Goal: Task Accomplishment & Management: Use online tool/utility

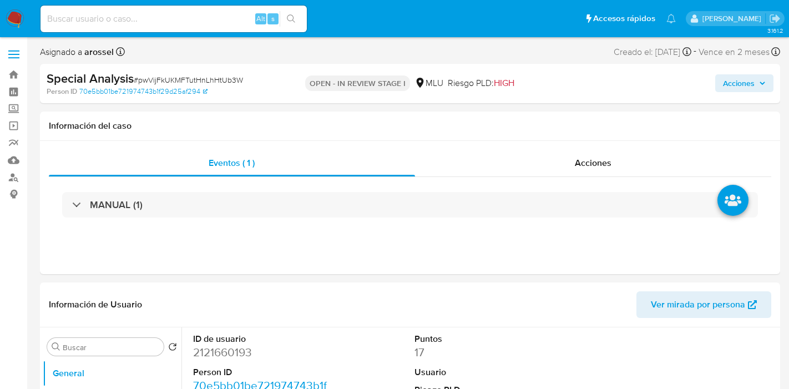
select select "10"
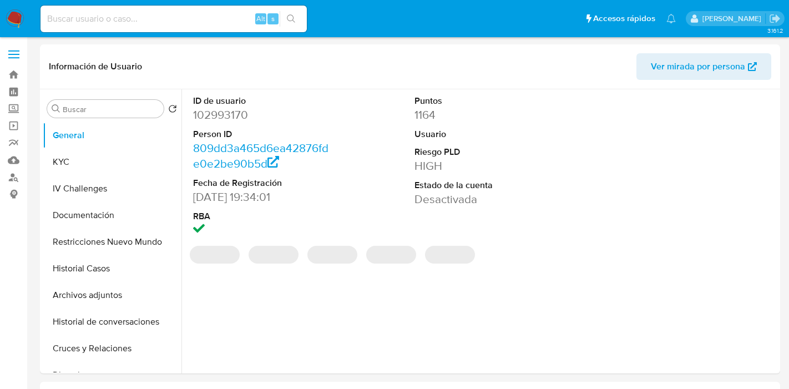
select select "10"
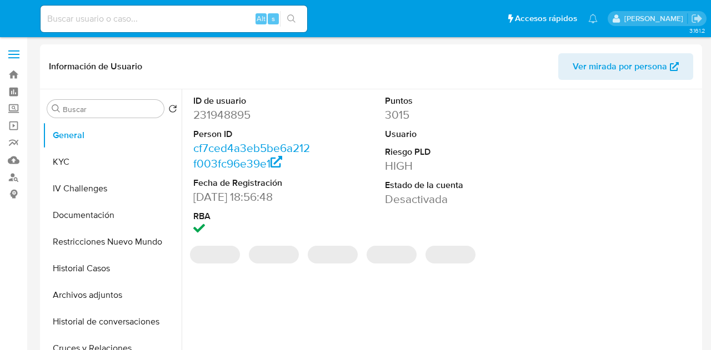
select select "10"
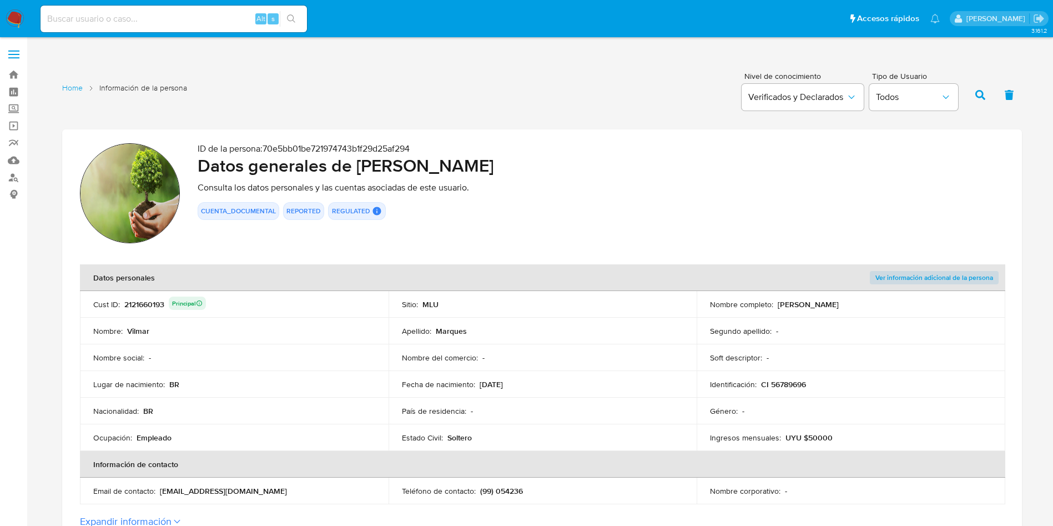
click at [199, 23] on input at bounding box center [174, 19] width 266 height 14
paste input "2233944242"
type input "2233944242"
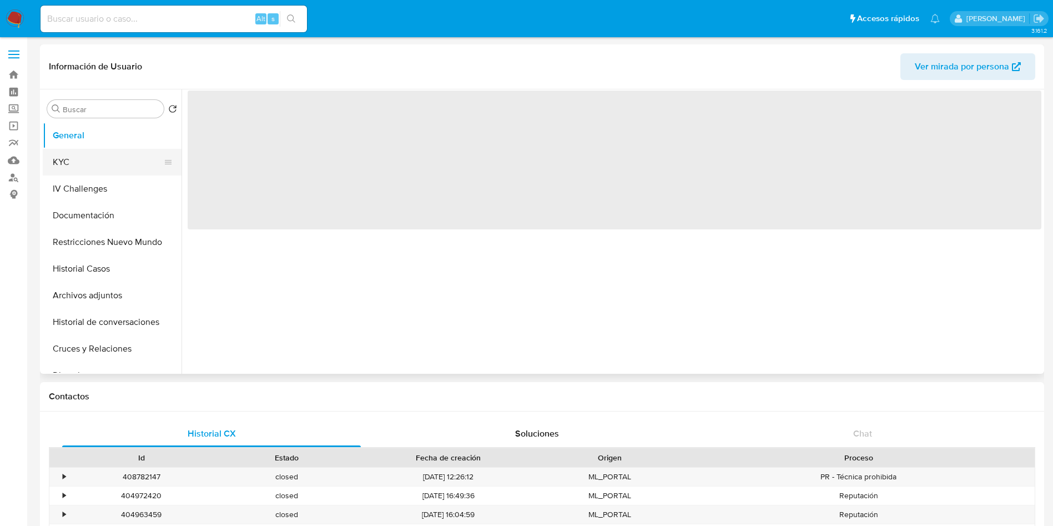
select select "10"
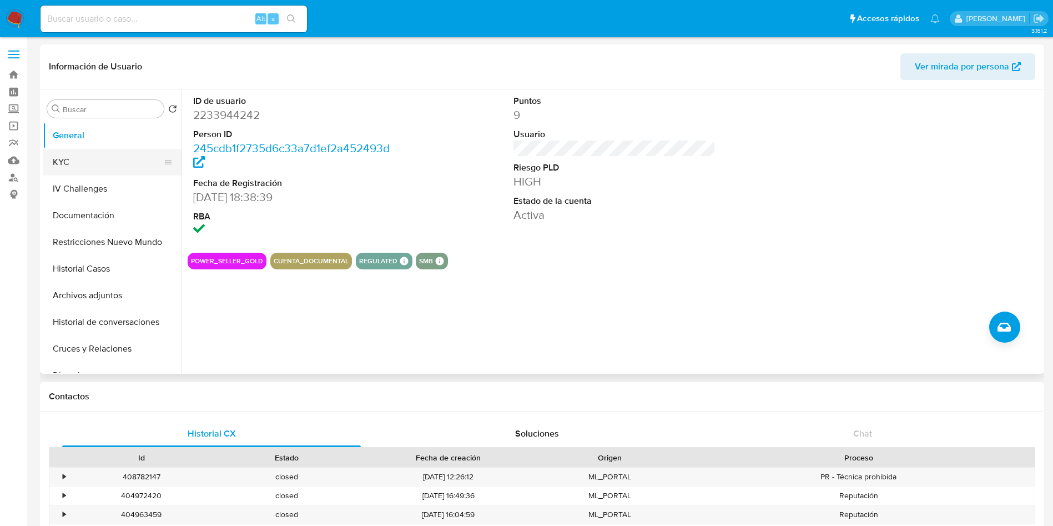
click at [102, 158] on button "KYC" at bounding box center [108, 162] width 130 height 27
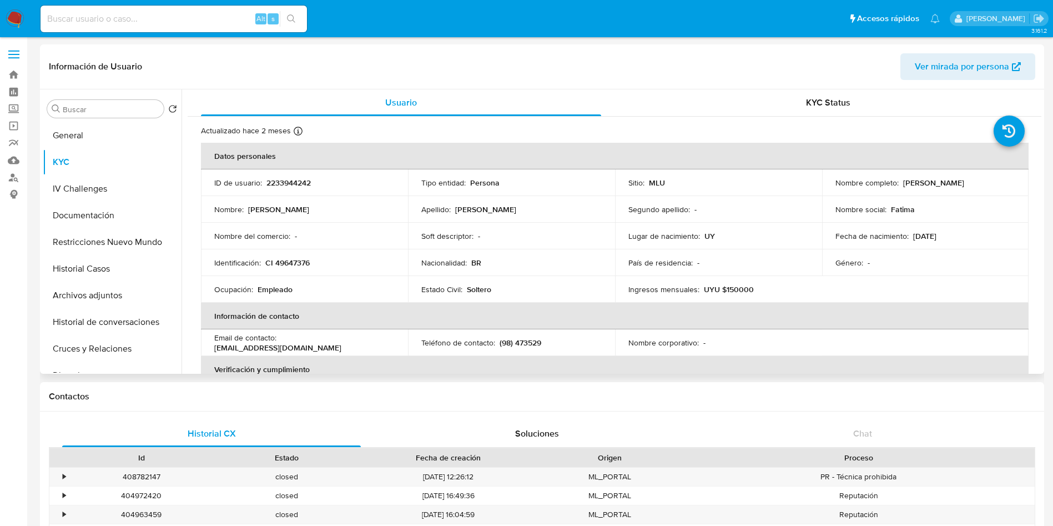
drag, startPoint x: 900, startPoint y: 181, endPoint x: 1006, endPoint y: 184, distance: 106.1
click at [710, 184] on div "Nombre completo : Luiz Fernando Castro Ramos" at bounding box center [926, 183] width 180 height 10
copy p "Luiz Fernando Castro Ramos"
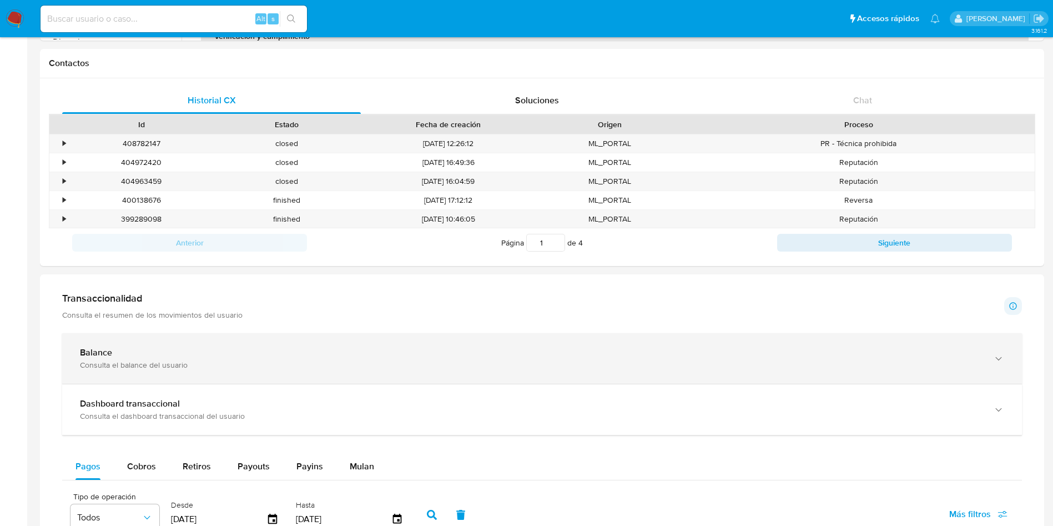
scroll to position [500, 0]
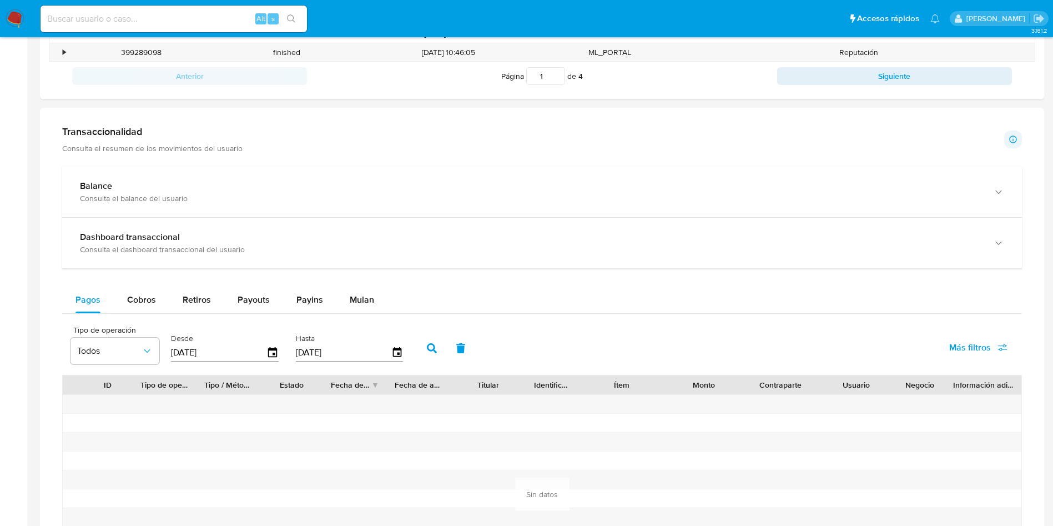
click at [139, 281] on div "Balance Consulta el balance del usuario Dashboard transaccional Consulta el das…" at bounding box center [542, 390] width 960 height 446
click at [144, 294] on span "Cobros" at bounding box center [141, 299] width 29 height 13
select select "10"
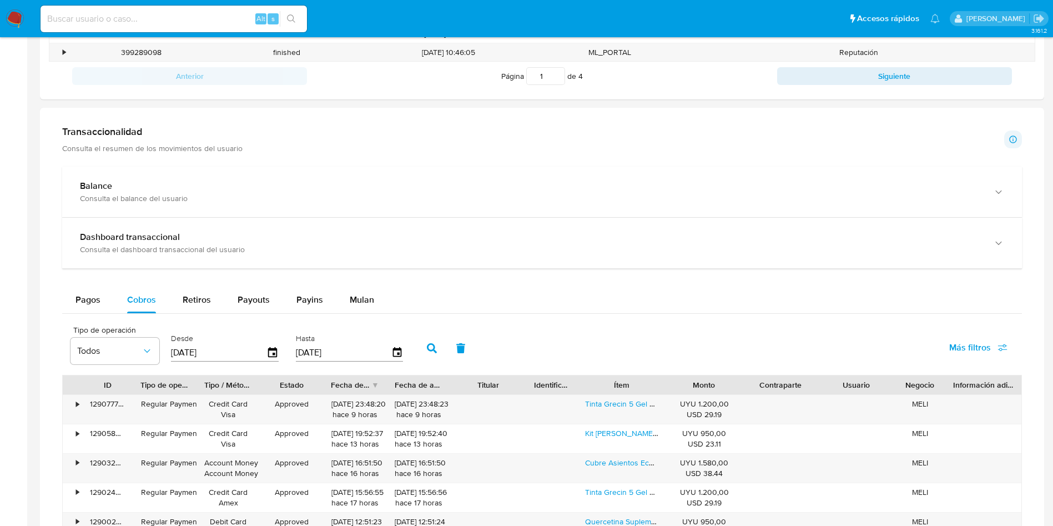
click at [710, 83] on main "3.161.2 Información de Usuario Ver mirada por persona Buscar Volver al orden po…" at bounding box center [526, 222] width 1053 height 1445
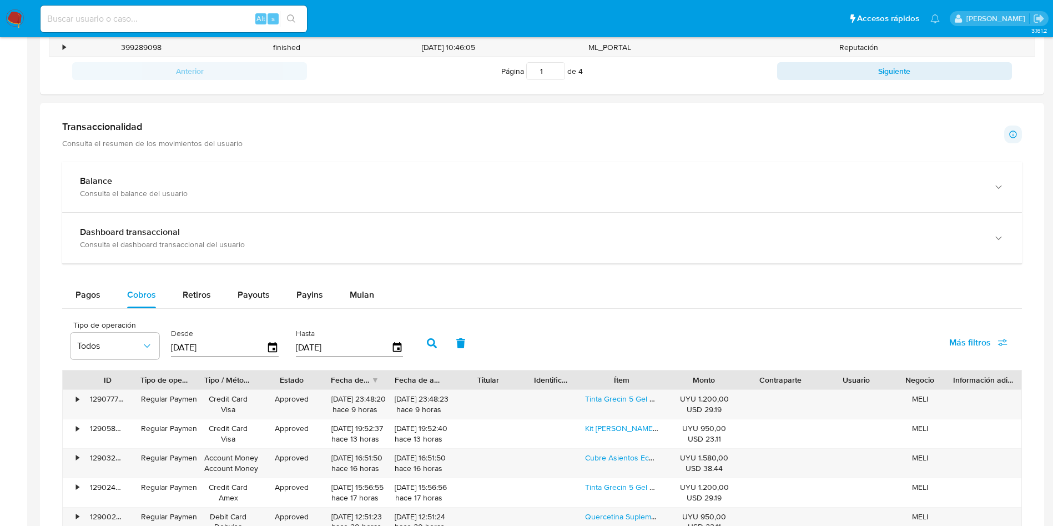
scroll to position [0, 0]
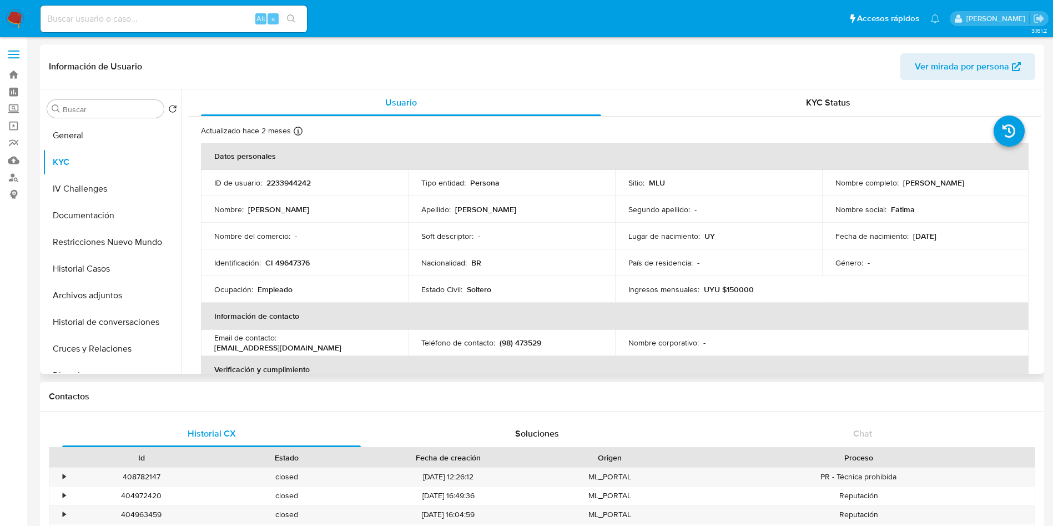
drag, startPoint x: 899, startPoint y: 184, endPoint x: 1008, endPoint y: 180, distance: 108.9
click at [710, 180] on div "Nombre completo : Luiz Fernando Castro Ramos" at bounding box center [926, 183] width 180 height 10
copy p "Luiz Fernando Castro Ramos"
click at [309, 269] on td "Identificación : CI 49647376" at bounding box center [304, 262] width 207 height 27
click at [301, 264] on p "CI 49647376" at bounding box center [287, 263] width 44 height 10
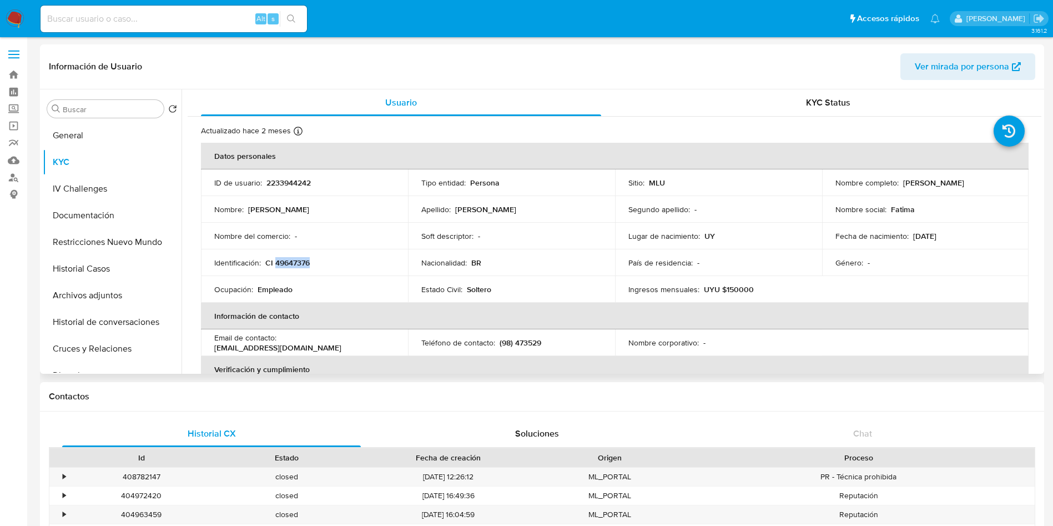
click at [301, 264] on p "CI 49647376" at bounding box center [287, 263] width 44 height 10
copy p "49647376"
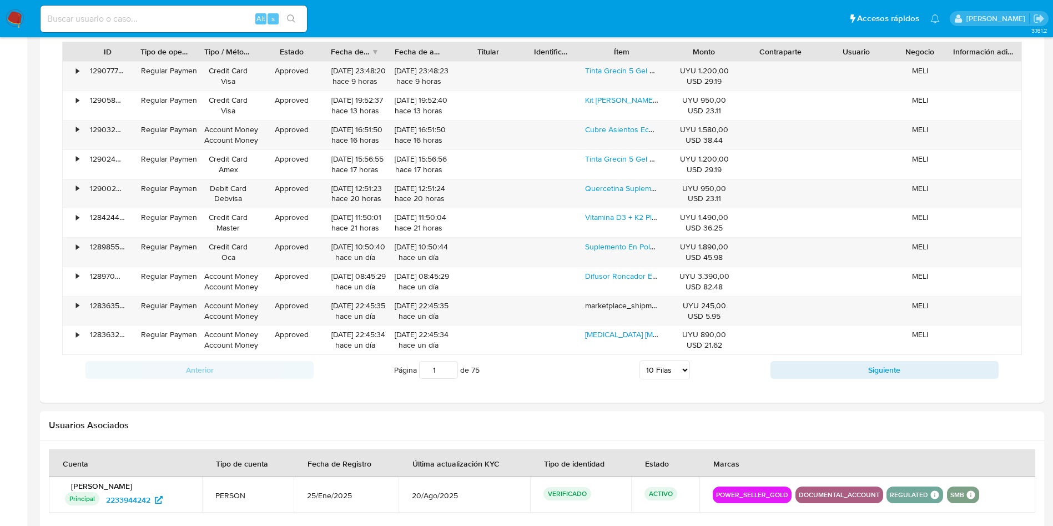
scroll to position [749, 0]
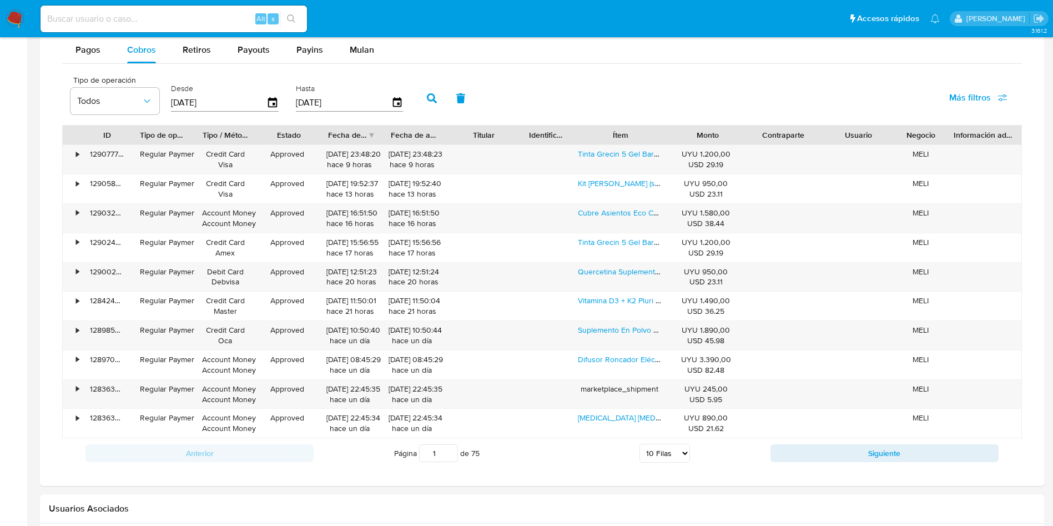
drag, startPoint x: 670, startPoint y: 133, endPoint x: 693, endPoint y: 134, distance: 22.8
click at [693, 134] on div "ID Tipo de operación Tipo / Método Estado Fecha de creación Fecha de aprobación…" at bounding box center [542, 134] width 959 height 19
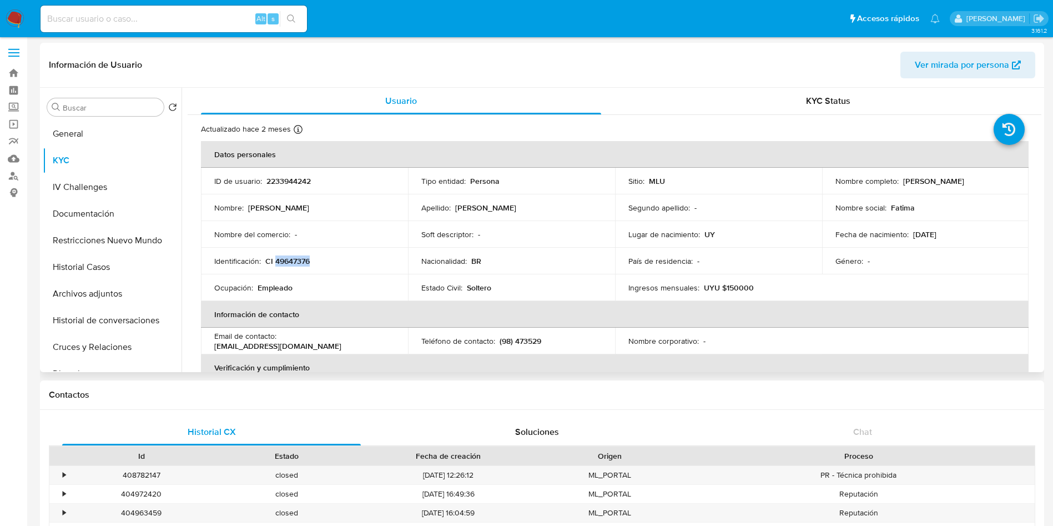
scroll to position [0, 0]
click at [136, 275] on button "Historial Casos" at bounding box center [108, 268] width 130 height 27
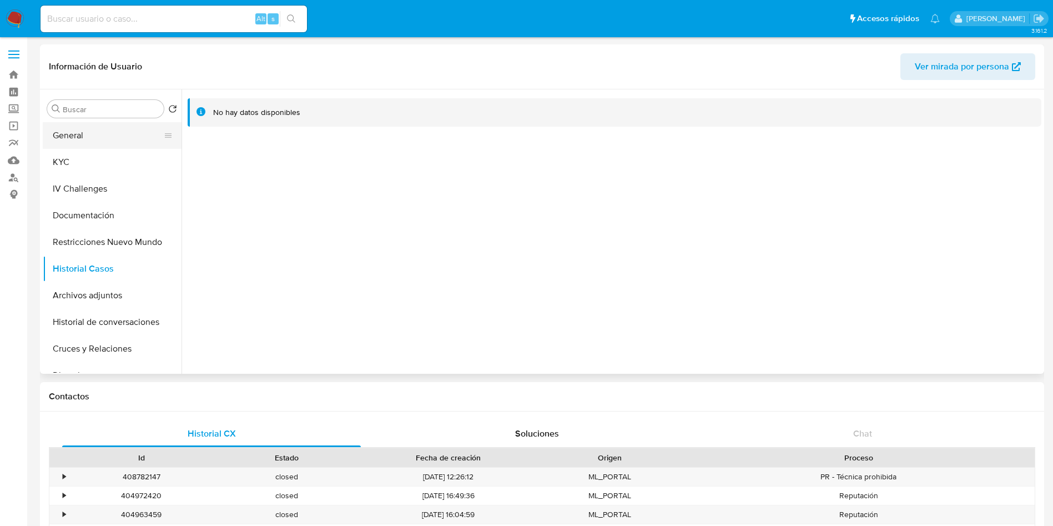
click at [109, 140] on button "General" at bounding box center [108, 135] width 130 height 27
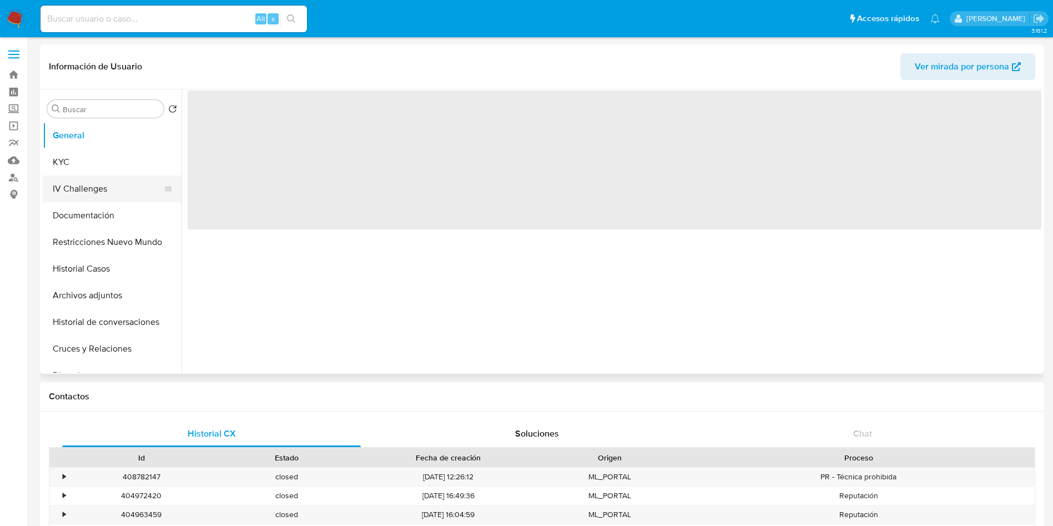
click at [97, 180] on button "IV Challenges" at bounding box center [108, 188] width 130 height 27
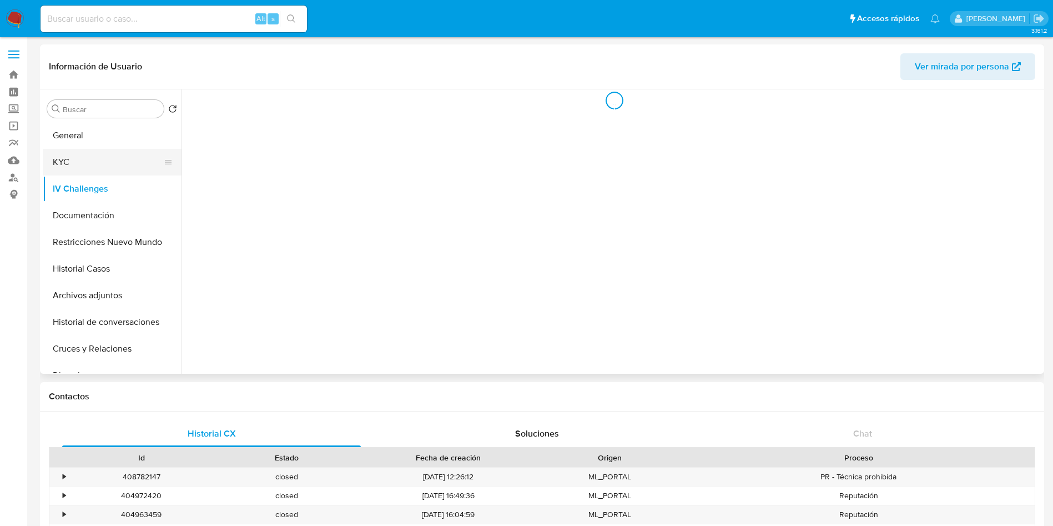
click at [97, 165] on button "KYC" at bounding box center [108, 162] width 130 height 27
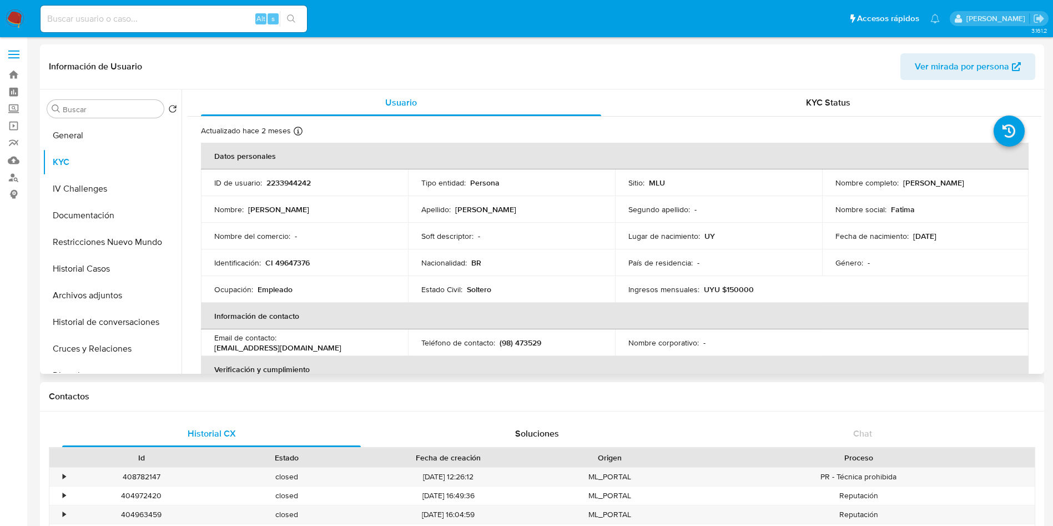
drag, startPoint x: 902, startPoint y: 182, endPoint x: 1002, endPoint y: 182, distance: 99.9
click at [710, 182] on div "Nombre completo : Luiz Fernando Castro Ramos" at bounding box center [926, 183] width 180 height 10
copy p "Luiz Fernando Castro Ramos"
click at [113, 209] on button "Documentación" at bounding box center [108, 215] width 130 height 27
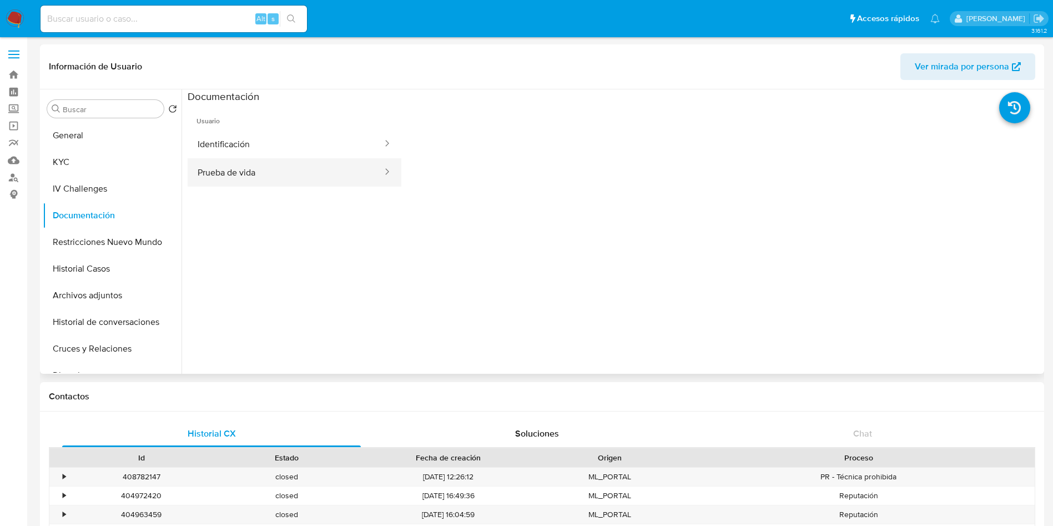
click at [320, 159] on button "Prueba de vida" at bounding box center [286, 172] width 196 height 28
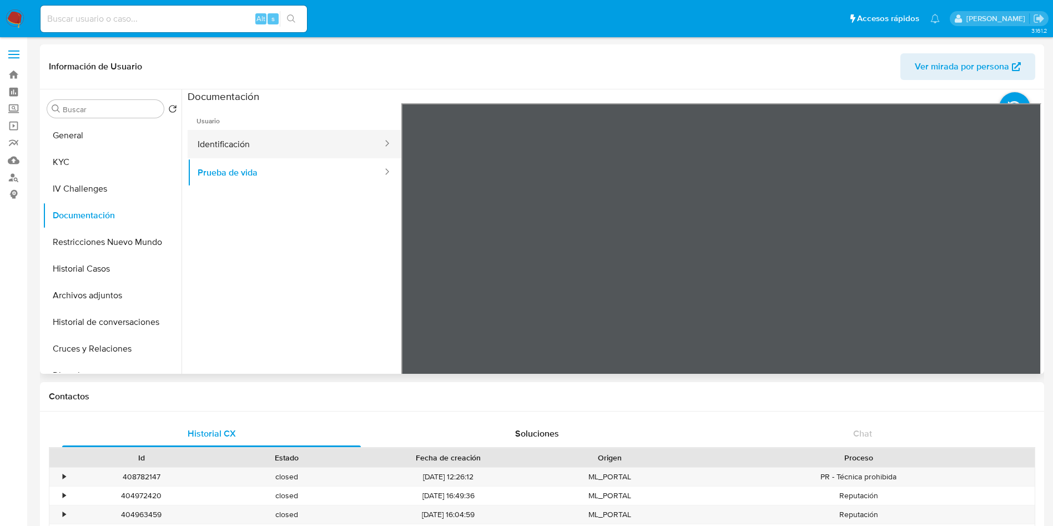
click at [284, 144] on button "Identificación" at bounding box center [286, 144] width 196 height 28
click at [179, 21] on input at bounding box center [174, 19] width 266 height 14
paste input "2246072047"
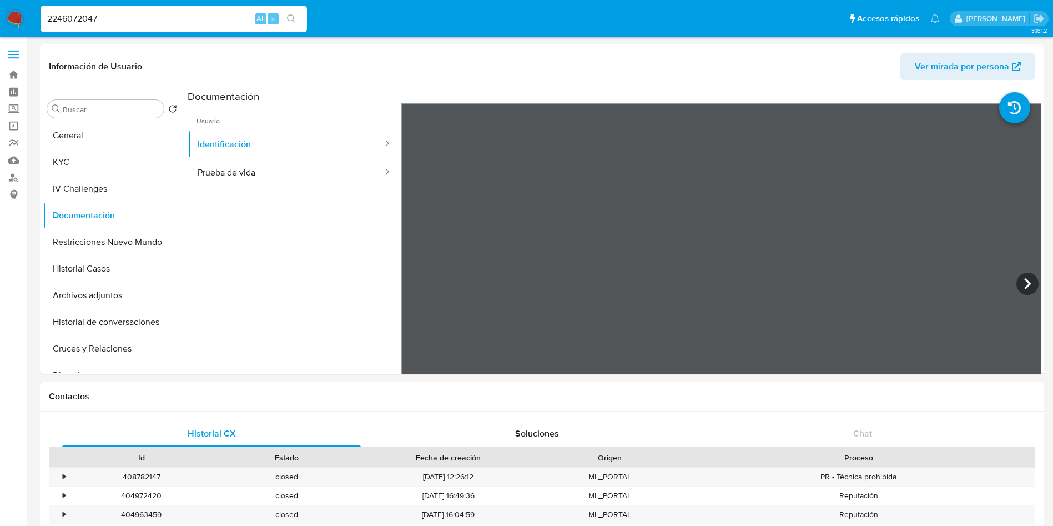
type input "2246072047"
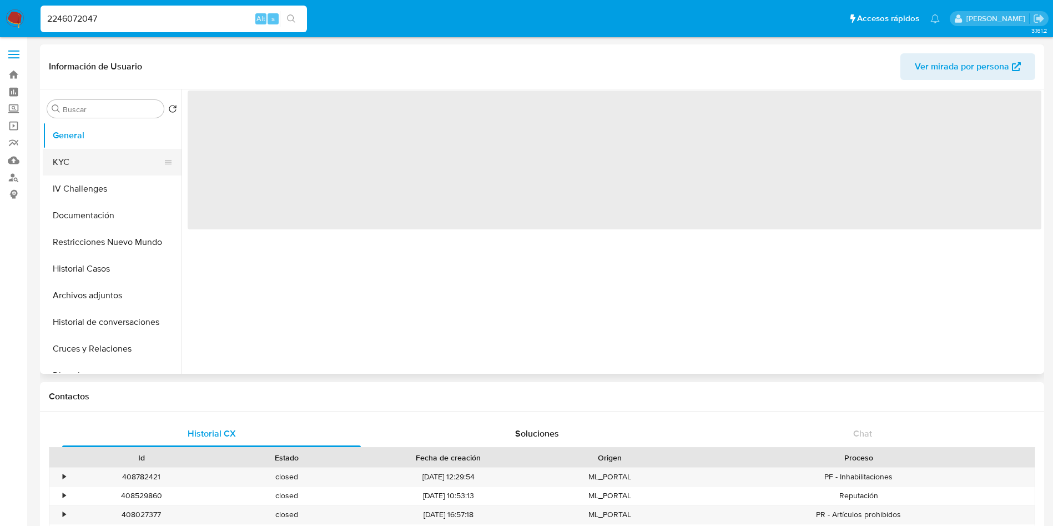
select select "10"
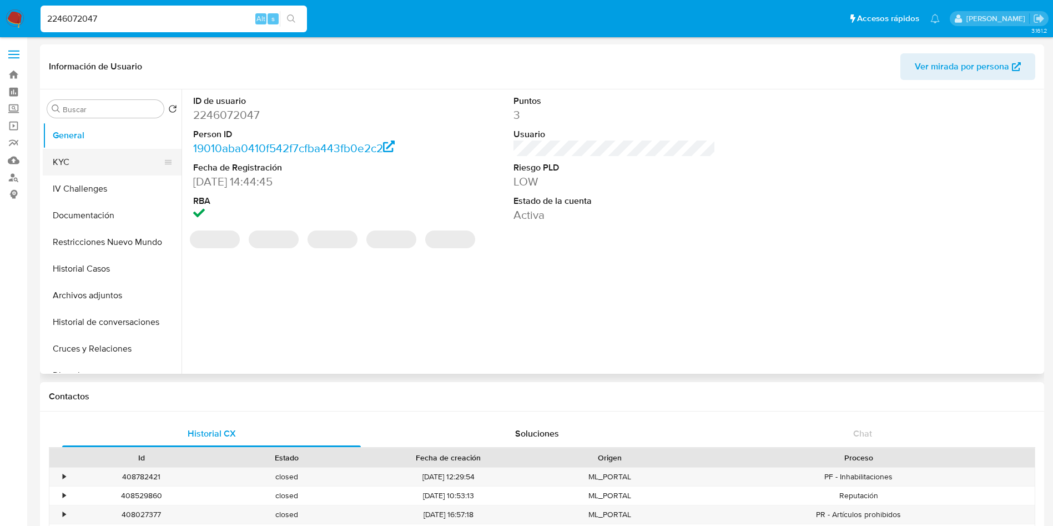
click at [110, 159] on button "KYC" at bounding box center [108, 162] width 130 height 27
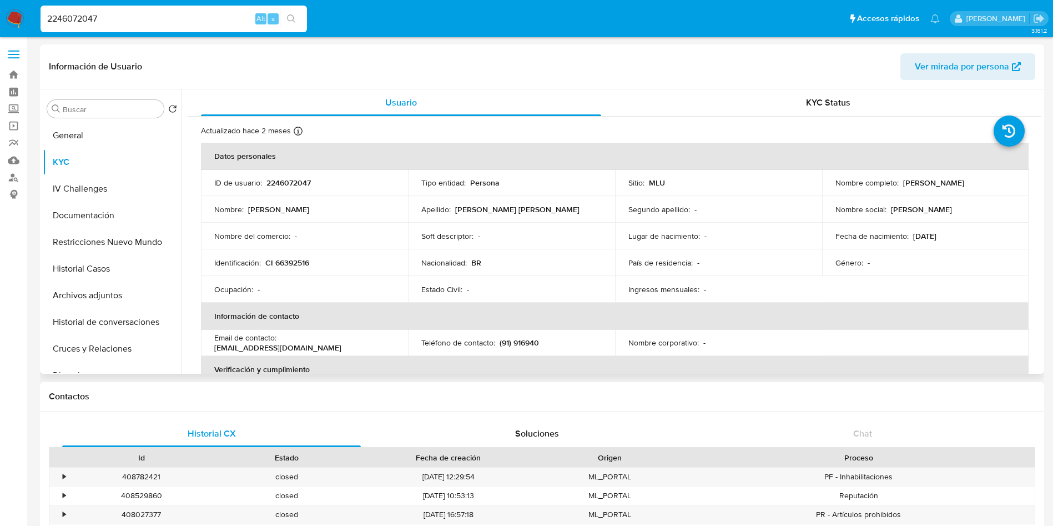
drag, startPoint x: 899, startPoint y: 182, endPoint x: 976, endPoint y: 180, distance: 76.6
click at [710, 180] on div "Nombre completo : Gabriel Pinto Almeida" at bounding box center [926, 183] width 180 height 10
copy p "Gabriel Pinto Almeida"
click at [298, 260] on p "CI 66392516" at bounding box center [287, 263] width 44 height 10
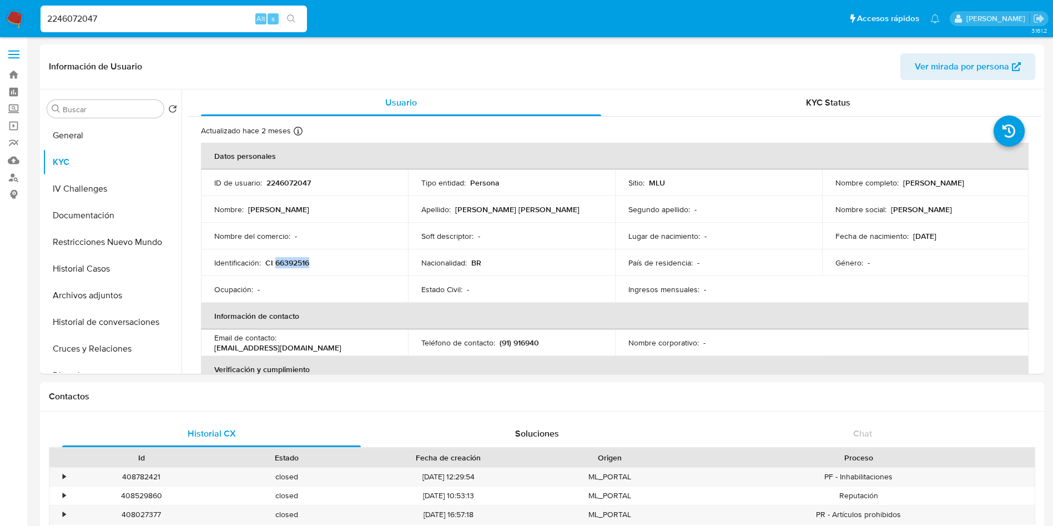
copy p "66392516"
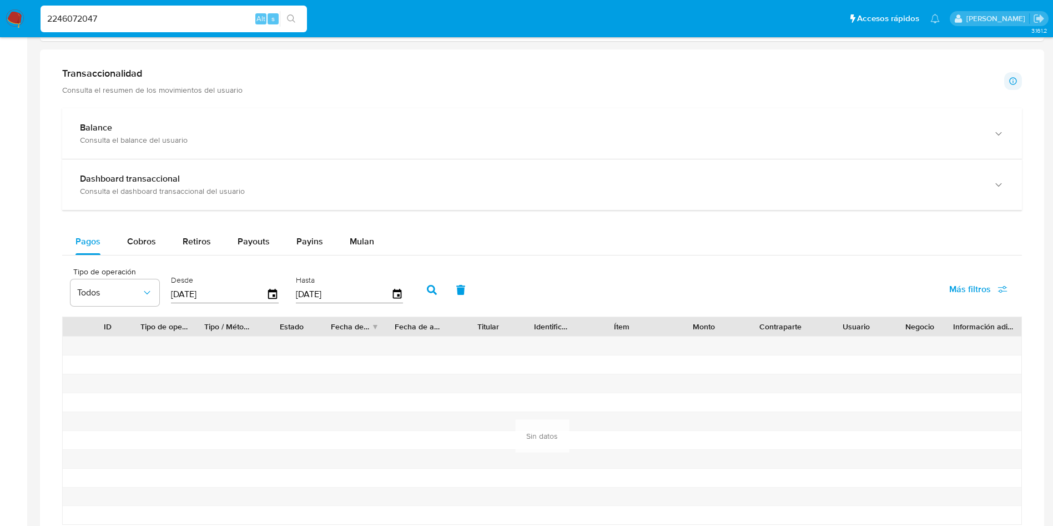
scroll to position [583, 0]
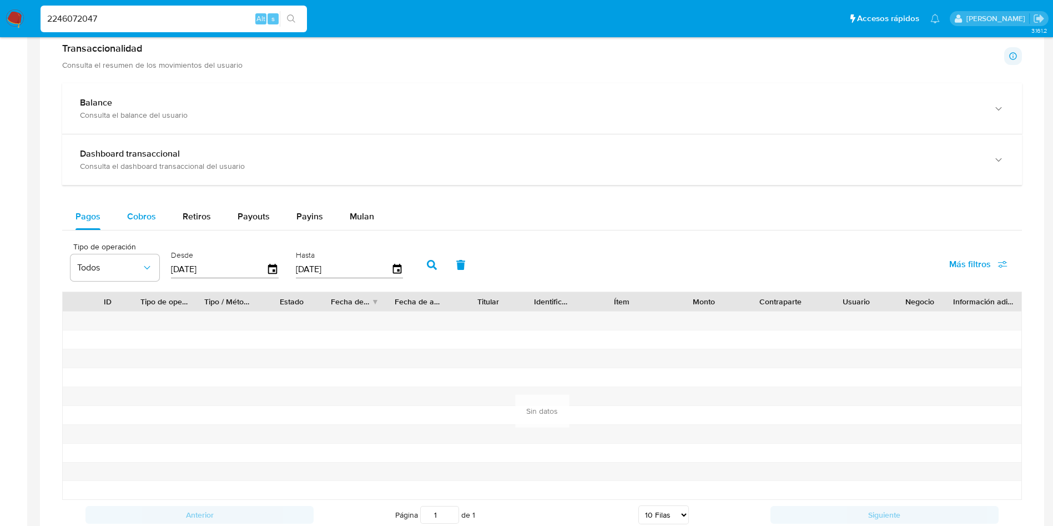
click at [153, 215] on span "Cobros" at bounding box center [141, 216] width 29 height 13
select select "10"
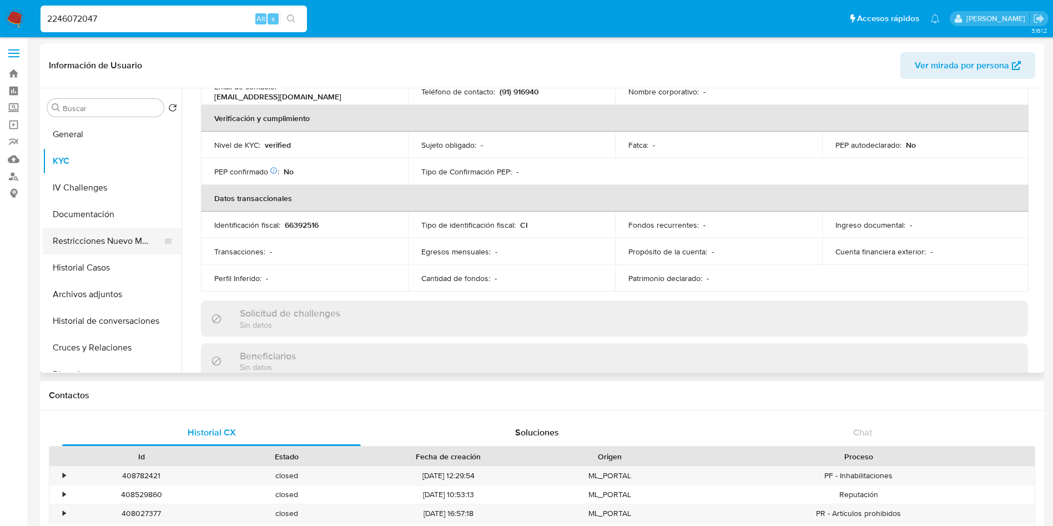
scroll to position [0, 0]
click at [104, 265] on button "Historial Casos" at bounding box center [108, 268] width 130 height 27
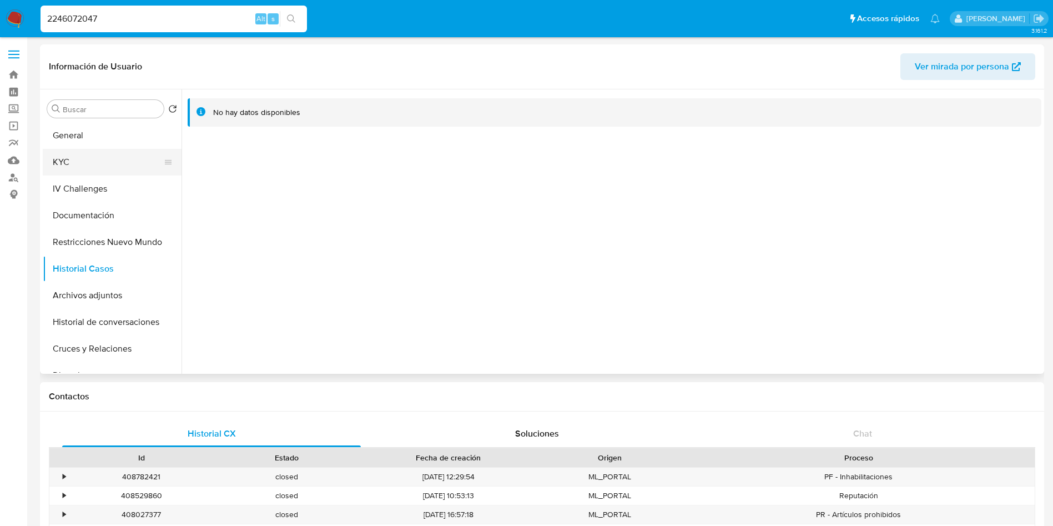
click at [119, 165] on button "KYC" at bounding box center [108, 162] width 130 height 27
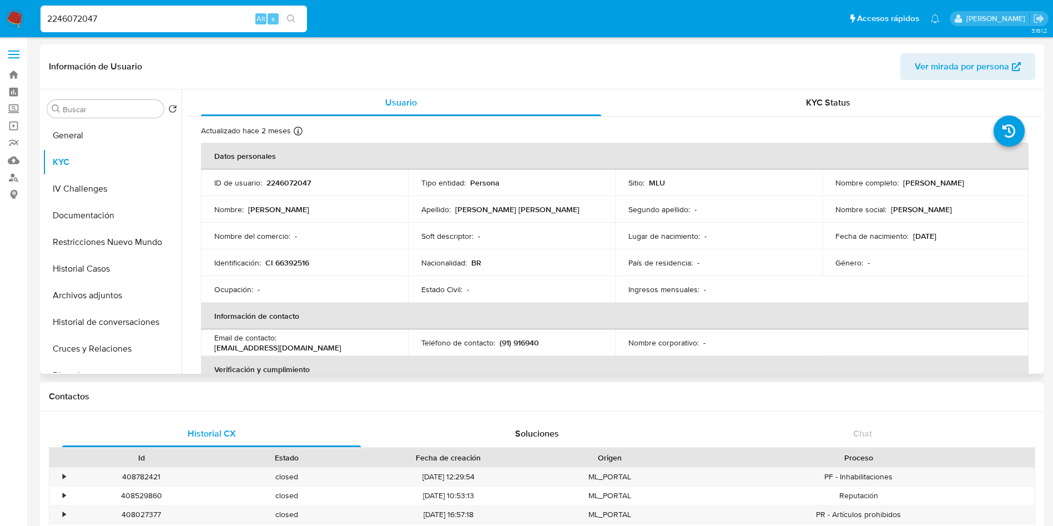
drag, startPoint x: 901, startPoint y: 179, endPoint x: 974, endPoint y: 185, distance: 72.9
click at [710, 185] on p "Gabriel Pinto Almeida" at bounding box center [933, 183] width 61 height 10
copy p "Gabriel Pinto Almeida"
click at [119, 217] on button "Documentación" at bounding box center [108, 215] width 130 height 27
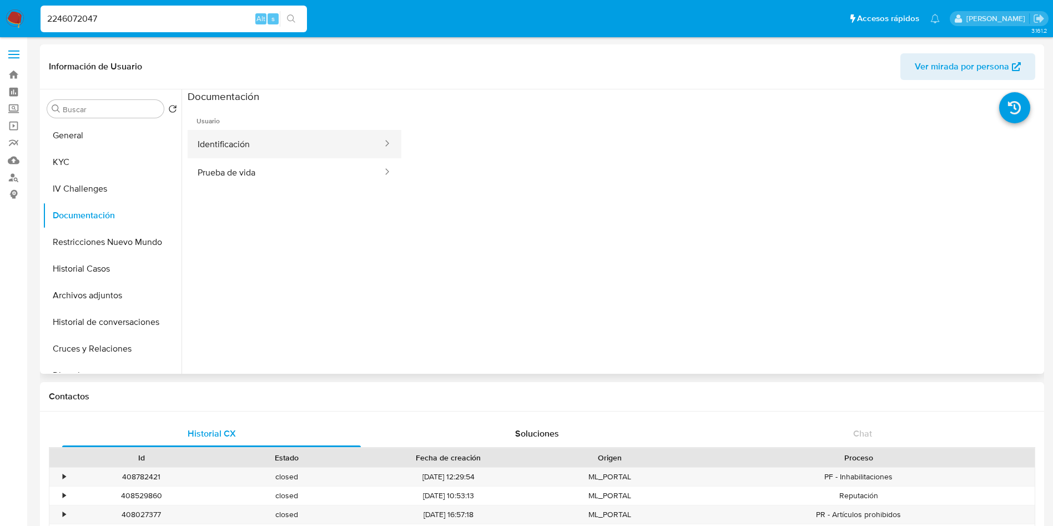
click at [279, 155] on button "Identificación" at bounding box center [286, 144] width 196 height 28
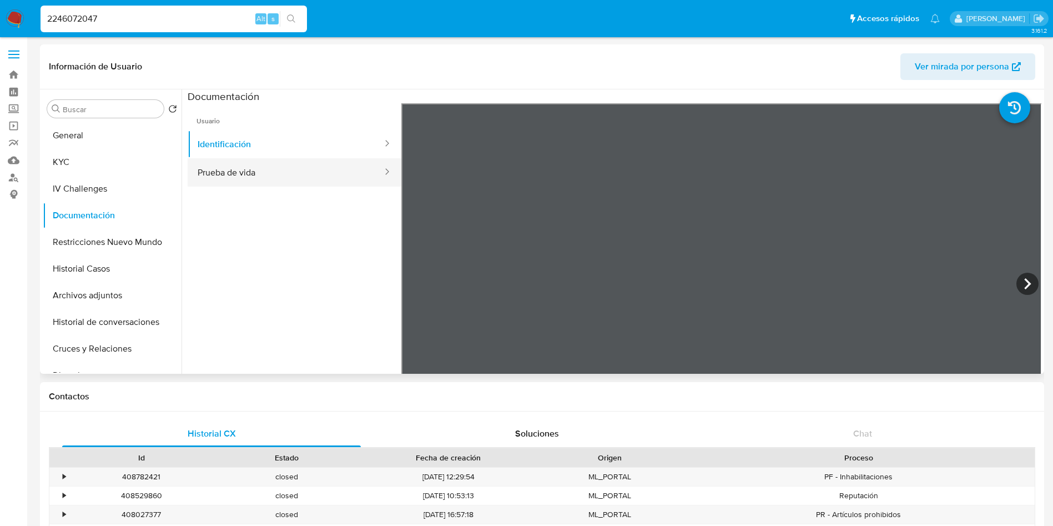
click at [285, 168] on button "Prueba de vida" at bounding box center [286, 172] width 196 height 28
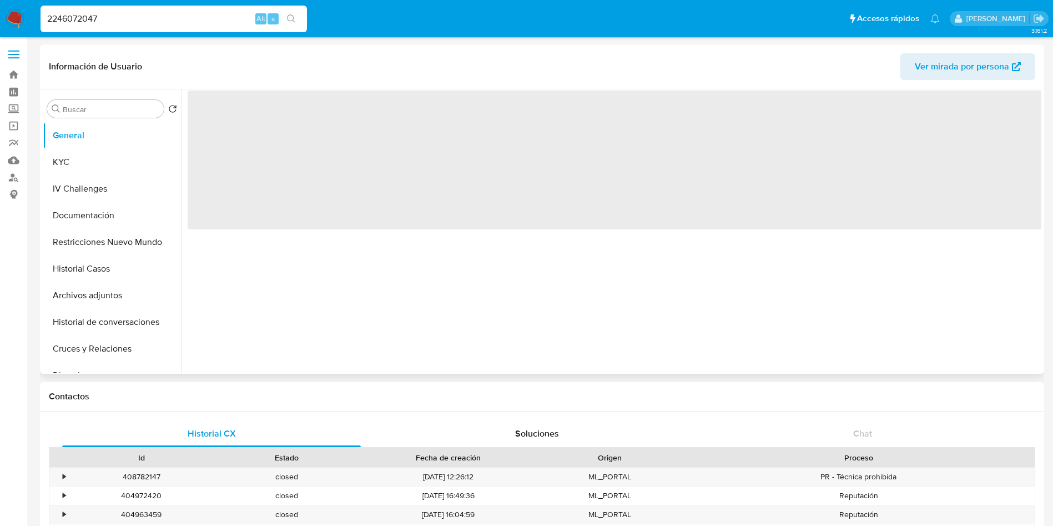
select select "10"
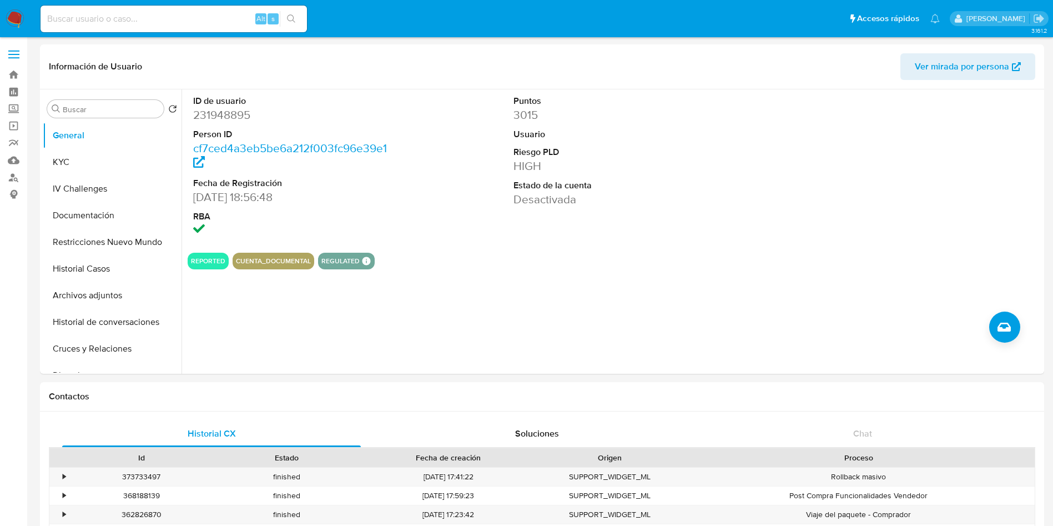
select select "10"
click at [555, 219] on dd "Desactivada" at bounding box center [615, 215] width 203 height 16
select select "10"
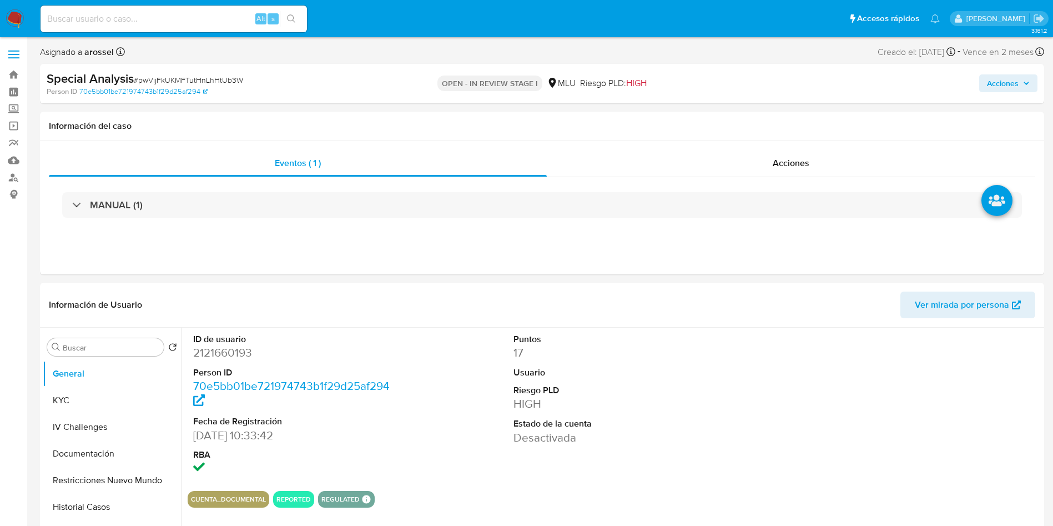
select select "10"
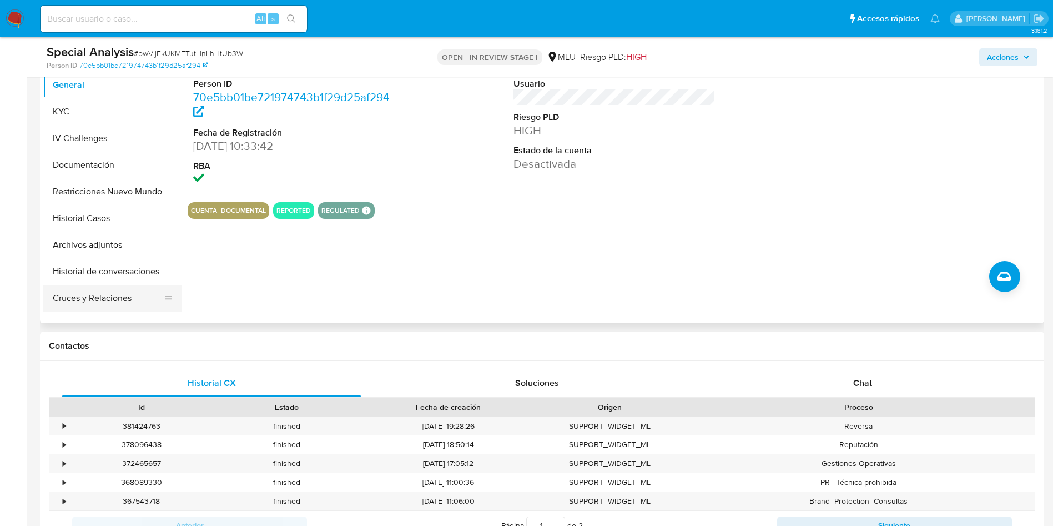
scroll to position [250, 0]
click at [113, 296] on button "Cruces y Relaciones" at bounding box center [108, 297] width 130 height 27
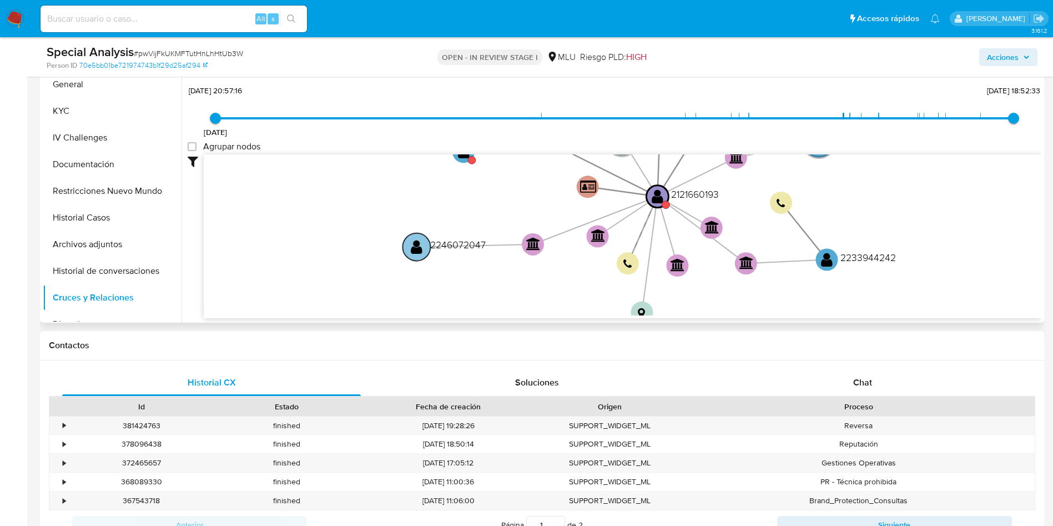
drag, startPoint x: 477, startPoint y: 283, endPoint x: 412, endPoint y: 250, distance: 72.7
click at [413, 251] on text "" at bounding box center [417, 246] width 12 height 16
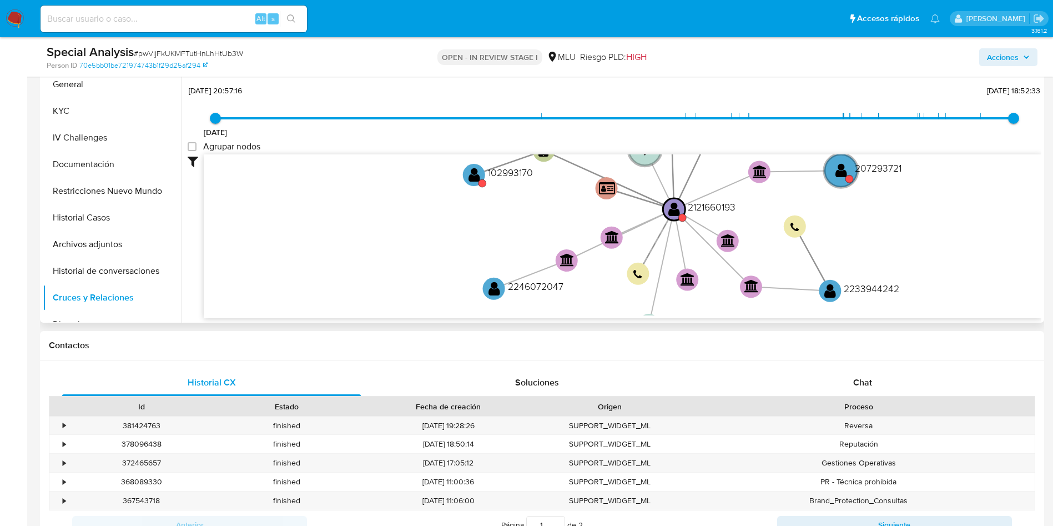
drag, startPoint x: 372, startPoint y: 238, endPoint x: 380, endPoint y: 252, distance: 16.4
click at [380, 252] on icon "device-65f111b526b6fb6ad24d4494  device-6748c4fa839df8b8ee1f4e89  device-61f1…" at bounding box center [623, 234] width 838 height 161
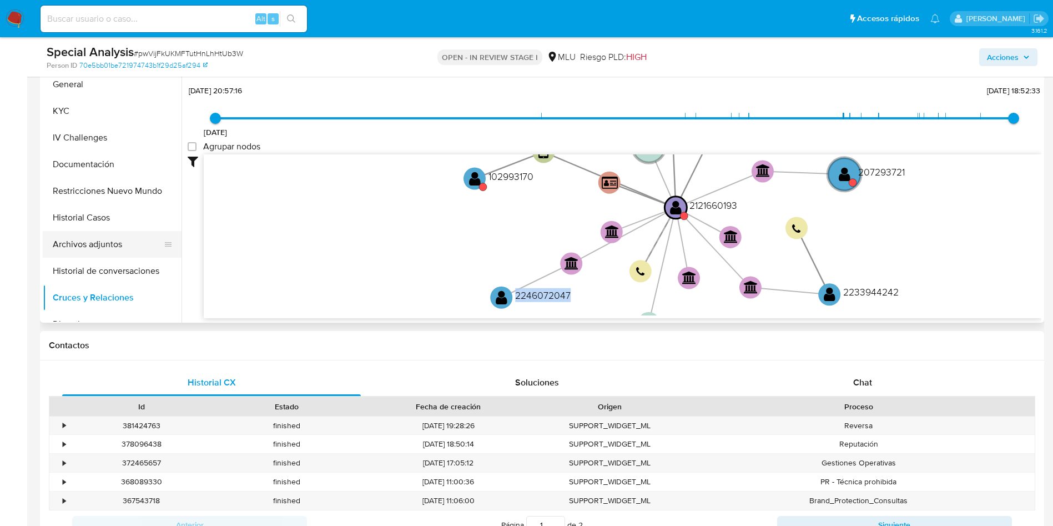
click at [123, 243] on button "Archivos adjuntos" at bounding box center [108, 244] width 130 height 27
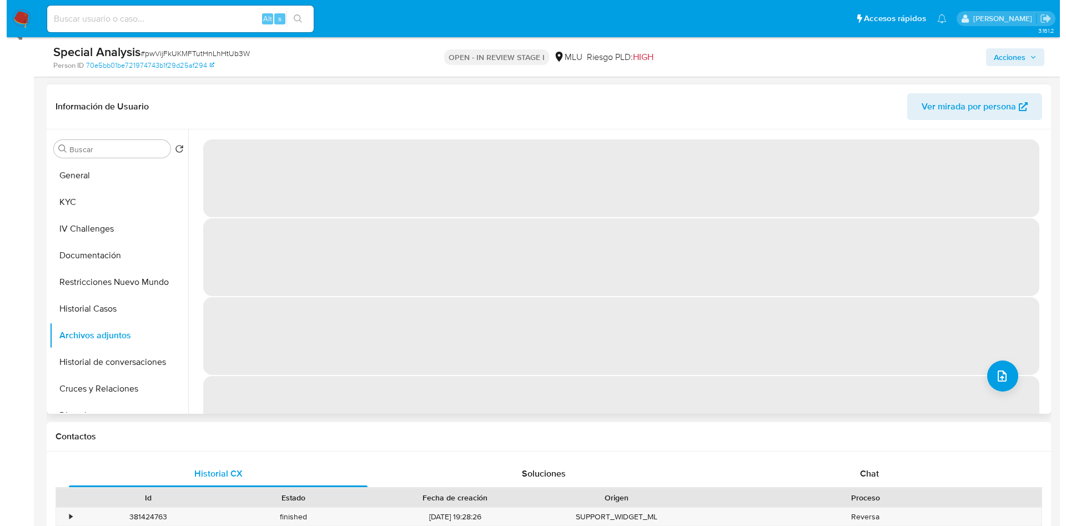
scroll to position [167, 0]
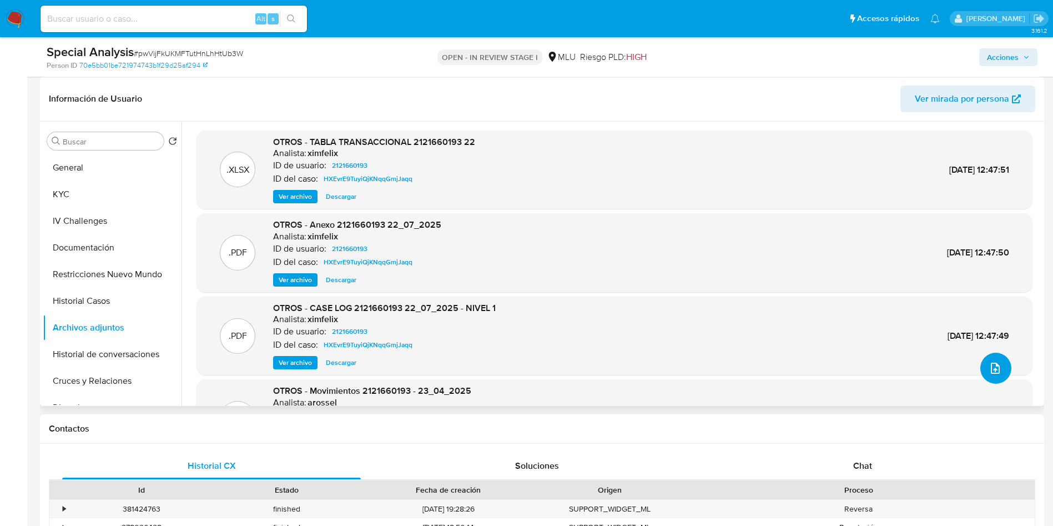
click at [989, 373] on span "upload-file" at bounding box center [995, 367] width 13 height 13
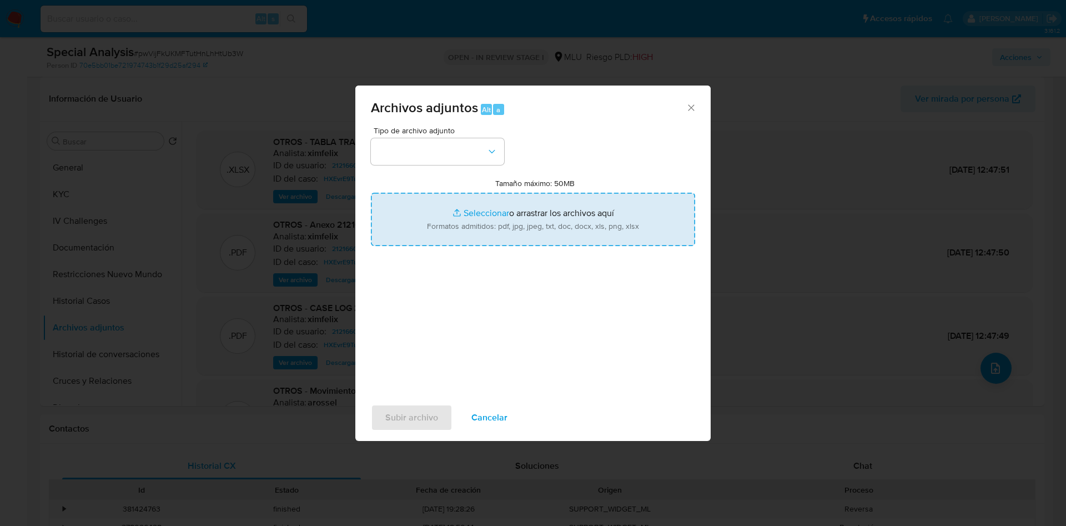
click at [592, 222] on input "Tamaño máximo: 50MB Seleccionar archivos" at bounding box center [533, 219] width 324 height 53
type input "C:\fakepath\Movimientos 2121660193 - 07_10_2025.xlsx"
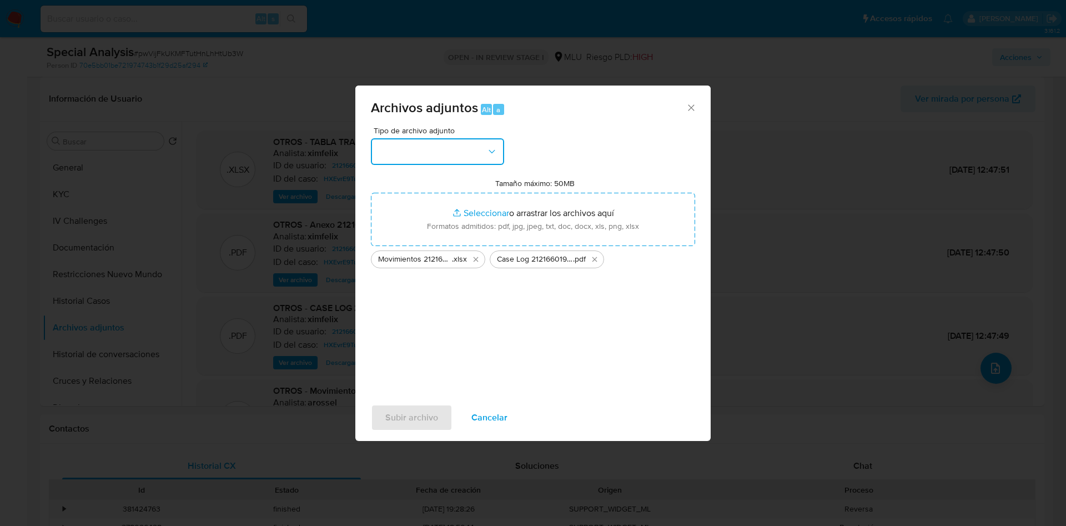
click at [430, 147] on button "button" at bounding box center [437, 151] width 133 height 27
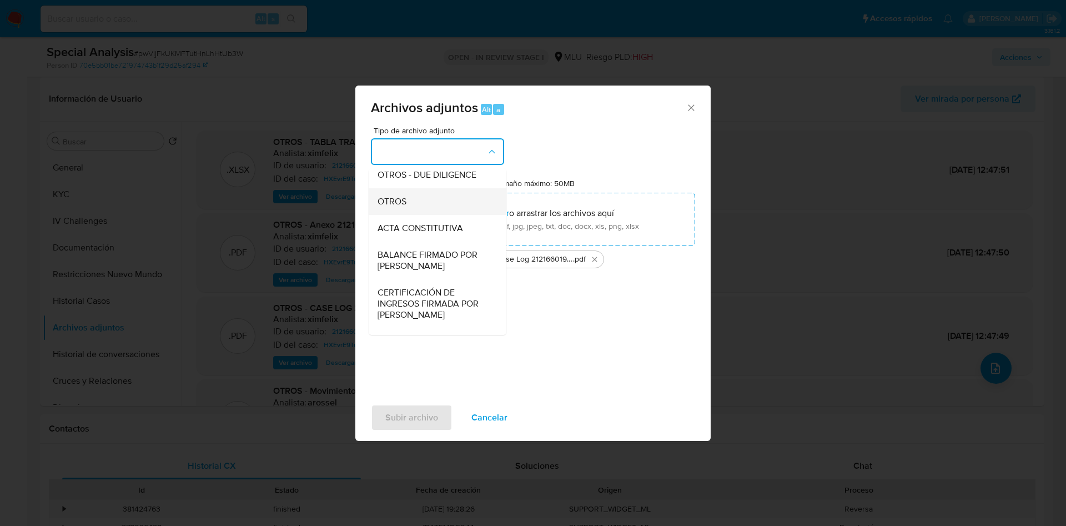
click at [424, 215] on div "OTROS" at bounding box center [434, 201] width 113 height 27
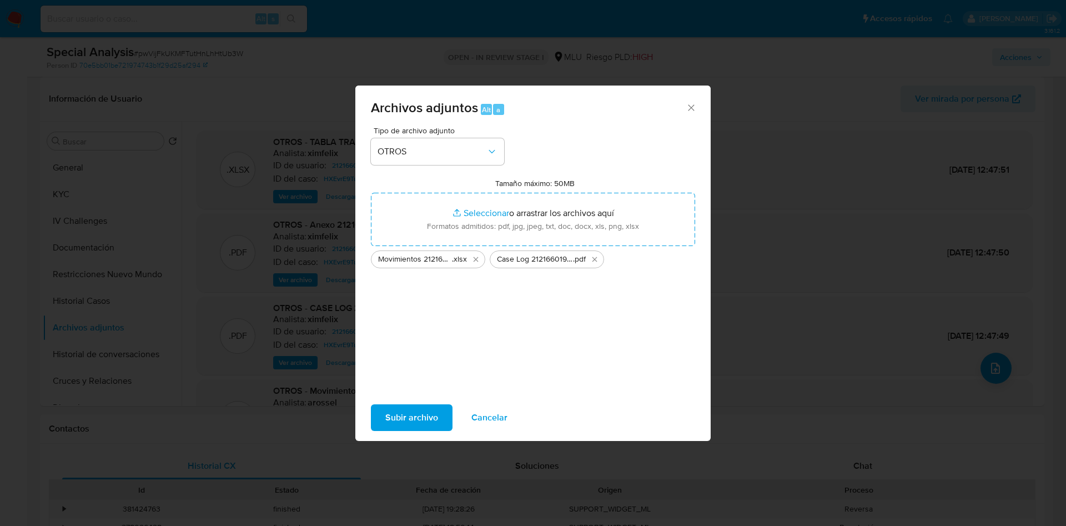
click at [434, 421] on span "Subir archivo" at bounding box center [411, 417] width 53 height 24
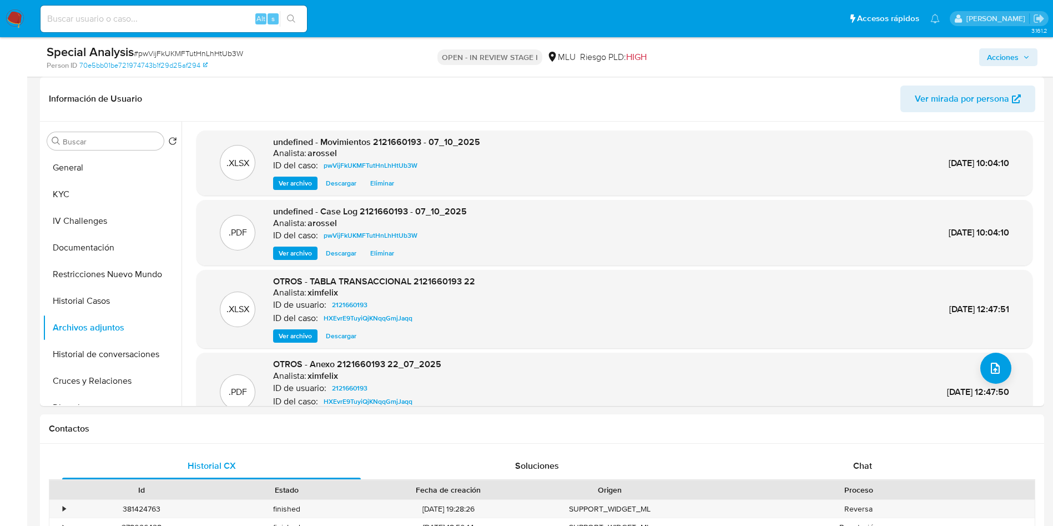
click at [1015, 58] on span "Acciones" at bounding box center [1003, 57] width 32 height 18
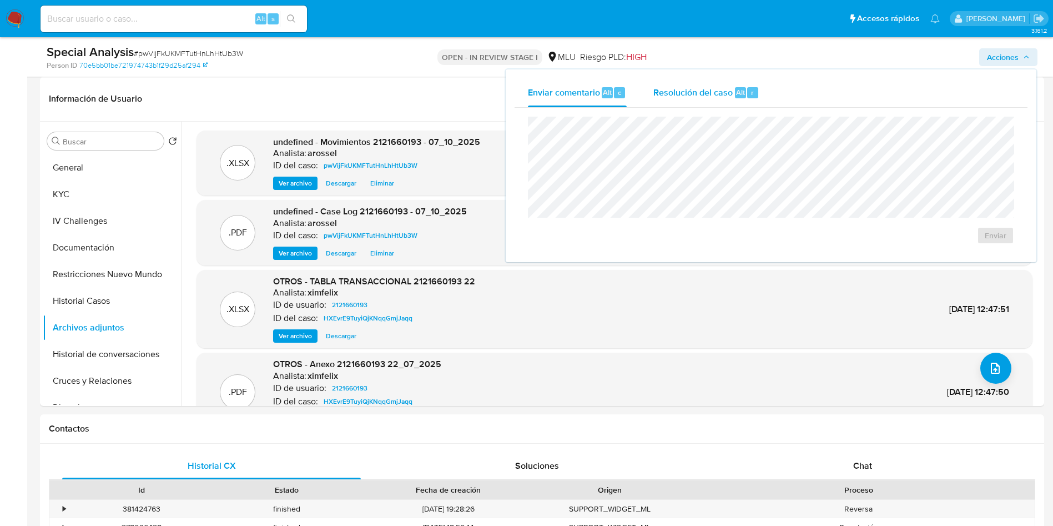
click at [731, 81] on div "Resolución del caso Alt r" at bounding box center [706, 92] width 106 height 29
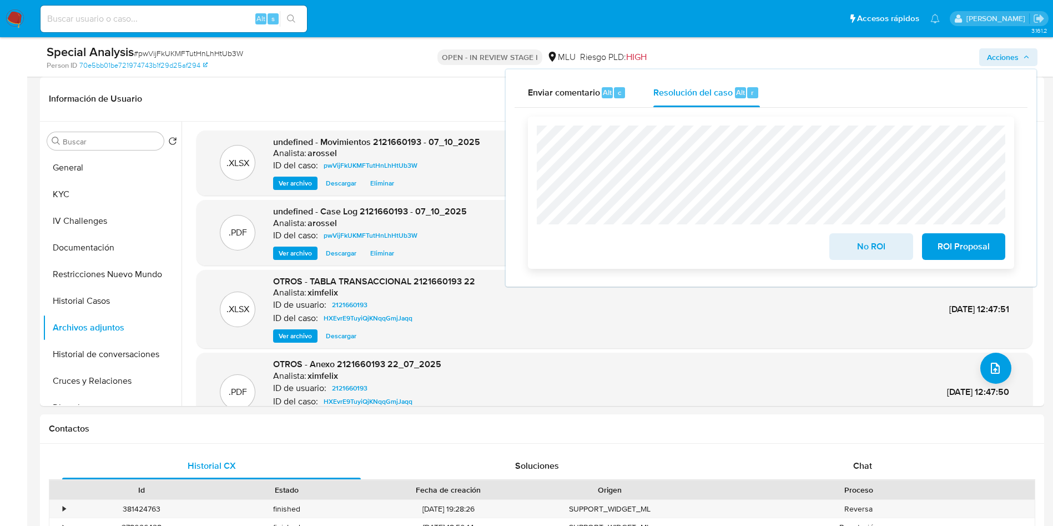
click at [847, 244] on span "No ROI" at bounding box center [871, 246] width 54 height 24
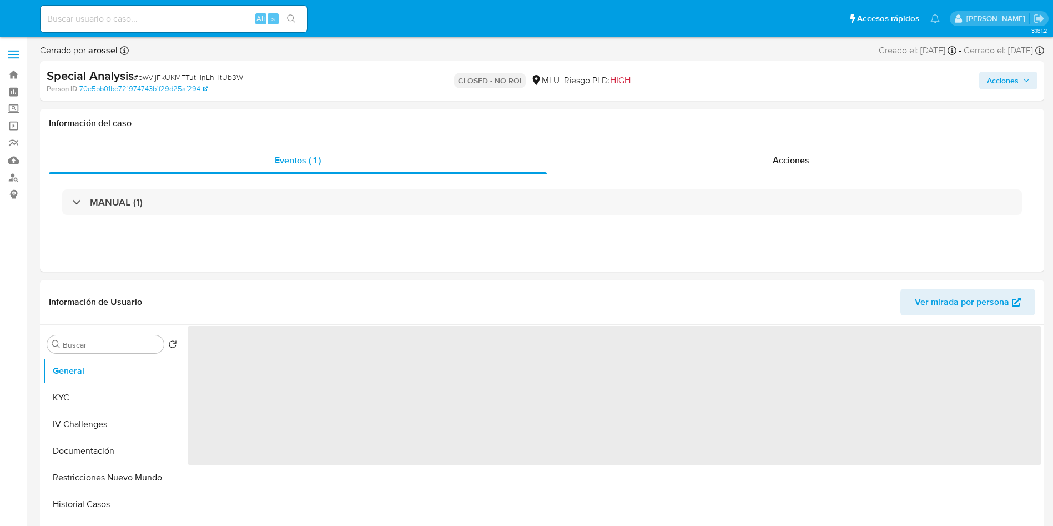
select select "10"
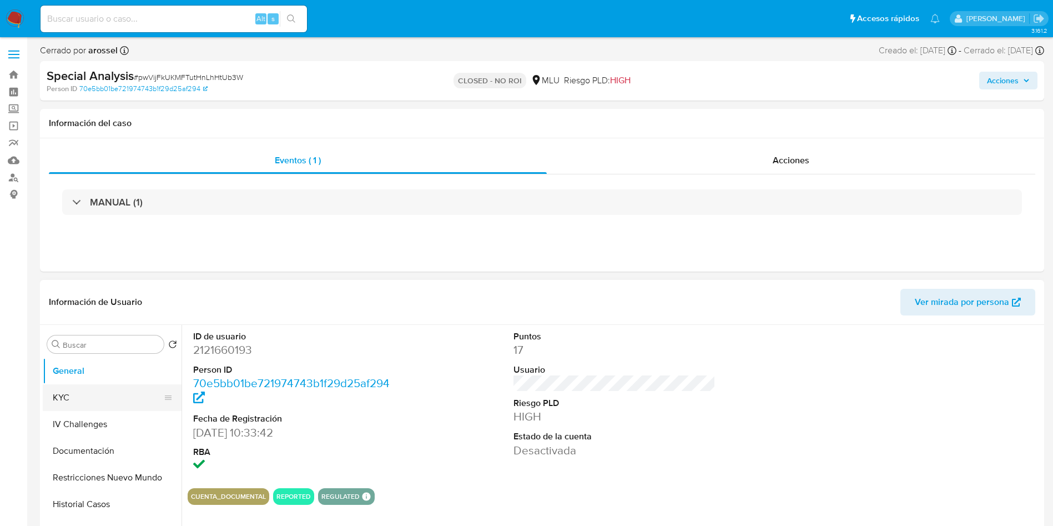
click at [84, 395] on button "KYC" at bounding box center [108, 397] width 130 height 27
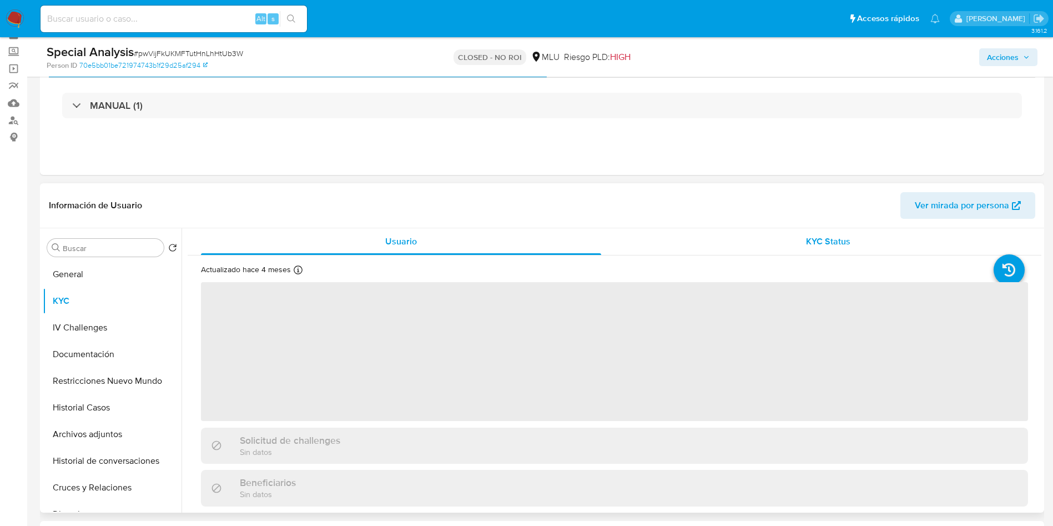
scroll to position [83, 0]
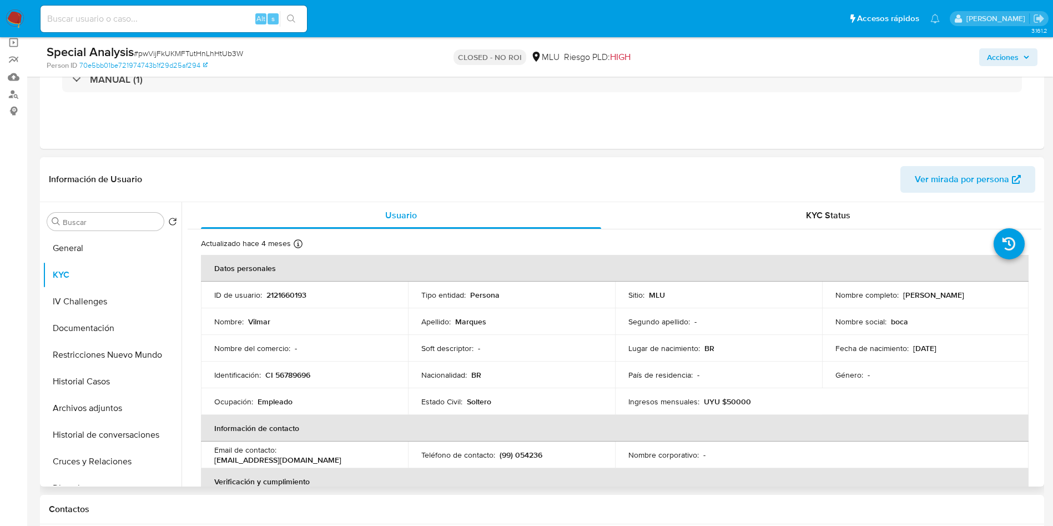
click at [888, 305] on td "Nombre completo : [PERSON_NAME]" at bounding box center [925, 294] width 207 height 27
drag, startPoint x: 902, startPoint y: 297, endPoint x: 964, endPoint y: 294, distance: 62.8
click at [964, 294] on div "Nombre completo : Vilmar Marques" at bounding box center [926, 295] width 180 height 10
copy p "Vilmar Marques"
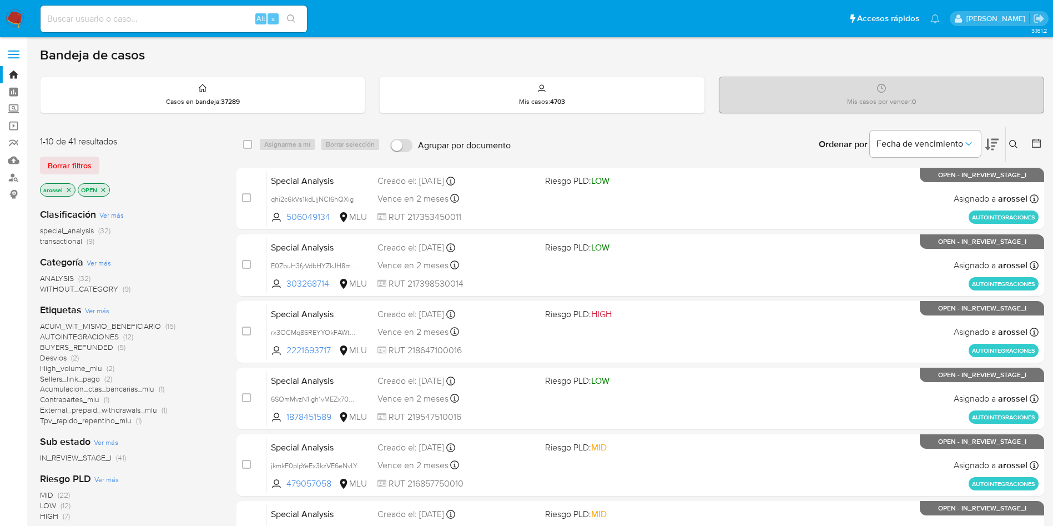
click at [995, 140] on icon at bounding box center [991, 144] width 13 height 13
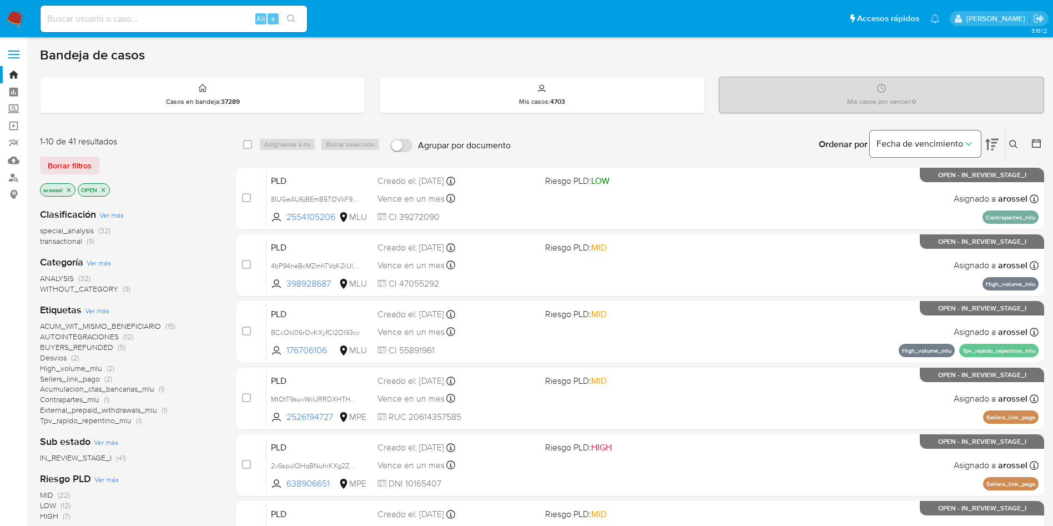
click at [967, 137] on button "Fecha de vencimiento" at bounding box center [925, 143] width 111 height 27
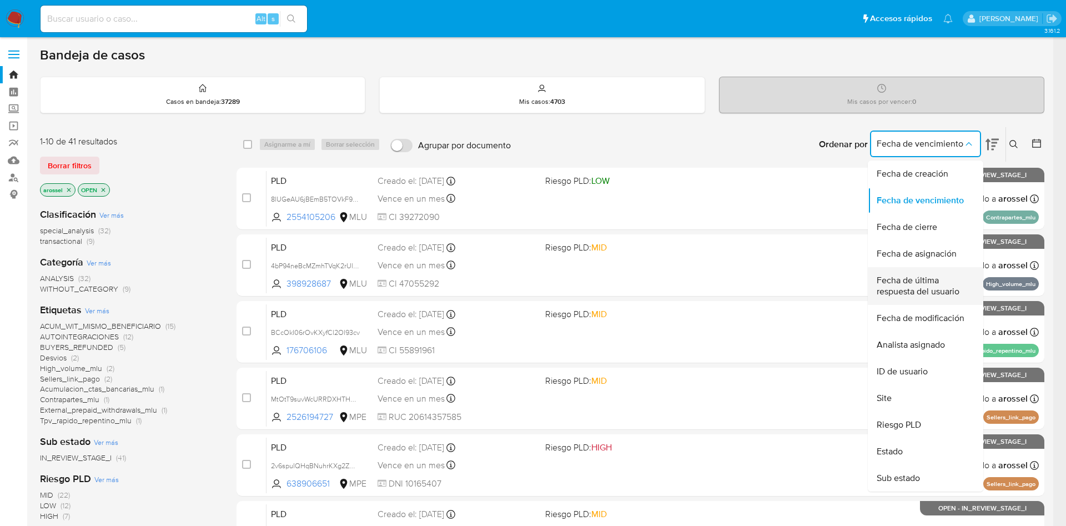
click at [932, 288] on span "Fecha de última respuesta del usuario" at bounding box center [922, 286] width 91 height 22
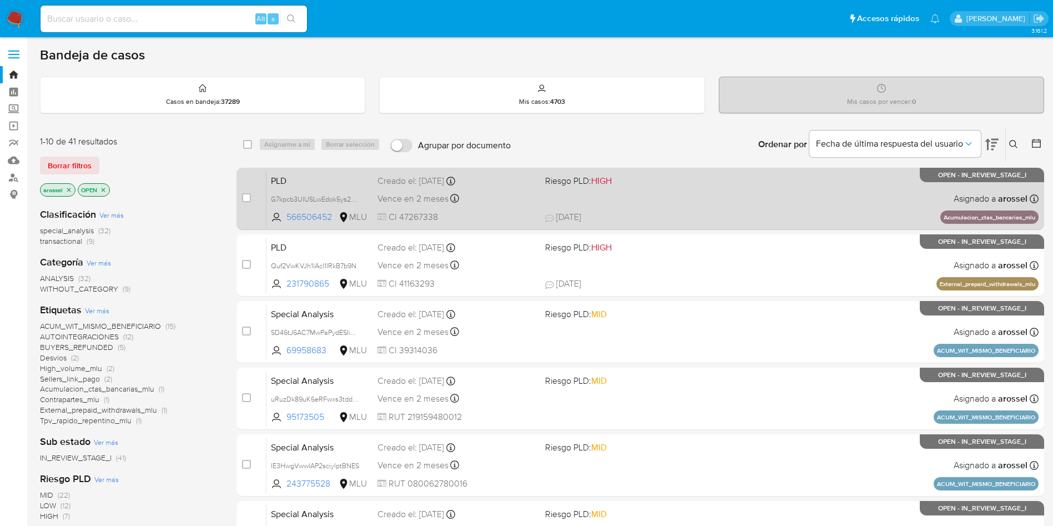
click at [667, 200] on div "PLD G7kpcb3UlUSLwEdok5ys2nfe 566506452 MLU Riesgo PLD: HIGH Creado el: 12/09/20…" at bounding box center [652, 198] width 772 height 56
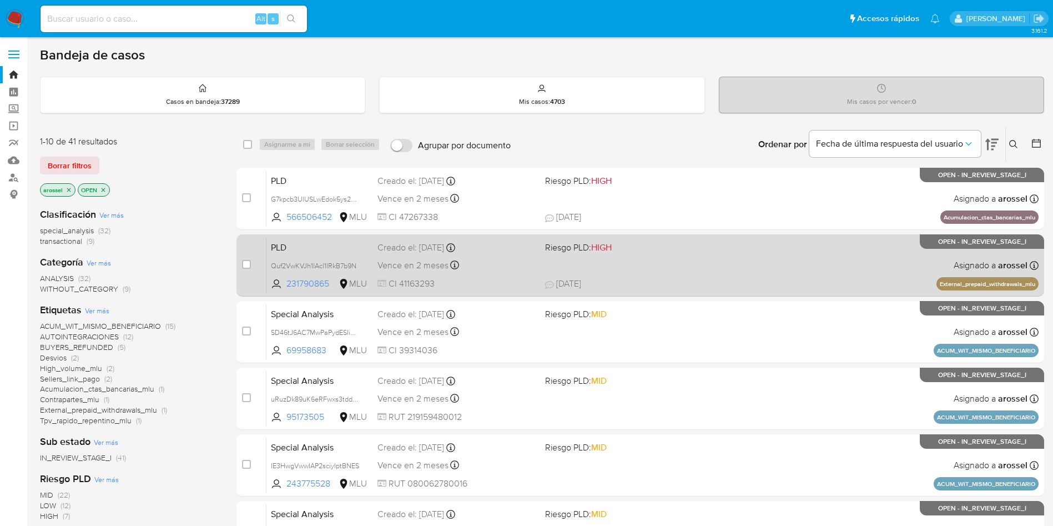
click at [685, 278] on span "08/10/2025 08/10/2025 09:01" at bounding box center [708, 284] width 326 height 12
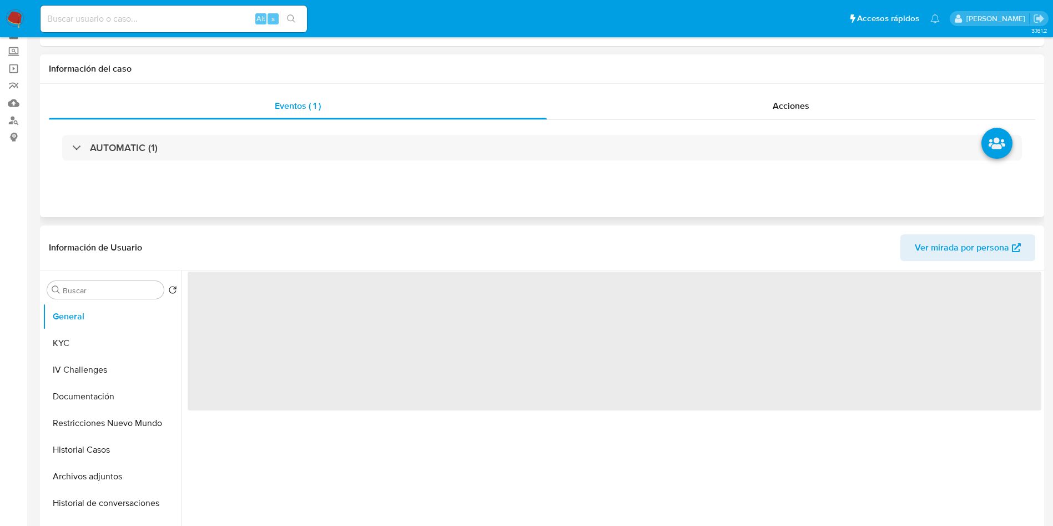
scroll to position [83, 0]
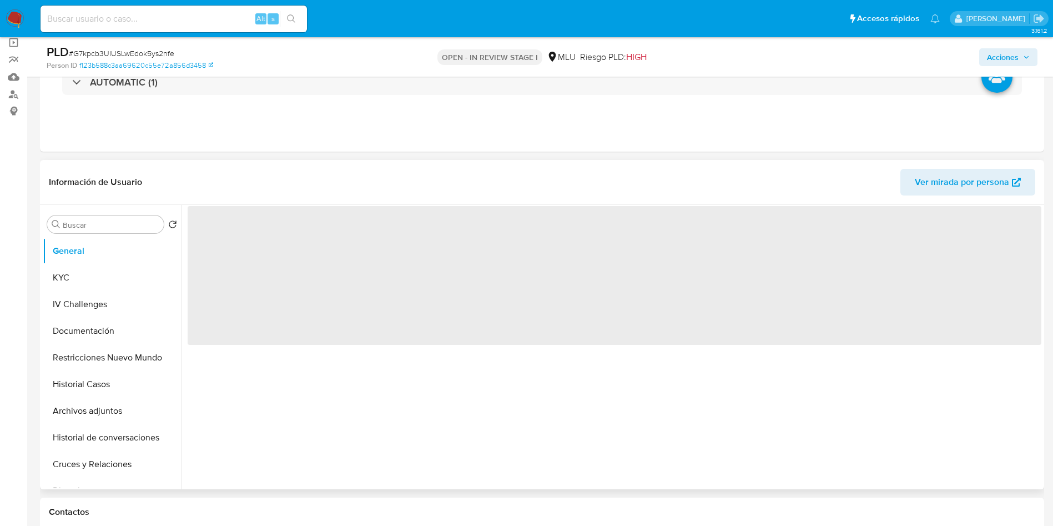
select select "10"
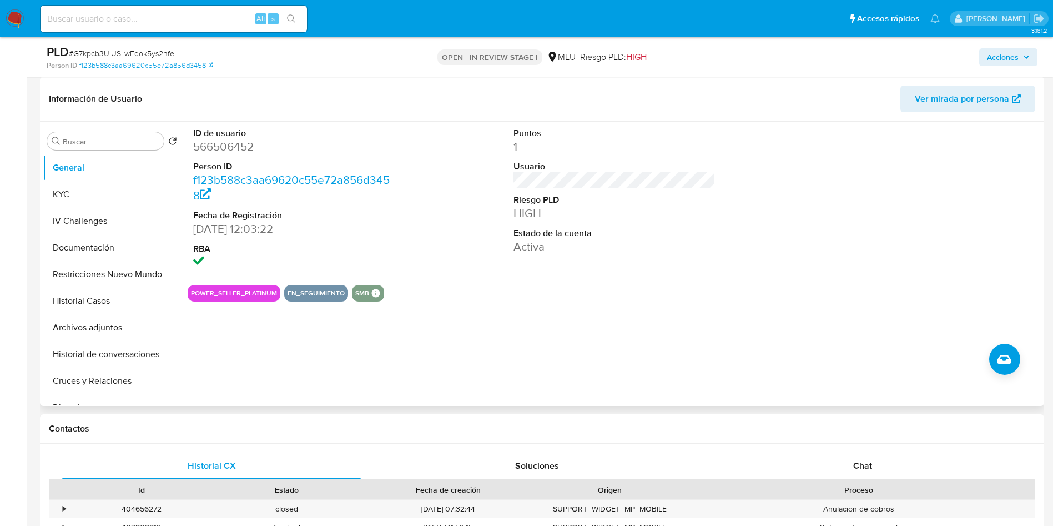
scroll to position [333, 0]
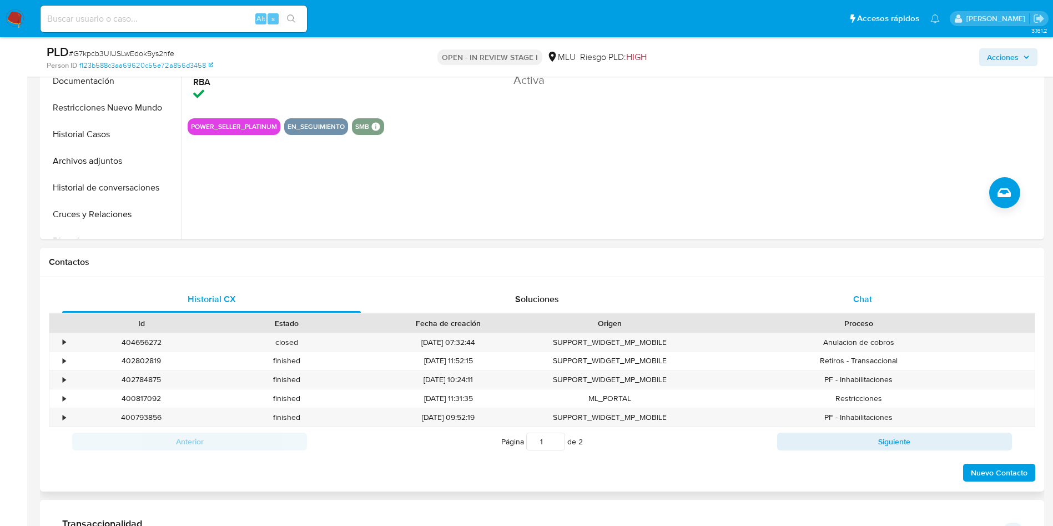
click at [860, 288] on div "Chat" at bounding box center [862, 299] width 299 height 27
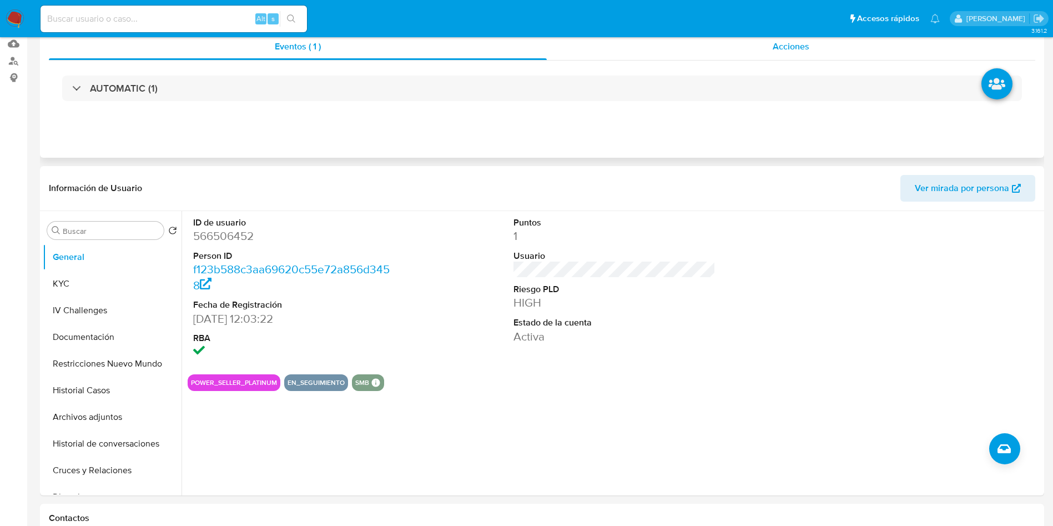
scroll to position [0, 0]
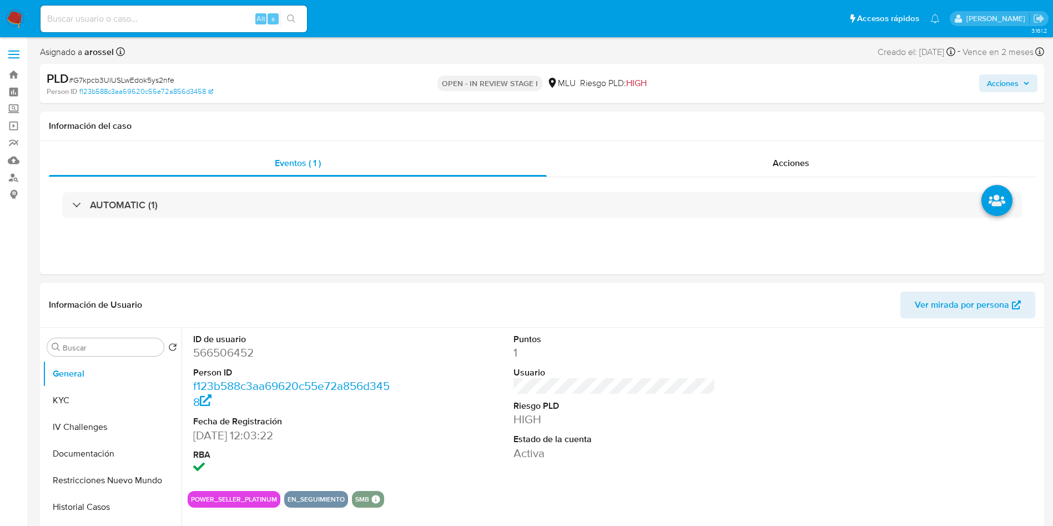
click at [233, 354] on dd "566506452" at bounding box center [294, 353] width 203 height 16
copy dd "566506452"
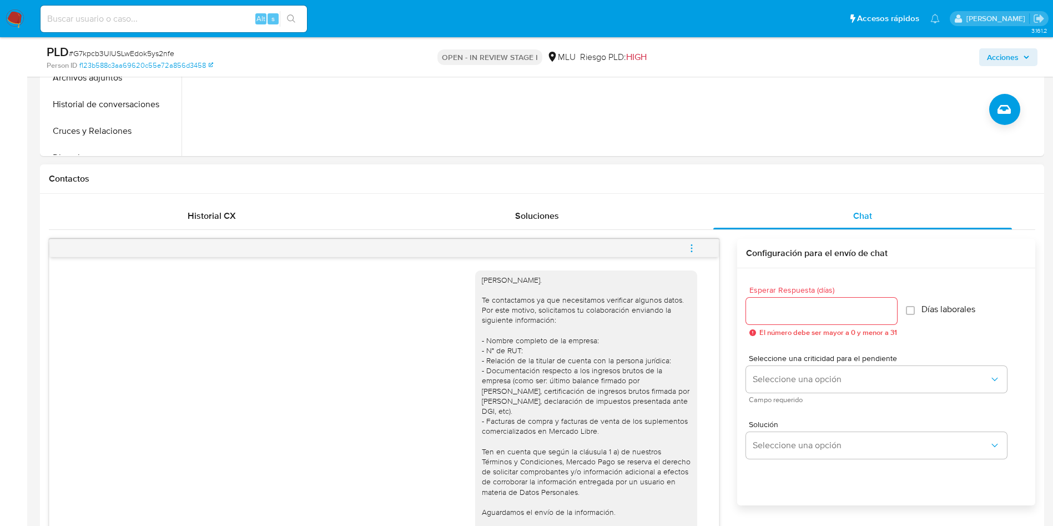
click at [694, 242] on span "menu-action" at bounding box center [692, 248] width 10 height 27
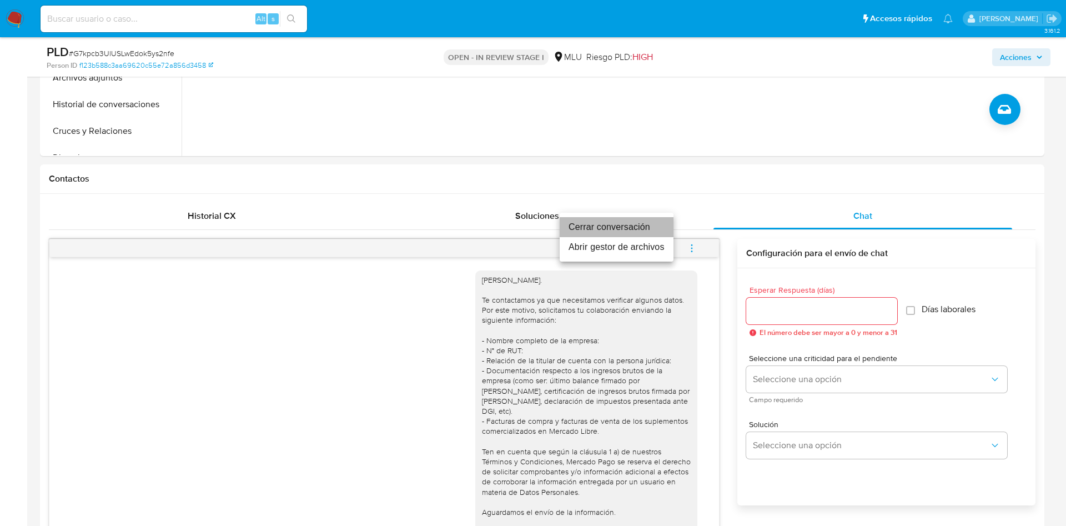
click at [649, 222] on li "Cerrar conversación" at bounding box center [617, 227] width 114 height 20
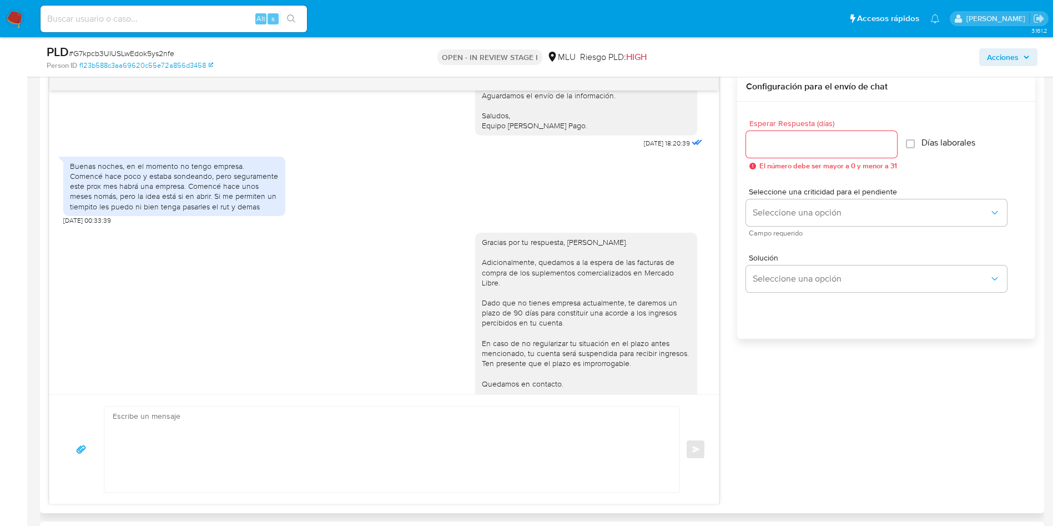
click at [565, 266] on div "Gracias por tu respuesta, María. Adicionalmente, quedamos a la espera de las fa…" at bounding box center [586, 328] width 209 height 182
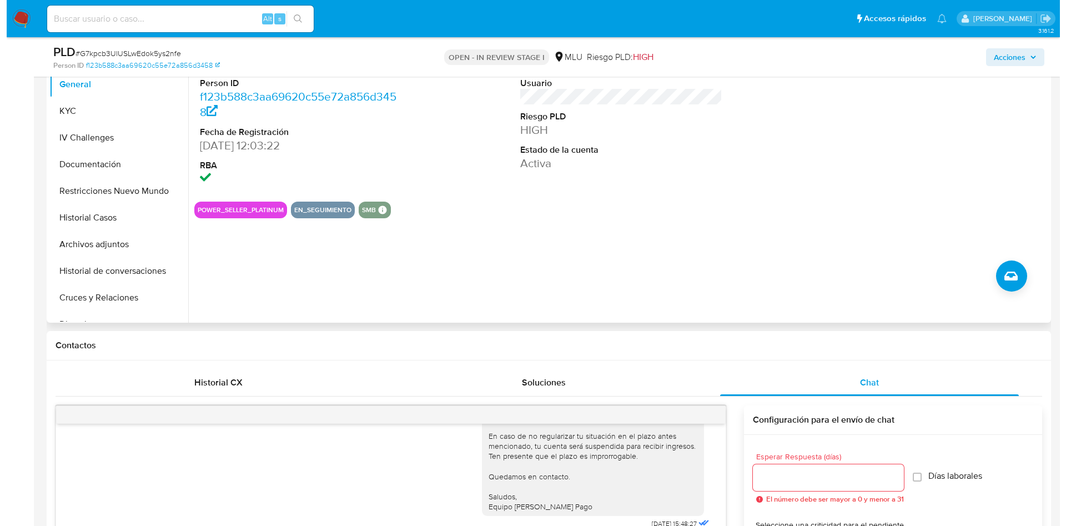
scroll to position [167, 0]
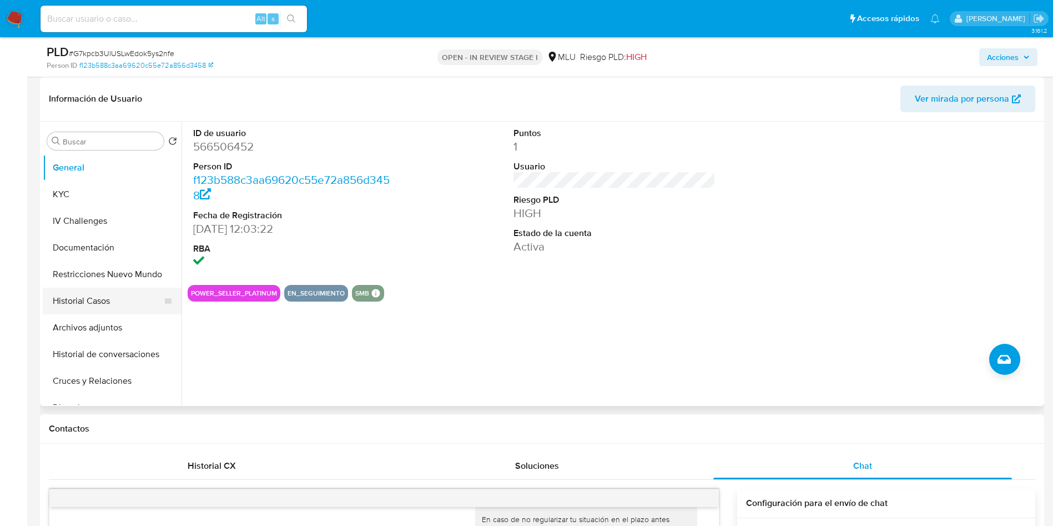
click at [118, 294] on button "Historial Casos" at bounding box center [108, 301] width 130 height 27
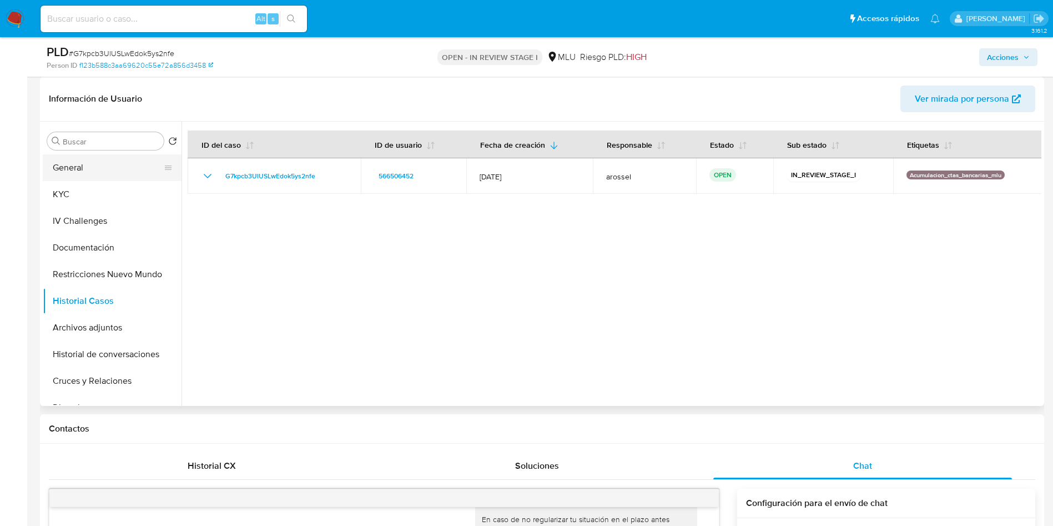
click at [79, 174] on button "General" at bounding box center [108, 167] width 130 height 27
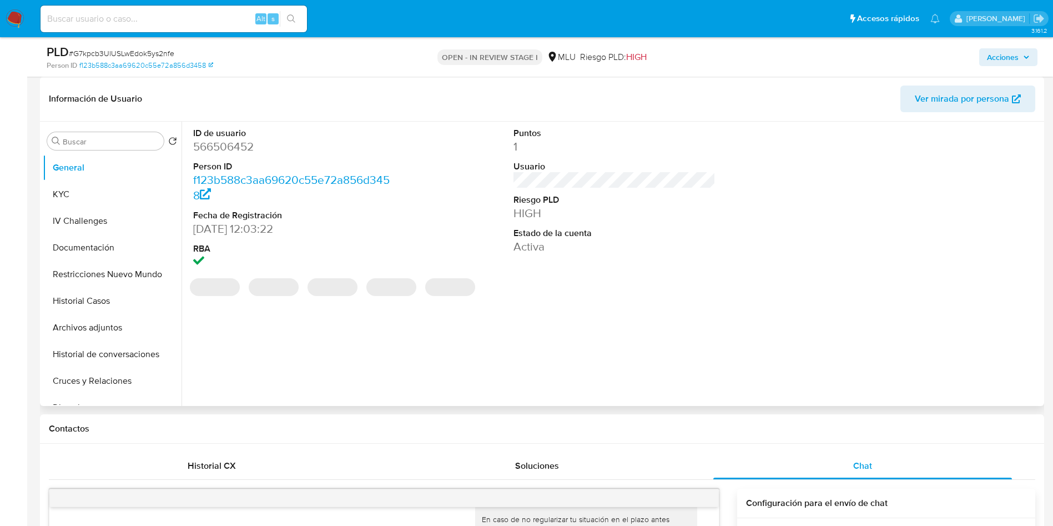
click at [239, 152] on dd "566506452" at bounding box center [294, 147] width 203 height 16
click at [228, 143] on dd "566506452" at bounding box center [294, 147] width 203 height 16
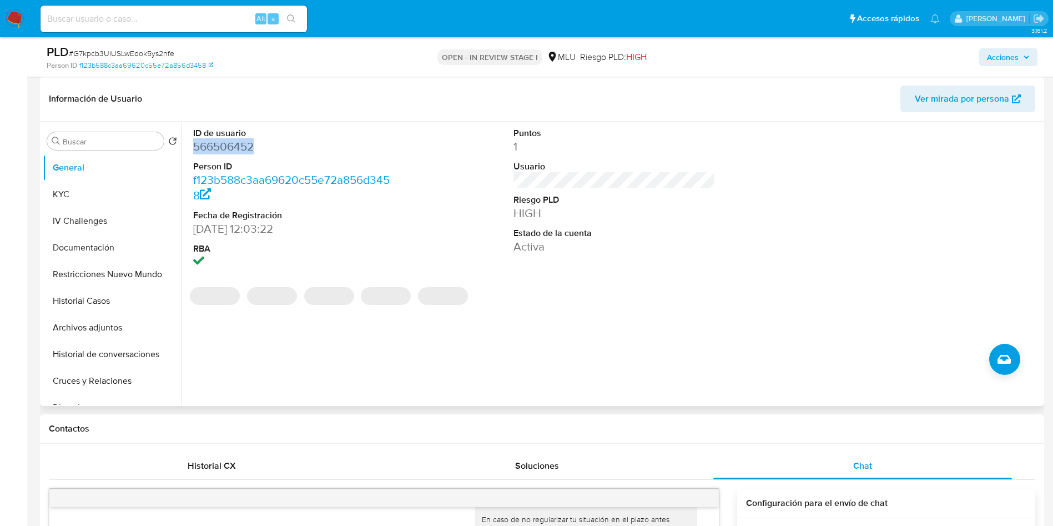
copy dd "566506452"
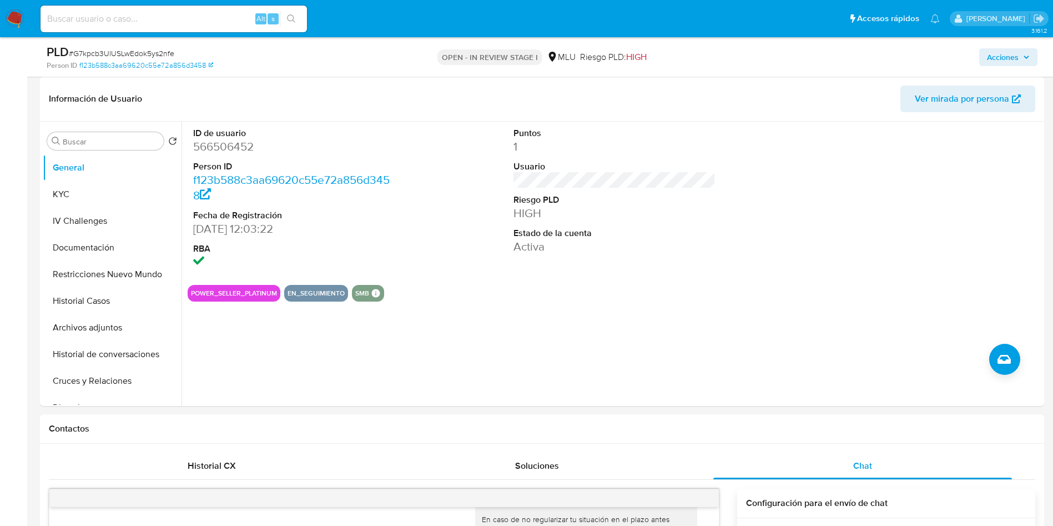
click at [148, 51] on span "# G7kpcb3UlUSLwEdok5ys2nfe" at bounding box center [121, 53] width 105 height 11
copy span "G7kpcb3UlUSLwEdok5ys2nfe"
click at [77, 295] on button "Historial Casos" at bounding box center [108, 301] width 130 height 27
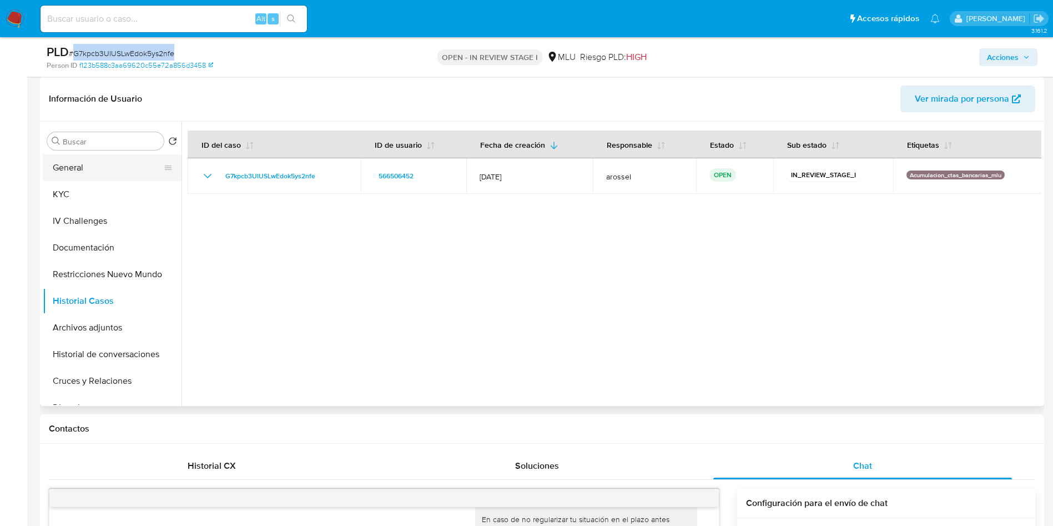
click at [95, 169] on button "General" at bounding box center [108, 167] width 130 height 27
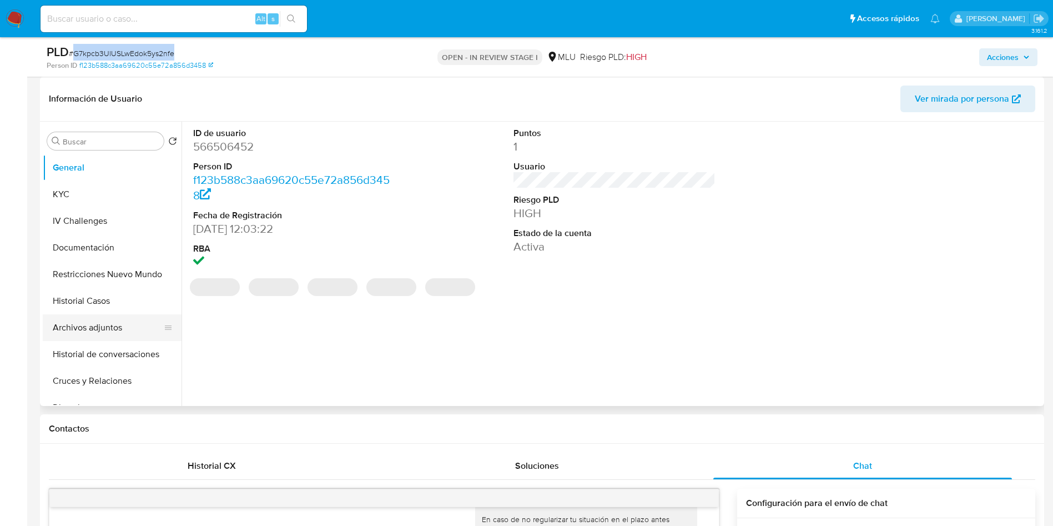
click at [98, 335] on button "Archivos adjuntos" at bounding box center [108, 327] width 130 height 27
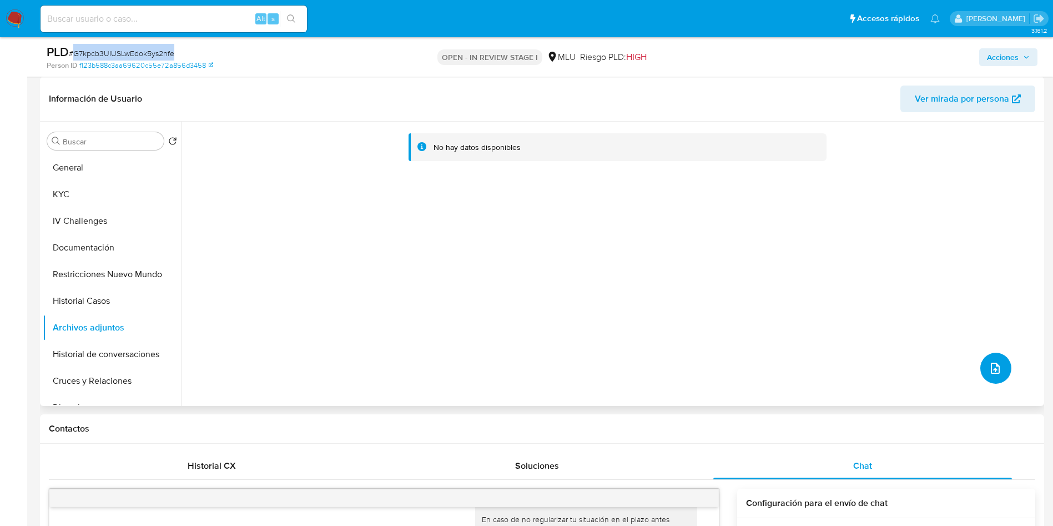
click at [989, 370] on icon "upload-file" at bounding box center [995, 367] width 13 height 13
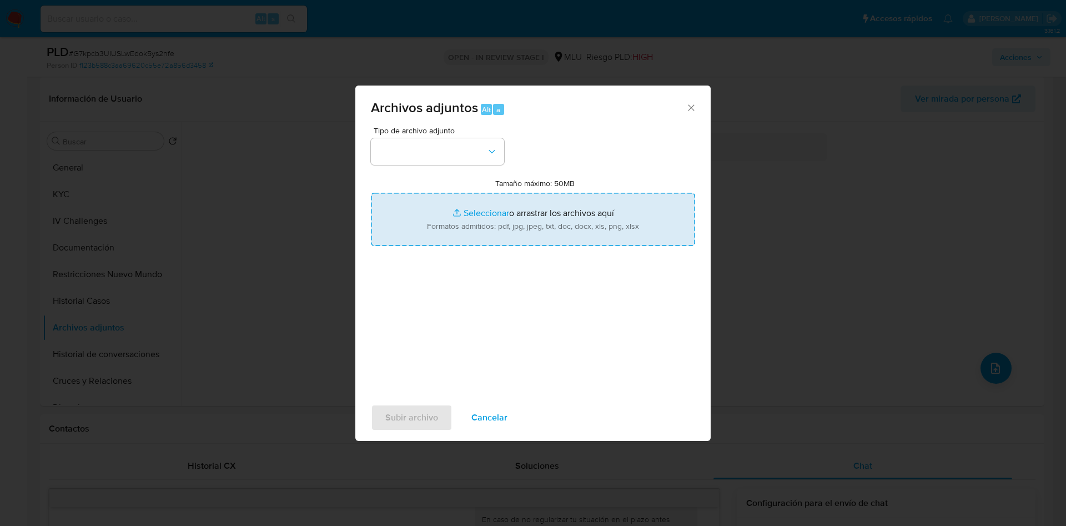
click at [567, 232] on input "Tamaño máximo: 50MB Seleccionar archivos" at bounding box center [533, 219] width 324 height 53
type input "C:\fakepath\Case Log 566506452 - 03_10_2025.pdf"
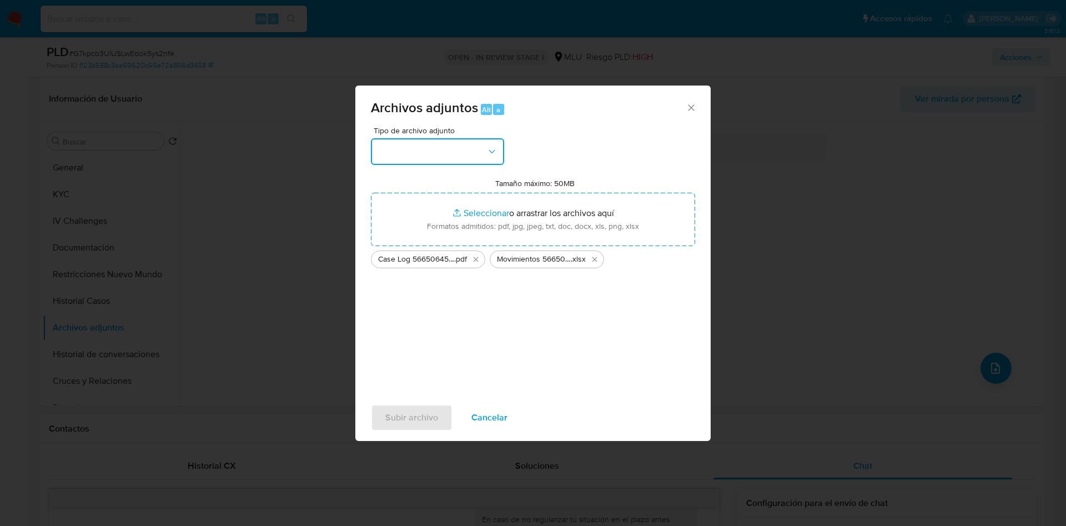
click at [456, 162] on button "button" at bounding box center [437, 151] width 133 height 27
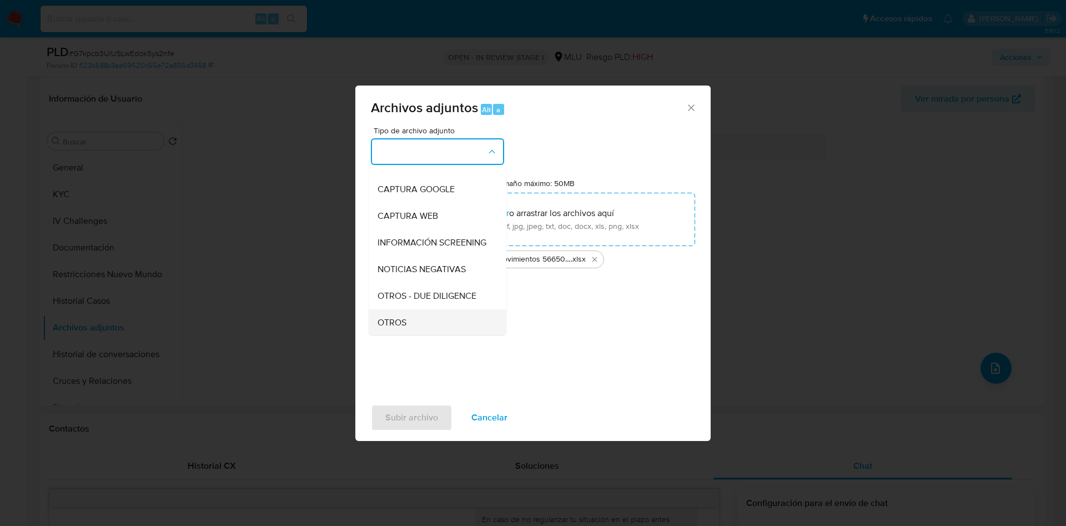
scroll to position [83, 0]
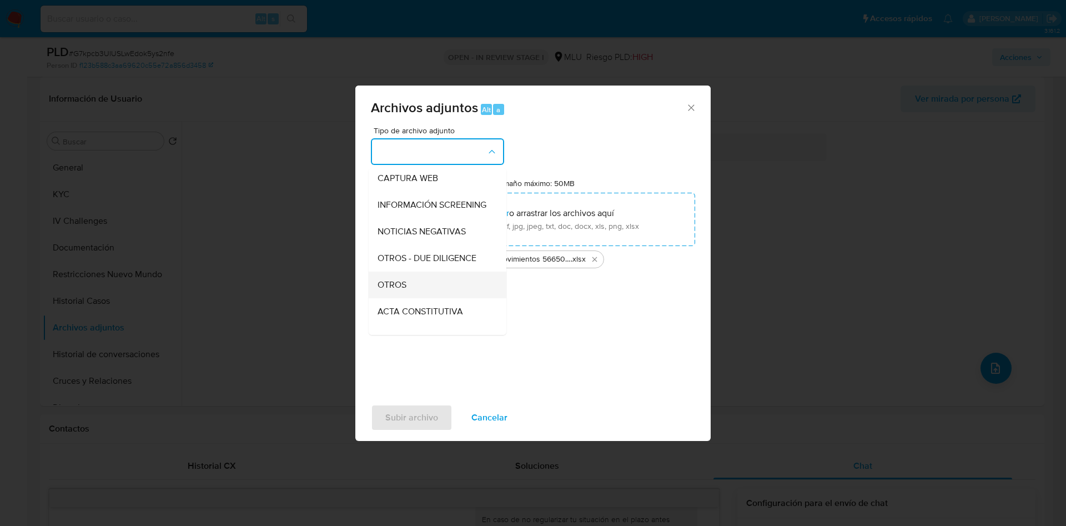
click at [435, 297] on div "OTROS" at bounding box center [434, 284] width 113 height 27
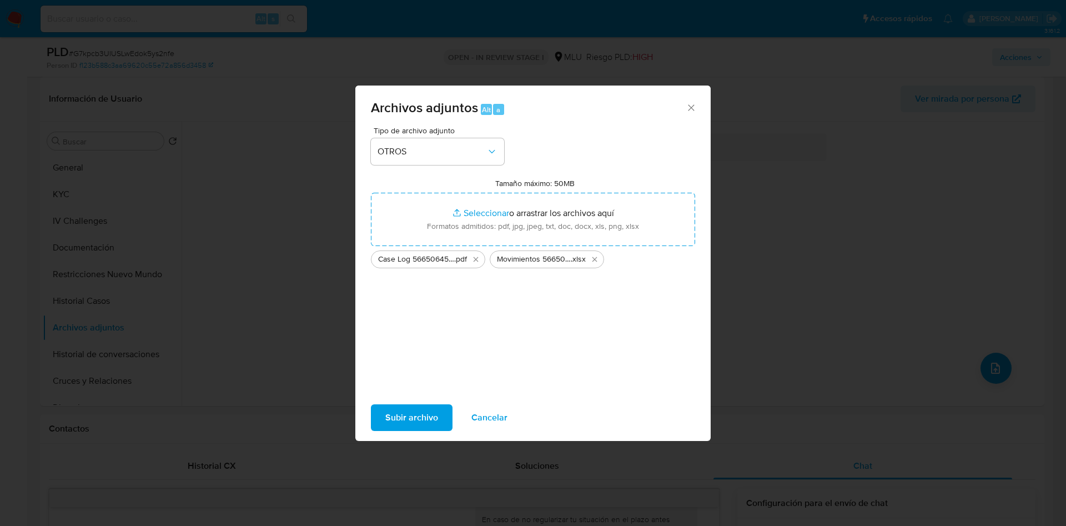
click at [417, 417] on span "Subir archivo" at bounding box center [411, 417] width 53 height 24
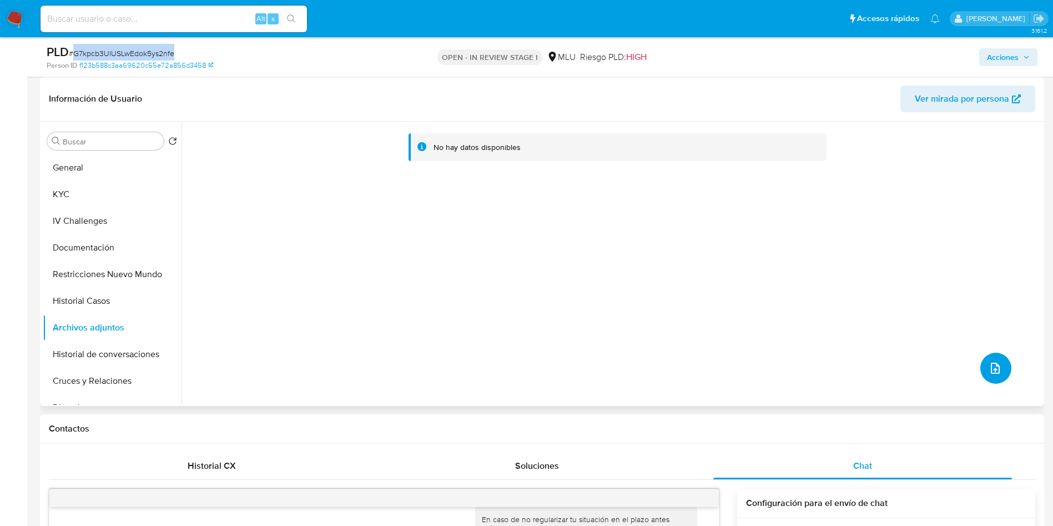
click at [988, 377] on button "upload-file" at bounding box center [995, 368] width 31 height 31
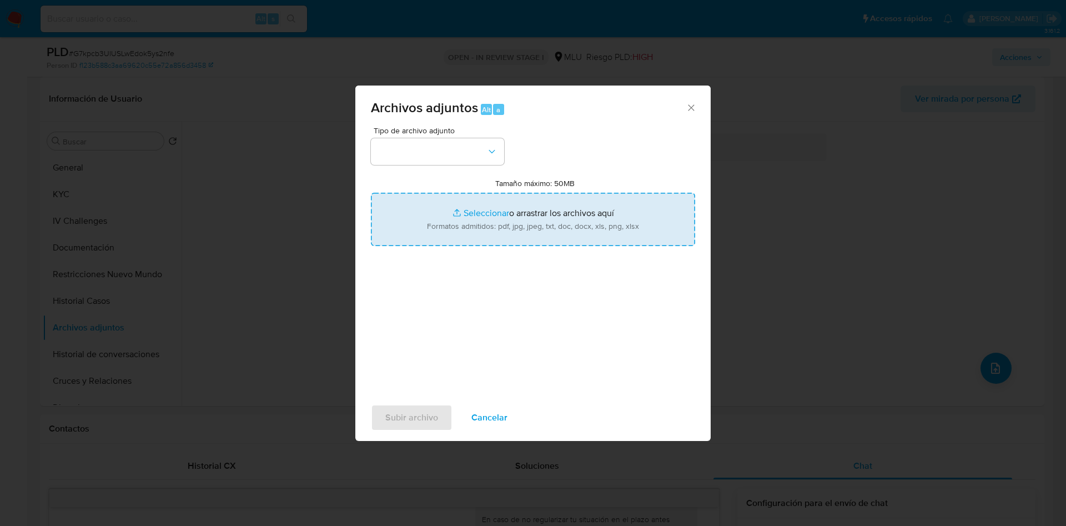
click at [646, 240] on input "Tamaño máximo: 50MB Seleccionar archivos" at bounding box center [533, 219] width 324 height 53
type input "C:\fakepath\Movimientos 566506452 - 03_10_2025.xlsx"
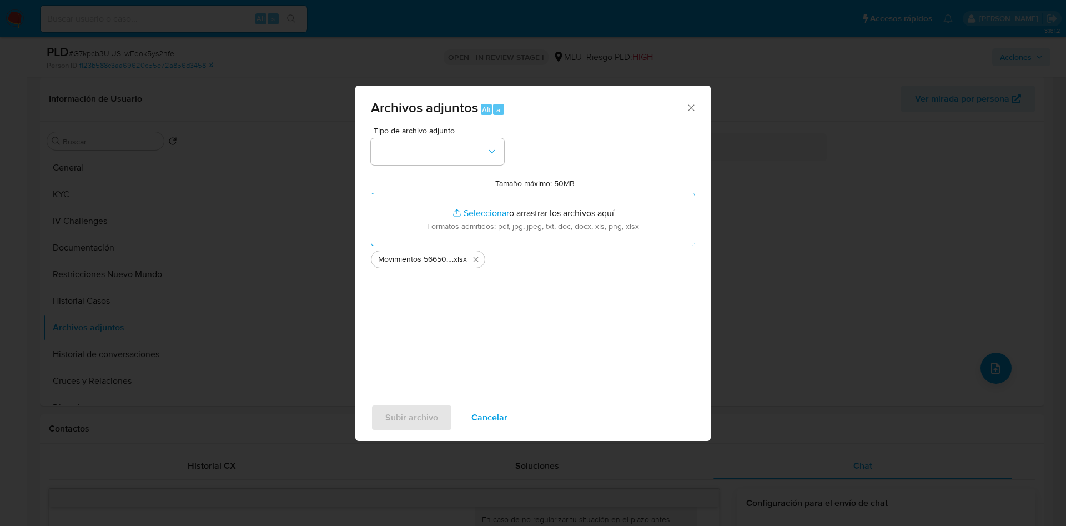
click at [426, 165] on div "Tipo de archivo adjunto Tamaño máximo: 50MB Seleccionar archivos Seleccionar o …" at bounding box center [533, 258] width 324 height 262
click at [429, 153] on button "button" at bounding box center [437, 151] width 133 height 27
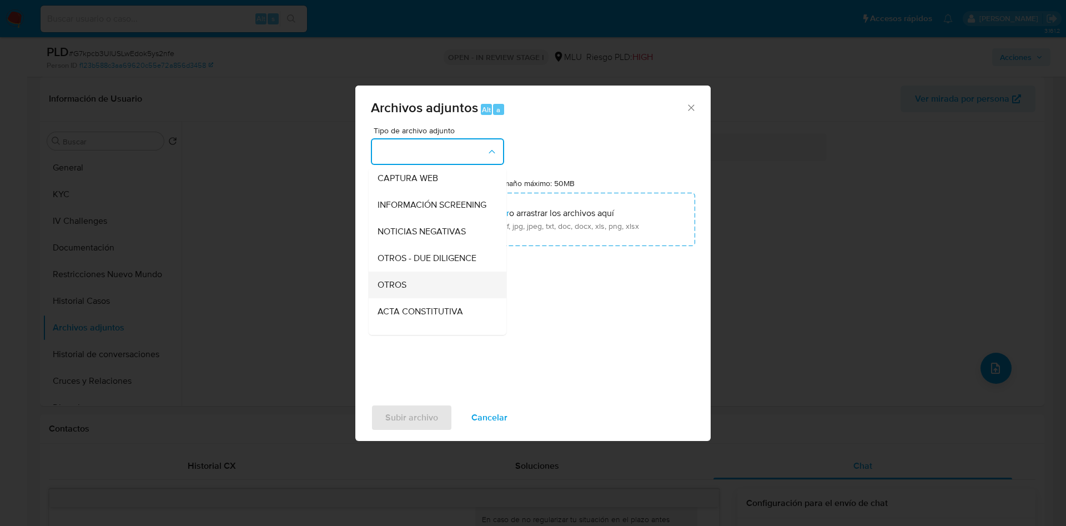
click at [429, 292] on div "OTROS" at bounding box center [434, 284] width 113 height 27
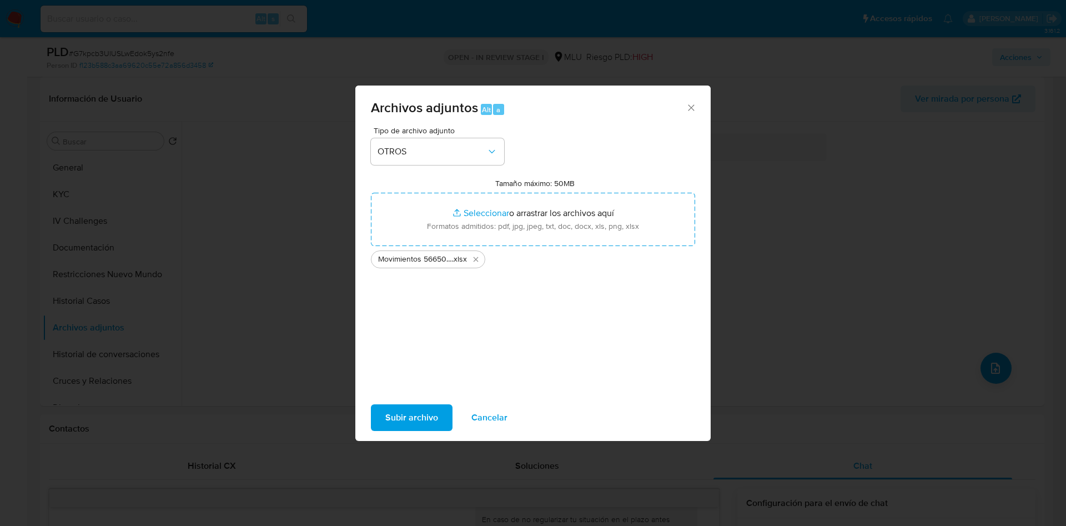
click at [437, 420] on button "Subir archivo" at bounding box center [412, 417] width 82 height 27
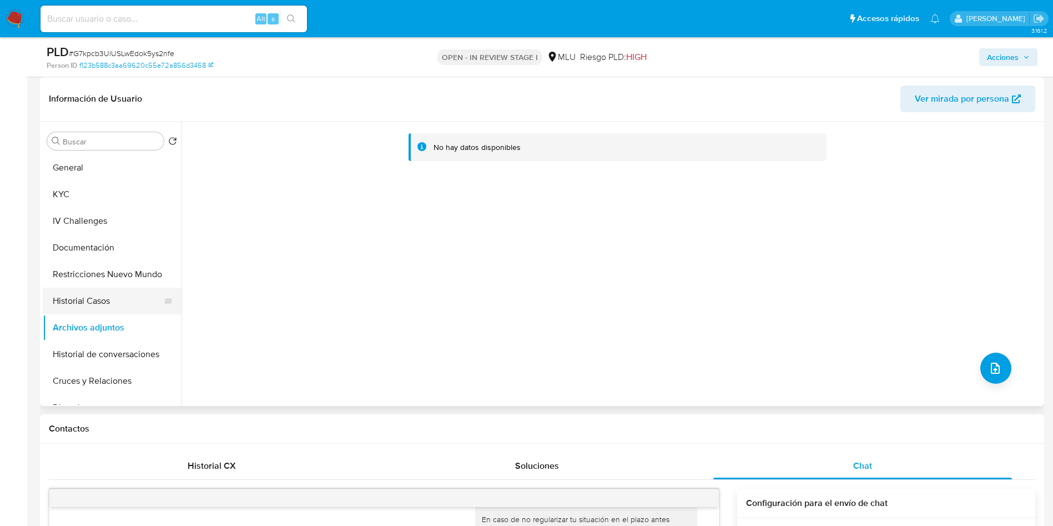
click at [95, 301] on button "Historial Casos" at bounding box center [108, 301] width 130 height 27
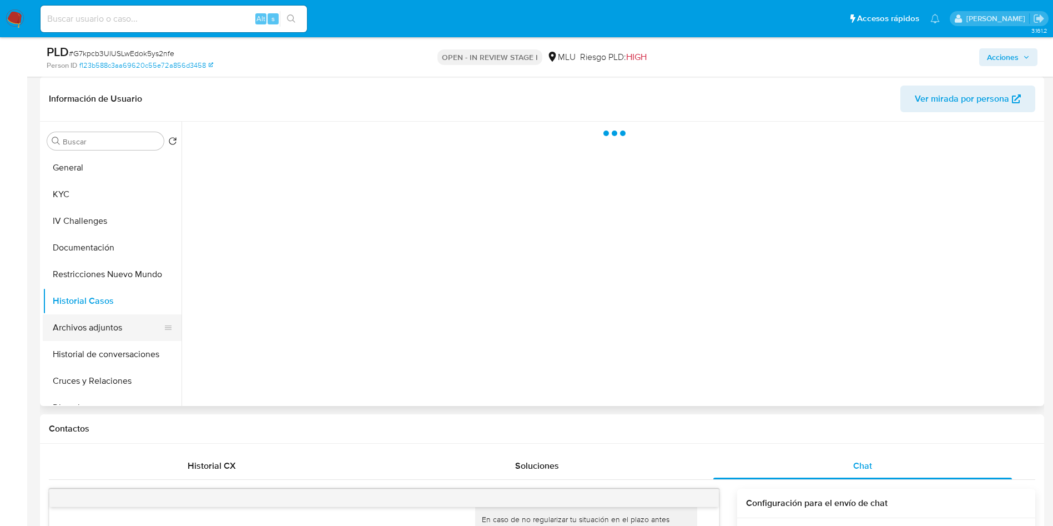
click at [103, 321] on button "Archivos adjuntos" at bounding box center [108, 327] width 130 height 27
click at [1008, 58] on span "Acciones" at bounding box center [1003, 57] width 32 height 18
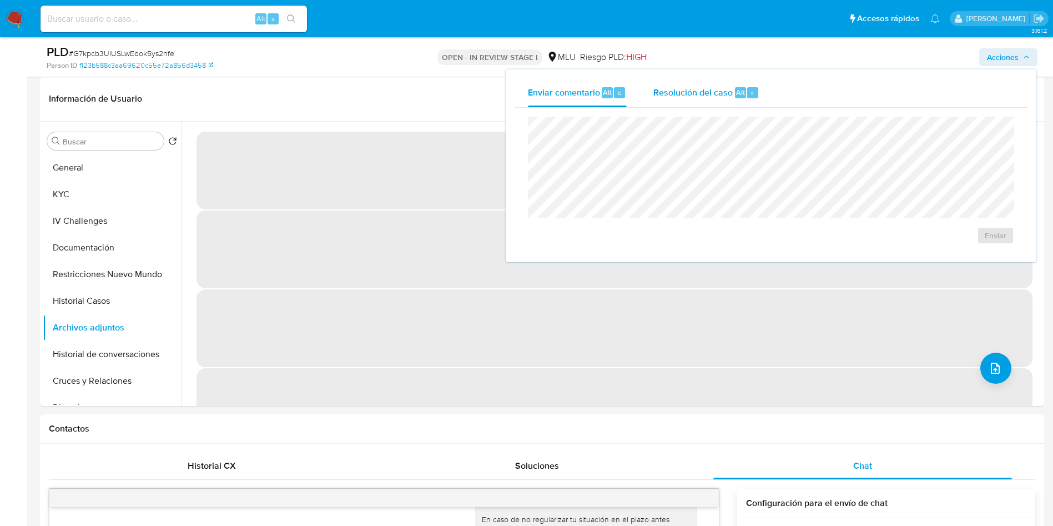
click at [724, 92] on span "Resolución del caso" at bounding box center [692, 91] width 79 height 13
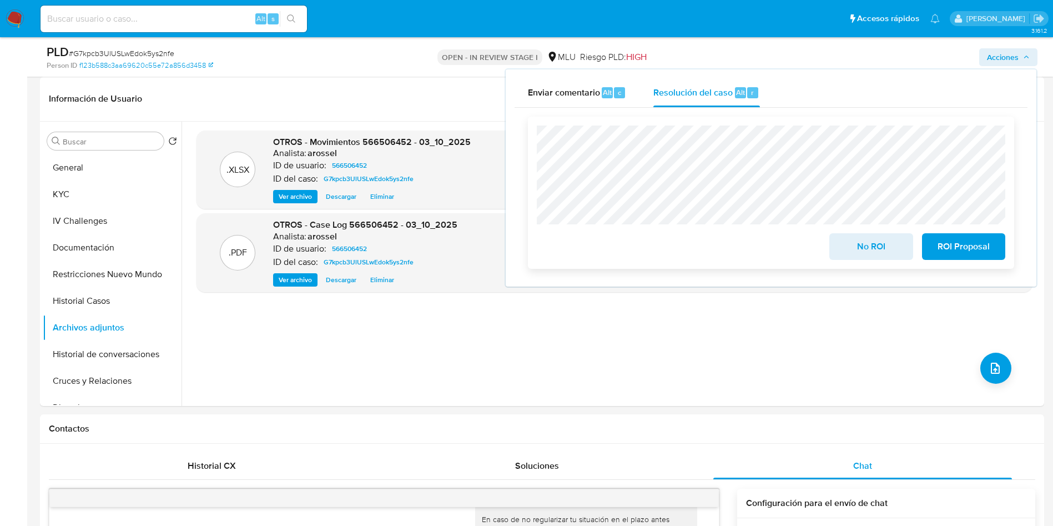
click at [975, 245] on span "ROI Proposal" at bounding box center [964, 246] width 54 height 24
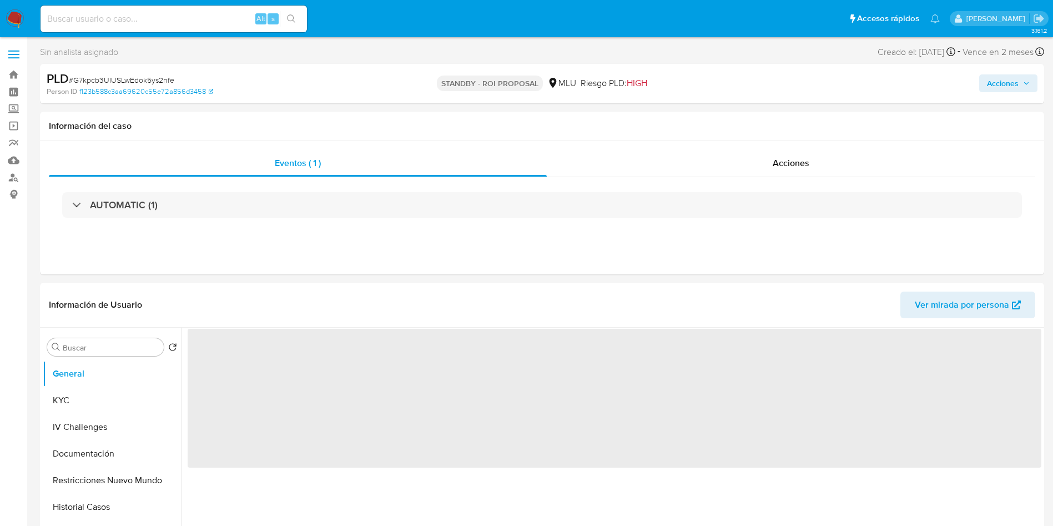
select select "10"
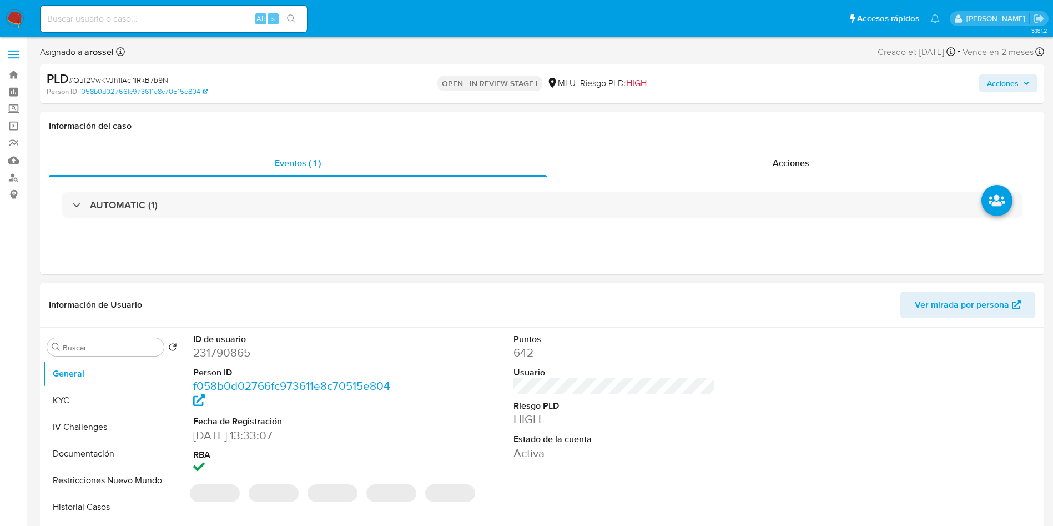
select select "10"
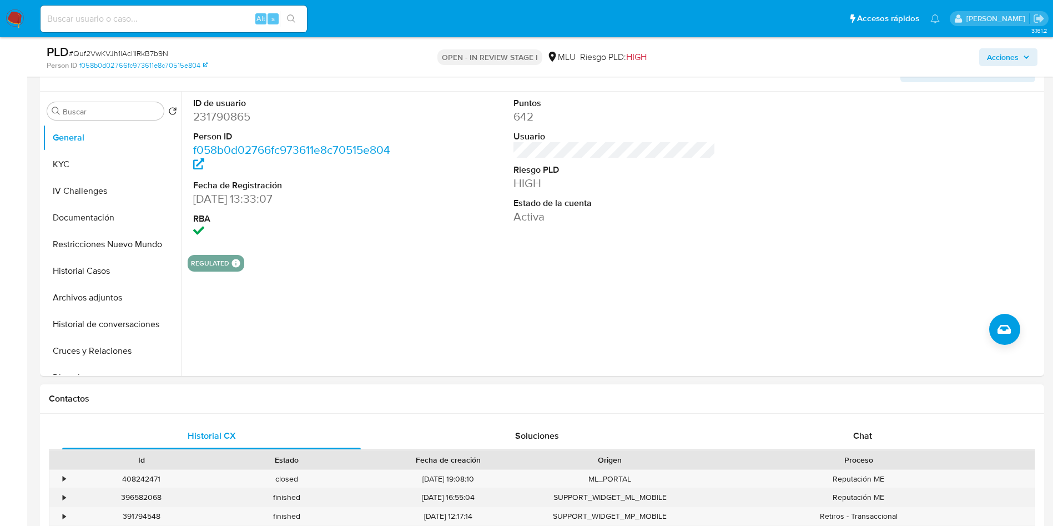
scroll to position [333, 0]
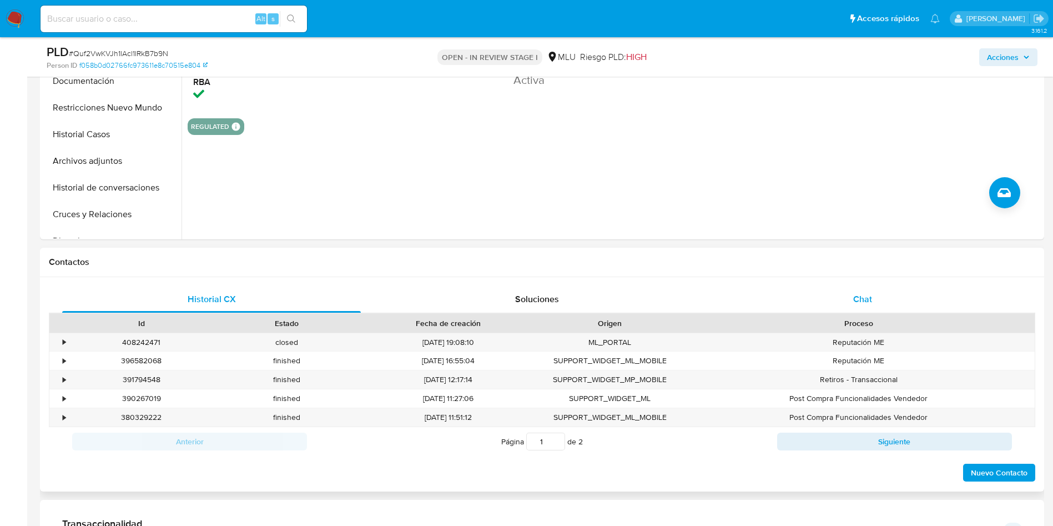
click at [849, 308] on div "Chat" at bounding box center [862, 299] width 299 height 27
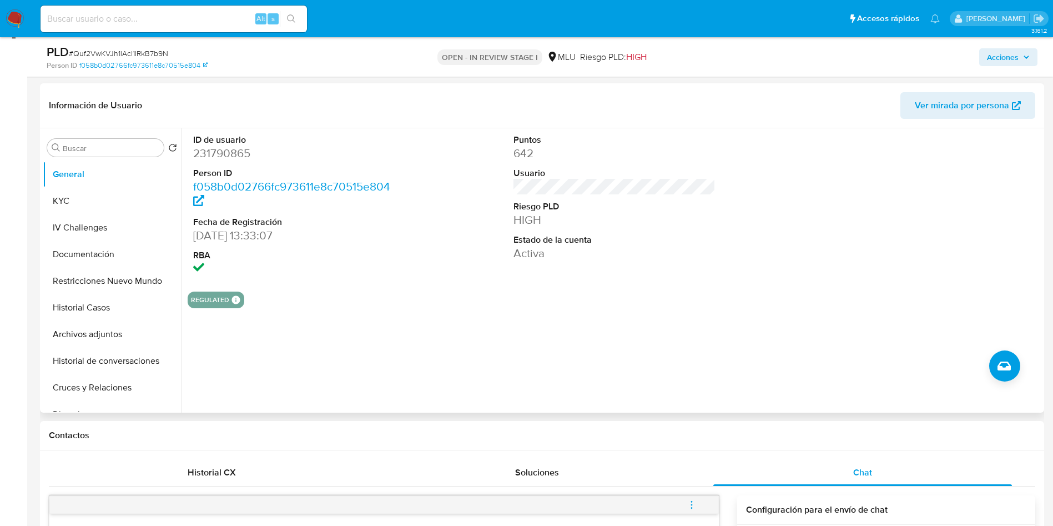
scroll to position [83, 0]
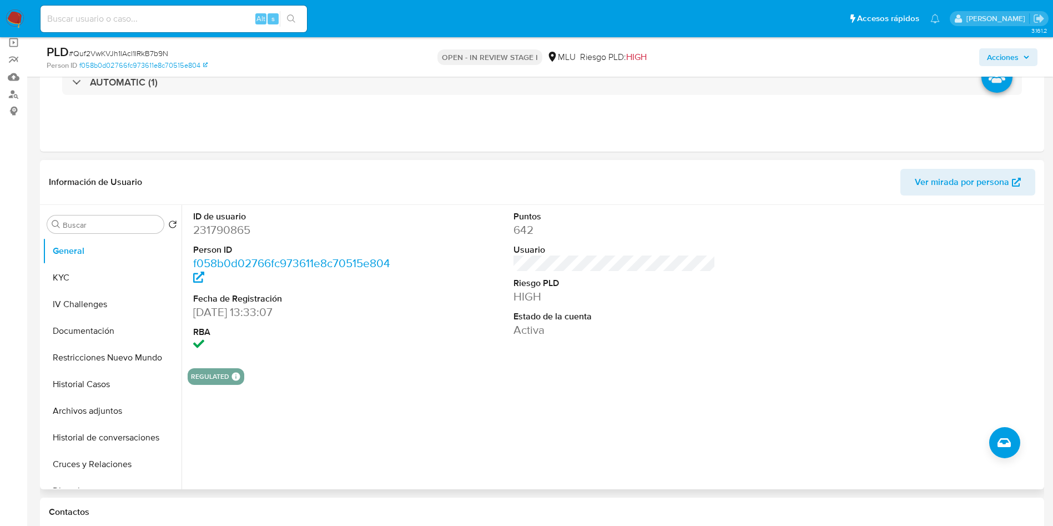
click at [233, 230] on dd "231790865" at bounding box center [294, 230] width 203 height 16
copy dd "231790865"
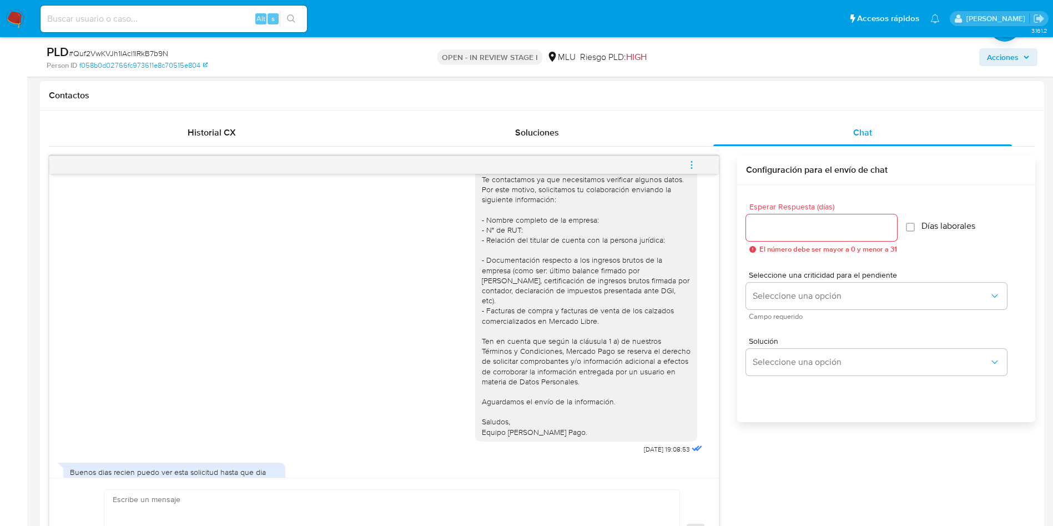
scroll to position [56, 0]
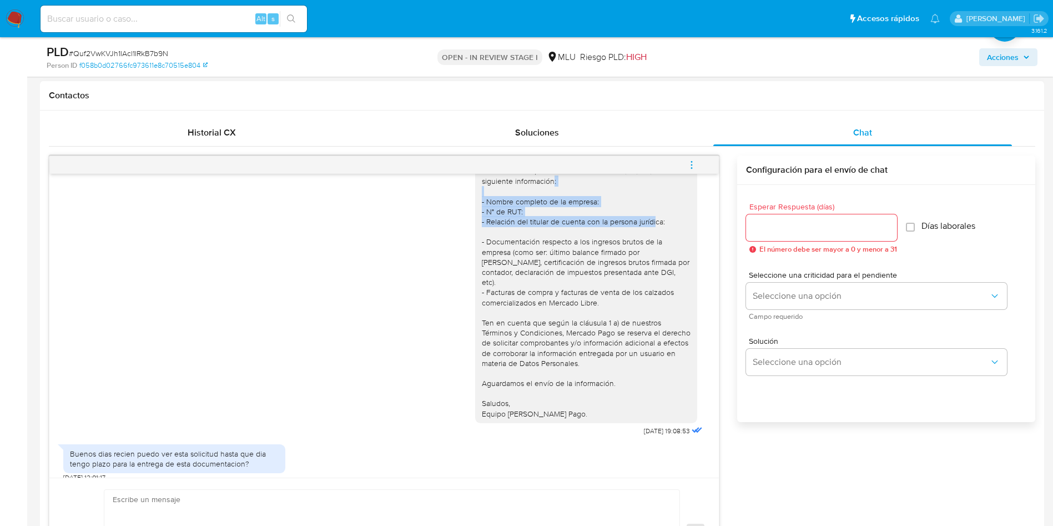
drag, startPoint x: 656, startPoint y: 224, endPoint x: 461, endPoint y: 200, distance: 196.3
click at [461, 200] on div "Hola, Raul. Te contactamos ya que necesitamos verificar algunos datos. Por este…" at bounding box center [384, 281] width 642 height 315
copy div "- Nombre completo de la empresa: - N° de RUT: - Relación del titular de cuenta …"
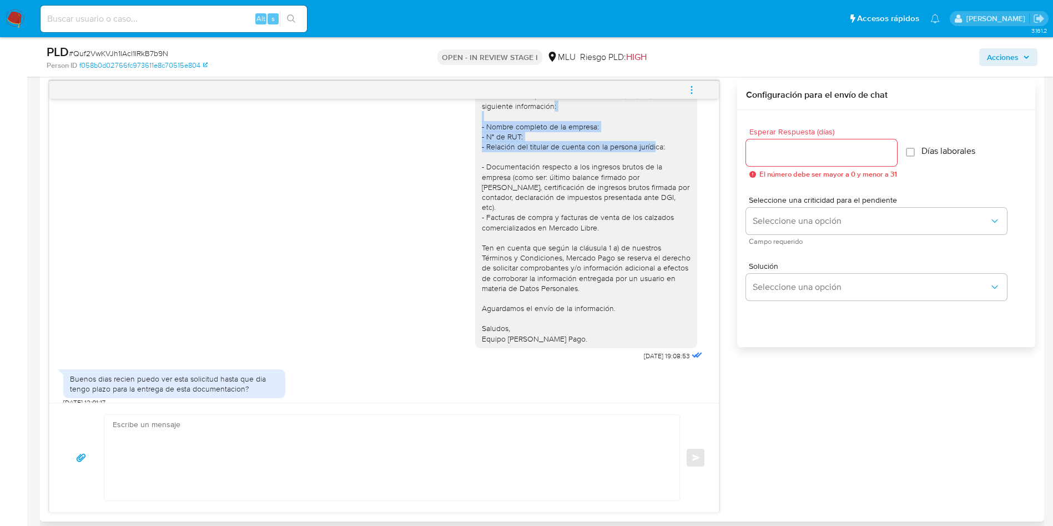
scroll to position [666, 0]
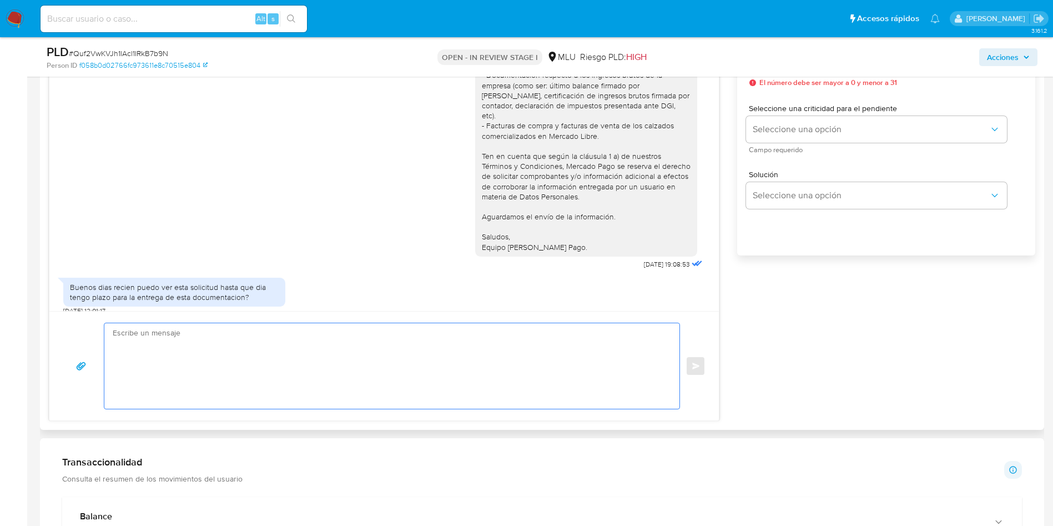
click at [393, 353] on textarea at bounding box center [389, 365] width 553 height 85
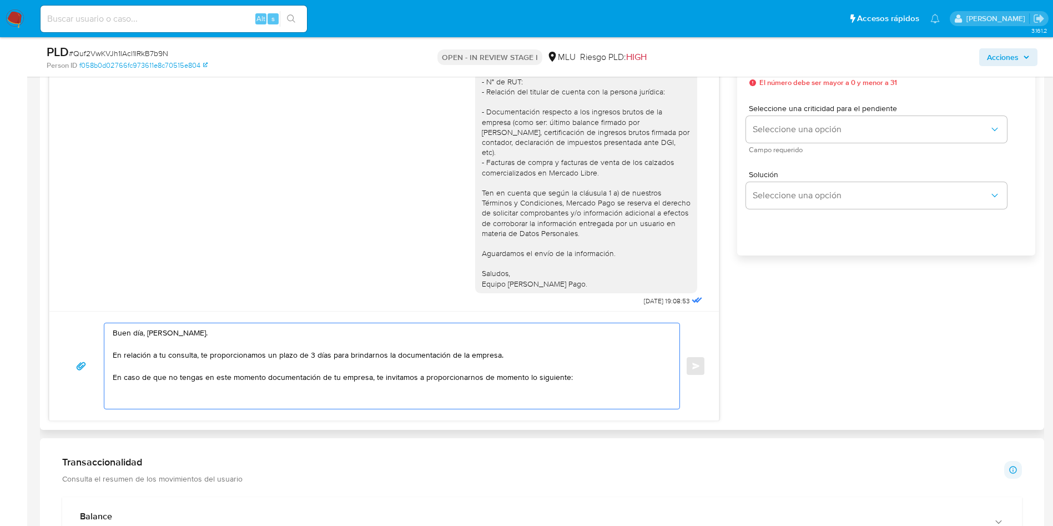
scroll to position [0, 0]
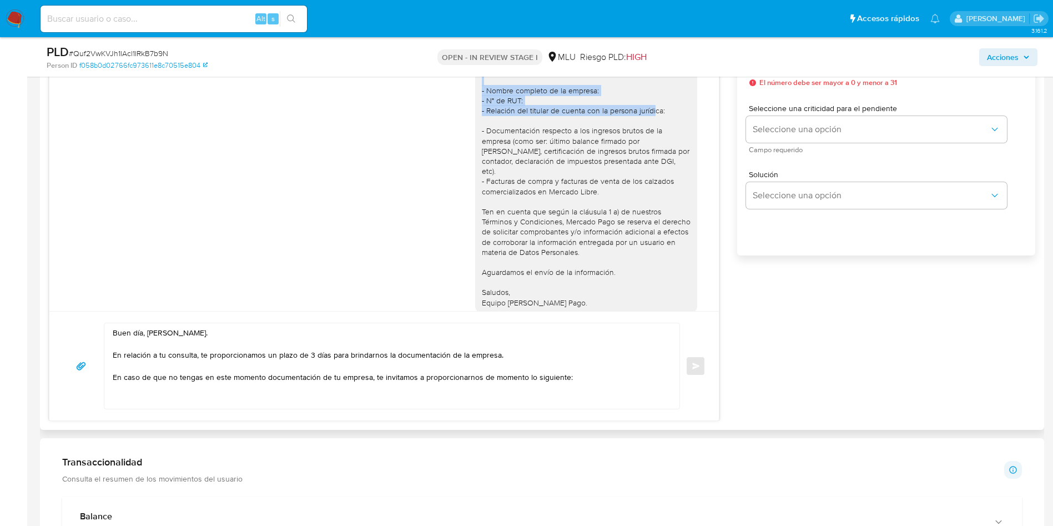
drag, startPoint x: 662, startPoint y: 109, endPoint x: 469, endPoint y: 90, distance: 194.2
click at [475, 90] on div "Hola, Raul. Te contactamos ya que necesitamos verificar algunos datos. Por este…" at bounding box center [586, 166] width 222 height 291
copy div "- Nombre completo de la empresa: - N° de RUT: - Relación del titular de cuenta …"
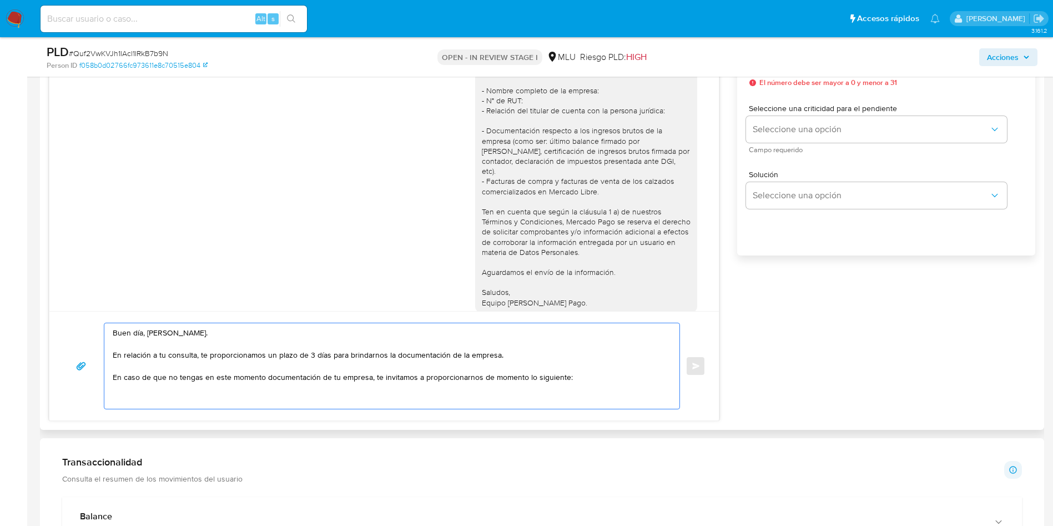
click at [218, 395] on textarea "Buen día, Raúl. En relación a tu consulta, te proporcionamos un plazo de 3 días…" at bounding box center [389, 365] width 553 height 85
paste textarea "- Nombre completo de la empresa: - N° de RUT: - Relación del titular de cuenta …"
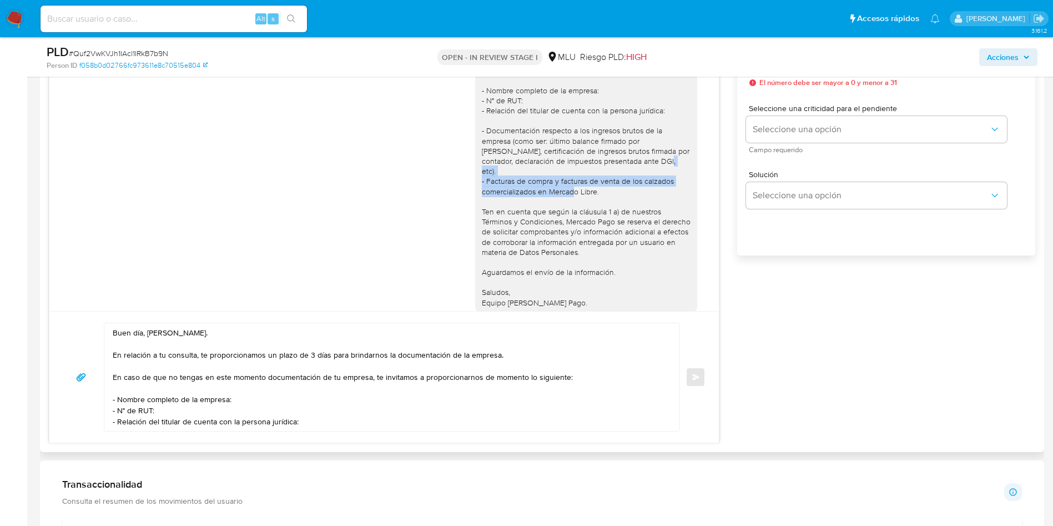
drag, startPoint x: 469, startPoint y: 176, endPoint x: 594, endPoint y: 181, distance: 125.0
click at [594, 181] on div "Hola, Raul. Te contactamos ya que necesitamos verificar algunos datos. Por este…" at bounding box center [586, 166] width 209 height 283
copy div "- Facturas de compra y facturas de venta de los calzados comercializados en Mer…"
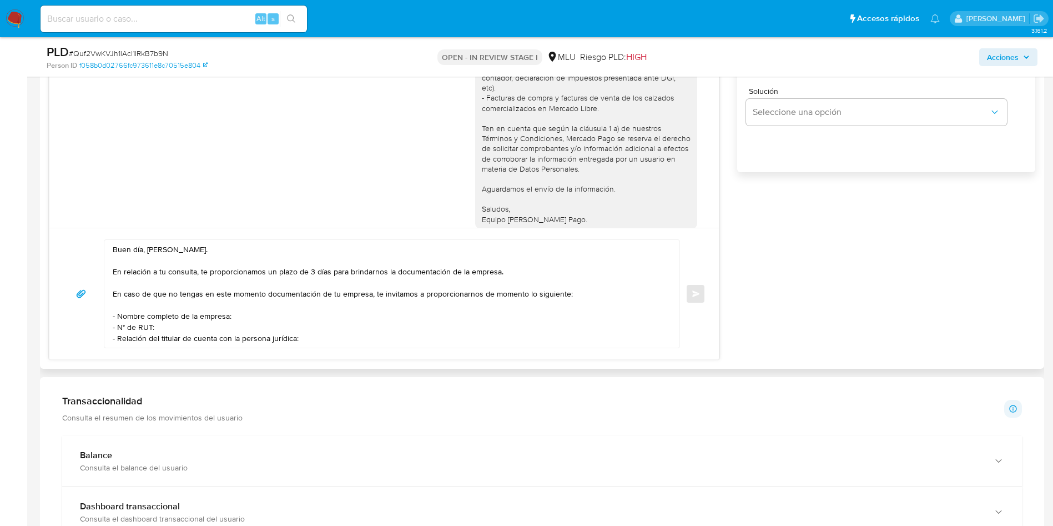
click at [334, 335] on textarea "Buen día, Raúl. En relación a tu consulta, te proporcionamos un plazo de 3 días…" at bounding box center [389, 294] width 553 height 108
paste textarea "- Facturas de compra y facturas de venta de los calzados comercializados en Mer…"
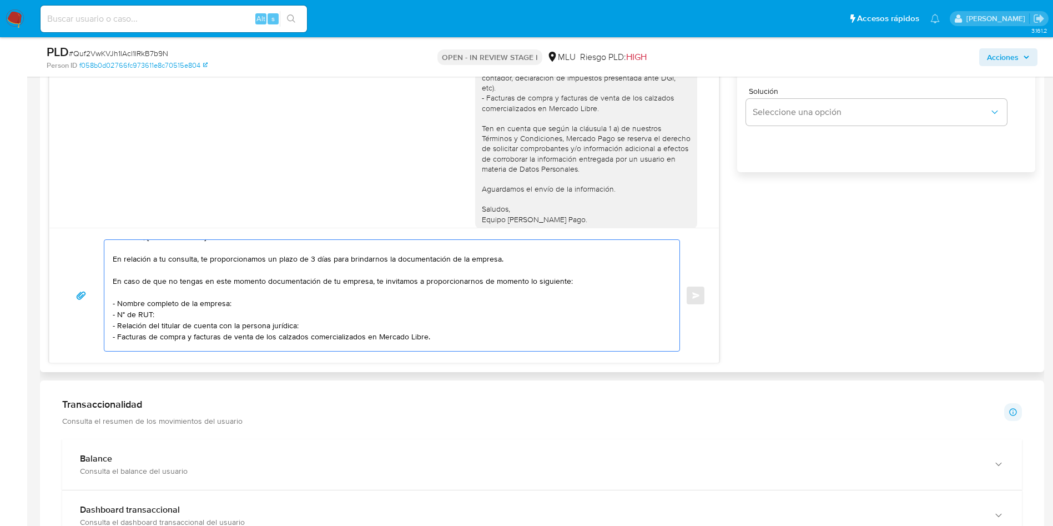
scroll to position [0, 0]
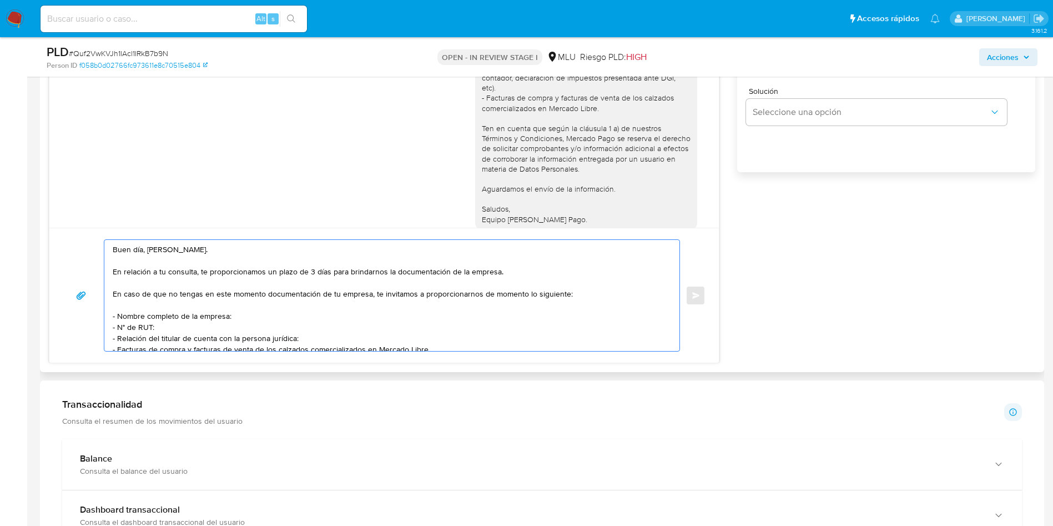
click at [304, 274] on textarea "Buen día, Raúl. En relación a tu consulta, te proporcionamos un plazo de 3 días…" at bounding box center [389, 295] width 553 height 111
click at [318, 268] on textarea "Buen día, Raúl. En relación a tu consulta, te proporcionamos un plazo de 3 días…" at bounding box center [389, 295] width 553 height 111
click at [362, 291] on textarea "Buen día, Raúl. En relación a tu consulta, te proporcionamos un plazo de 3 días…" at bounding box center [389, 295] width 553 height 111
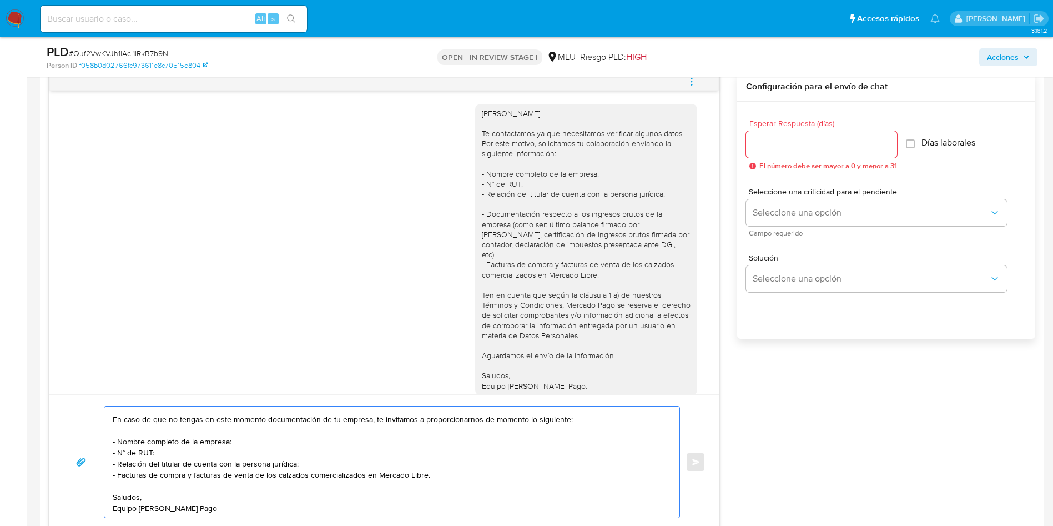
type textarea "Buen día, Raúl. En relación a tu consulta, te proporcionamos un plazo de 3 días…"
click at [805, 148] on input "Esperar Respuesta (días)" at bounding box center [821, 144] width 151 height 14
type input "3"
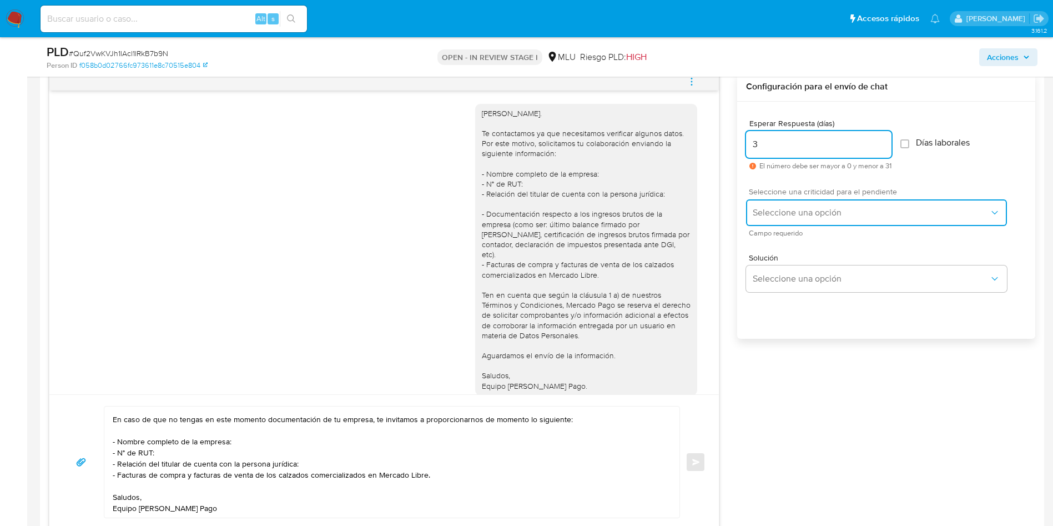
click at [794, 207] on span "Seleccione una opción" at bounding box center [871, 212] width 237 height 11
click at [791, 221] on button "Seleccione una opción" at bounding box center [876, 212] width 261 height 27
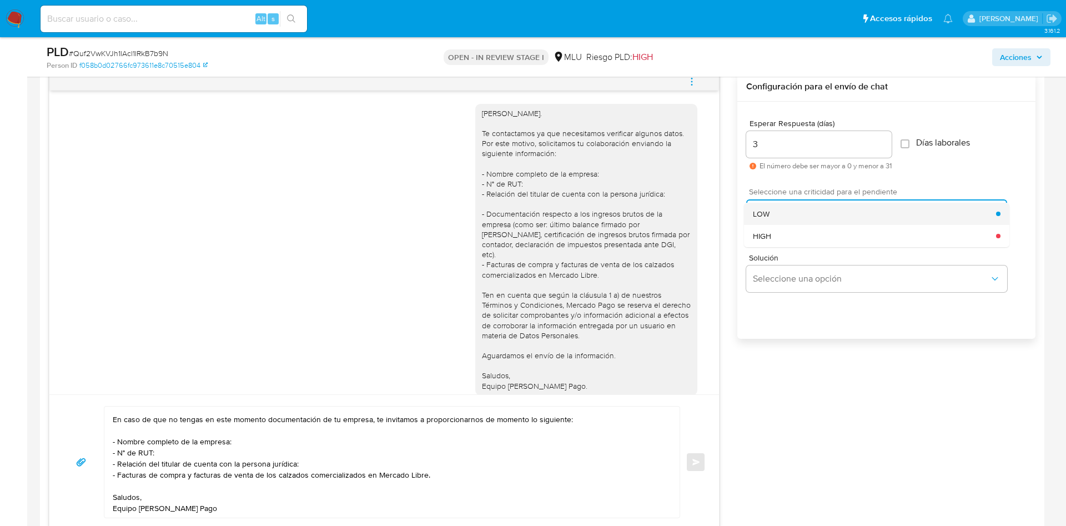
click at [784, 209] on div "LOW" at bounding box center [874, 214] width 243 height 22
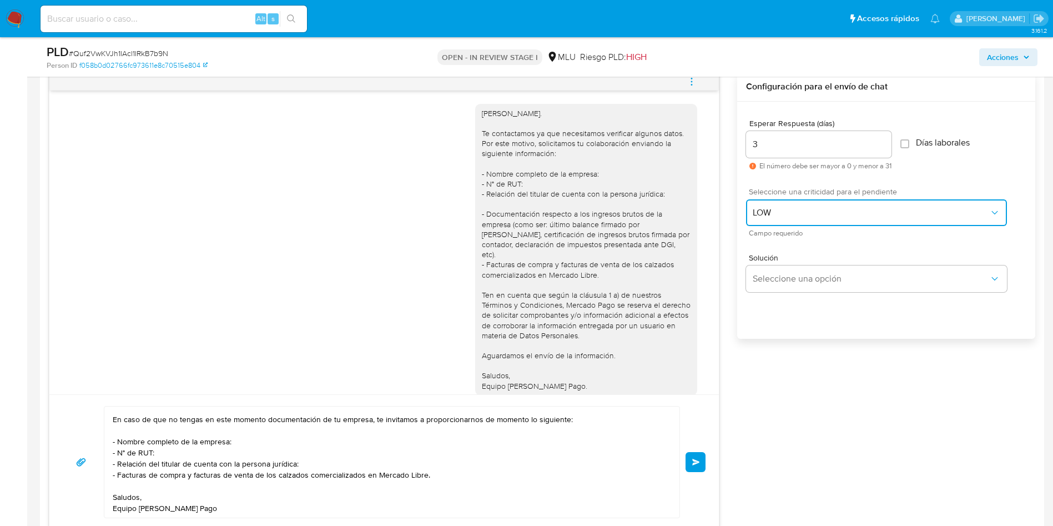
scroll to position [56, 0]
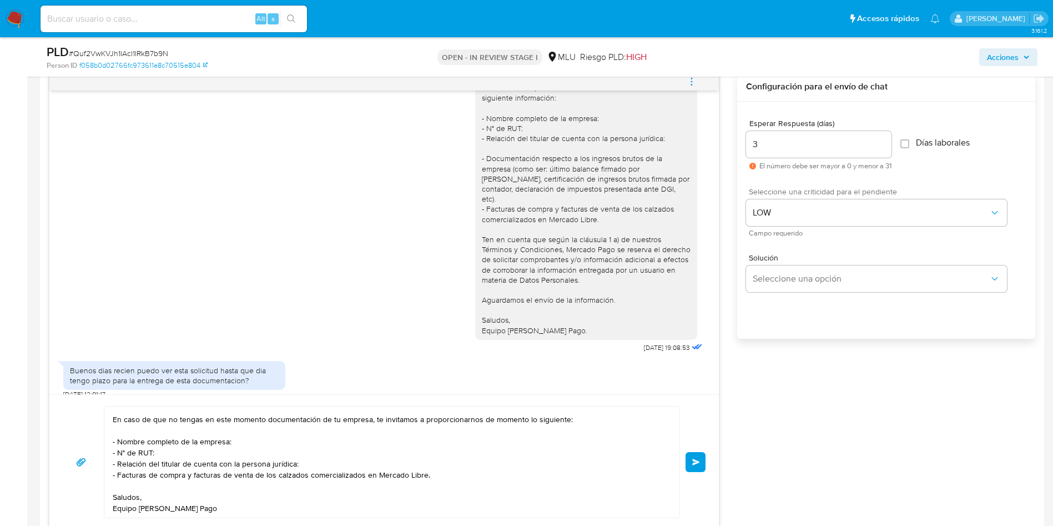
click at [497, 403] on div "Buen día, Raúl. En relación a tu consulta, te proporcionamos un plazo de 3 días…" at bounding box center [384, 461] width 670 height 135
click at [501, 428] on textarea "Buen día, Raúl. En relación a tu consulta, te proporcionamos un plazo de 3 días…" at bounding box center [389, 461] width 553 height 111
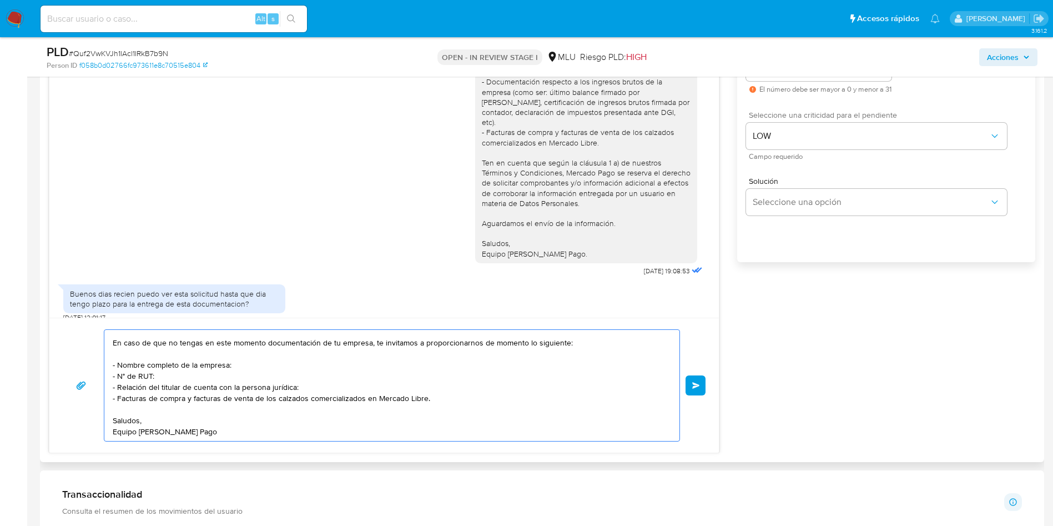
scroll to position [749, 0]
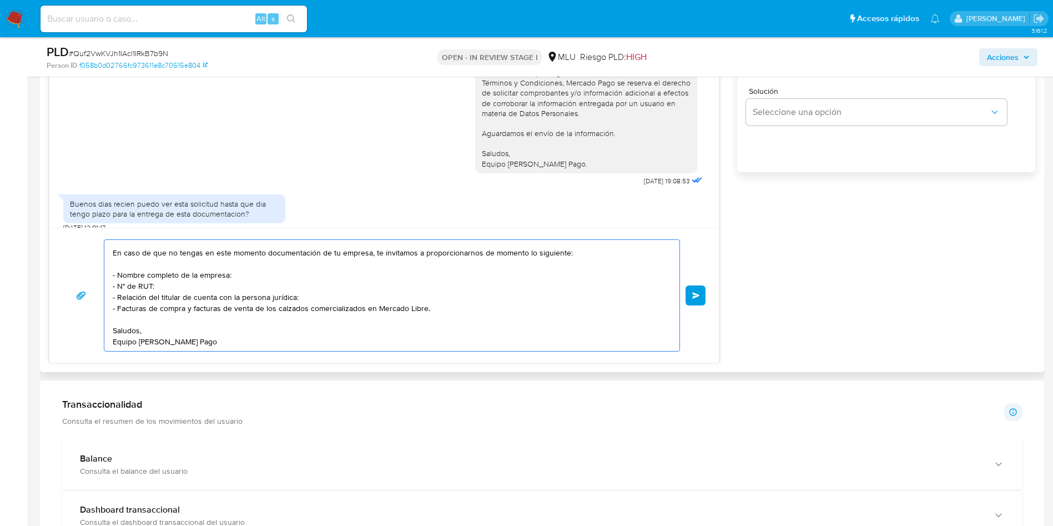
click at [698, 300] on button "Enviar" at bounding box center [696, 295] width 20 height 20
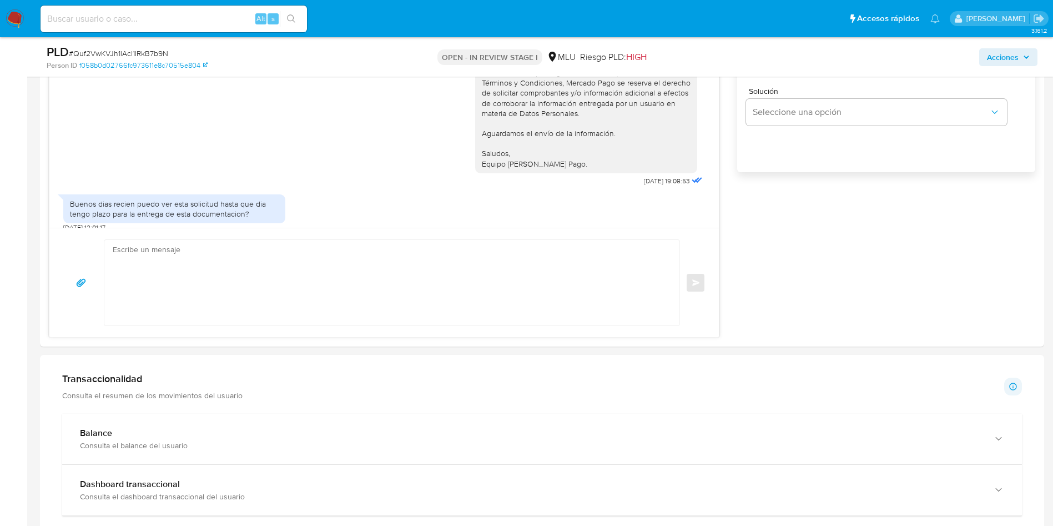
scroll to position [260, 0]
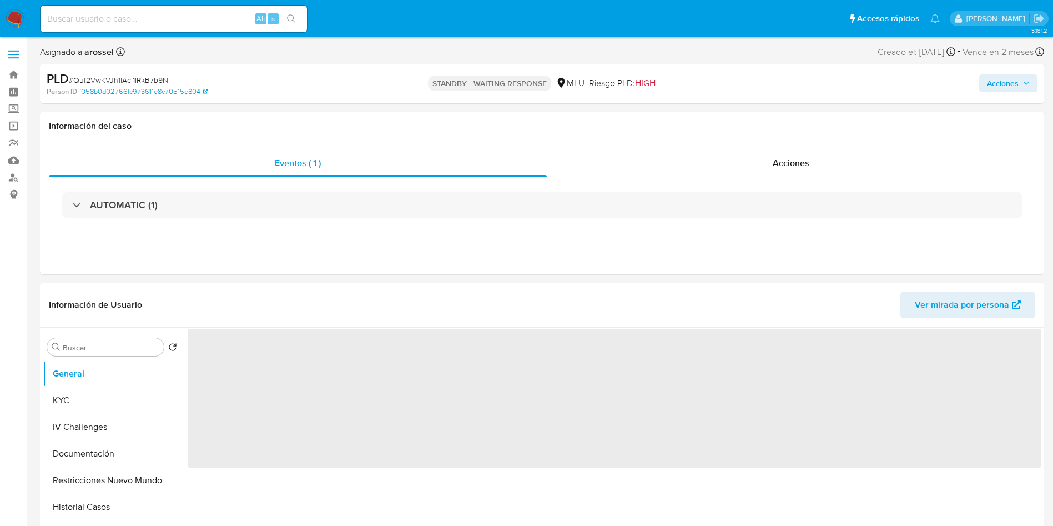
click at [127, 68] on div "PLD # Quf2VwKVJh1lAcl1lRkB7b9N Person ID f058b0d02766fc973611e8c70515e804 STAND…" at bounding box center [542, 83] width 1004 height 39
click at [132, 77] on span "# Quf2VwKVJh1lAcl1lRkB7b9N" at bounding box center [118, 79] width 99 height 11
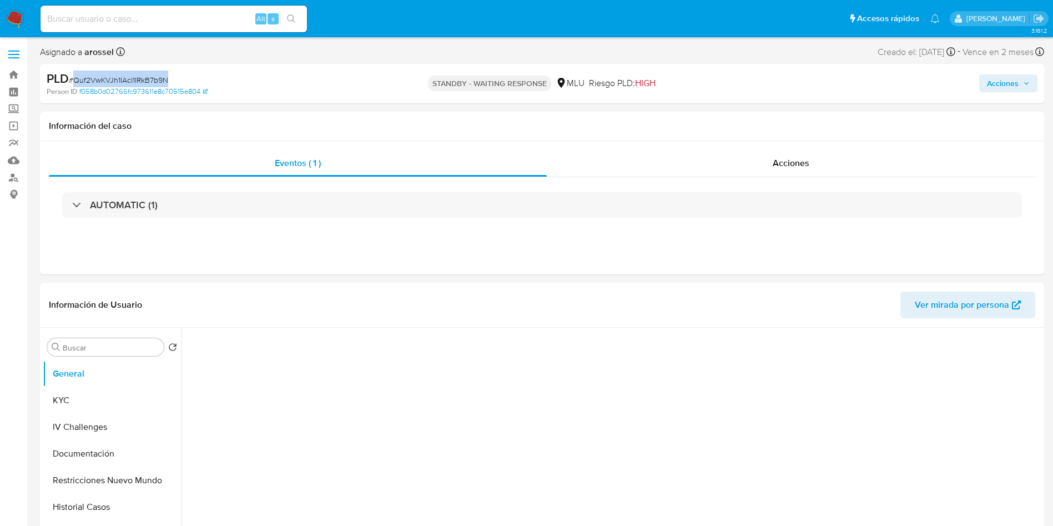
select select "10"
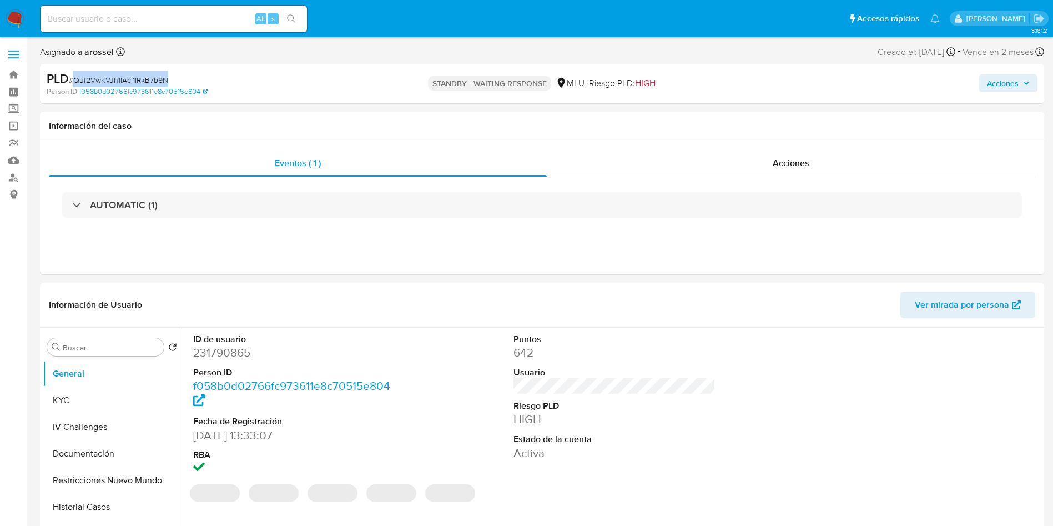
copy span "Quf2VwKVJh1lAcl1lRkB7b9N"
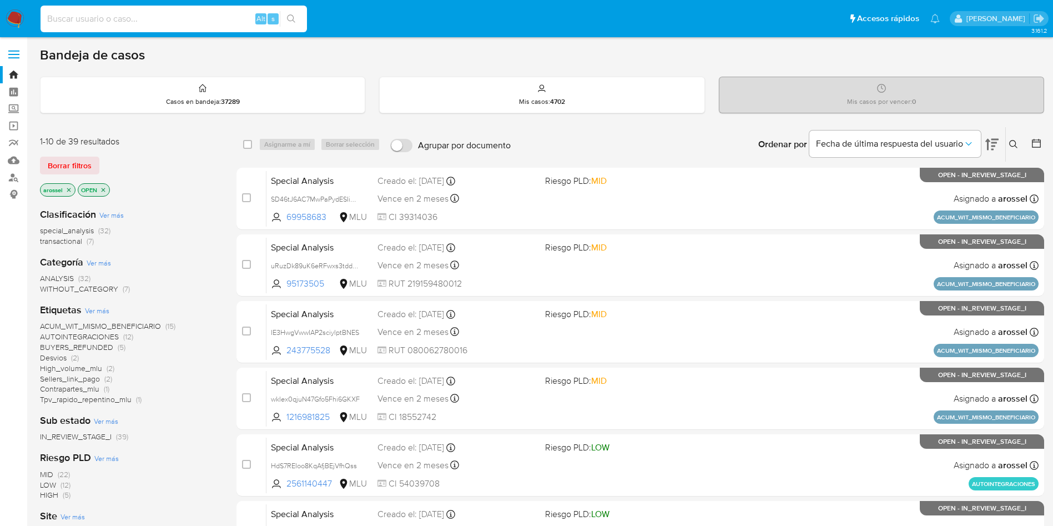
click at [145, 16] on input at bounding box center [174, 19] width 266 height 14
paste input "MssbpjP0EzOAUfXvREfpgj75"
type input "MssbpjP0EzOAUfXvREfpgj75"
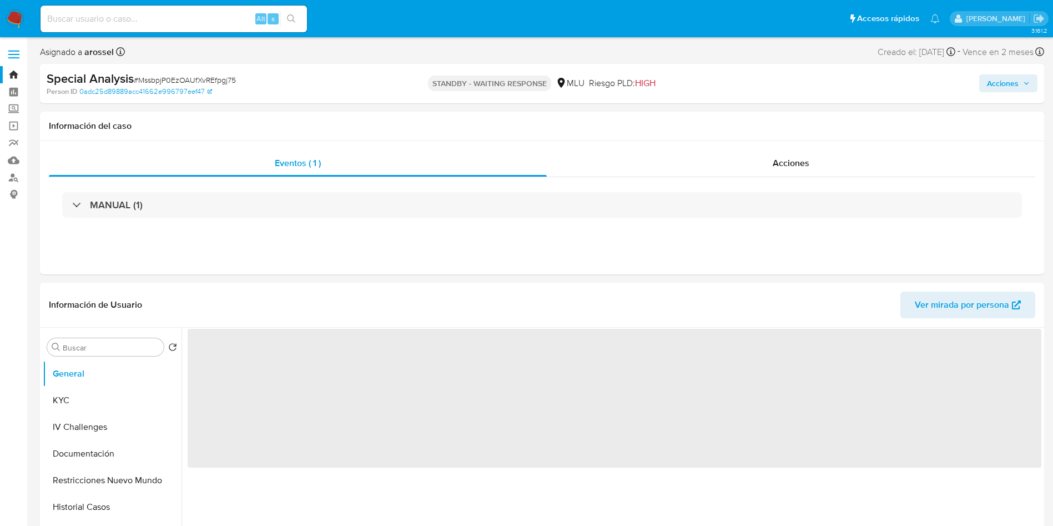
select select "10"
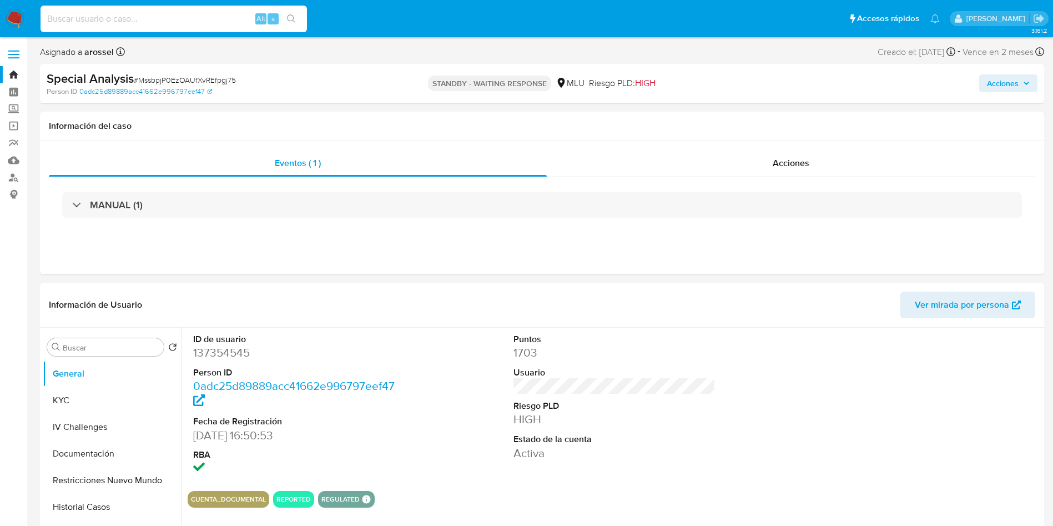
click at [178, 14] on input at bounding box center [174, 19] width 266 height 14
paste input "nKW5LObhWvwfm8Z7oeqOao7E"
type input "nKW5LObhWvwfm8Z7oeqOao7E"
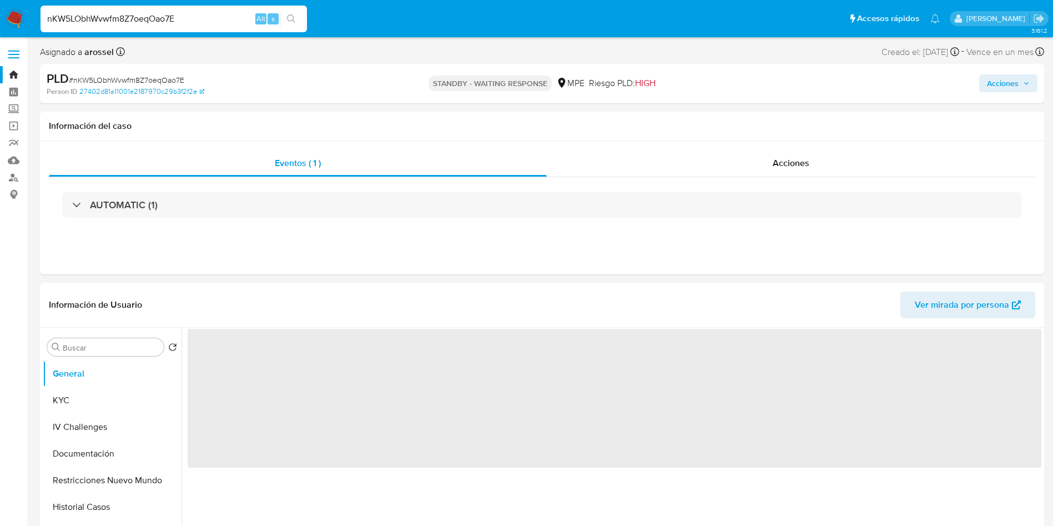
select select "10"
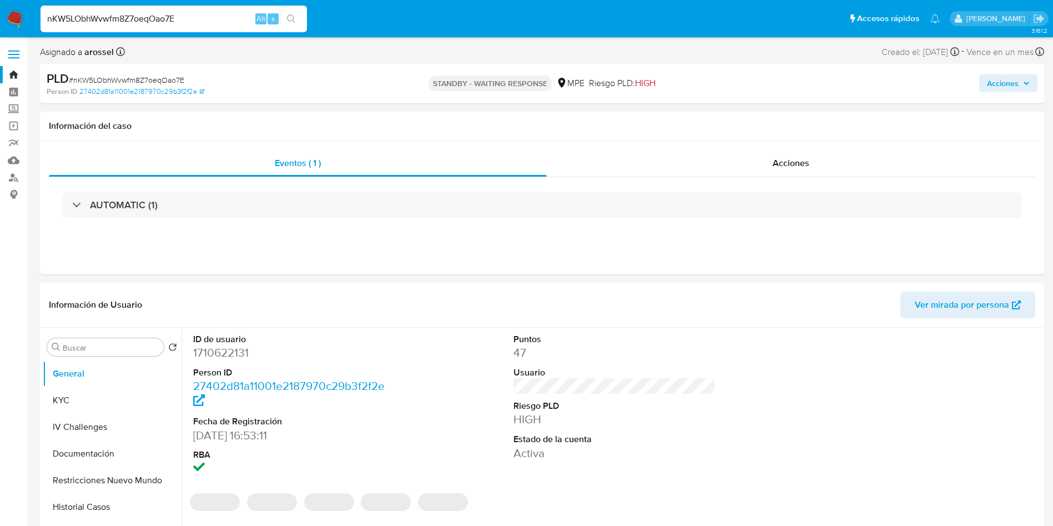
click at [156, 12] on input "nKW5LObhWvwfm8Z7oeqOao7E" at bounding box center [174, 19] width 266 height 14
paste input "To3y4kXVQFcZRsGNONLxYBKk"
type input "To3y4kXVQFcZRsGNONLxYBKk"
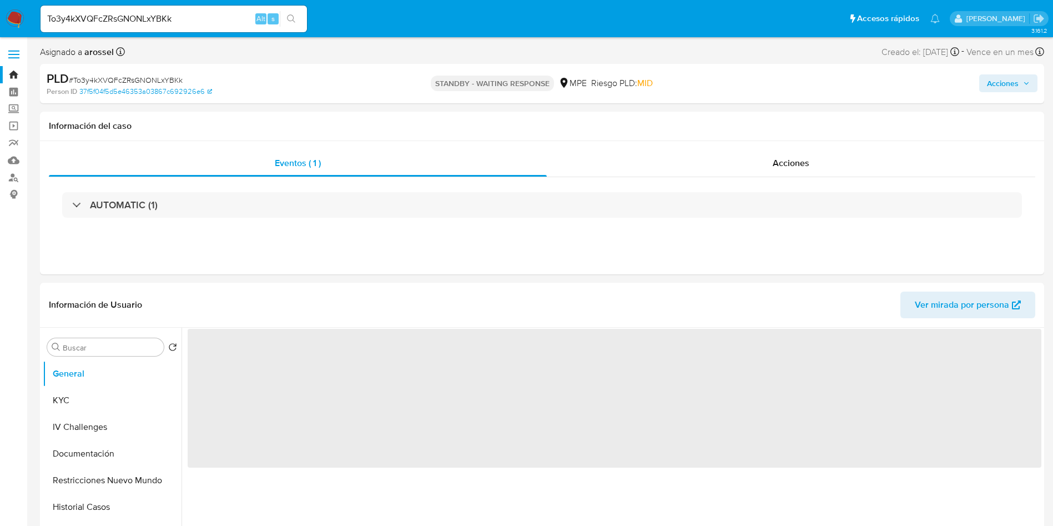
select select "10"
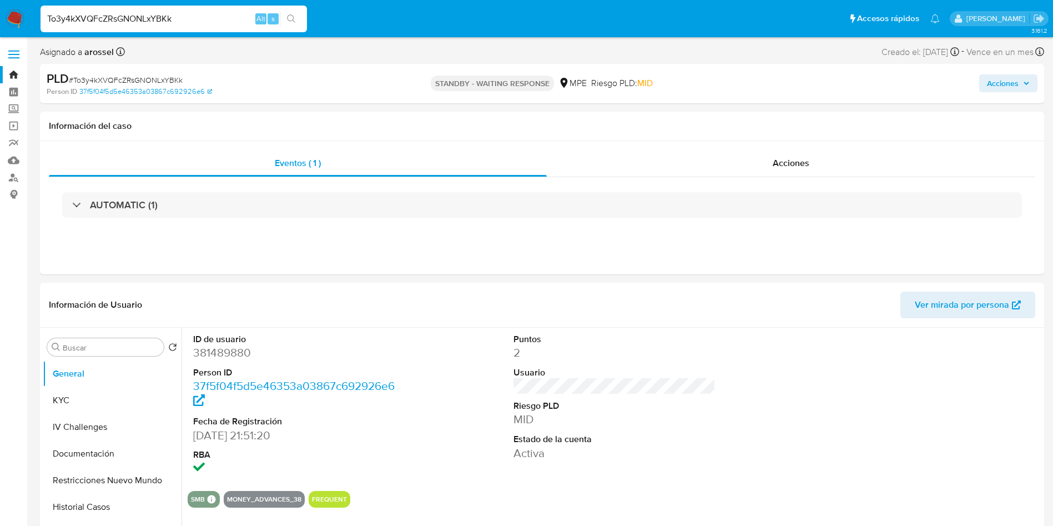
paste input "ODxQKlppvBrtCxhtbFIYUH7"
type input "TODxQKlppvBrtCxhtbFIYUH7"
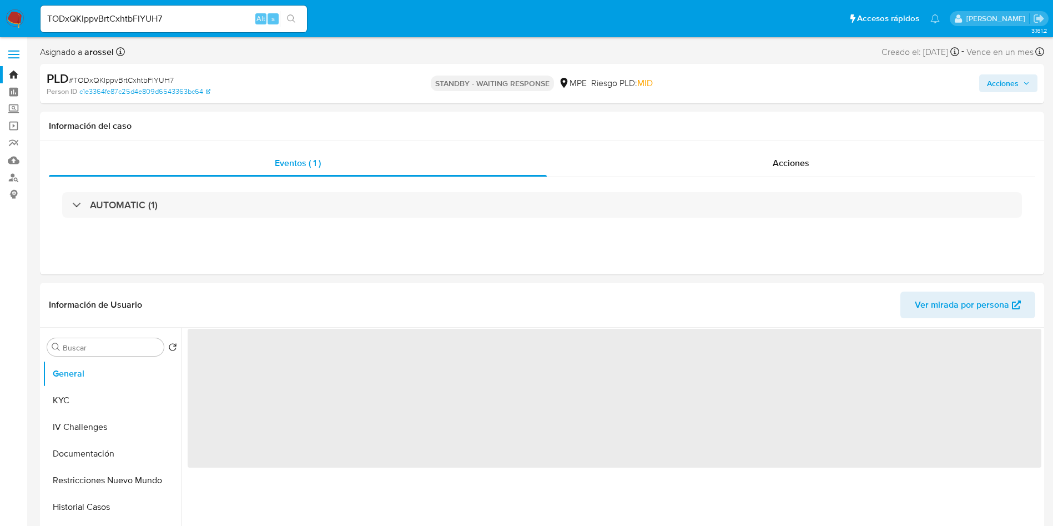
select select "10"
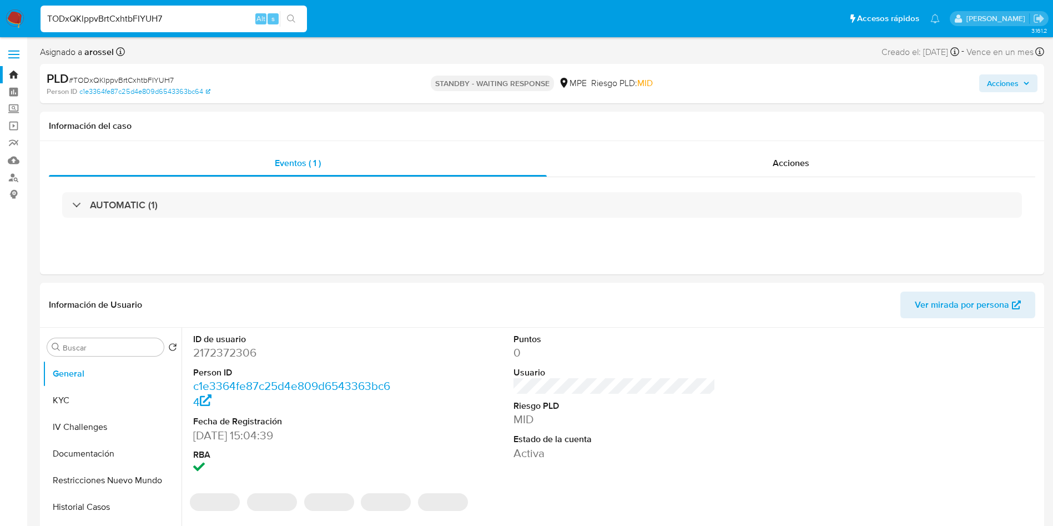
paste input "Kz4oulpKq7tobj0VAkVt55qX"
type input "Kz4oulpKq7tobj0VAkVt55qX"
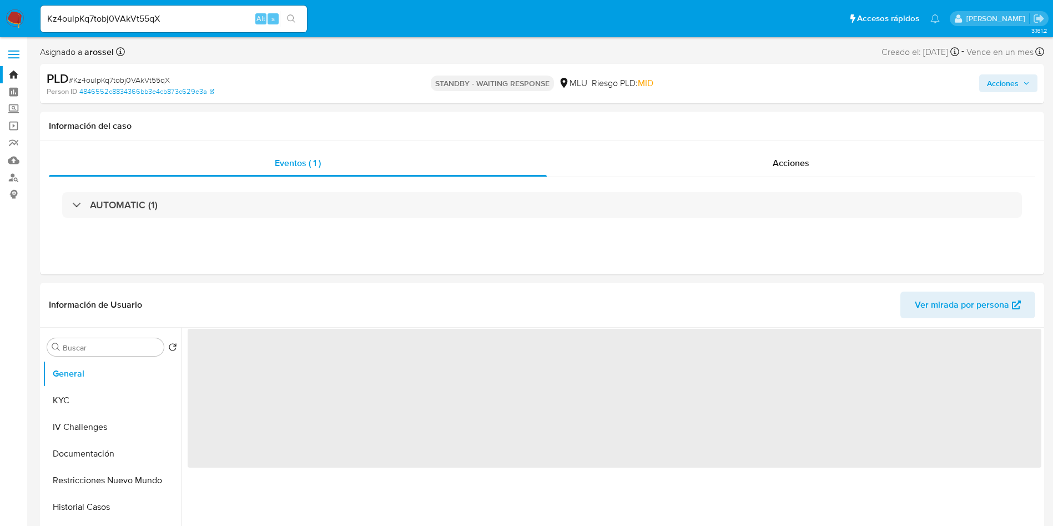
select select "10"
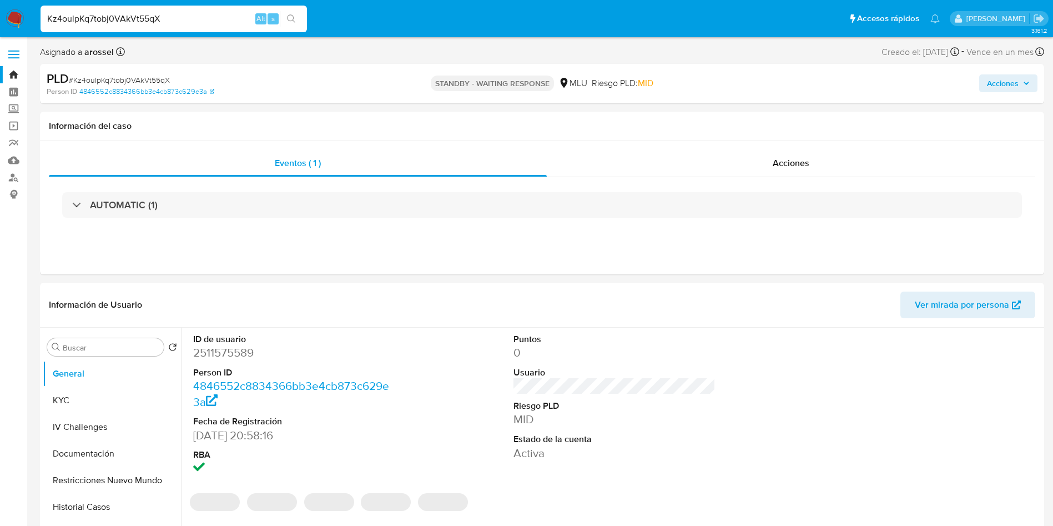
paste input "4cSVQSrwcSTNw9qM6i6AbzTW"
type input "4cSVQSrwcSTNw9qM6i6AbzTW"
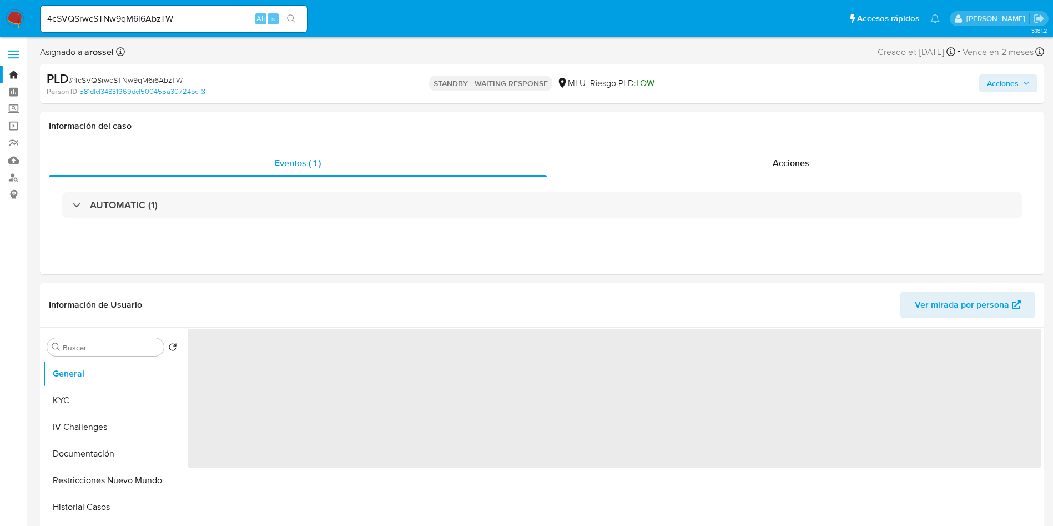
select select "10"
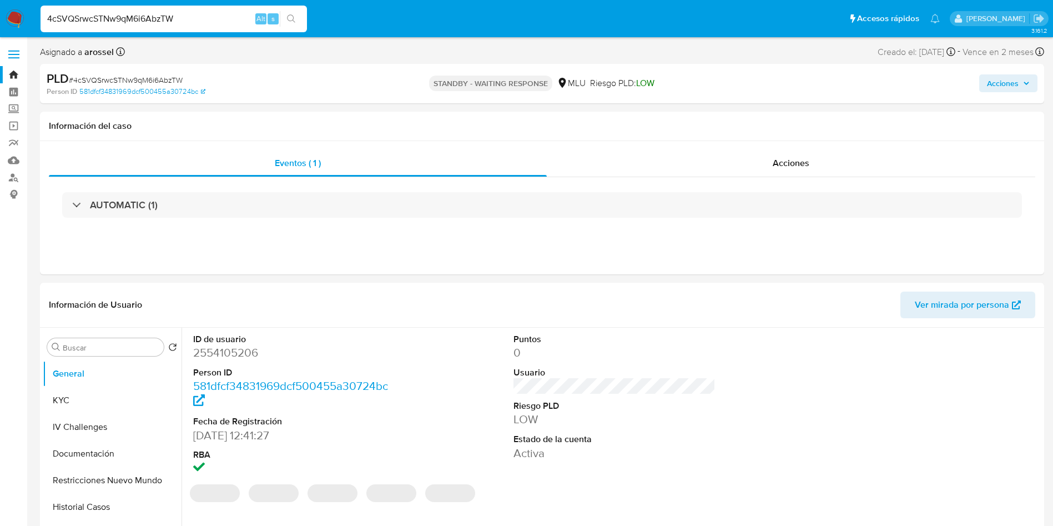
paste input "t1FwciGoBrHVJkKmXkWvjDMI"
type input "t1FwciGoBrHVJkKmXkWvjDMI"
select select "10"
paste input "ewtqxofIUS3N787orIYA8Yot"
type input "ewtqxofIUS3N787orIYA8Yot"
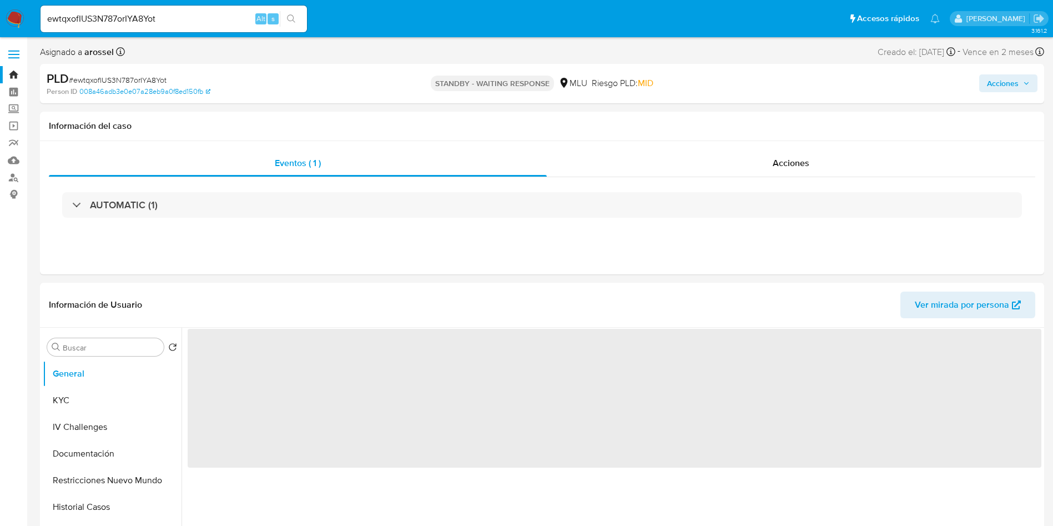
select select "10"
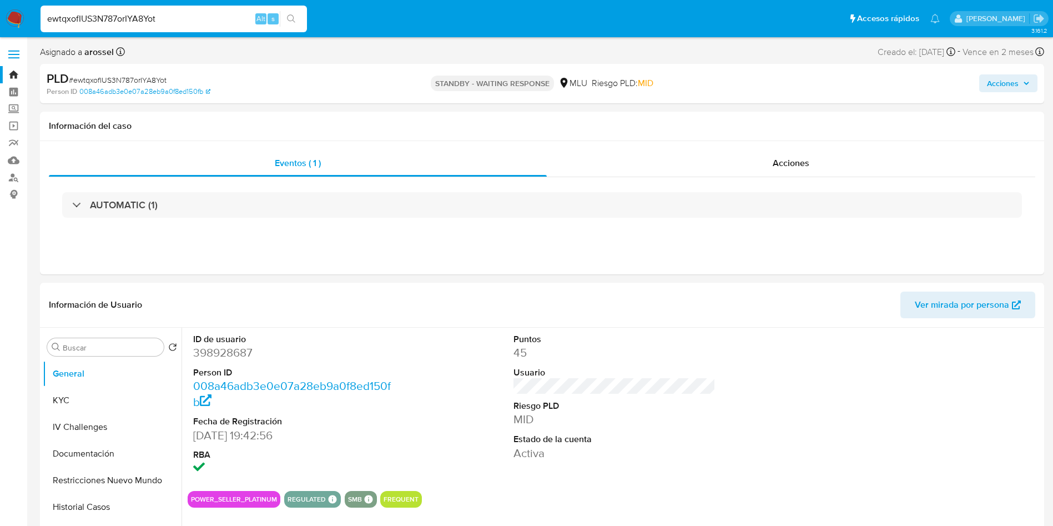
paste input "24IYvbFKAJJV7xebus2PyRaJ"
type input "24IYvbFKAJJV7xebus2PyRaJ"
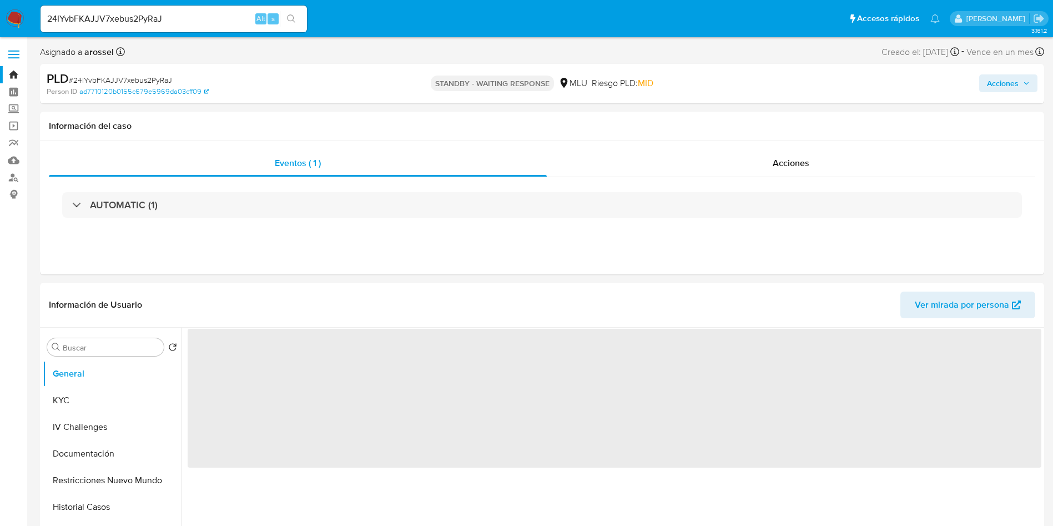
select select "10"
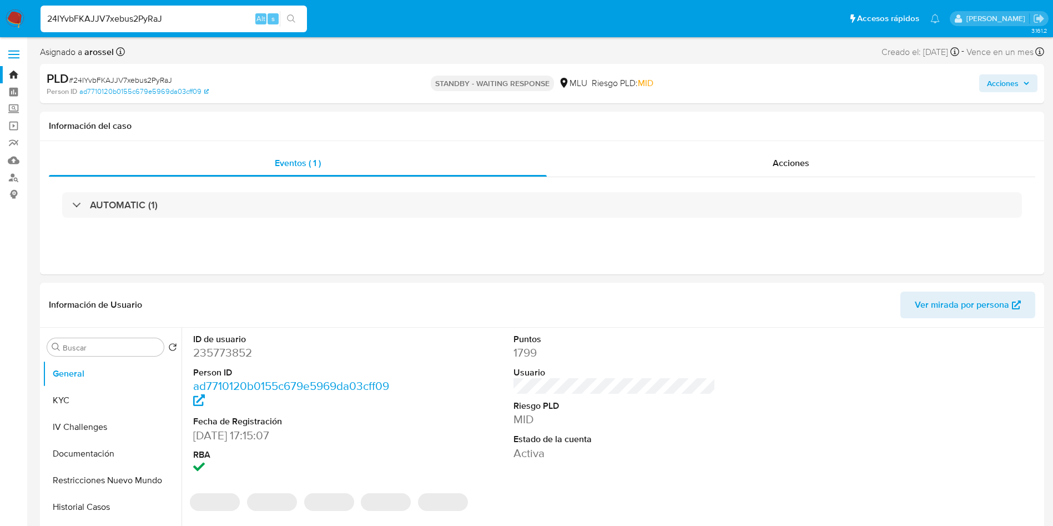
paste input "vQDWiR1WH15tpFyYRykWBcHh"
type input "vQDWiR1WH15tpFyYRykWBcHh"
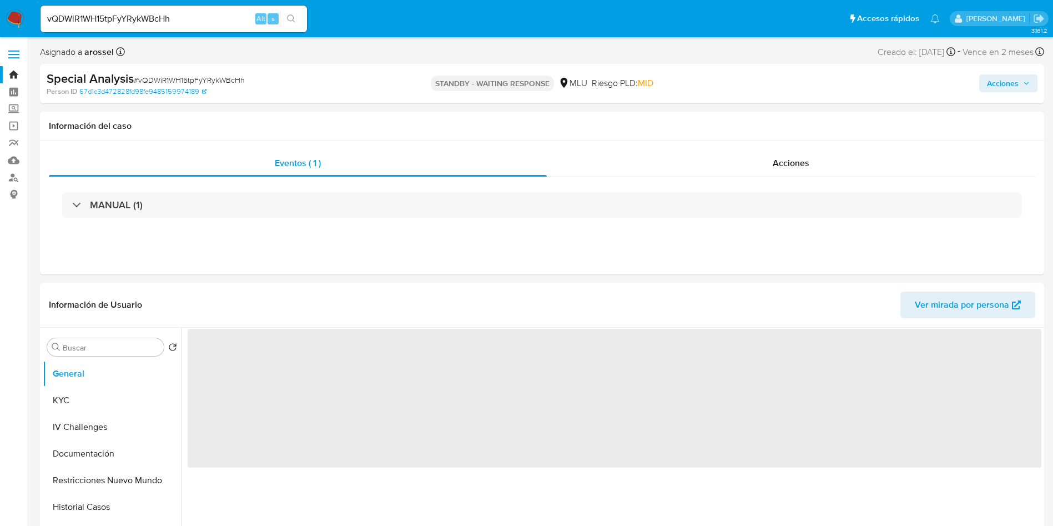
select select "10"
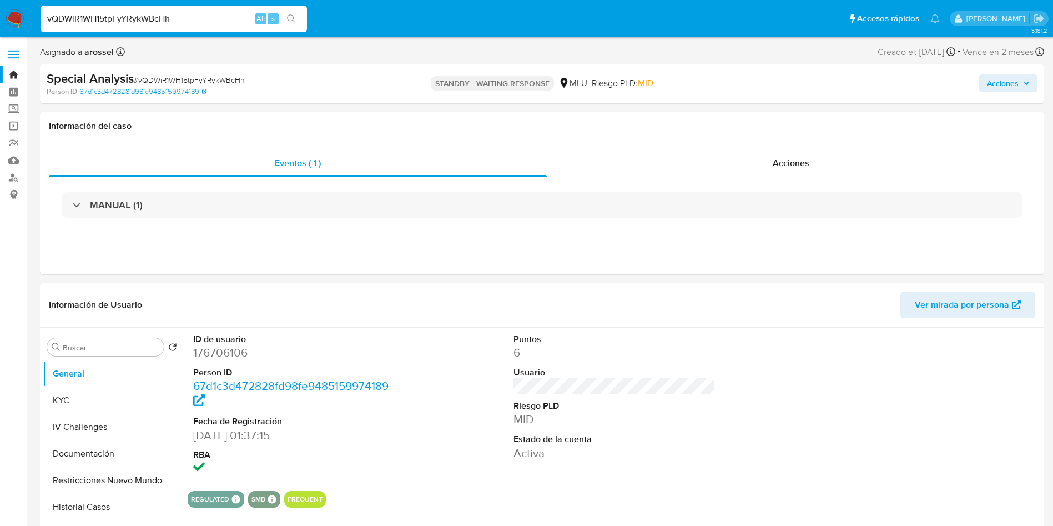
paste input "1ohCHm528GbjG6PKh8zGkq7F"
type input "1ohCHm528GbjG6PKh8zGkq7F"
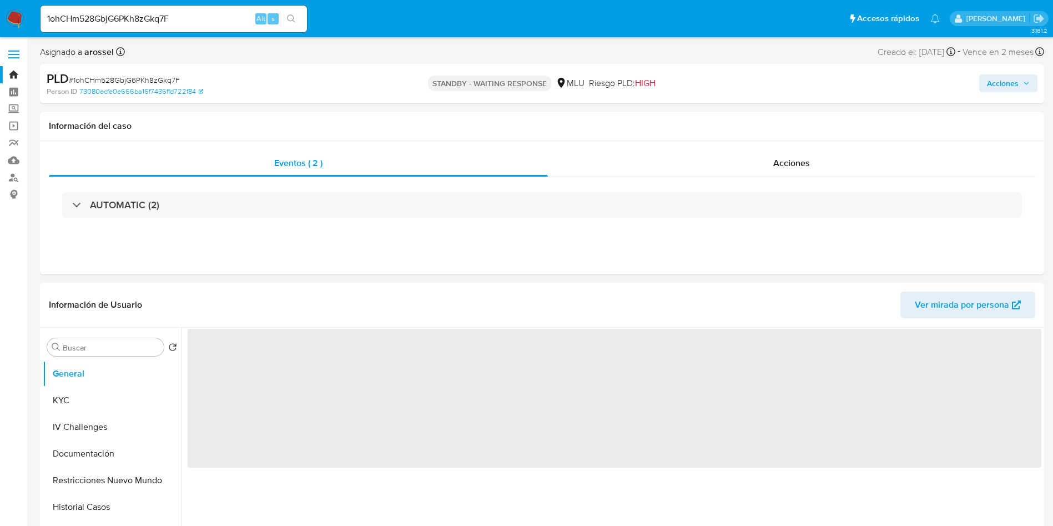
select select "10"
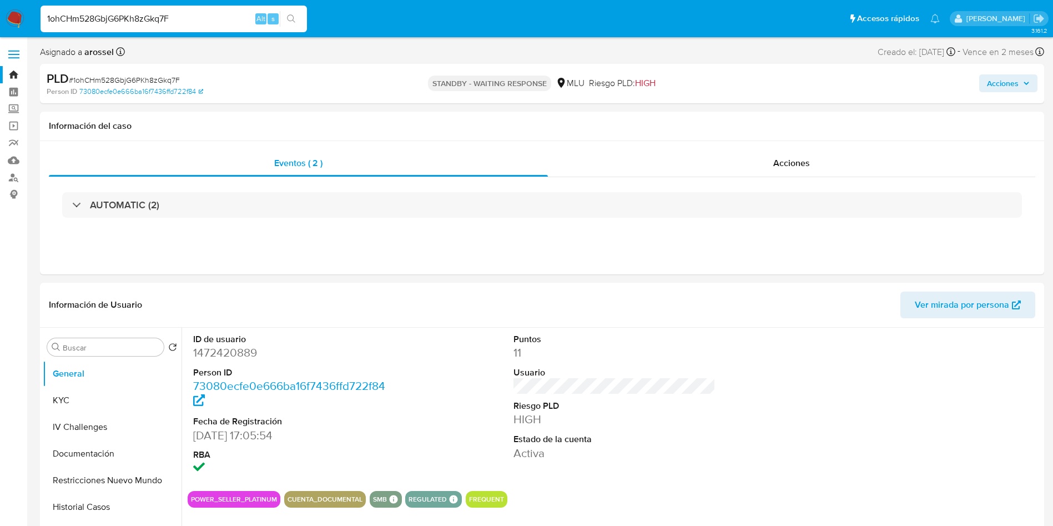
paste input "F7pxHYKJmmOFPvWZjDWObjGM"
type input "F7pxHYKJmmOFPvWZjDWObjGM"
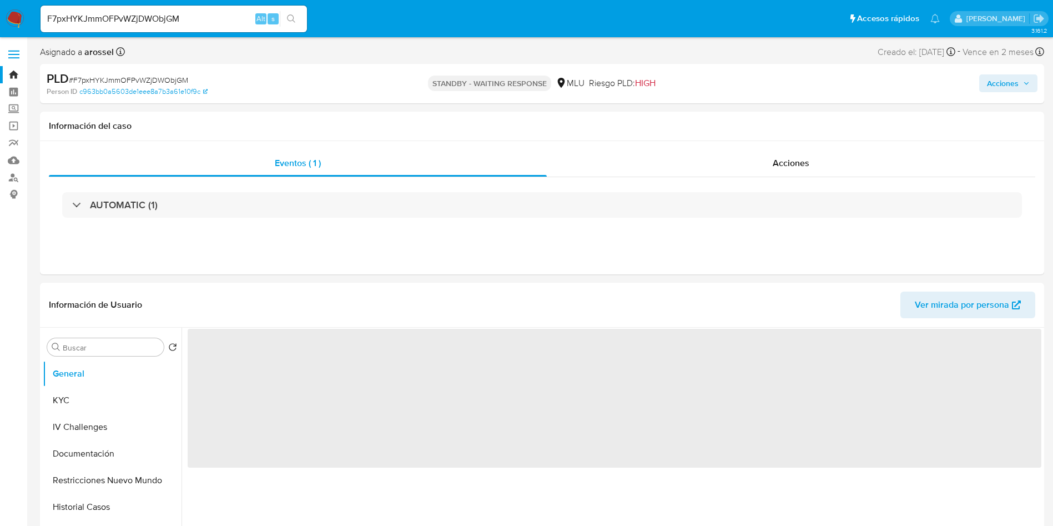
select select "10"
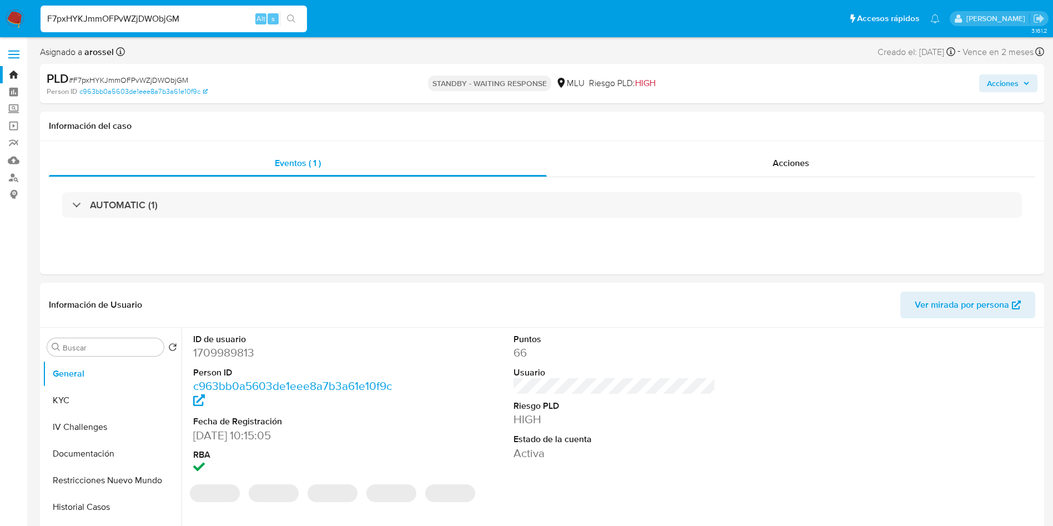
paste input "NXEyxjnT14Ox9aabuDSTSCO5"
type input "NXEyxjnT14Ox9aabuDSTSCO5"
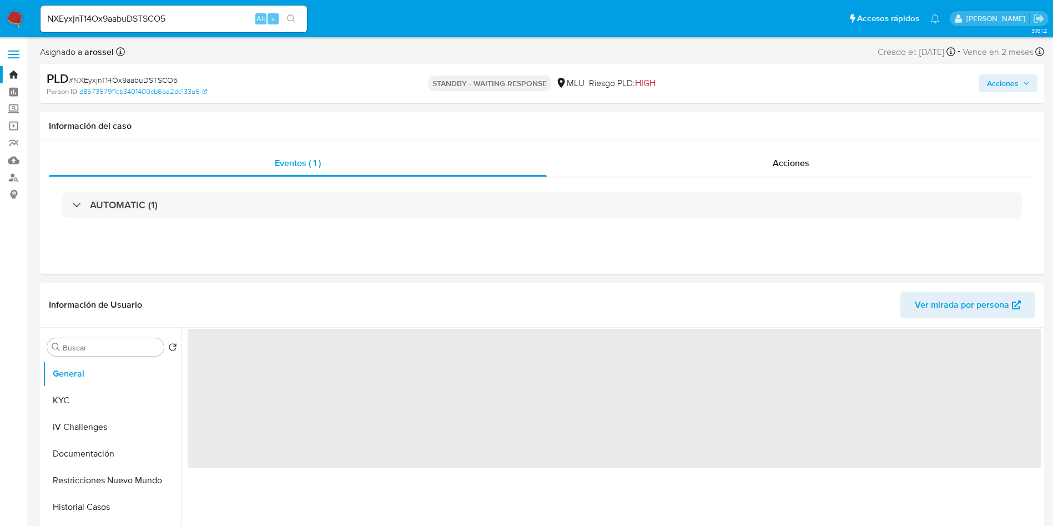
select select "10"
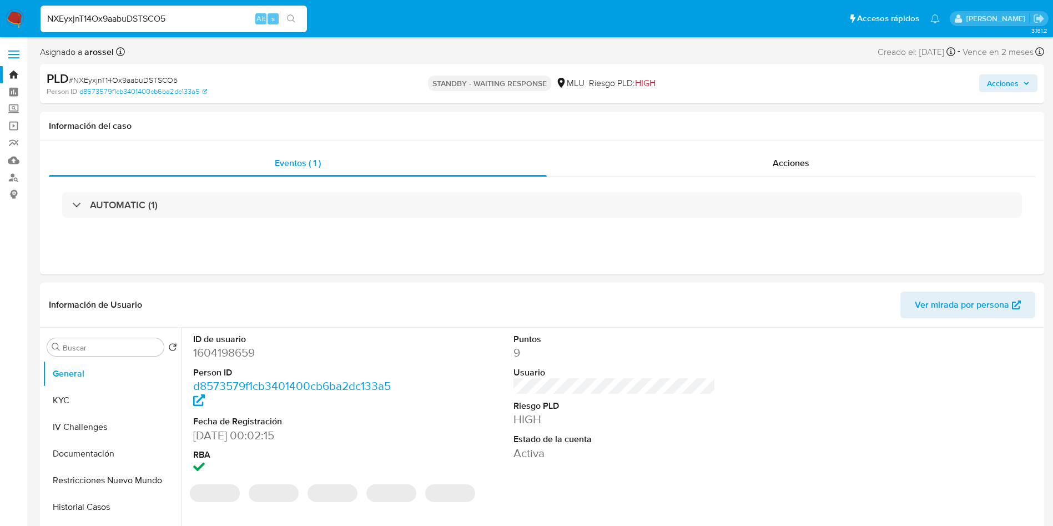
paste input "XLGayEzaACK8Wsi4YaPQXAFO"
type input "XLGayEzaACK8Wsi4YaPQXAFO"
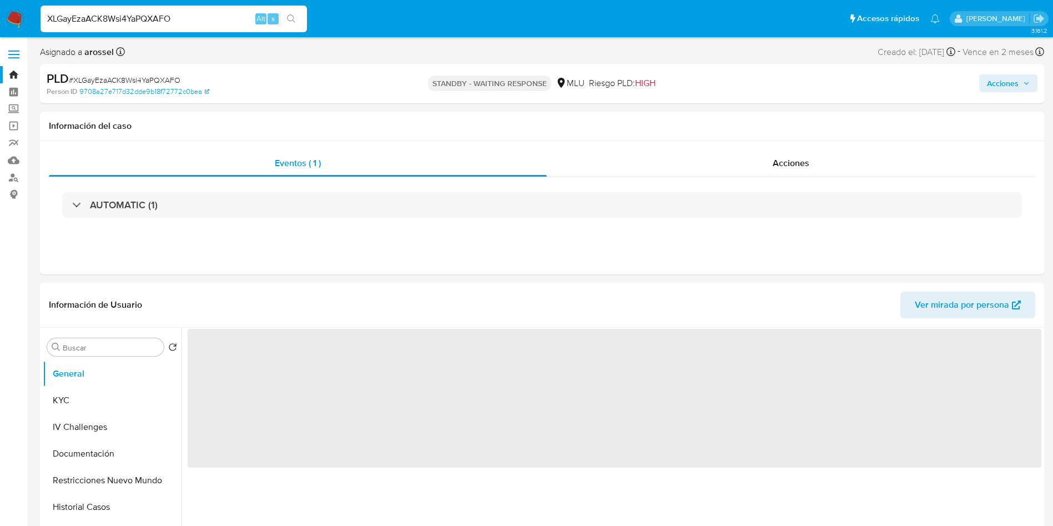
select select "10"
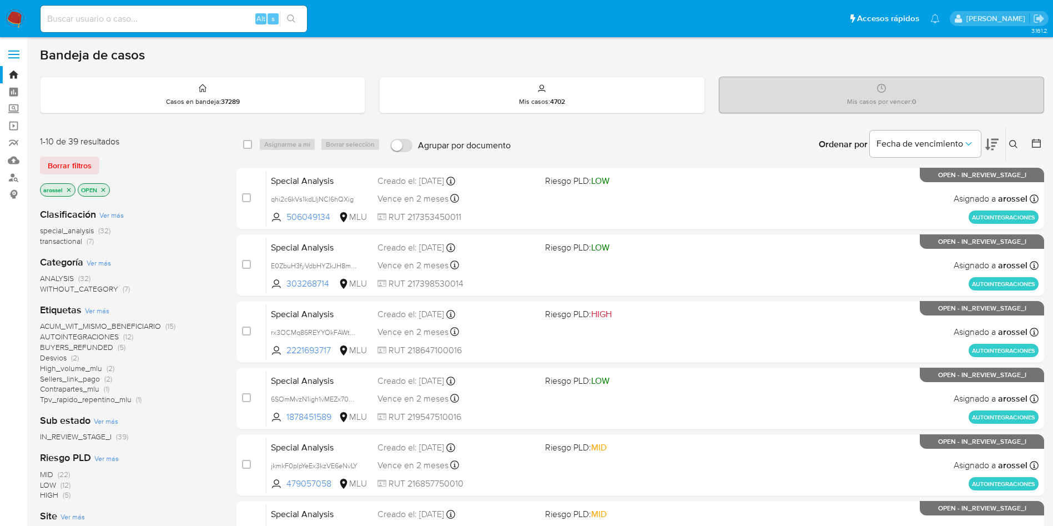
click at [133, 16] on input at bounding box center [174, 19] width 266 height 14
paste input "uI2lNbbbV4CVeHI0xPqV5PkY"
paste input "m6LG3jTdyIBak6rdI35oVdVa"
type input "m6LG3jTdyIBak6rdI35oVdVa"
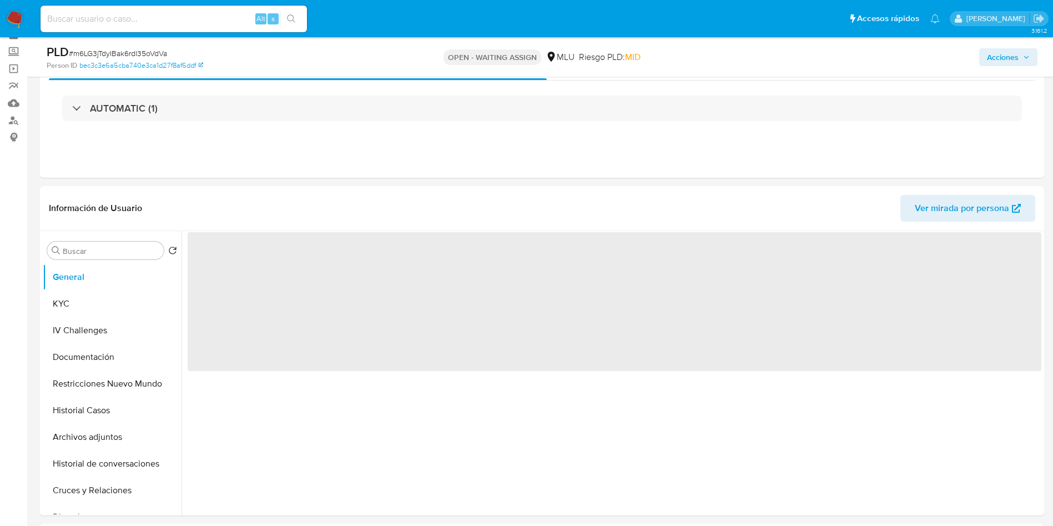
scroll to position [83, 0]
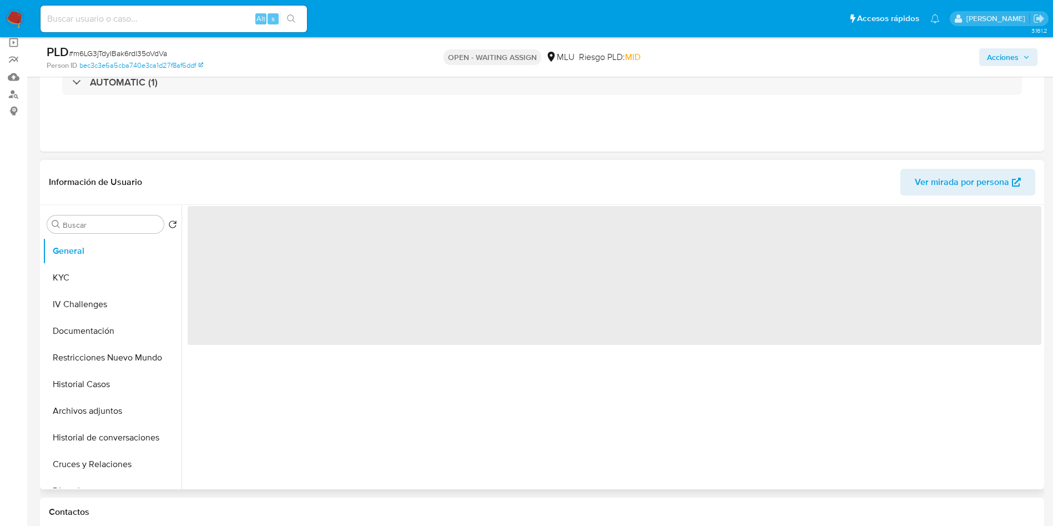
select select "10"
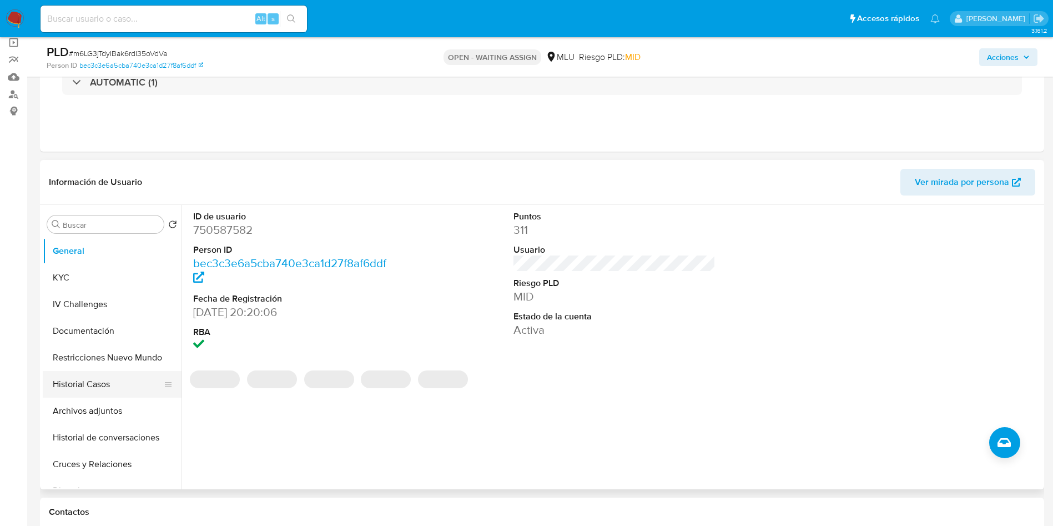
click at [120, 393] on button "Historial Casos" at bounding box center [108, 384] width 130 height 27
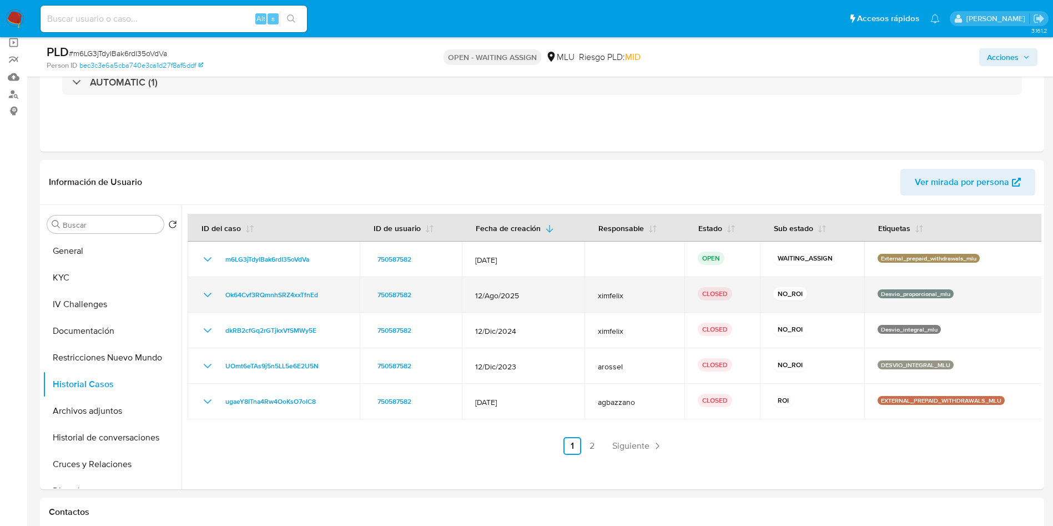
click at [203, 296] on icon "Mostrar/Ocultar" at bounding box center [207, 294] width 13 height 13
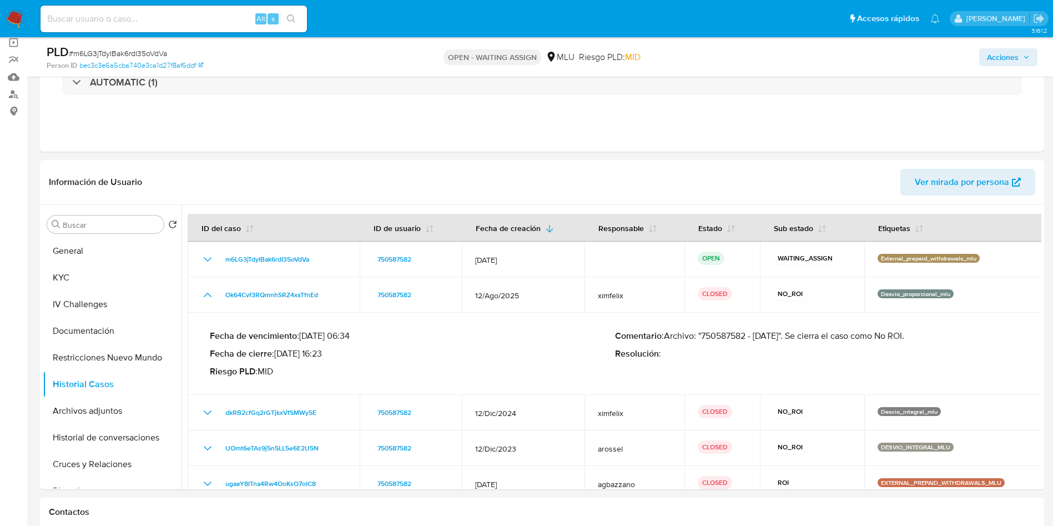
click at [154, 52] on span "# m6LG3jTdyIBak6rdI35oVdVa" at bounding box center [118, 53] width 98 height 11
copy span "m6LG3jTdyIBak6rdI35oVdVa"
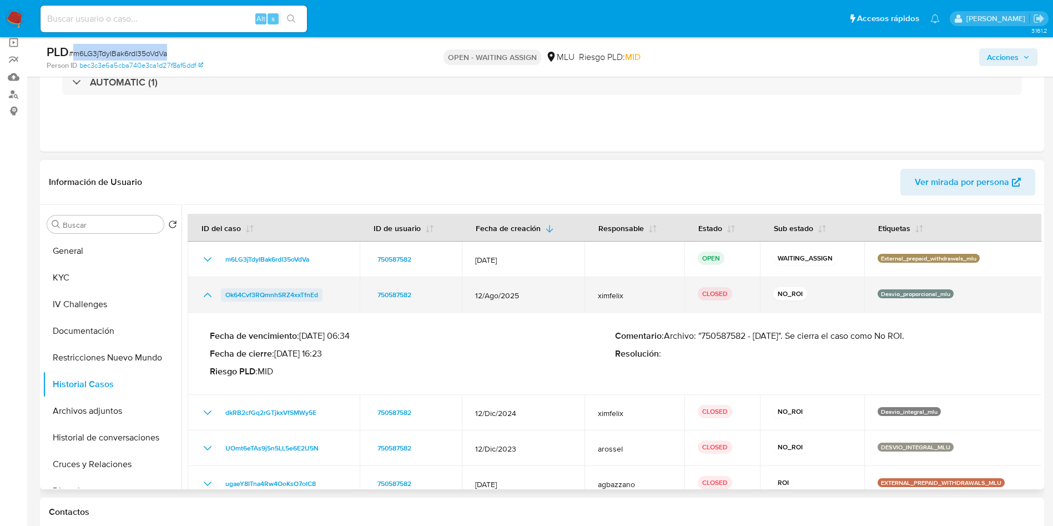
click at [259, 295] on span "Ok64Cvf3RQmnhSRZ4xxTfnEd" at bounding box center [271, 294] width 93 height 13
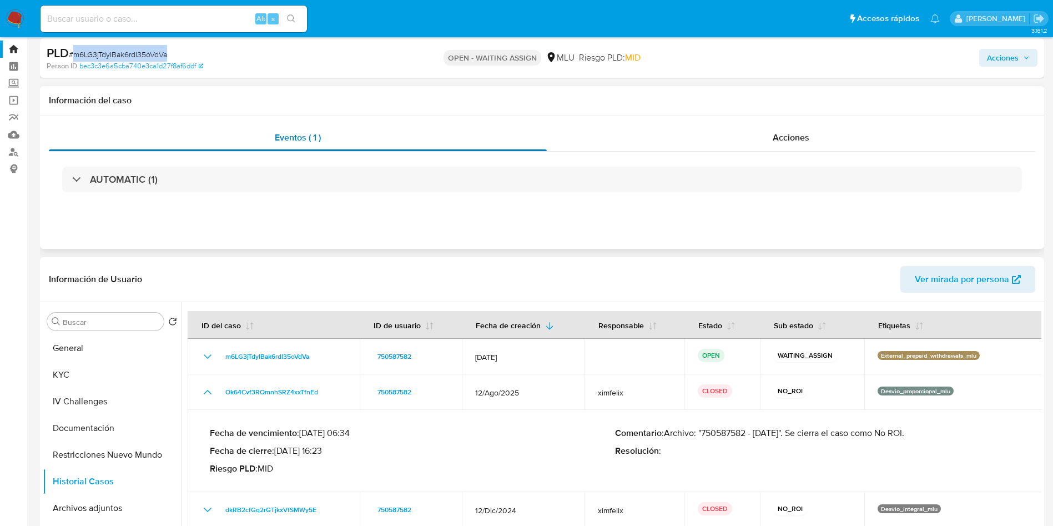
scroll to position [0, 0]
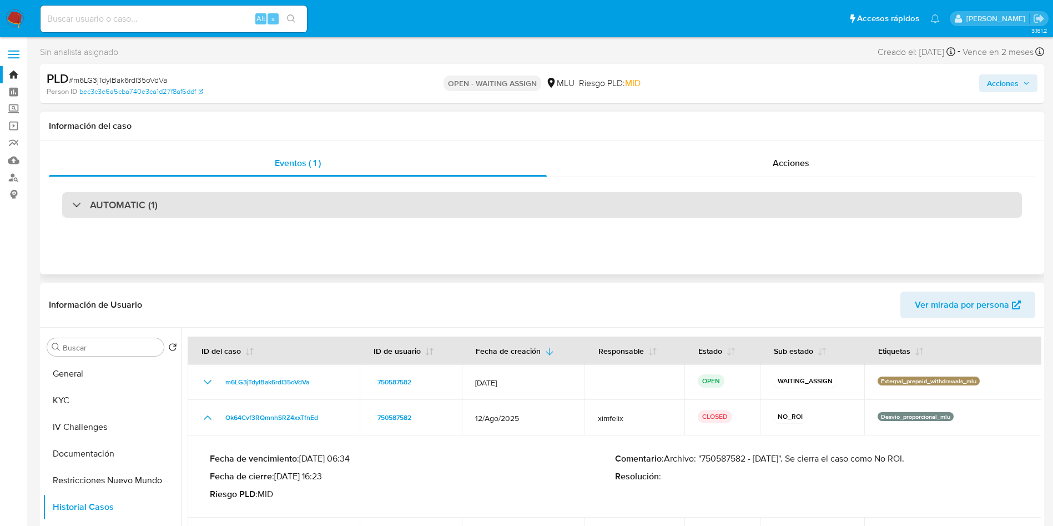
click at [166, 201] on div "AUTOMATIC (1)" at bounding box center [542, 205] width 960 height 26
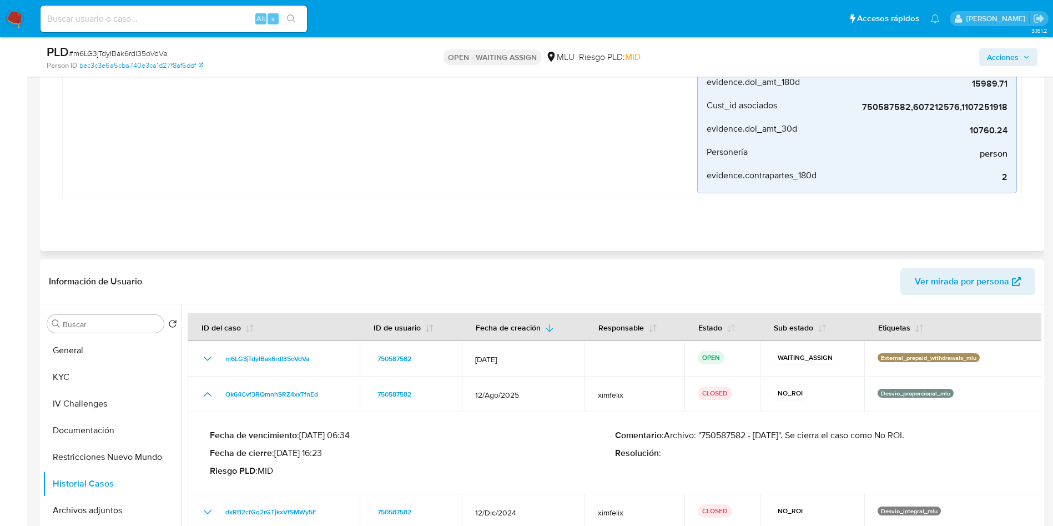
scroll to position [250, 0]
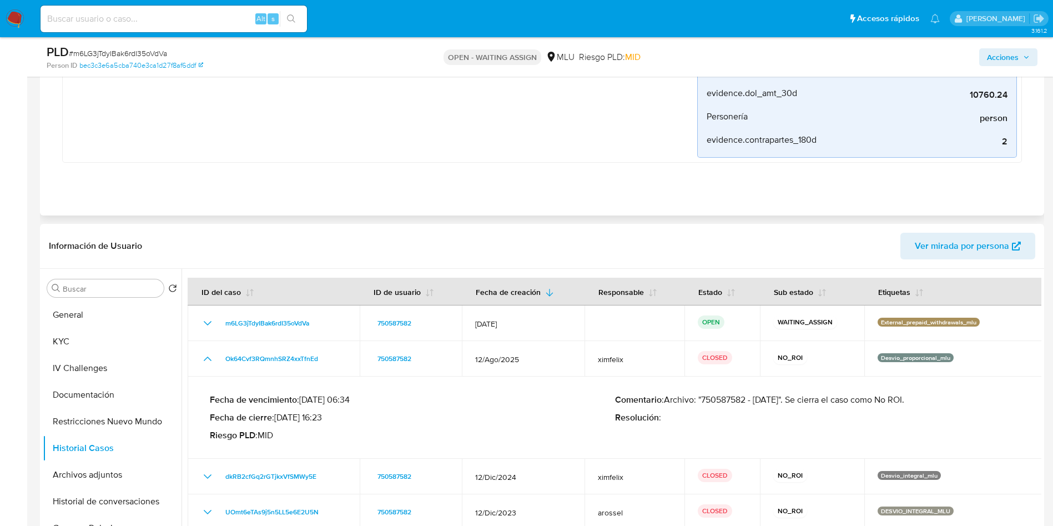
click at [896, 179] on div "AUTOMATIC (1) External_prepaid_withdrawals_mlu Creado hace un mes Creado: 12/09…" at bounding box center [542, 38] width 987 height 300
click at [157, 16] on input at bounding box center [174, 19] width 266 height 14
paste input "PWnVe5sLbp3jg4BmHSs30Kac"
type input "PWnVe5sLbp3jg4BmHSs30Kac"
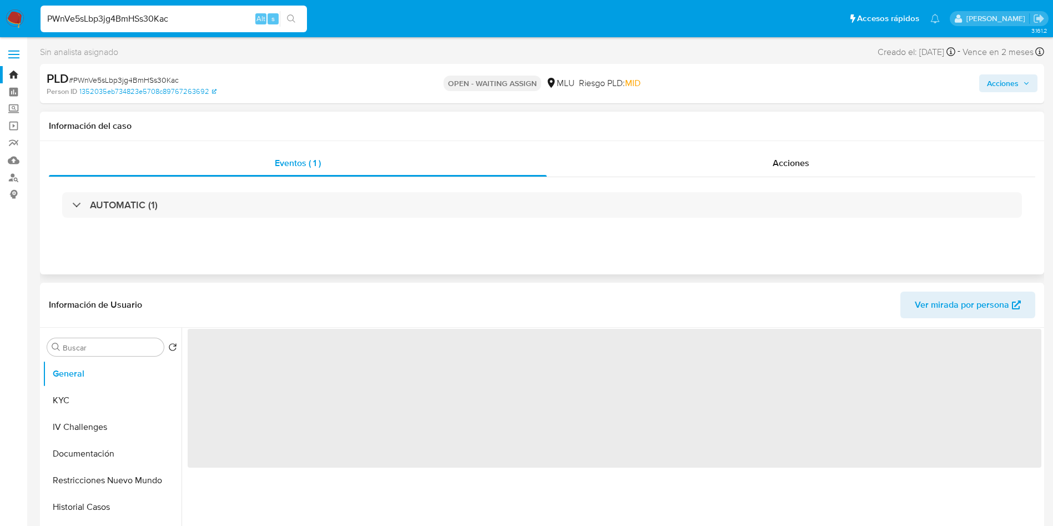
select select "10"
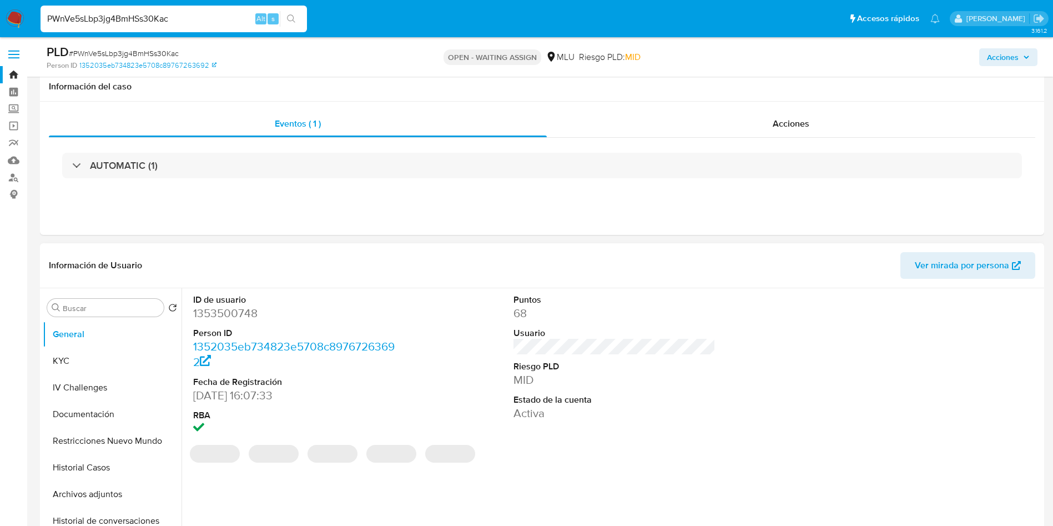
scroll to position [83, 0]
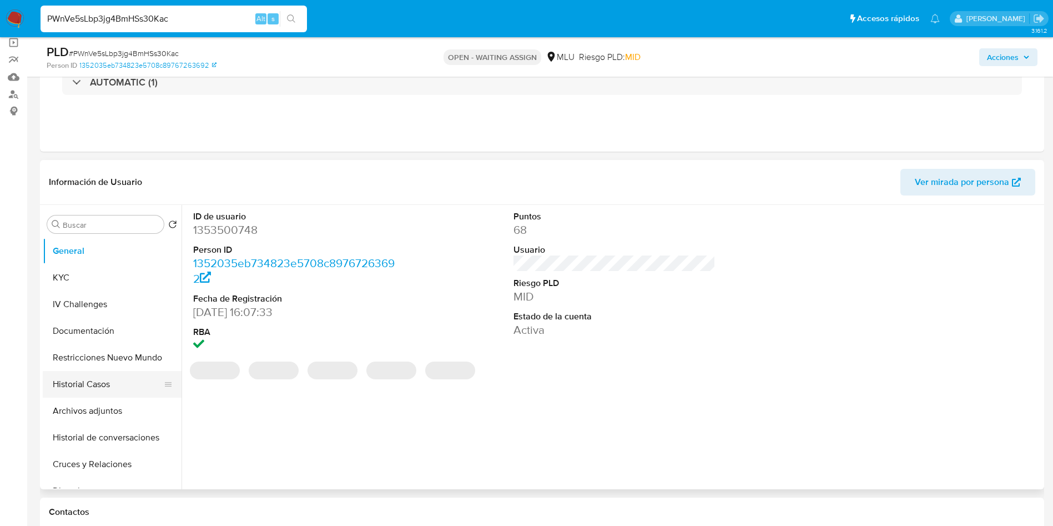
click at [110, 381] on button "Historial Casos" at bounding box center [108, 384] width 130 height 27
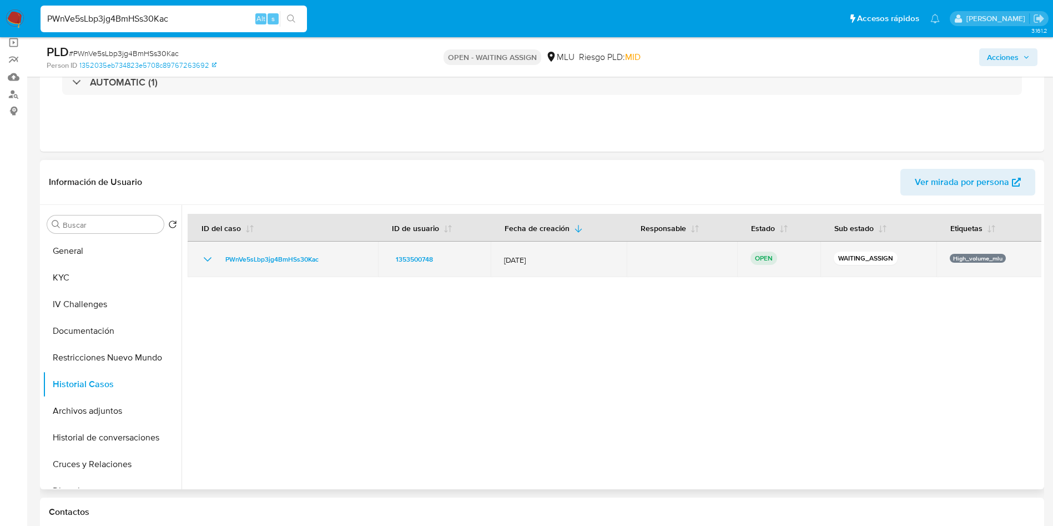
click at [212, 261] on icon "Mostrar/Ocultar" at bounding box center [207, 259] width 13 height 13
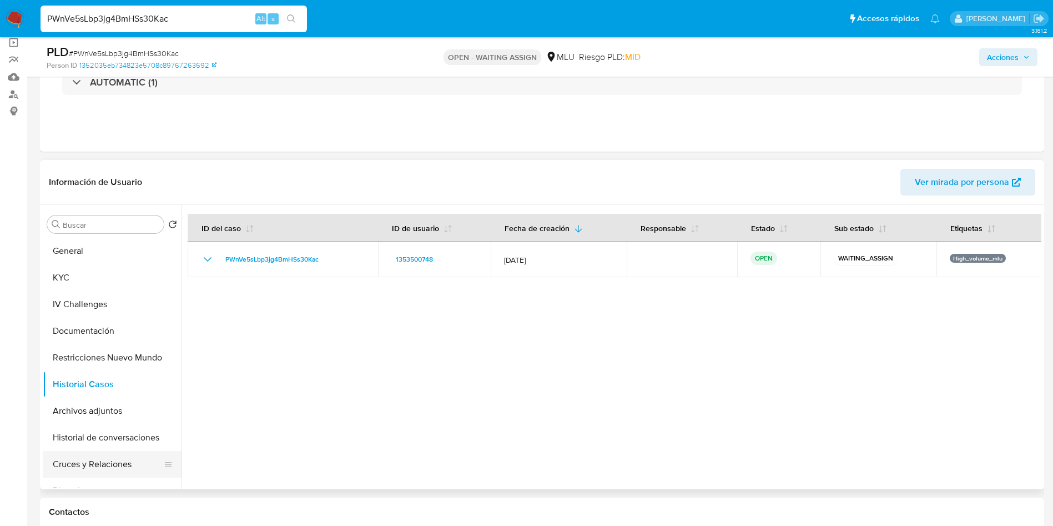
click at [127, 461] on button "Cruces y Relaciones" at bounding box center [108, 464] width 130 height 27
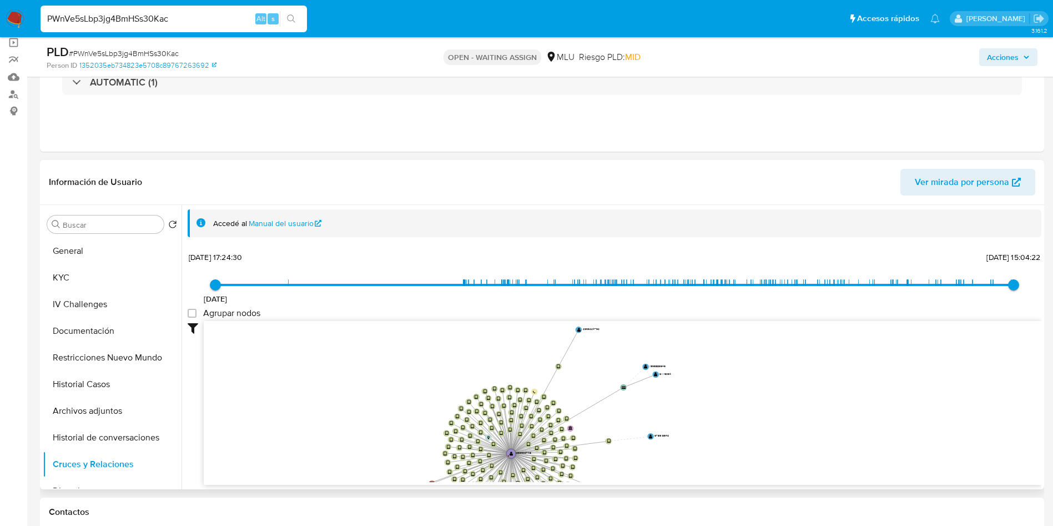
drag, startPoint x: 401, startPoint y: 380, endPoint x: 388, endPoint y: 445, distance: 66.9
click at [388, 445] on icon "device-684d8007c67e4517bc40935c  device-67f2a7515ba261e0c343b87e  device-66f5…" at bounding box center [623, 401] width 838 height 161
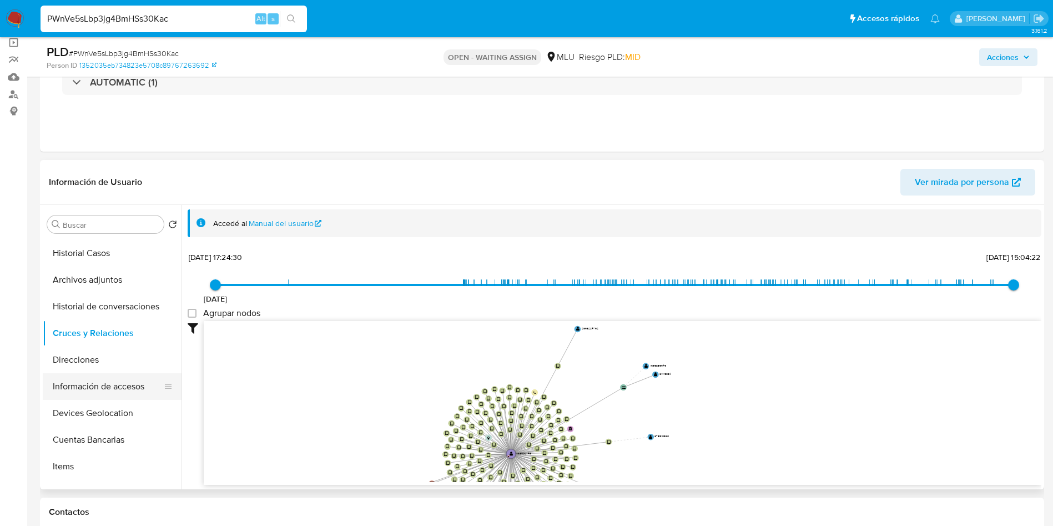
scroll to position [167, 0]
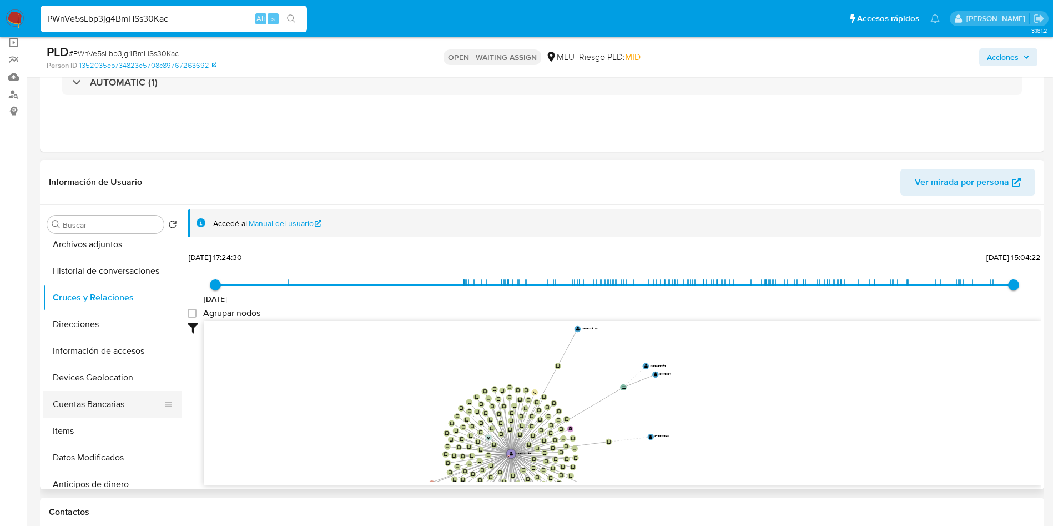
click at [110, 408] on button "Cuentas Bancarias" at bounding box center [108, 404] width 130 height 27
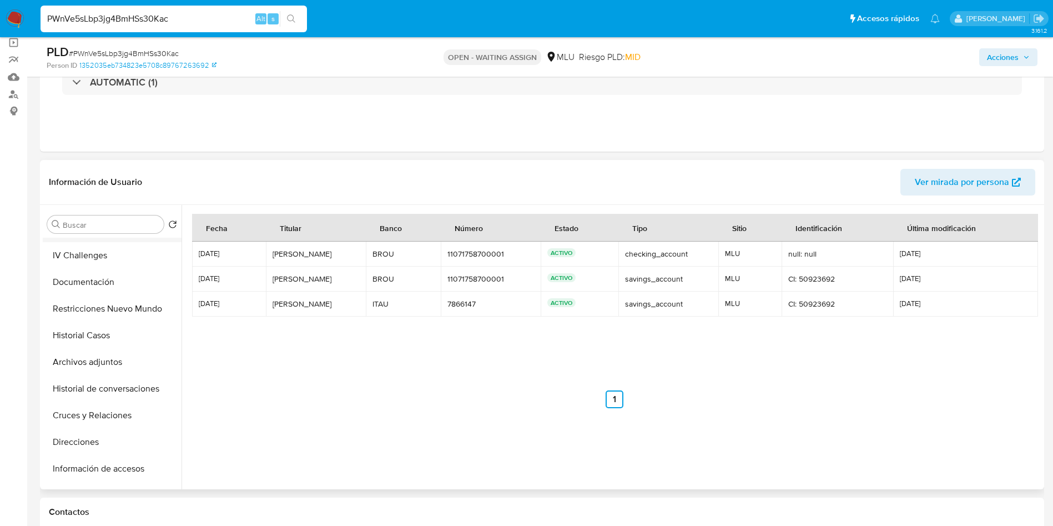
scroll to position [0, 0]
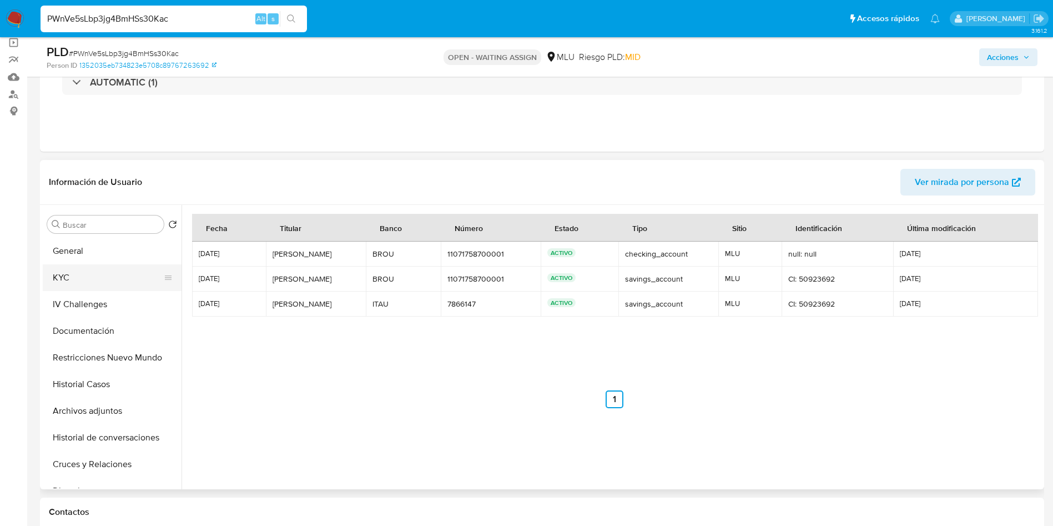
click at [93, 278] on button "KYC" at bounding box center [108, 277] width 130 height 27
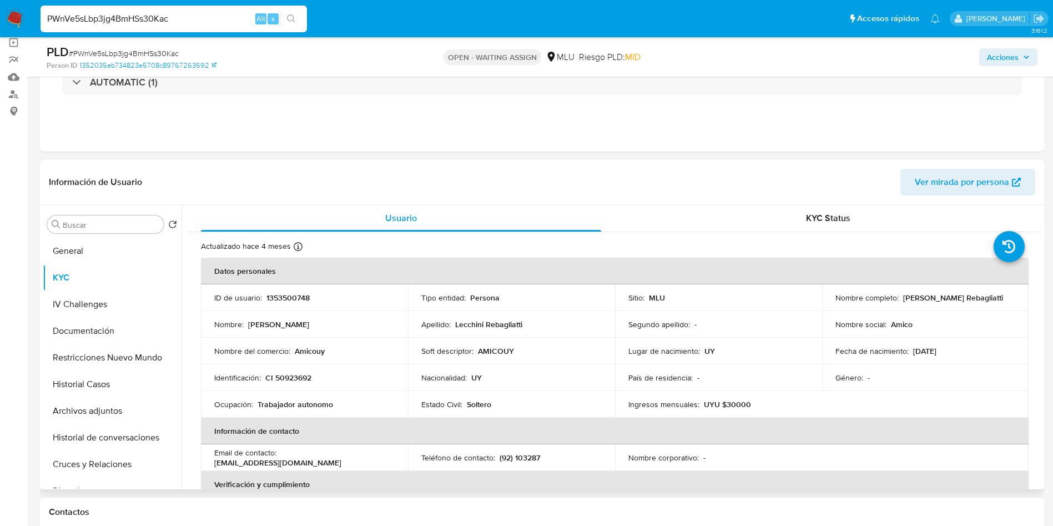
drag, startPoint x: 901, startPoint y: 300, endPoint x: 991, endPoint y: 298, distance: 90.5
click at [991, 298] on div "Nombre completo : Piero Lecchini Rebagliatti" at bounding box center [926, 298] width 180 height 10
click at [526, 323] on div "Apellido : Lecchini Rebagliatti" at bounding box center [511, 324] width 180 height 10
click at [500, 348] on p "AMICOUY" at bounding box center [496, 351] width 36 height 10
click at [500, 347] on p "AMICOUY" at bounding box center [496, 351] width 36 height 10
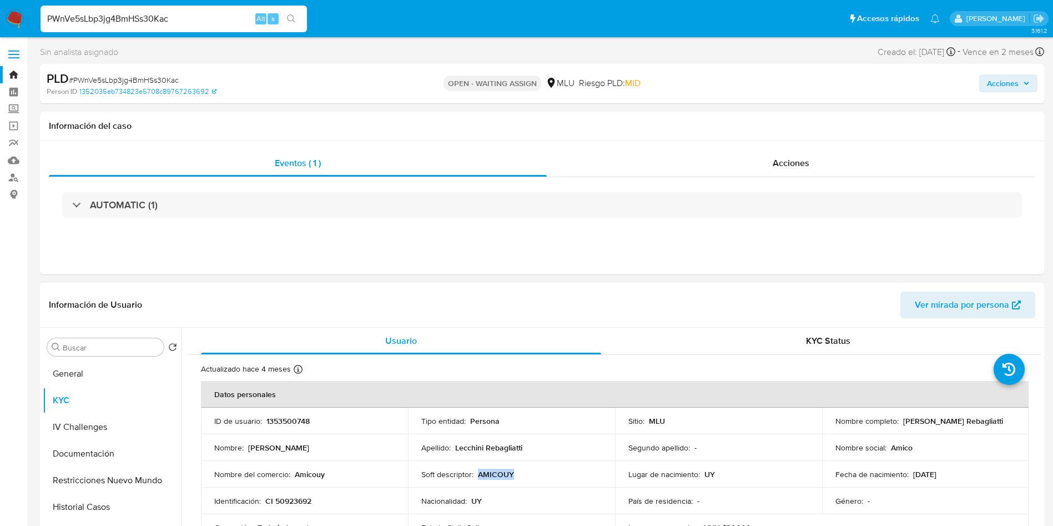
click at [950, 298] on span "Ver mirada por persona" at bounding box center [962, 304] width 94 height 27
click at [124, 75] on span "# PWnVe5sLbp3jg4BmHSs30Kac" at bounding box center [124, 79] width 110 height 11
copy span "PWnVe5sLbp3jg4BmHSs30Kac"
click at [298, 424] on p "1353500748" at bounding box center [287, 421] width 43 height 10
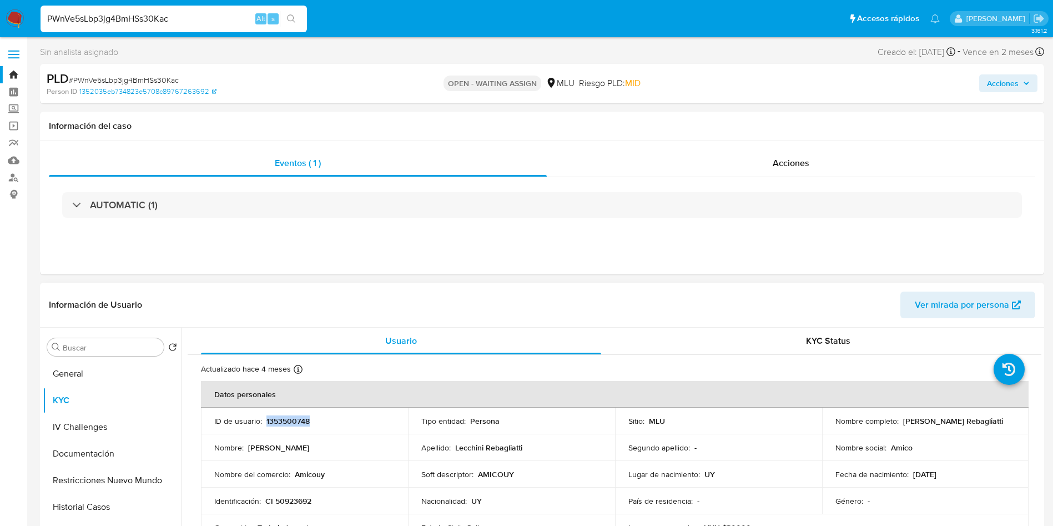
click at [298, 424] on p "1353500748" at bounding box center [287, 421] width 43 height 10
copy p "1353500748"
click at [147, 78] on span "# PWnVe5sLbp3jg4BmHSs30Kac" at bounding box center [124, 79] width 110 height 11
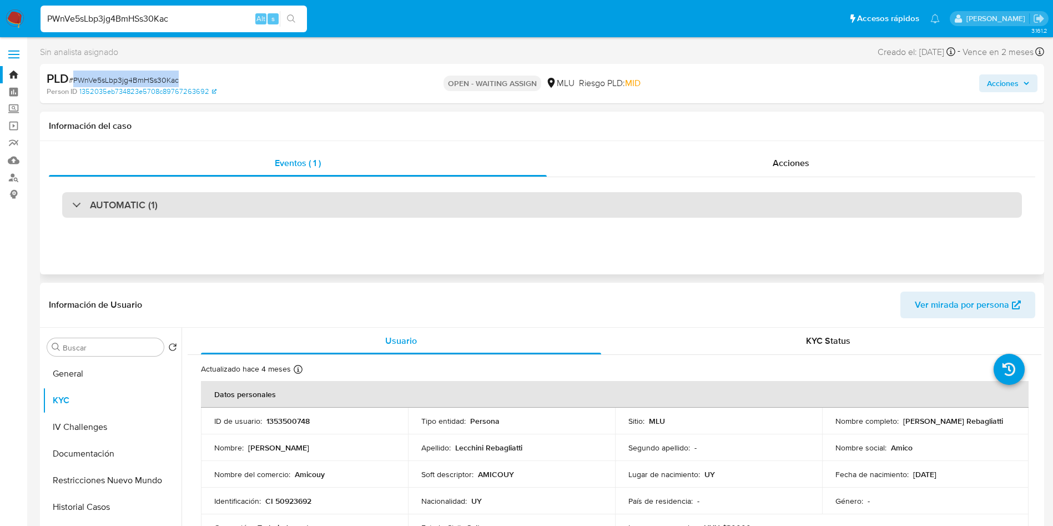
copy span "PWnVe5sLbp3jg4BmHSs30Kac"
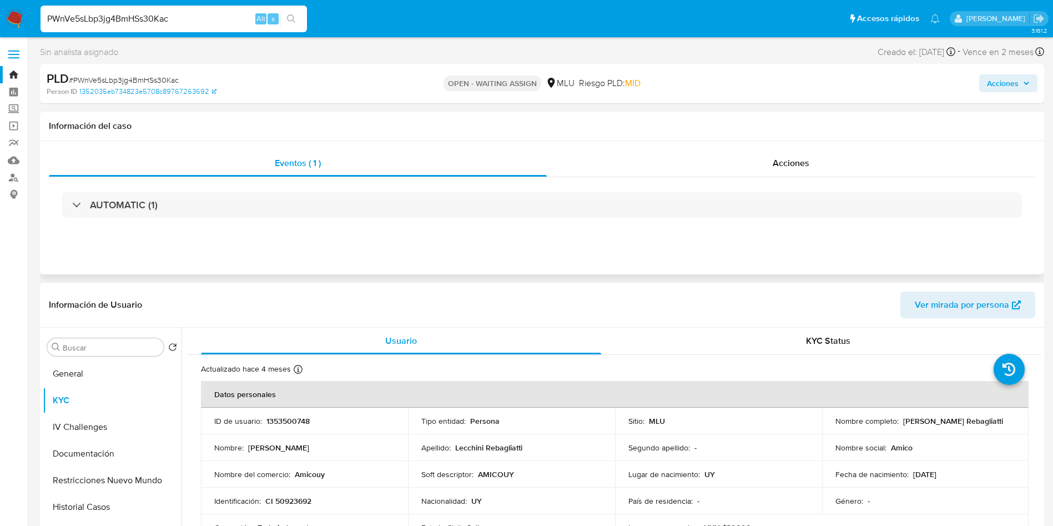
click at [268, 233] on div "Eventos ( 1 ) Acciones AUTOMATIC (1)" at bounding box center [542, 207] width 1004 height 133
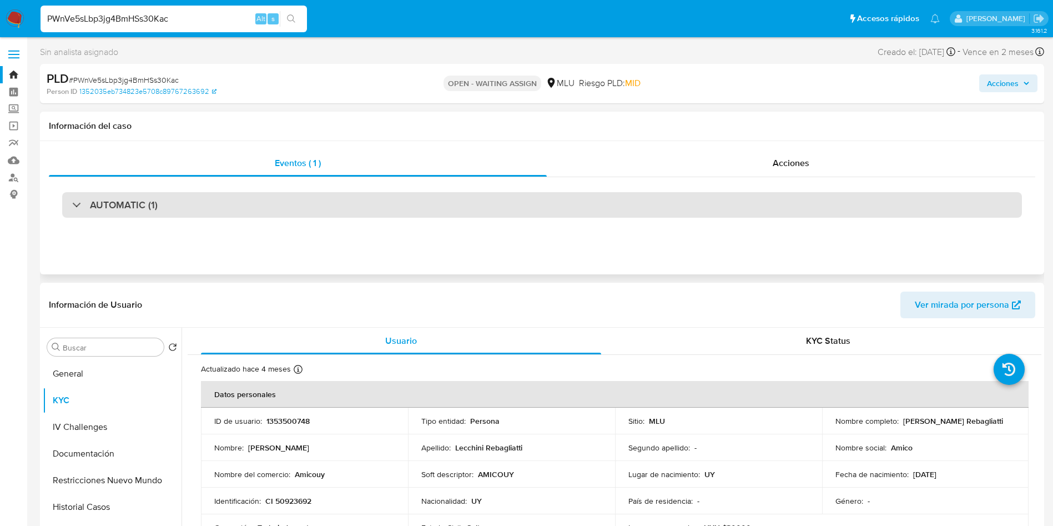
click at [265, 211] on div "AUTOMATIC (1)" at bounding box center [542, 205] width 960 height 26
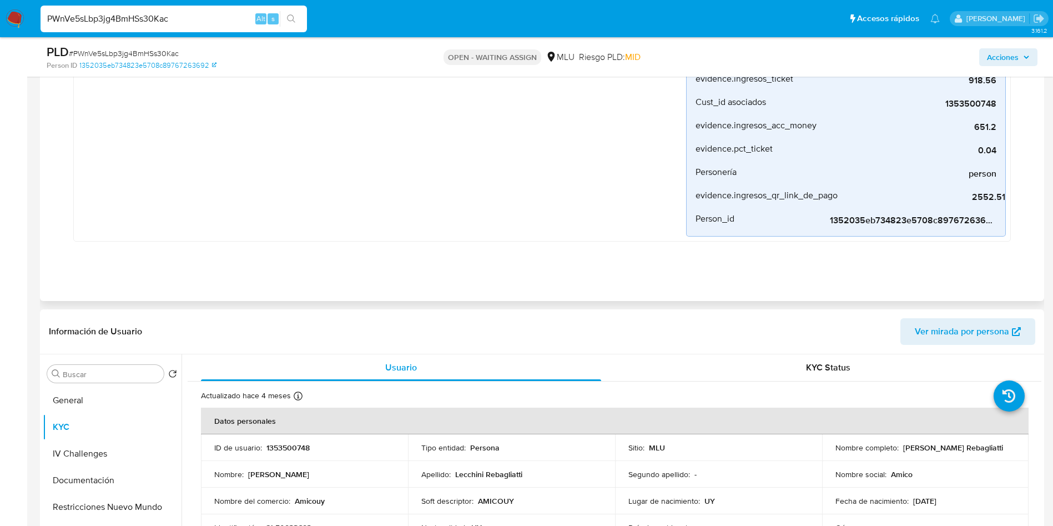
scroll to position [333, 0]
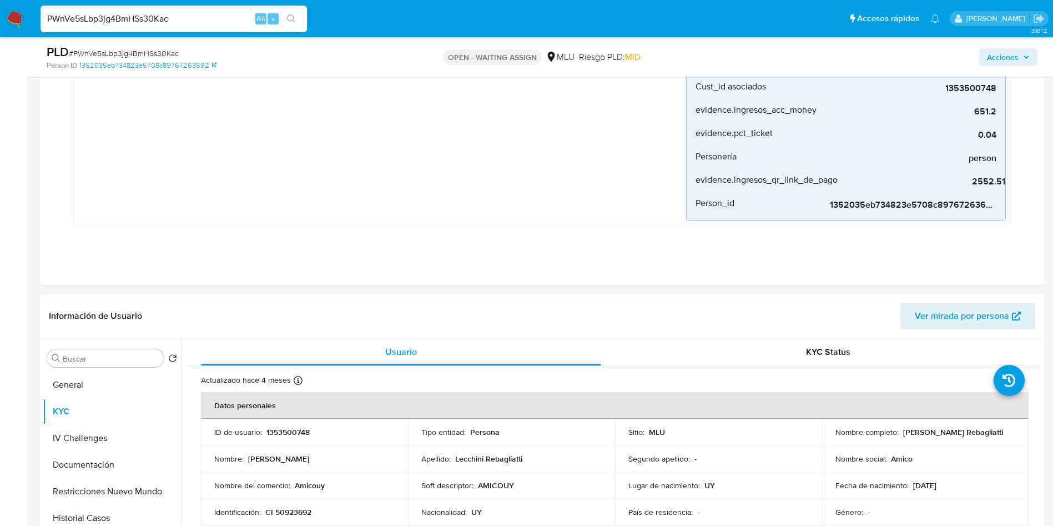
click at [155, 53] on span "# PWnVe5sLbp3jg4BmHSs30Kac" at bounding box center [124, 53] width 110 height 11
copy span "PWnVe5sLbp3jg4BmHSs30Kac"
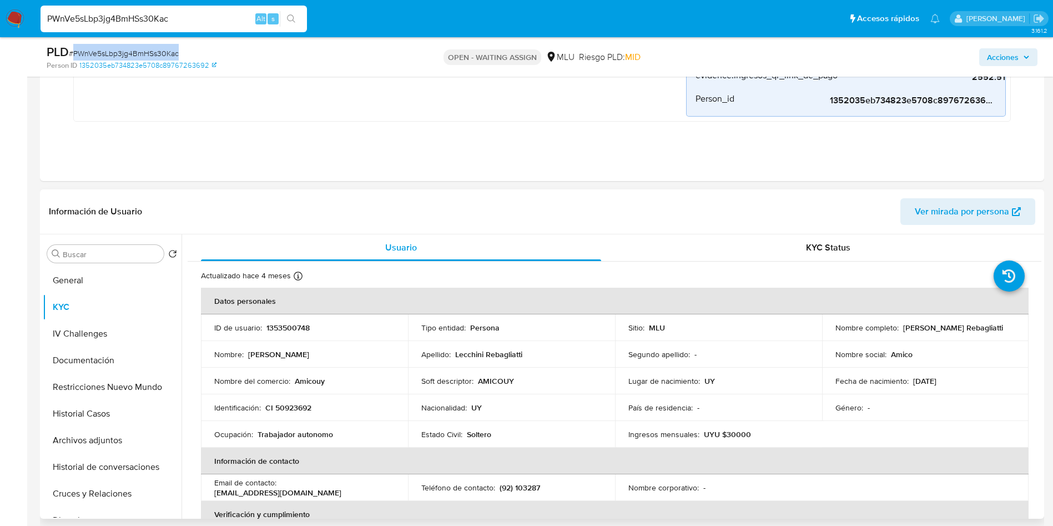
scroll to position [583, 0]
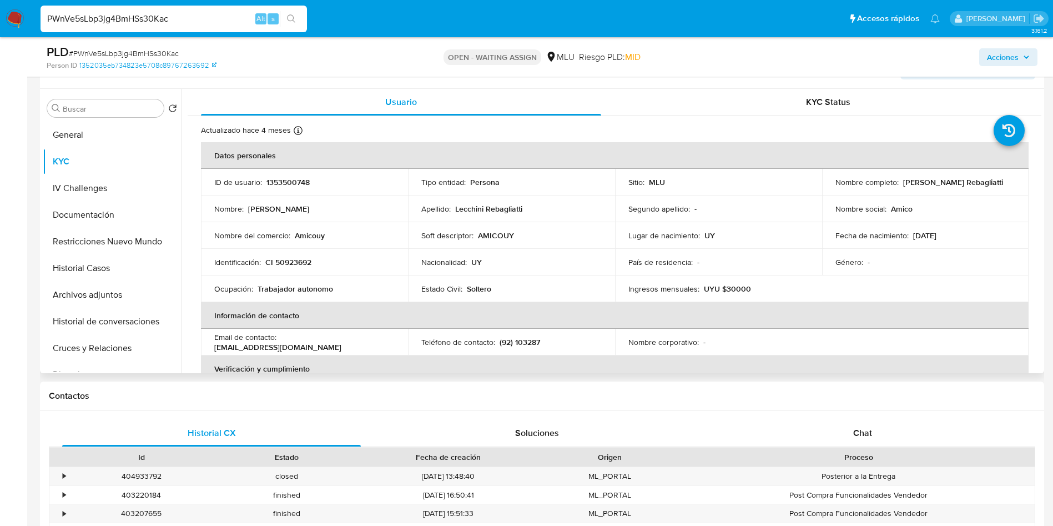
click at [289, 180] on p "1353500748" at bounding box center [287, 182] width 43 height 10
copy p "1353500748"
click at [132, 56] on span "# PWnVe5sLbp3jg4BmHSs30Kac" at bounding box center [124, 53] width 110 height 11
click at [133, 56] on span "# PWnVe5sLbp3jg4BmHSs30Kac" at bounding box center [124, 53] width 110 height 11
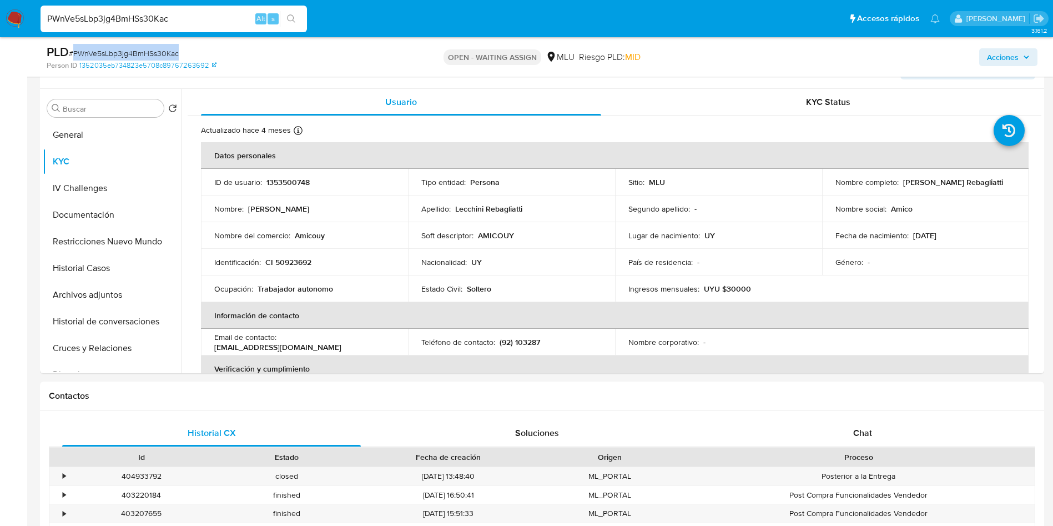
copy span "PWnVe5sLbp3jg4BmHSs30Kac"
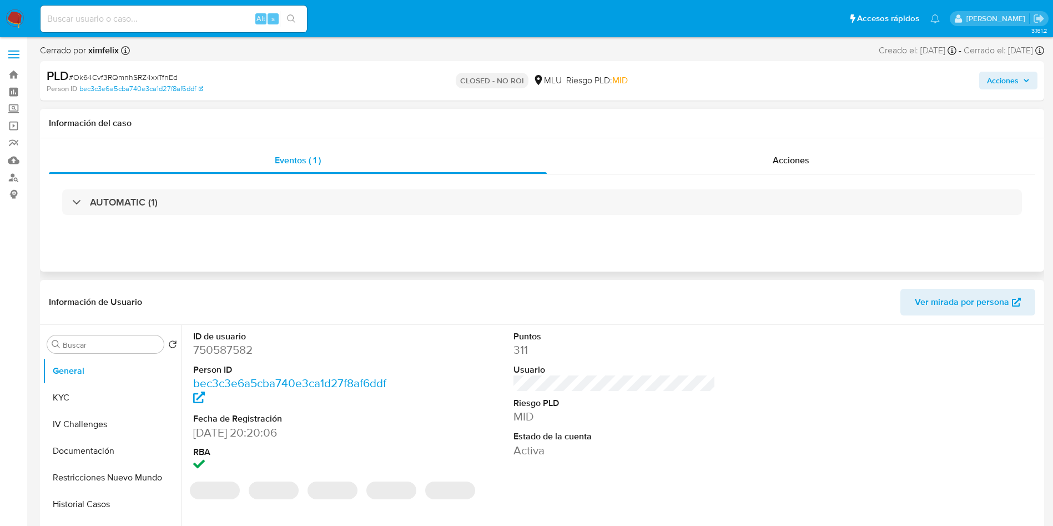
select select "10"
drag, startPoint x: 902, startPoint y: 116, endPoint x: 723, endPoint y: 163, distance: 184.9
click at [902, 116] on div "Información del caso" at bounding box center [542, 123] width 1004 height 29
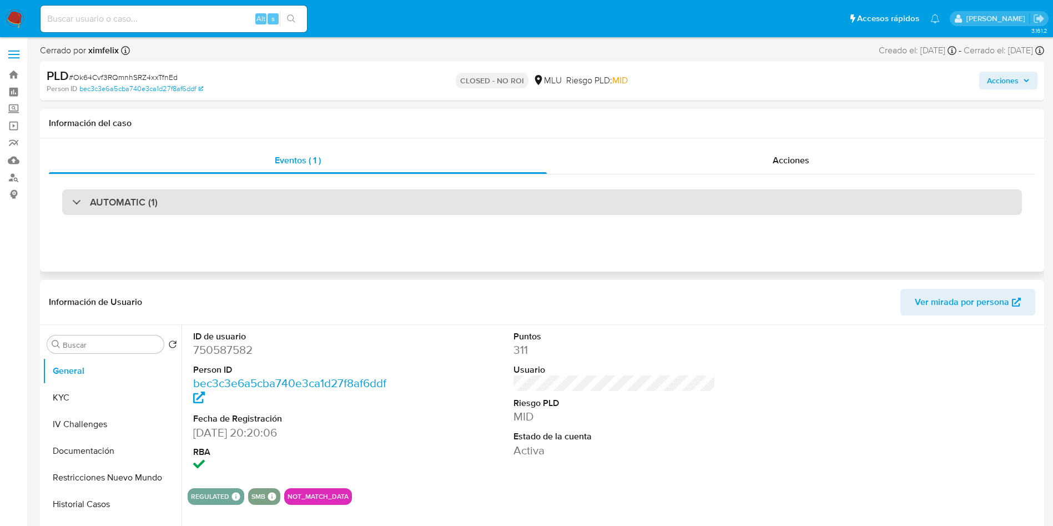
click at [224, 210] on div "AUTOMATIC (1)" at bounding box center [542, 202] width 960 height 26
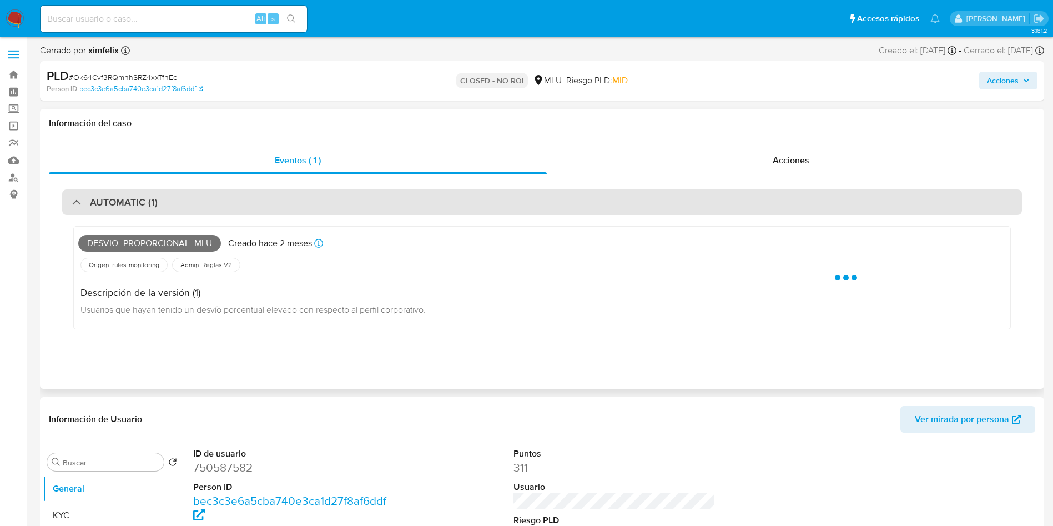
click at [224, 210] on div "AUTOMATIC (1)" at bounding box center [542, 202] width 960 height 26
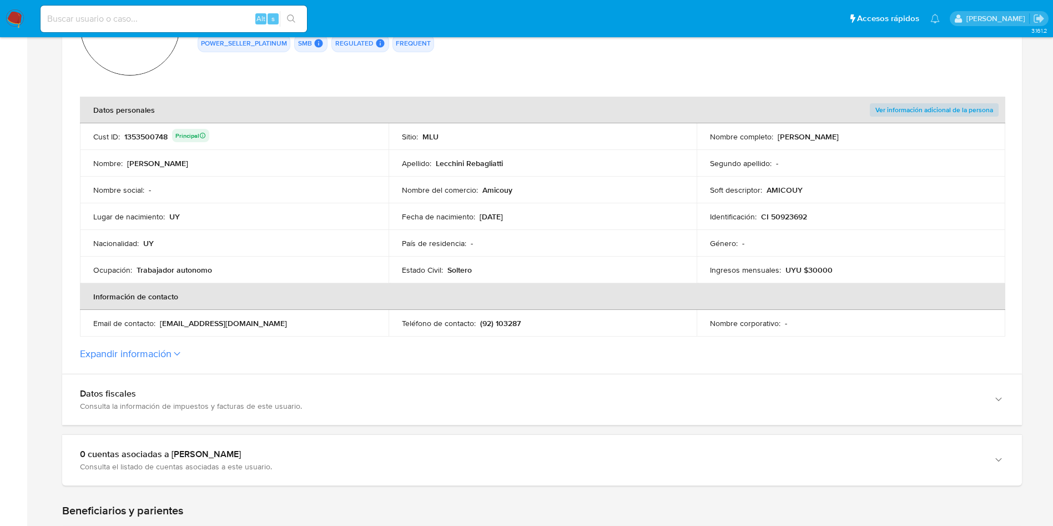
scroll to position [250, 0]
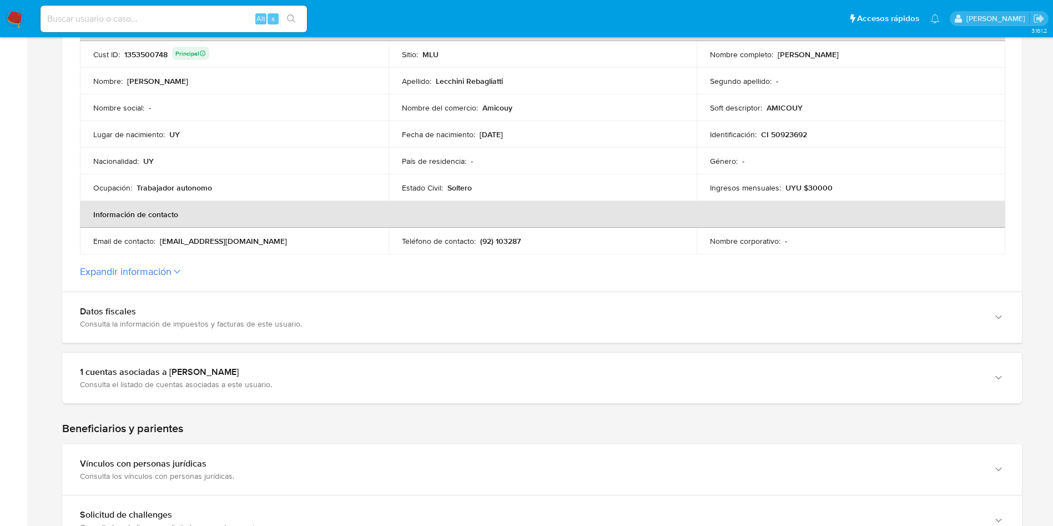
click at [156, 280] on section "ID de la persona : 1352035eb734823e5708c89767263692 Datos generales de Piero Le…" at bounding box center [542, 86] width 960 height 412
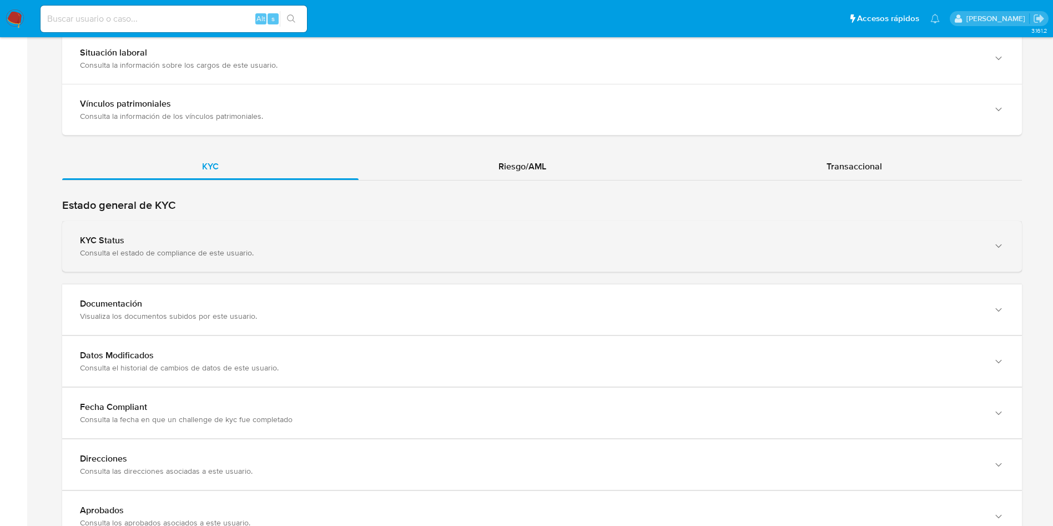
click at [280, 259] on div "KYC Status Consulta el estado de compliance de este usuario." at bounding box center [542, 246] width 960 height 51
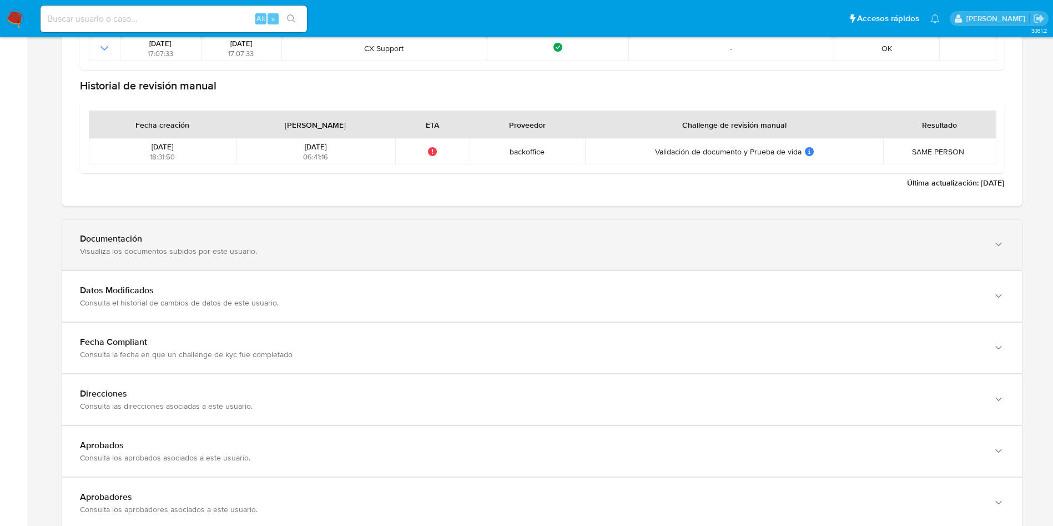
click at [249, 256] on div "Visualiza los documentos subidos por este usuario." at bounding box center [531, 251] width 902 height 10
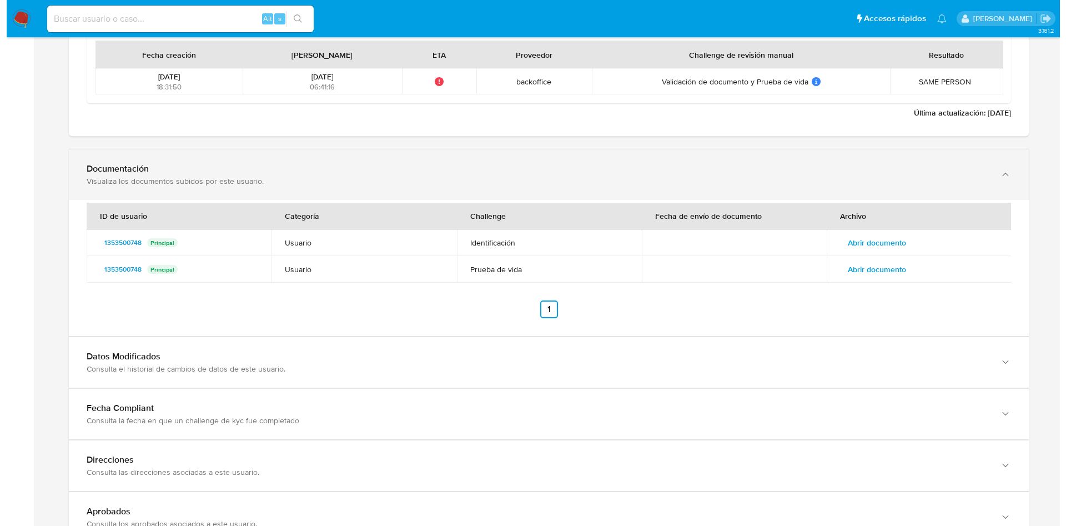
scroll to position [1582, 0]
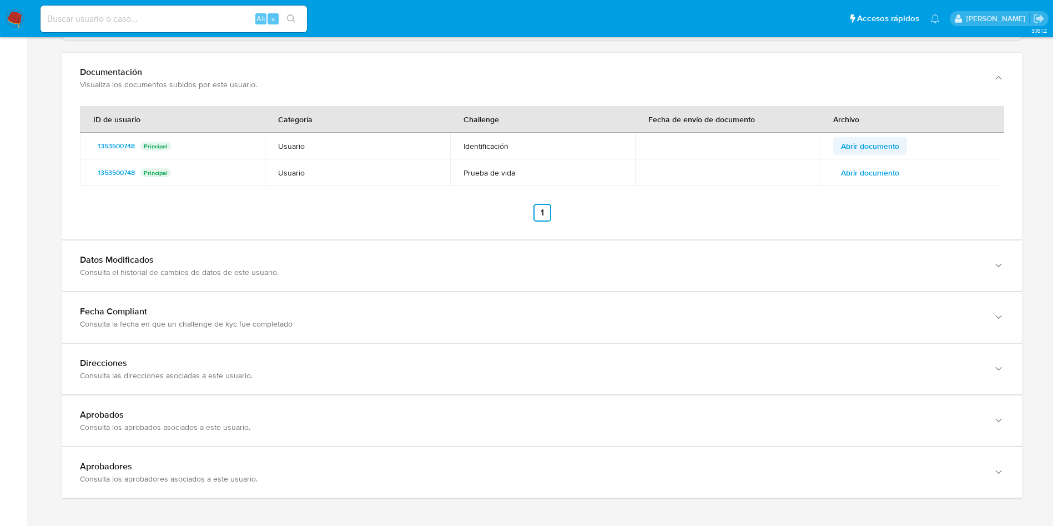
click at [865, 142] on span "Abrir documento" at bounding box center [870, 146] width 58 height 16
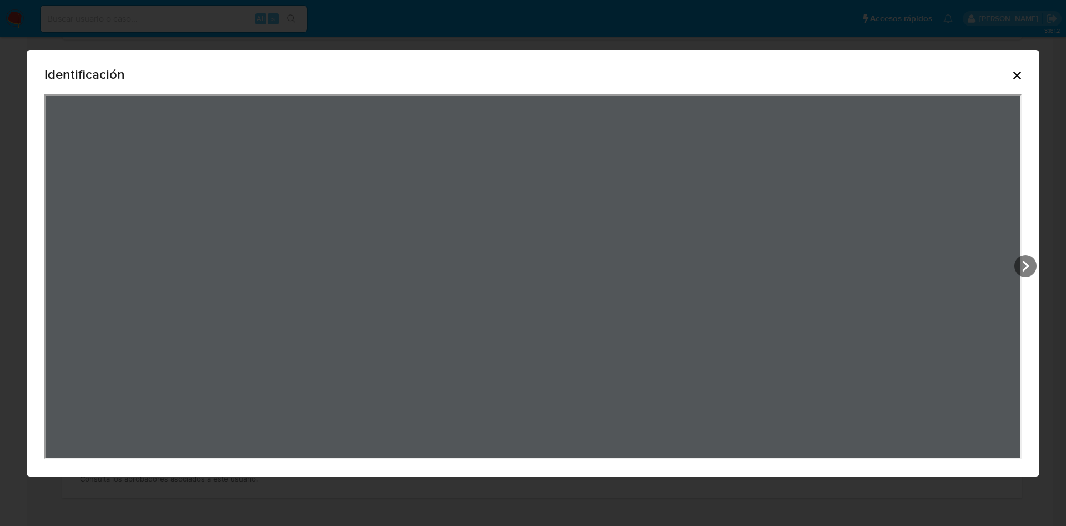
click at [1020, 74] on icon "Cerrar" at bounding box center [1016, 75] width 13 height 13
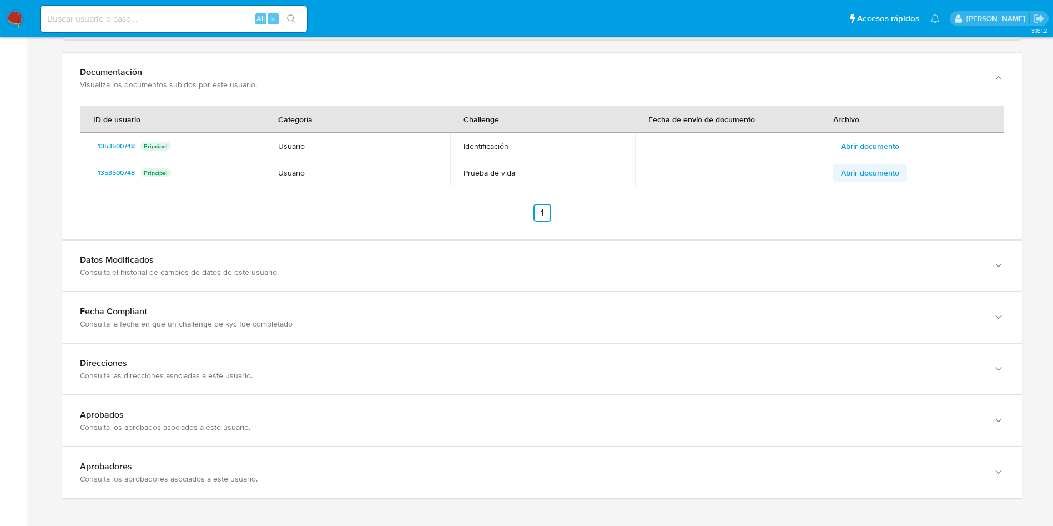
click at [884, 187] on div "ID de usuario Categoría Challenge Fecha de envío de documento Archivo 135350074…" at bounding box center [542, 163] width 924 height 115
click at [884, 180] on span "Abrir documento" at bounding box center [870, 173] width 58 height 16
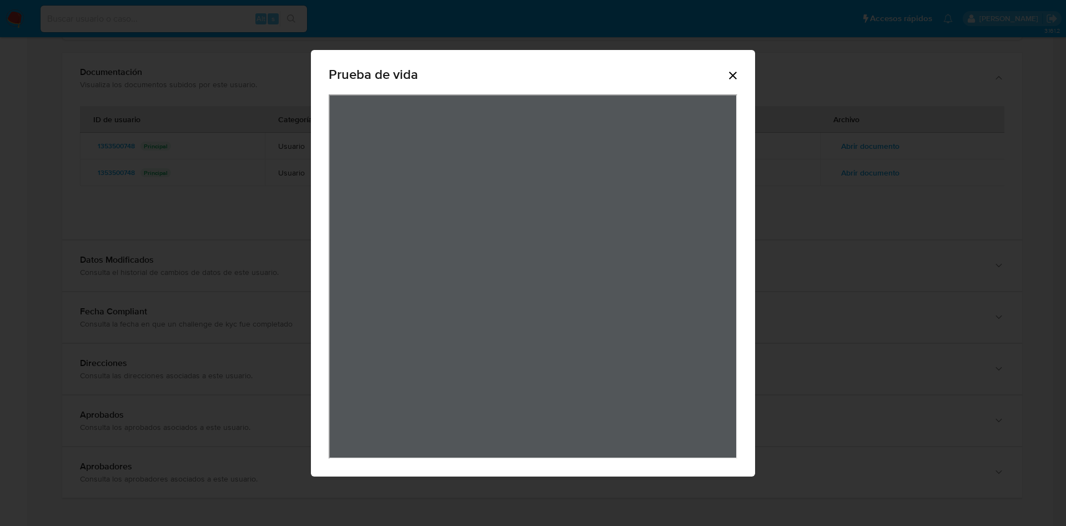
click at [737, 79] on icon "Cerrar" at bounding box center [732, 75] width 13 height 13
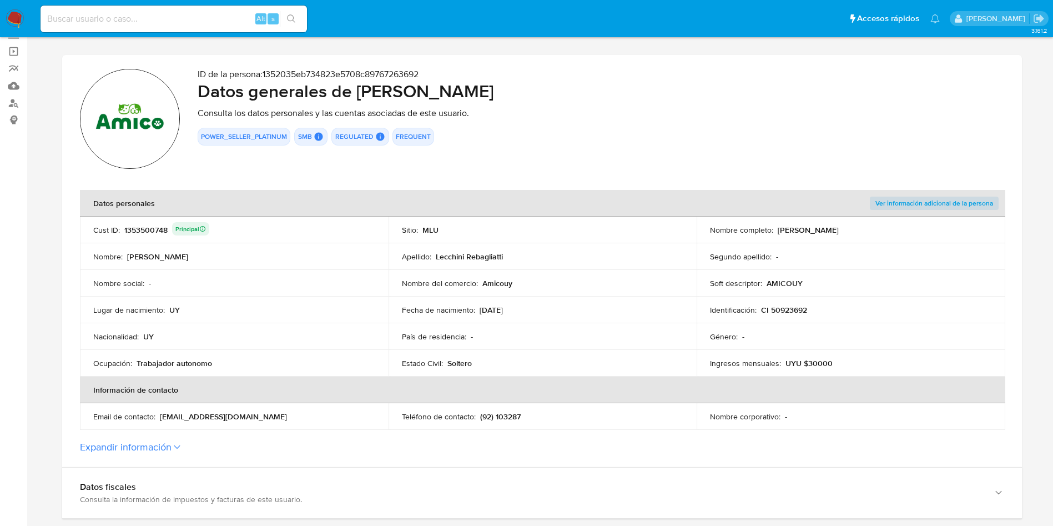
scroll to position [0, 0]
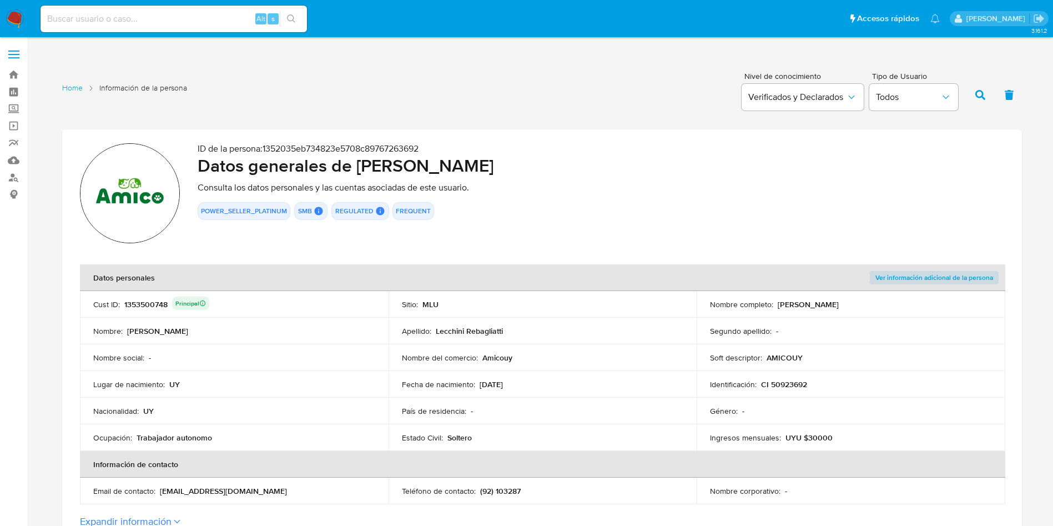
click at [157, 298] on div "1353500748 Principal" at bounding box center [166, 304] width 85 height 16
click at [157, 299] on div "1353500748 Principal" at bounding box center [166, 304] width 85 height 16
click at [17, 164] on link "Mulan" at bounding box center [66, 160] width 132 height 17
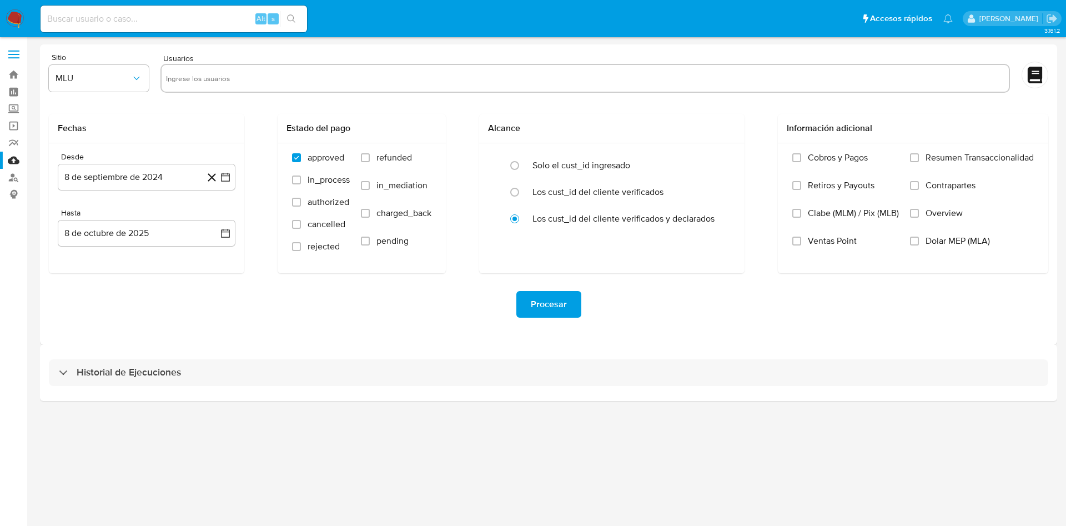
click at [299, 65] on div at bounding box center [584, 78] width 849 height 29
click at [301, 75] on input "text" at bounding box center [585, 78] width 838 height 18
paste input "1353500748"
type input "1353500748"
click at [219, 177] on button "8 de septiembre de 2024" at bounding box center [147, 177] width 178 height 27
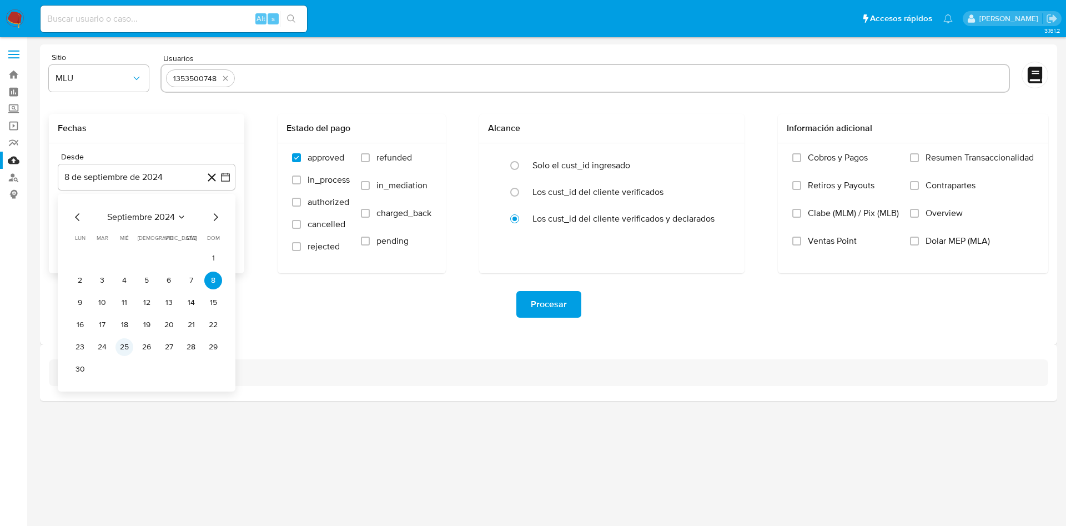
click at [124, 352] on button "25" at bounding box center [124, 347] width 18 height 18
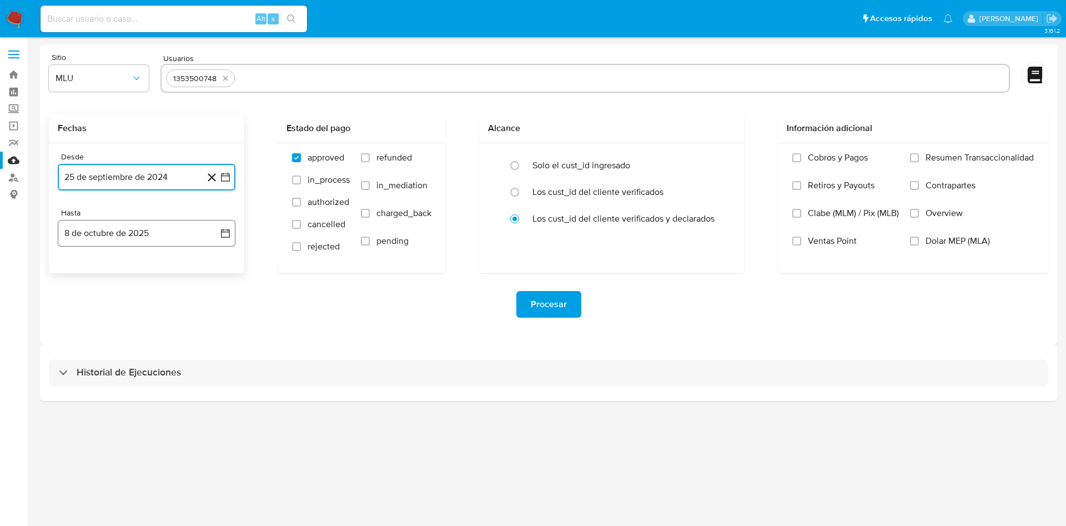
click at [222, 234] on icon "button" at bounding box center [225, 233] width 11 height 11
click at [83, 270] on icon "Mes anterior" at bounding box center [77, 272] width 13 height 13
click at [150, 381] on button "25" at bounding box center [147, 381] width 18 height 18
drag, startPoint x: 372, startPoint y: 211, endPoint x: 371, endPoint y: 241, distance: 30.0
click at [371, 211] on label "charged_back" at bounding box center [396, 222] width 71 height 28
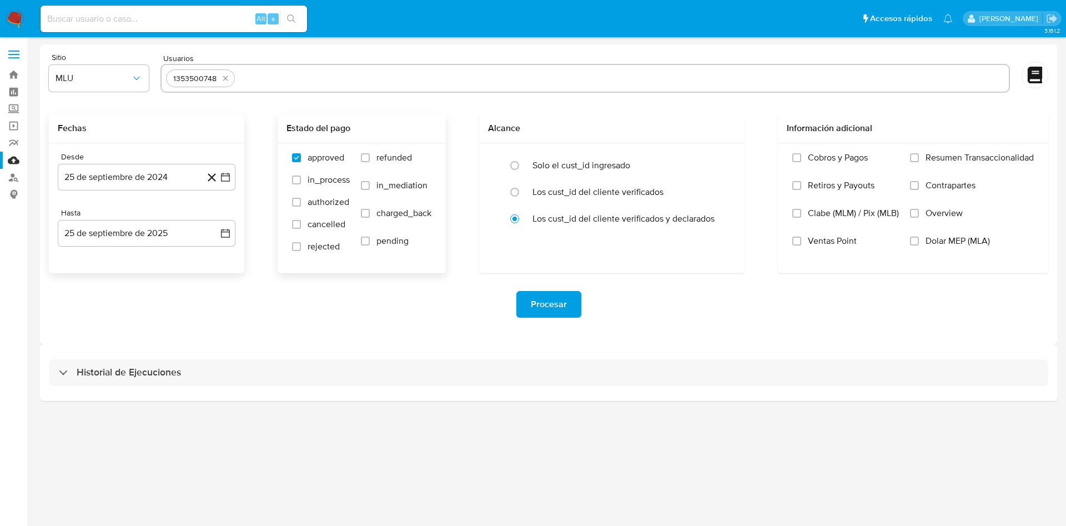
click at [370, 211] on input "charged_back" at bounding box center [365, 213] width 9 height 9
checkbox input "true"
click at [364, 247] on label "pending" at bounding box center [396, 249] width 71 height 28
click at [364, 245] on input "pending" at bounding box center [365, 241] width 9 height 9
click at [368, 242] on input "pending" at bounding box center [365, 241] width 9 height 9
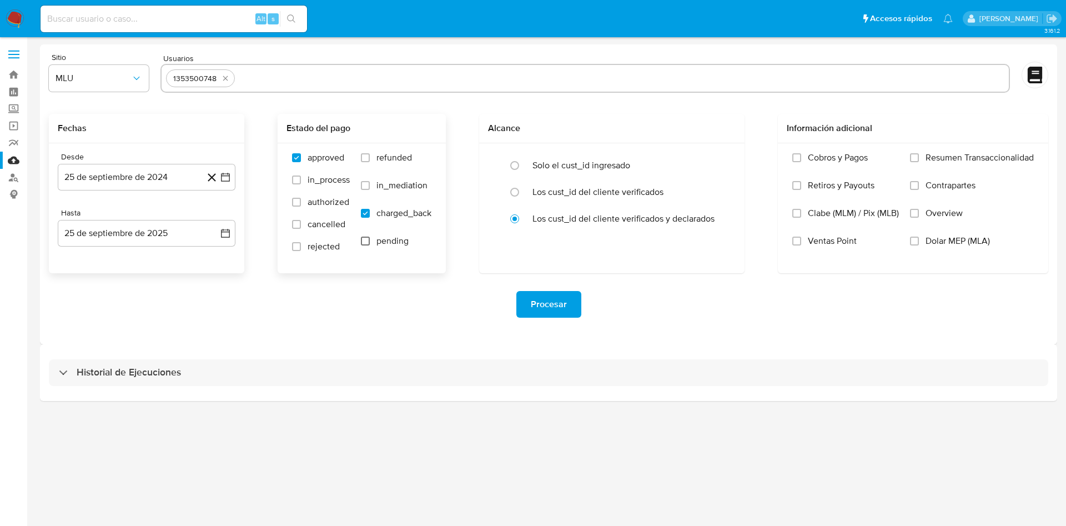
checkbox input "false"
click at [372, 152] on label "refunded" at bounding box center [396, 166] width 71 height 28
click at [370, 153] on input "refunded" at bounding box center [365, 157] width 9 height 9
checkbox input "true"
click at [545, 304] on span "Procesar" at bounding box center [549, 304] width 36 height 24
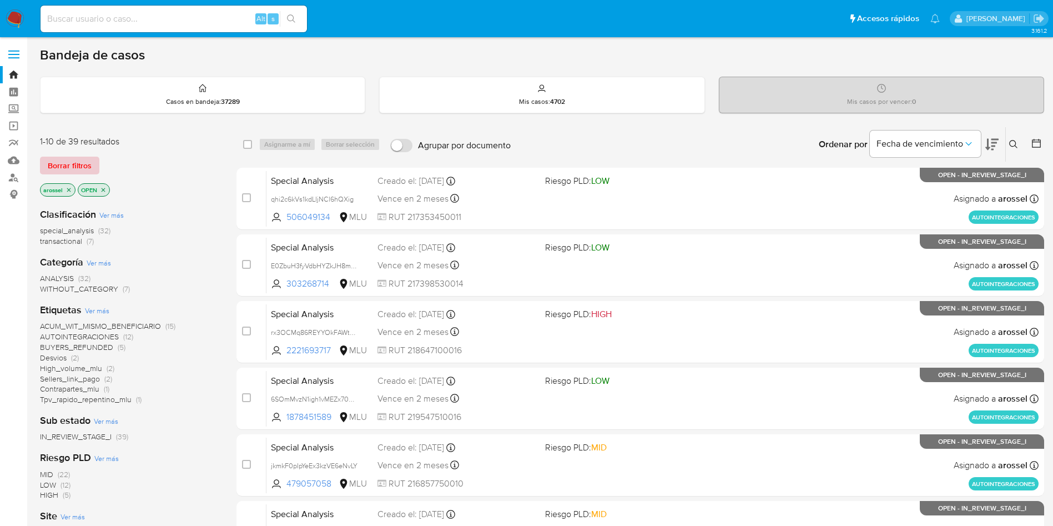
click at [61, 163] on span "Borrar filtros" at bounding box center [70, 166] width 44 height 16
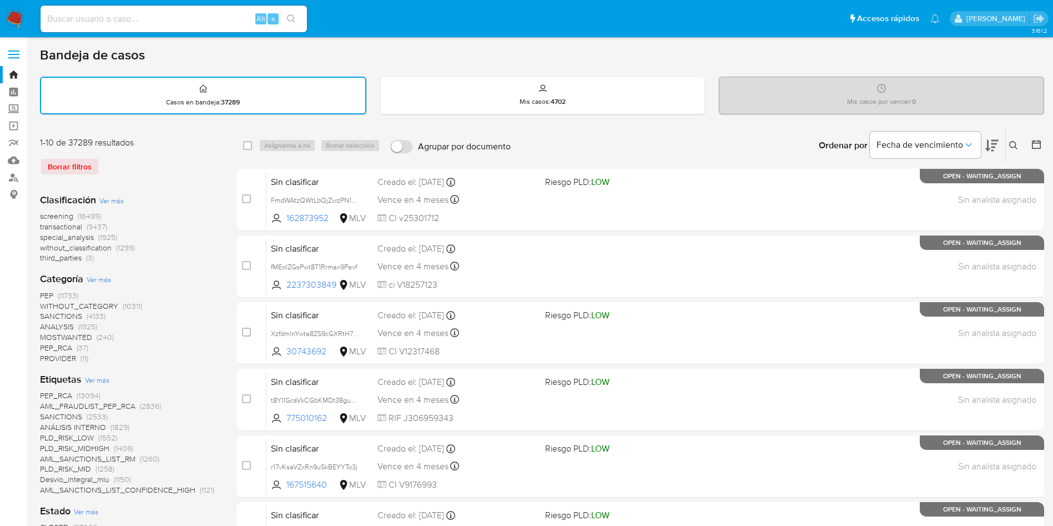
click at [1008, 152] on div "Ingrese ID de usuario o caso Buscar Borrar filtros" at bounding box center [1014, 145] width 19 height 34
click at [1010, 148] on icon at bounding box center [1013, 145] width 9 height 9
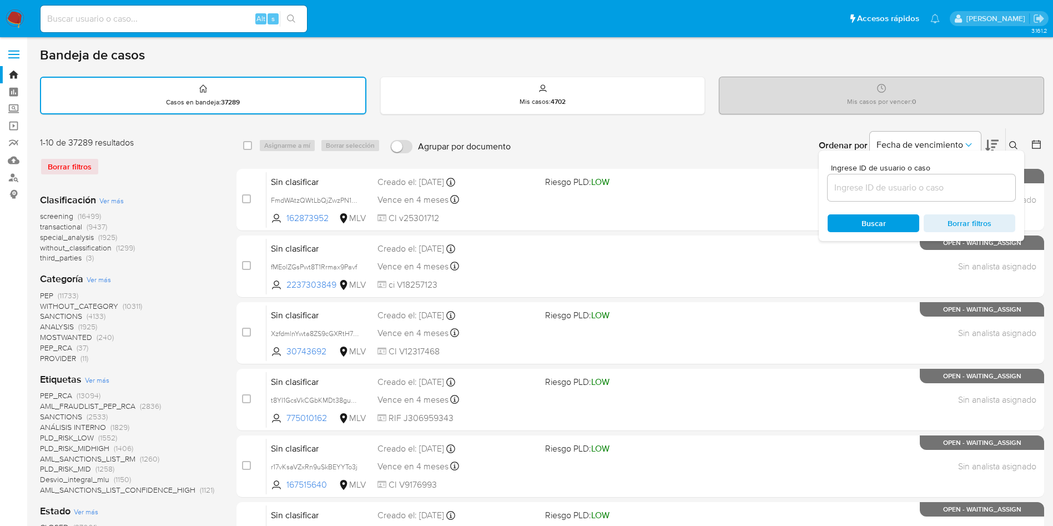
click at [917, 187] on input at bounding box center [922, 187] width 188 height 14
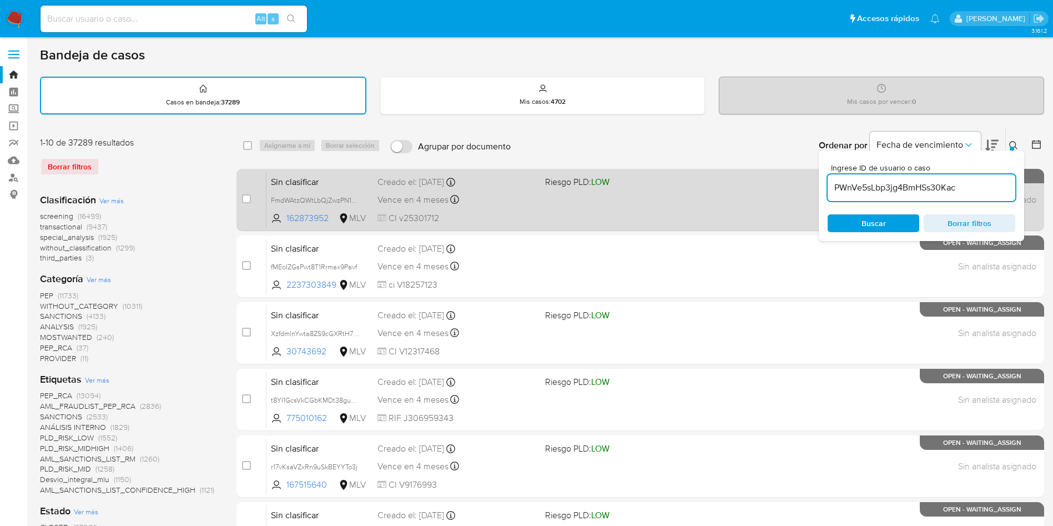
type input "PWnVe5sLbp3jg4BmHSs30Kac"
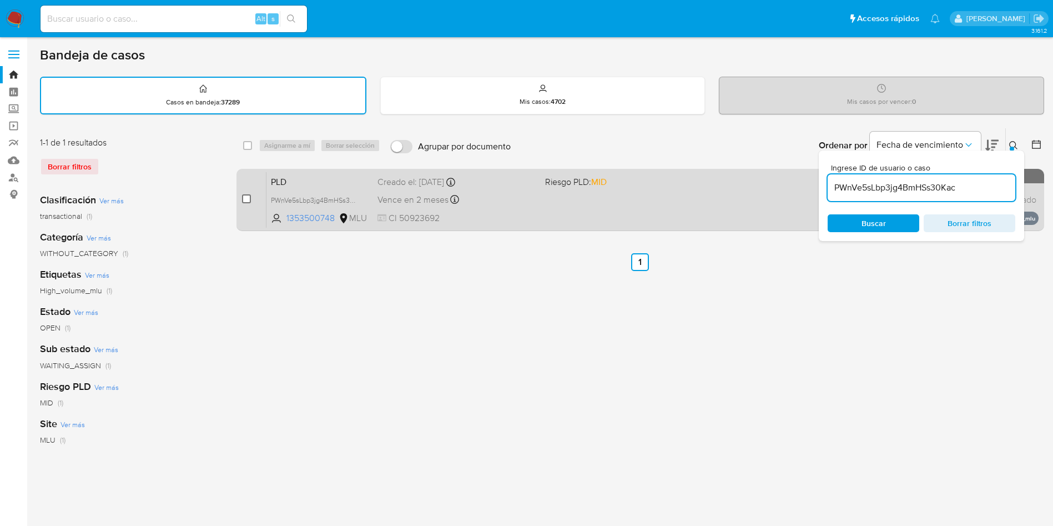
click at [247, 200] on input "checkbox" at bounding box center [246, 198] width 9 height 9
checkbox input "true"
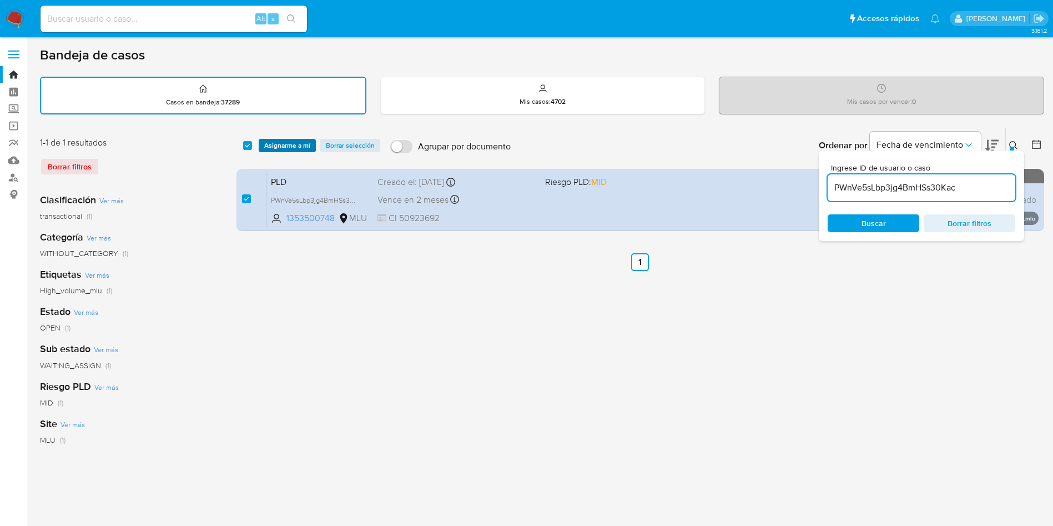
click at [300, 149] on span "Asignarme a mí" at bounding box center [287, 145] width 46 height 11
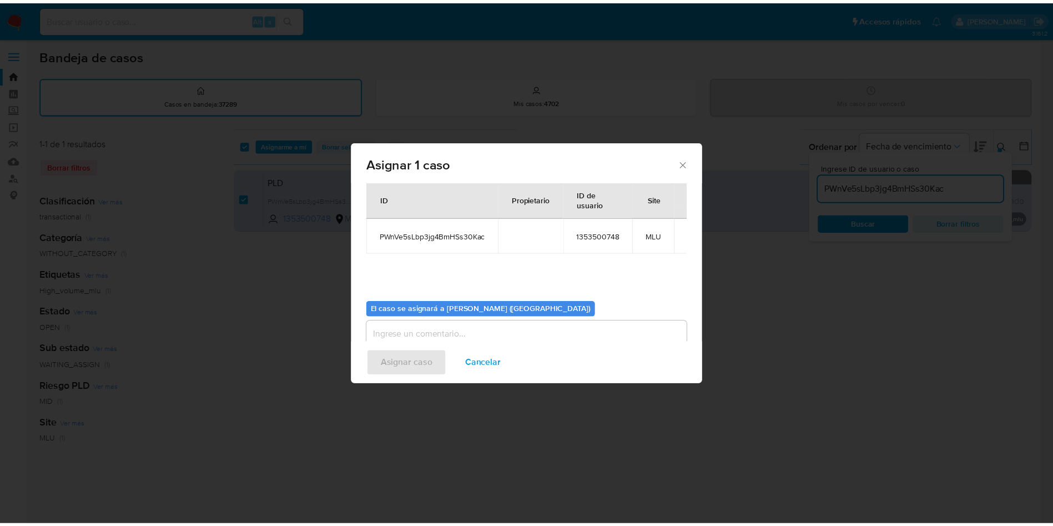
scroll to position [58, 0]
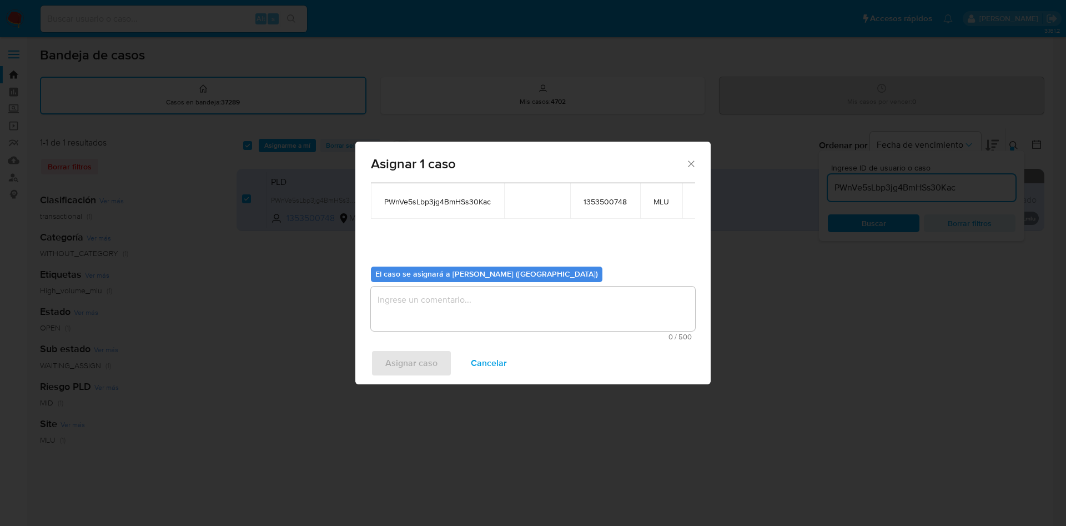
click at [480, 315] on textarea "assign-modal" at bounding box center [533, 308] width 324 height 44
click at [424, 366] on span "Asignar caso" at bounding box center [411, 363] width 52 height 24
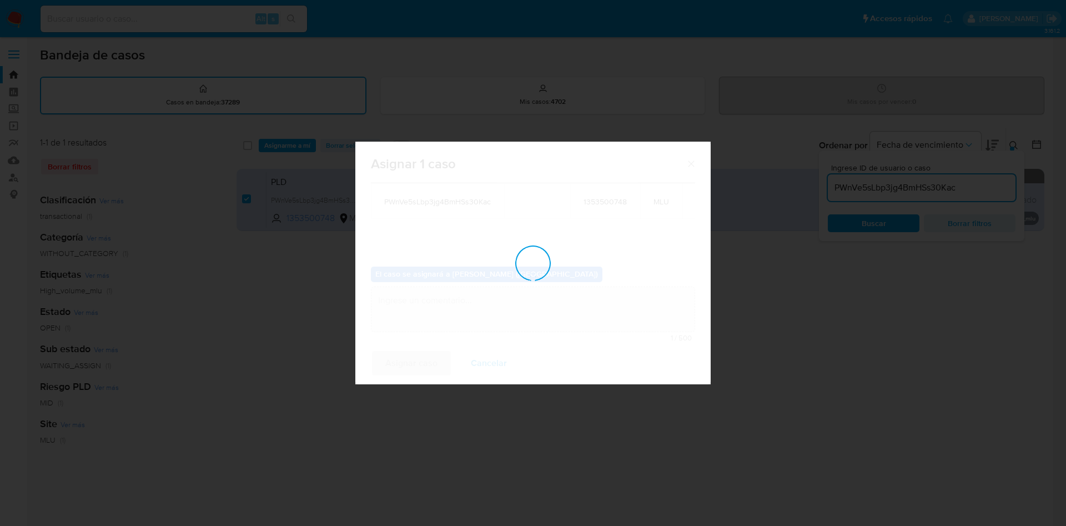
checkbox input "false"
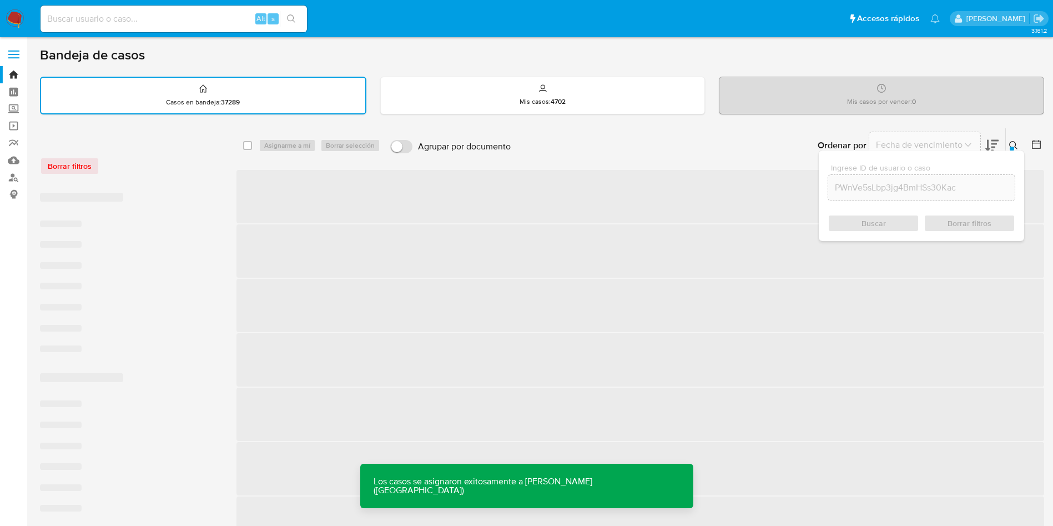
click at [175, 8] on div "Alt s" at bounding box center [174, 19] width 266 height 27
click at [175, 19] on input at bounding box center [174, 19] width 266 height 14
paste input "PWnVe5sLbp3jg4BmHSs30Kac"
type input "PWnVe5sLbp3jg4BmHSs30Kac"
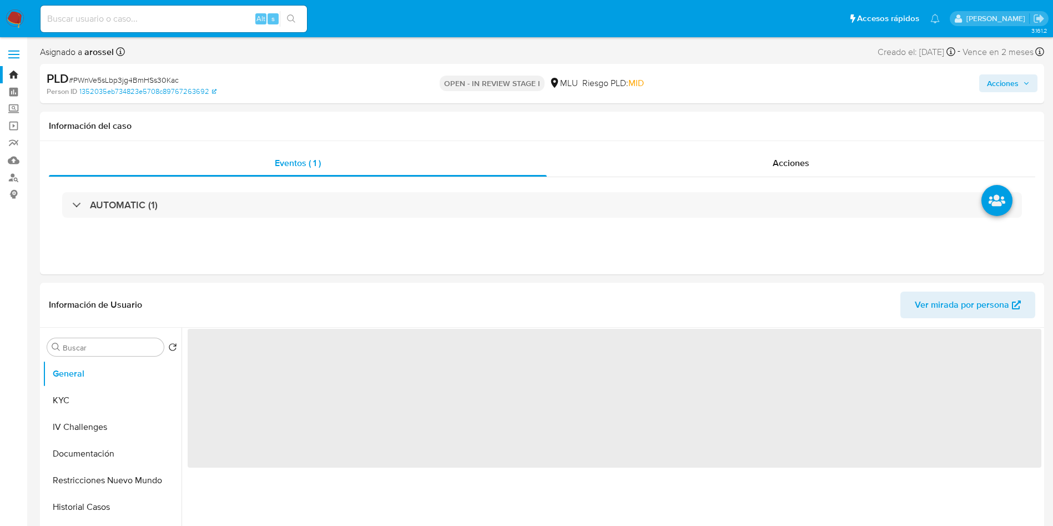
select select "10"
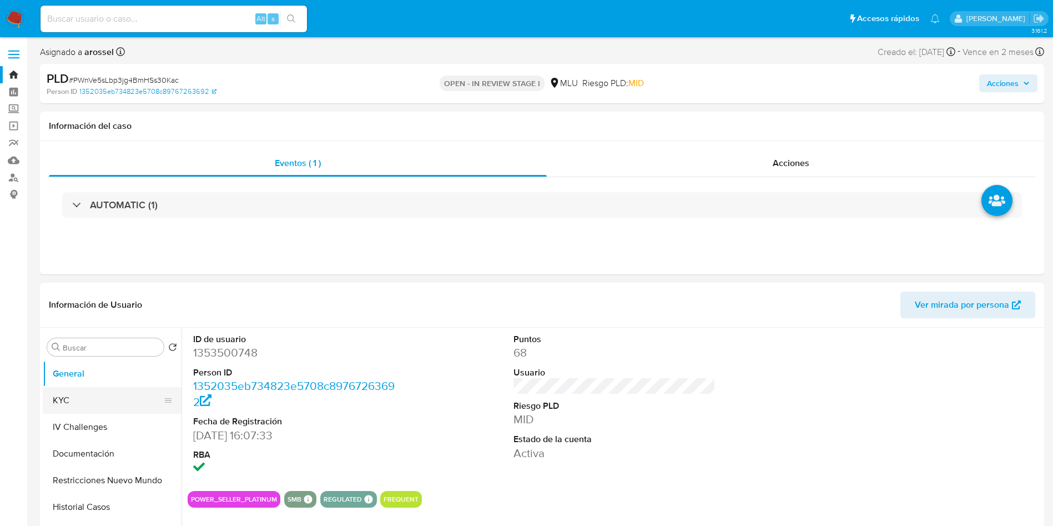
drag, startPoint x: 112, startPoint y: 398, endPoint x: 122, endPoint y: 387, distance: 14.9
click at [112, 398] on button "KYC" at bounding box center [108, 400] width 130 height 27
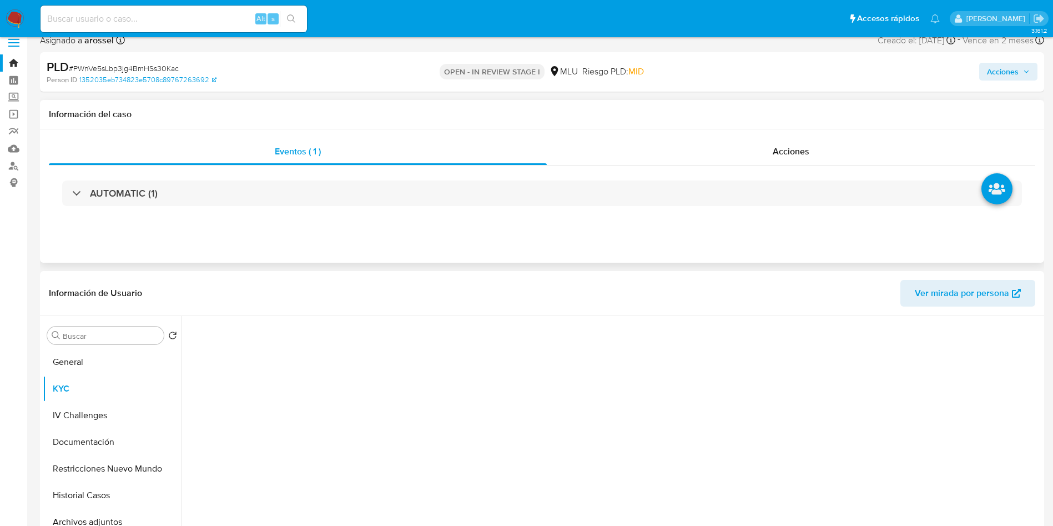
scroll to position [83, 0]
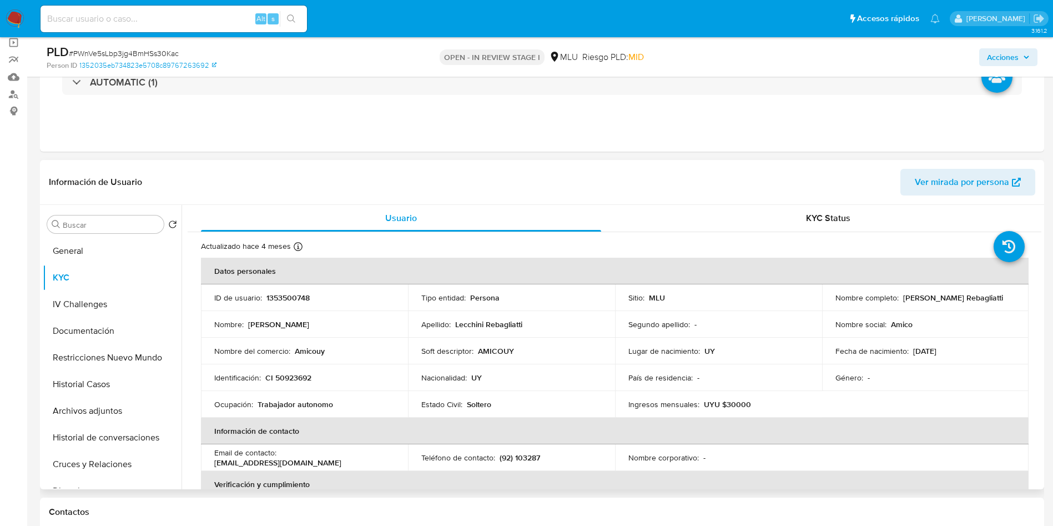
drag, startPoint x: 900, startPoint y: 296, endPoint x: 996, endPoint y: 298, distance: 96.1
click at [996, 298] on div "Nombre completo : Piero Lecchini Rebagliatti" at bounding box center [926, 298] width 180 height 10
copy div "Piero Lecchini Rebagliatti"
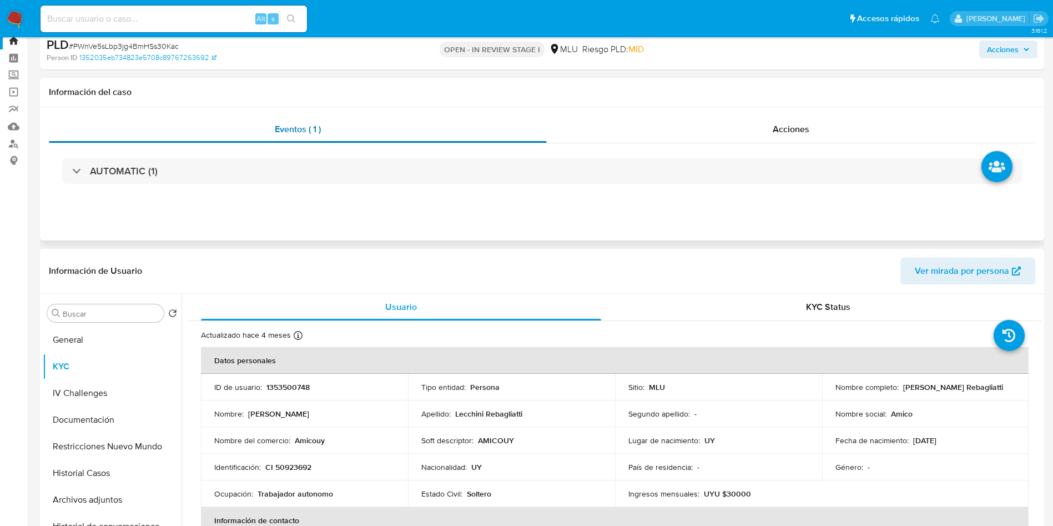
scroll to position [0, 0]
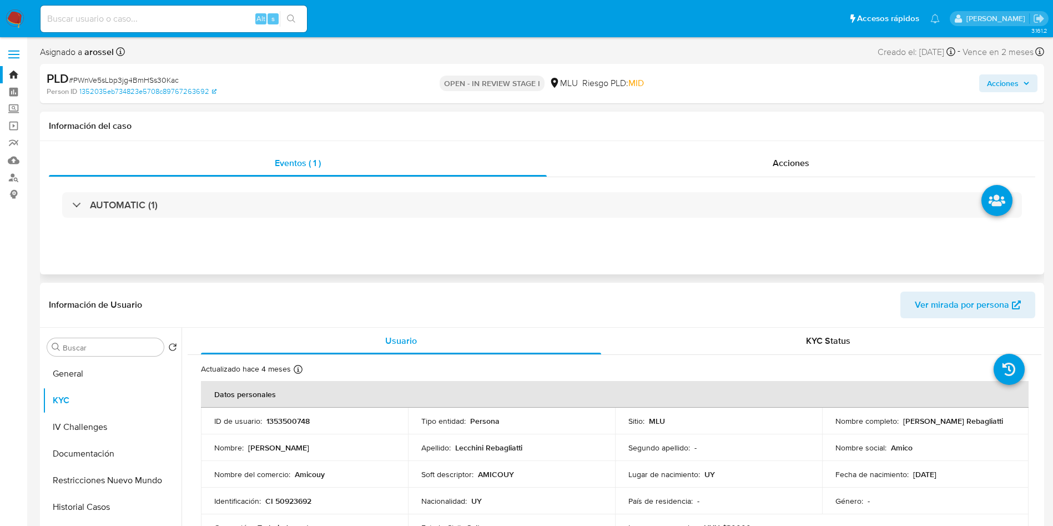
click at [193, 186] on div "AUTOMATIC (1)" at bounding box center [542, 205] width 987 height 56
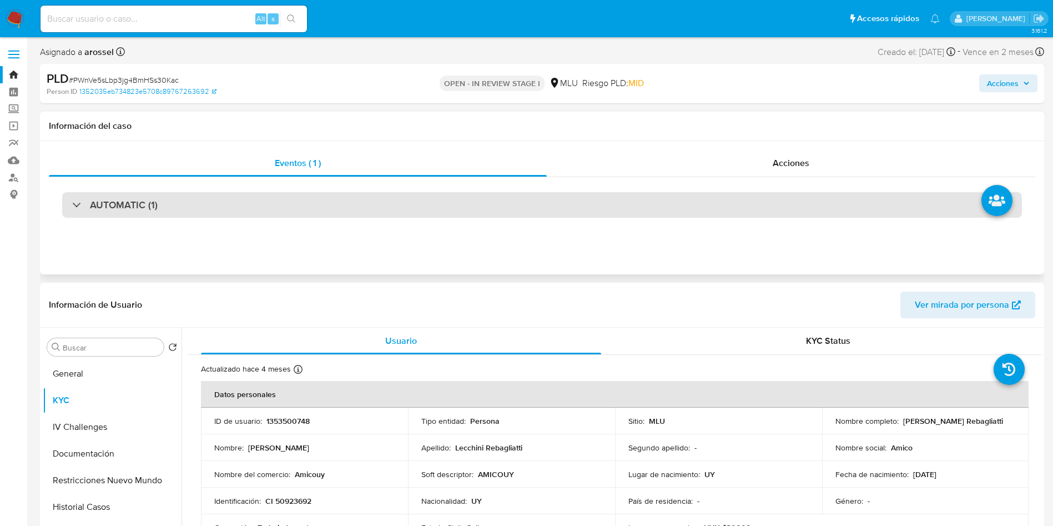
click at [192, 202] on div "AUTOMATIC (1)" at bounding box center [542, 205] width 960 height 26
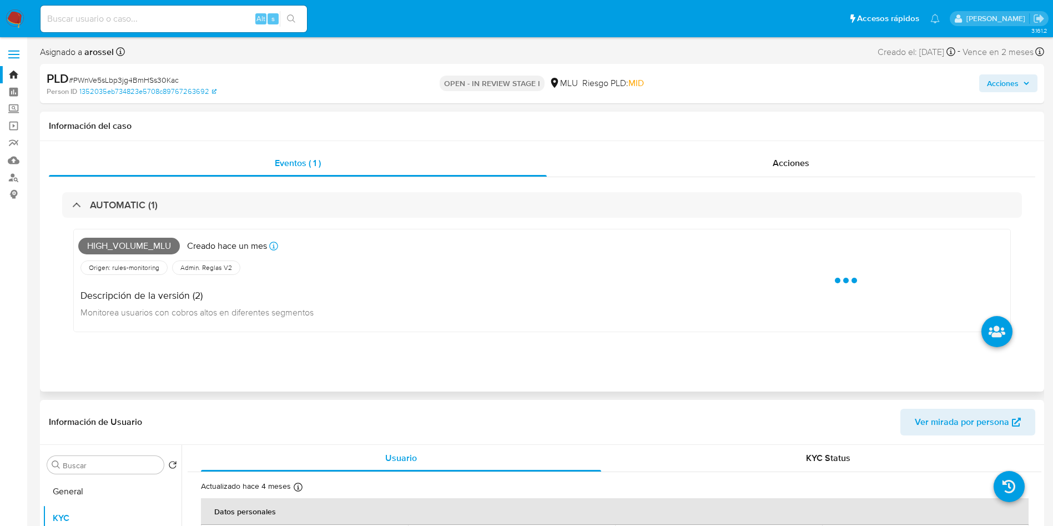
click at [133, 243] on span "High_volume_mlu" at bounding box center [129, 246] width 102 height 17
copy span "High_volume_mlu"
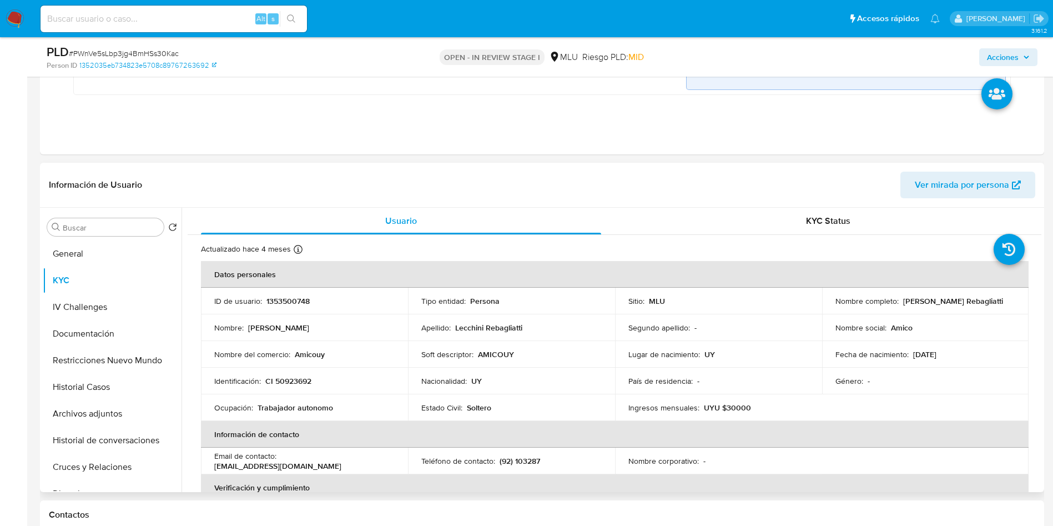
scroll to position [583, 0]
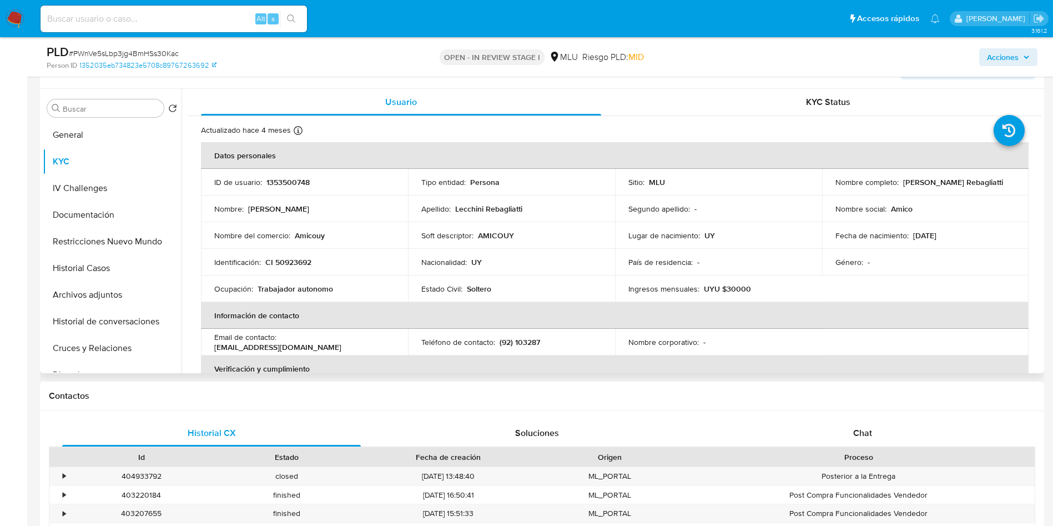
click at [893, 237] on p "Fecha de nacimiento :" at bounding box center [872, 235] width 73 height 10
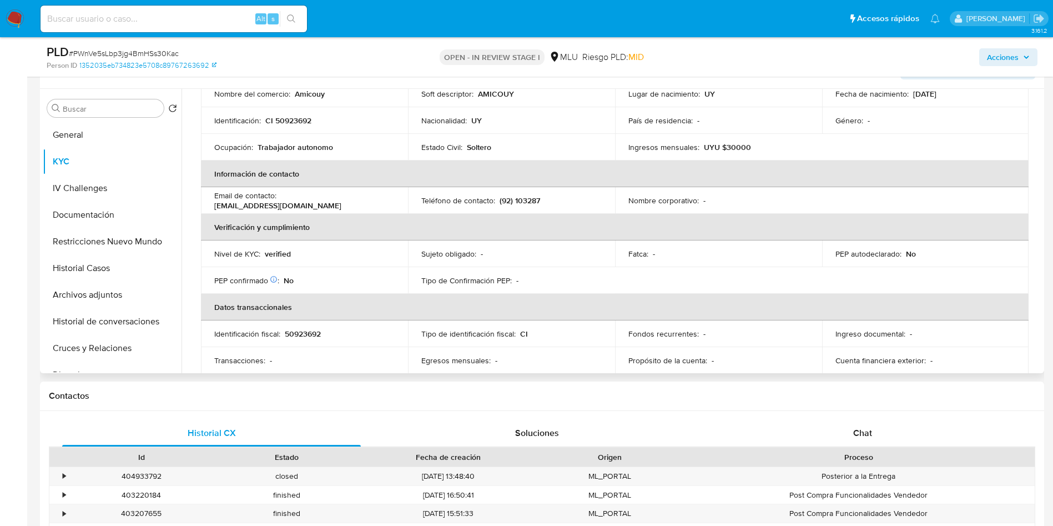
scroll to position [167, 0]
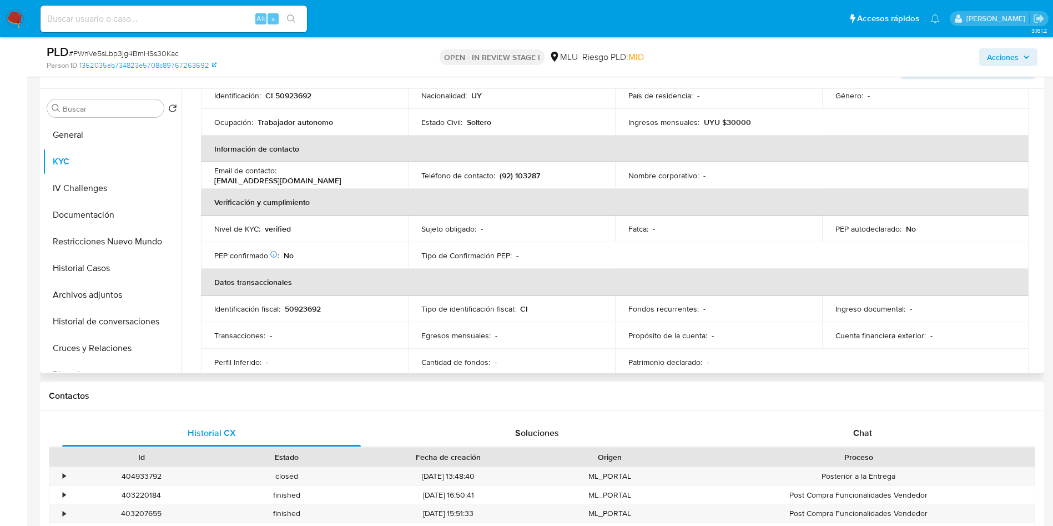
click at [341, 175] on p "amicouy@gmail.com" at bounding box center [277, 180] width 127 height 10
drag, startPoint x: 348, startPoint y: 171, endPoint x: 299, endPoint y: 179, distance: 49.6
click at [305, 179] on p "amicouy@gmail.com" at bounding box center [277, 180] width 127 height 10
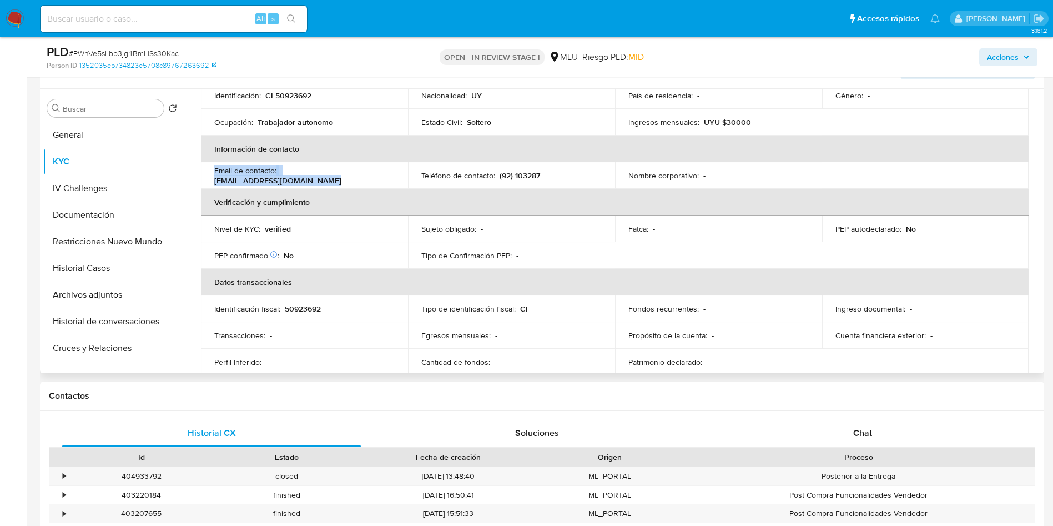
click at [285, 175] on p "amicouy@gmail.com" at bounding box center [277, 180] width 127 height 10
click at [281, 179] on p "amicouy@gmail.com" at bounding box center [277, 180] width 127 height 10
drag, startPoint x: 281, startPoint y: 178, endPoint x: 360, endPoint y: 175, distance: 78.9
click at [360, 175] on div "Email de contacto : amicouy@gmail.com" at bounding box center [304, 175] width 180 height 20
click at [216, 14] on input at bounding box center [174, 19] width 266 height 14
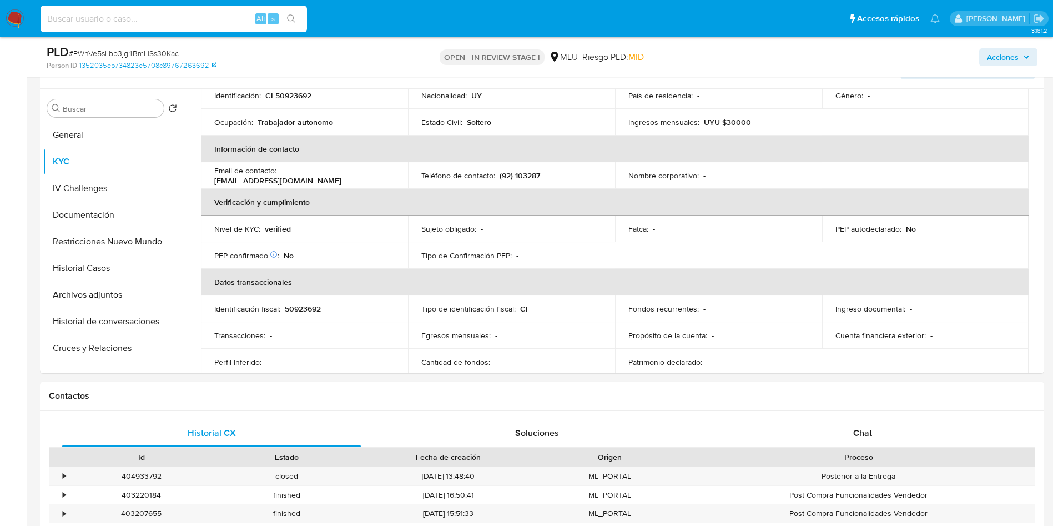
paste input "uI2lNbbbV4CVeHI0xPqV5PkY"
type input "uI2lNbbbV4CVeHI0xPqV5PkY"
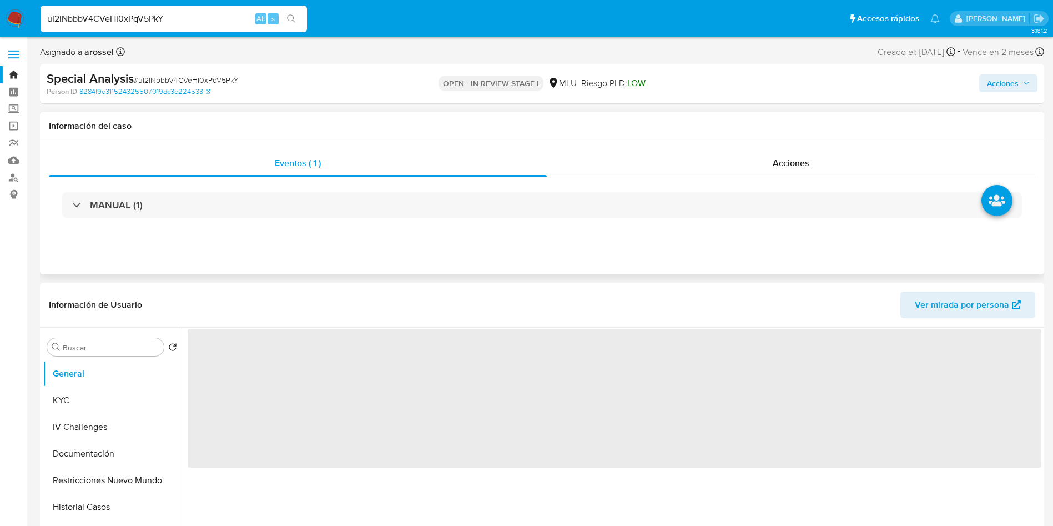
select select "10"
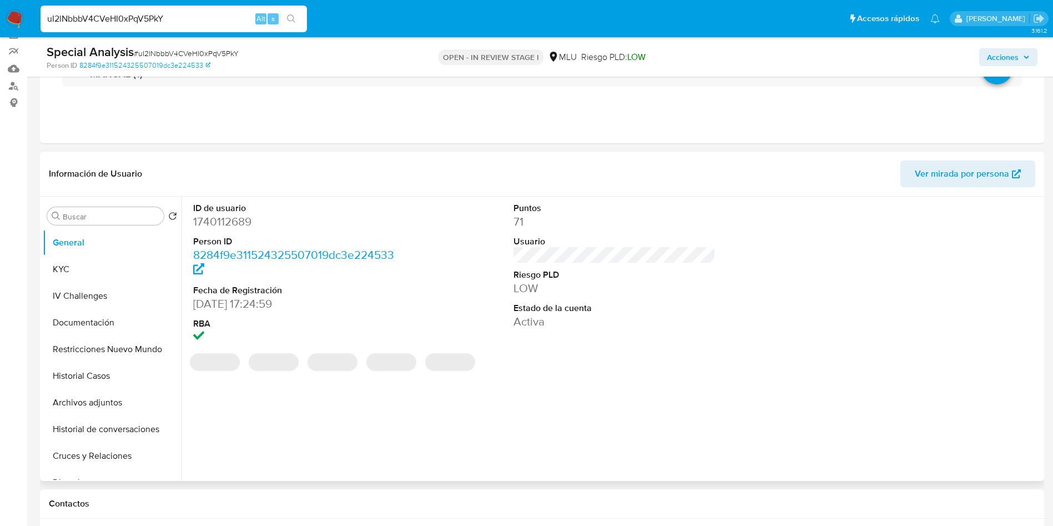
scroll to position [167, 0]
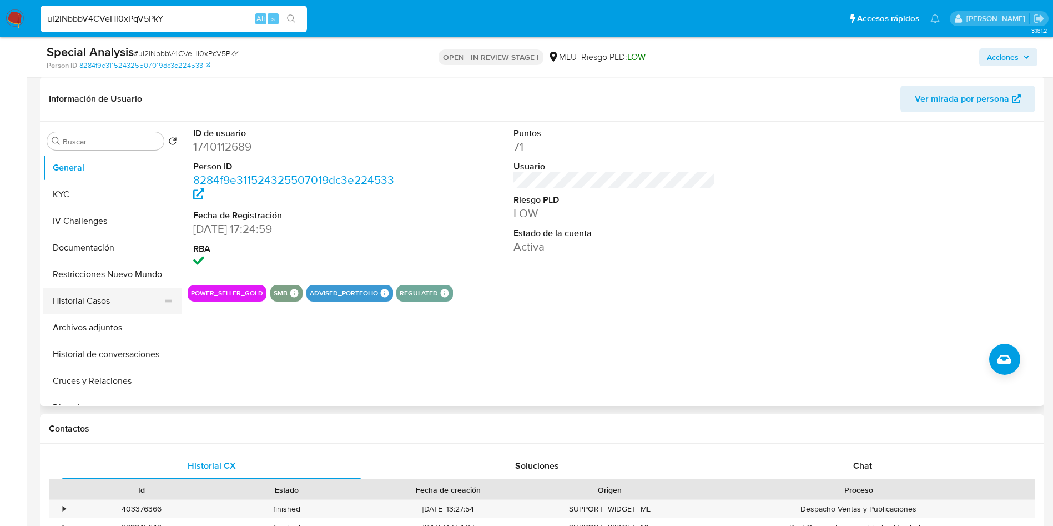
click at [119, 299] on button "Historial Casos" at bounding box center [108, 301] width 130 height 27
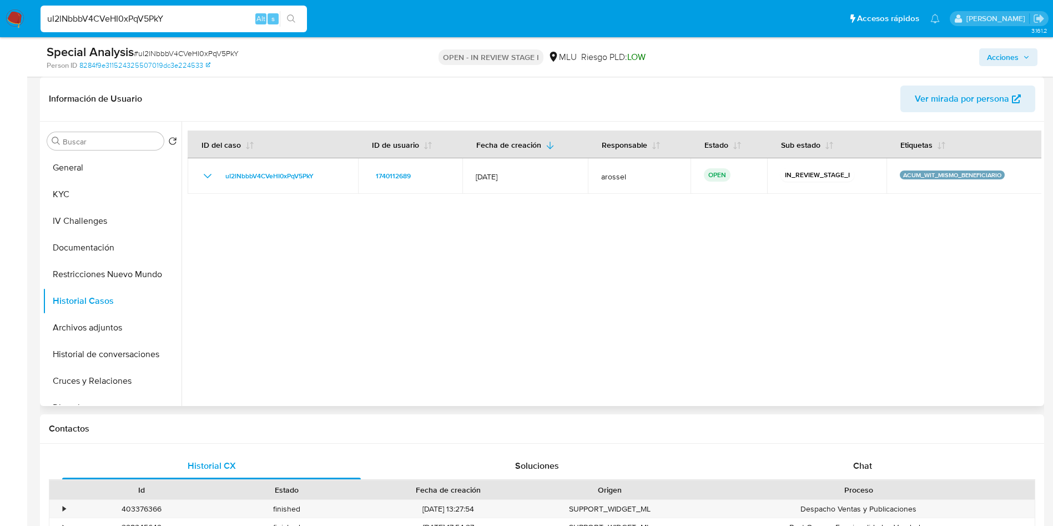
click at [940, 98] on span "Ver mirada por persona" at bounding box center [962, 98] width 94 height 27
click at [100, 194] on button "KYC" at bounding box center [108, 194] width 130 height 27
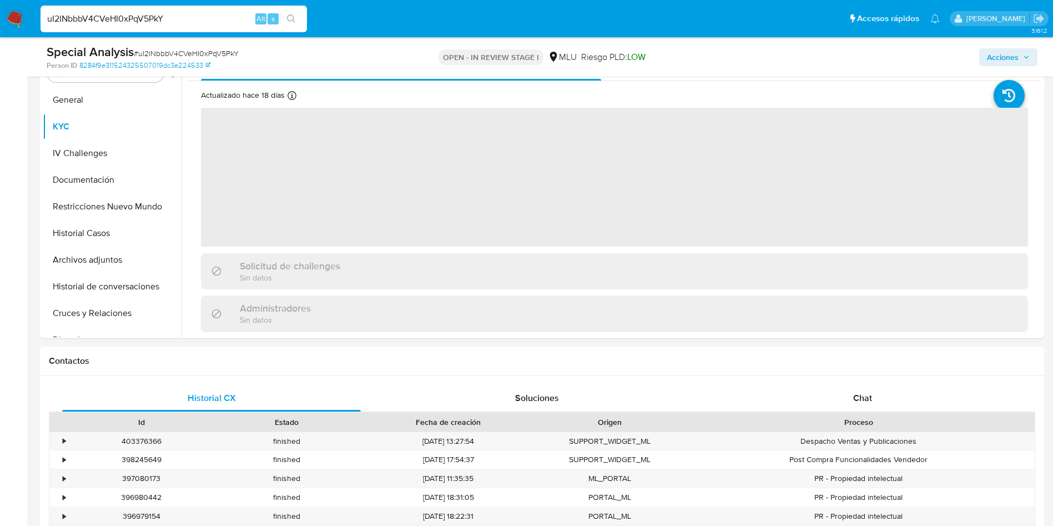
scroll to position [250, 0]
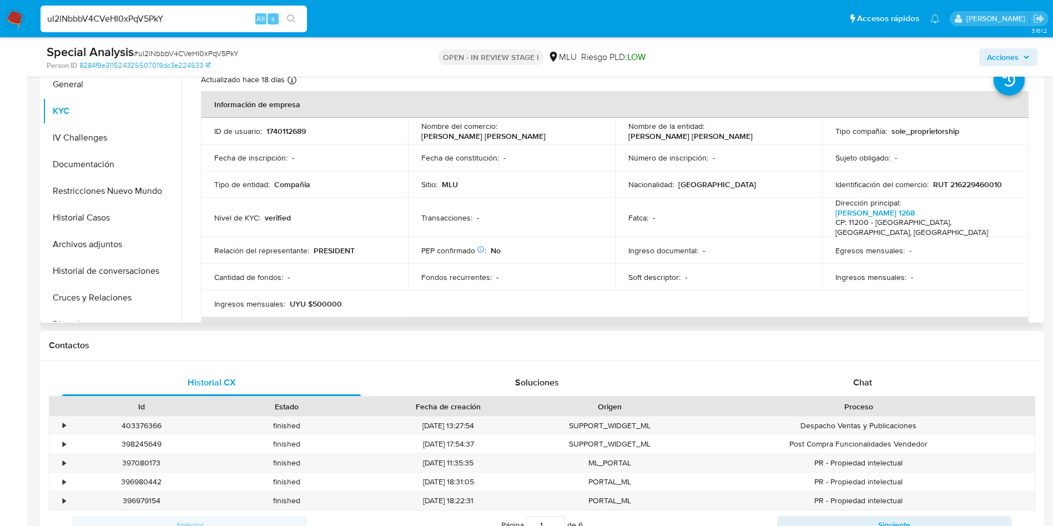
click at [285, 124] on td "ID de usuario : 1740112689" at bounding box center [304, 131] width 207 height 27
copy p "1740112689"
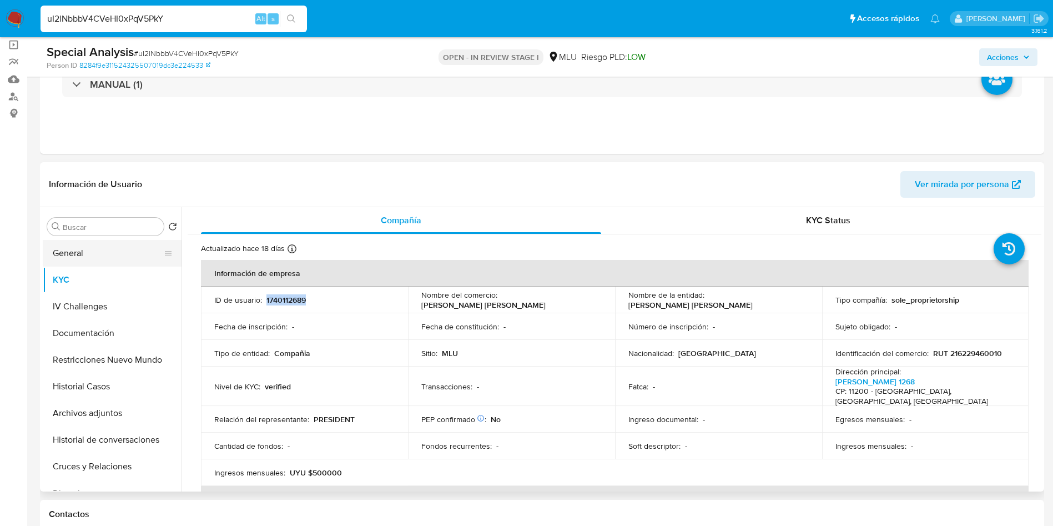
scroll to position [0, 0]
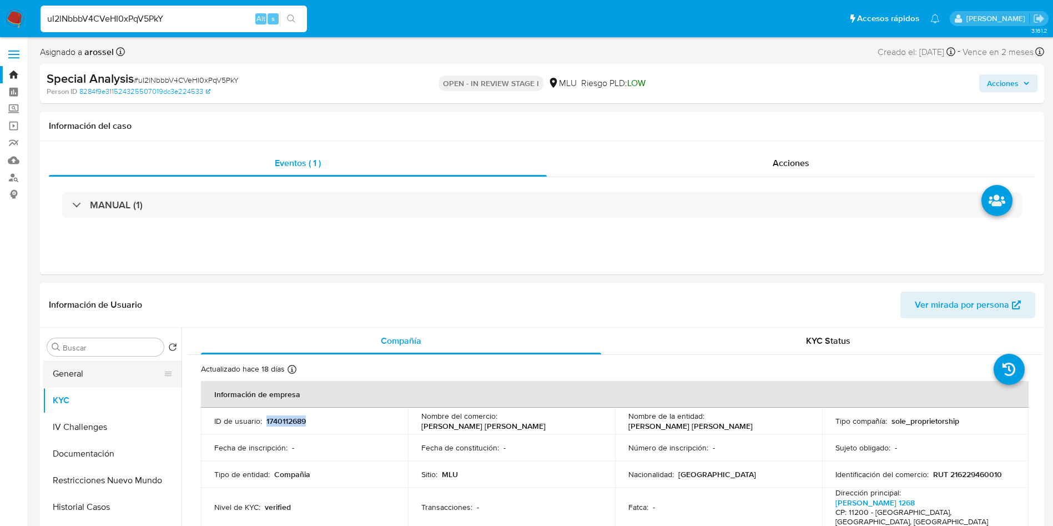
click at [106, 379] on button "General" at bounding box center [108, 373] width 130 height 27
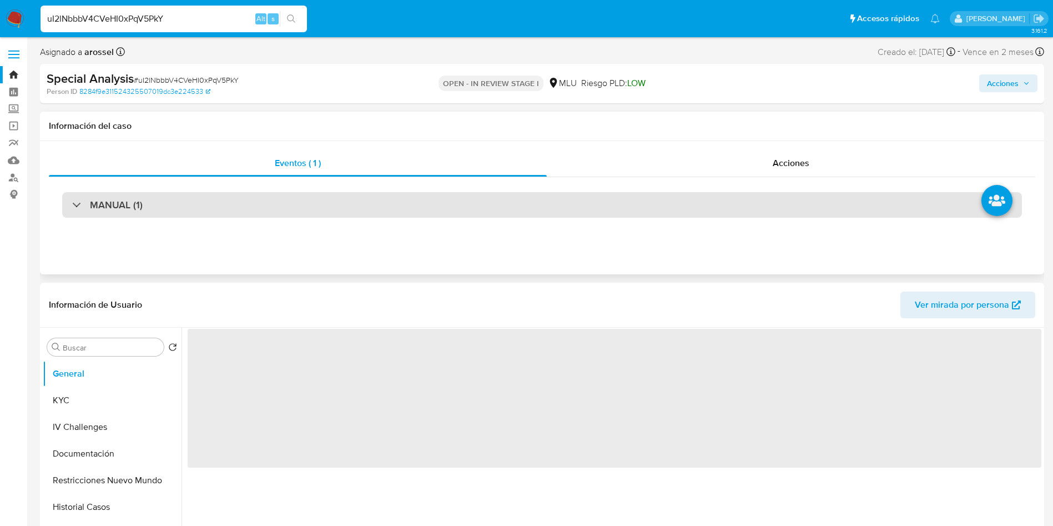
click at [210, 217] on div "MANUAL (1)" at bounding box center [542, 205] width 960 height 26
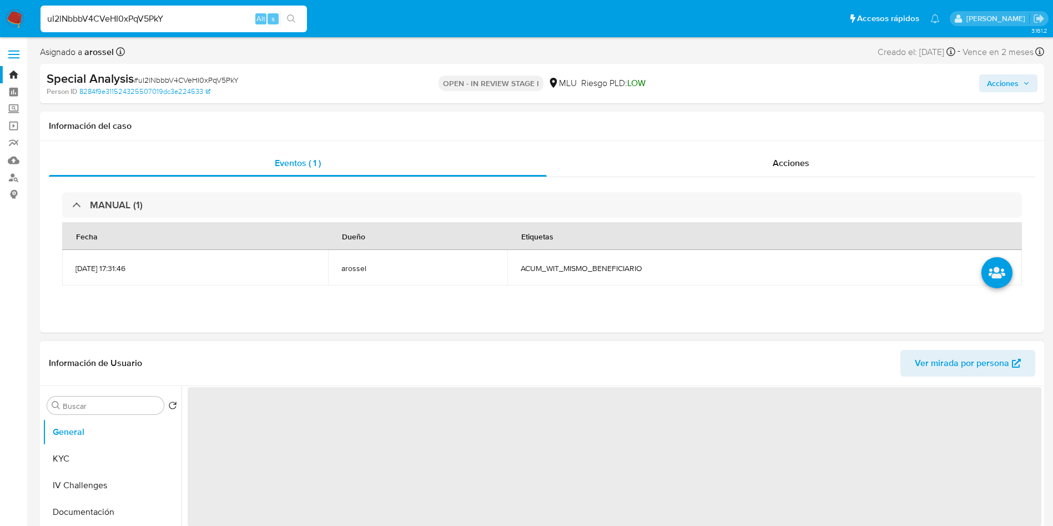
scroll to position [250, 0]
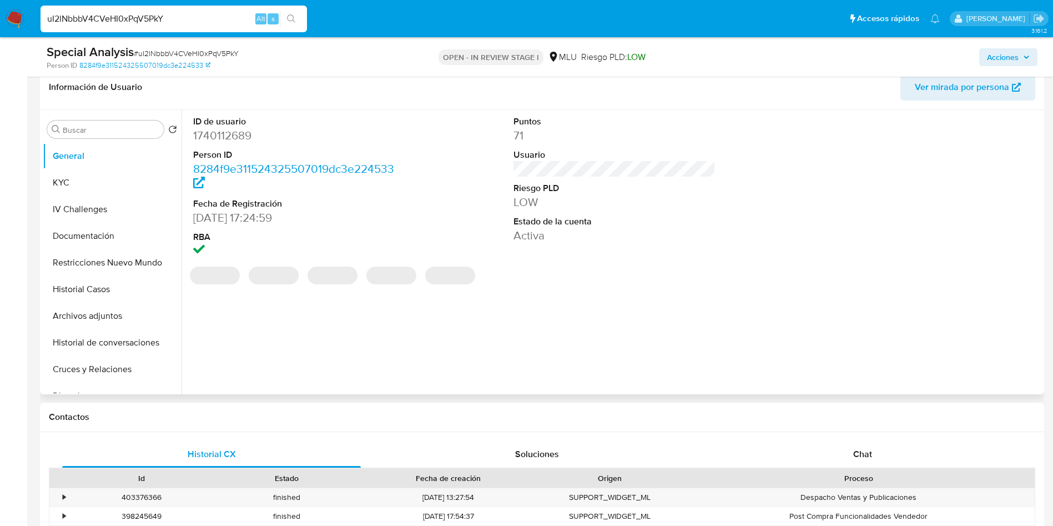
click at [236, 130] on dd "1740112689" at bounding box center [294, 136] width 203 height 16
copy dd "1740112689"
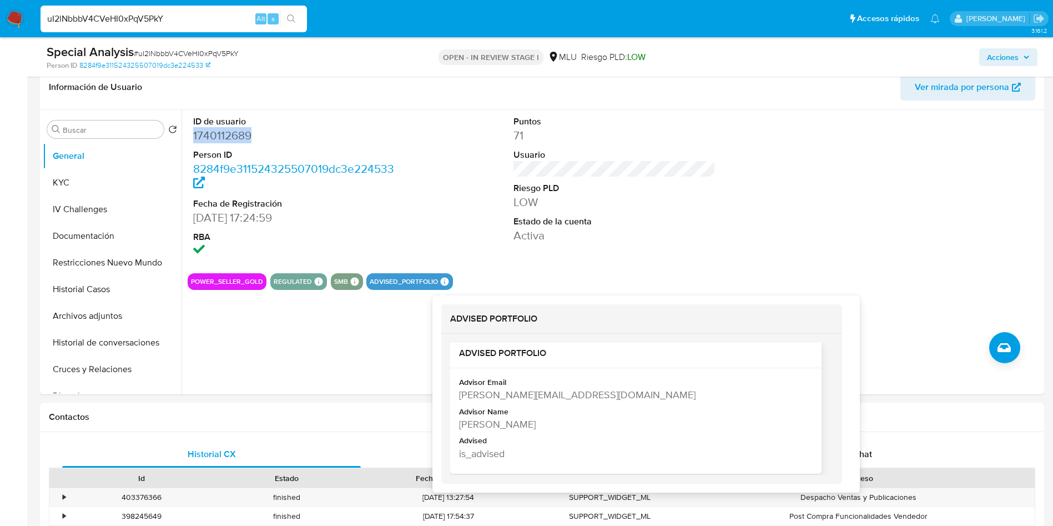
scroll to position [14, 0]
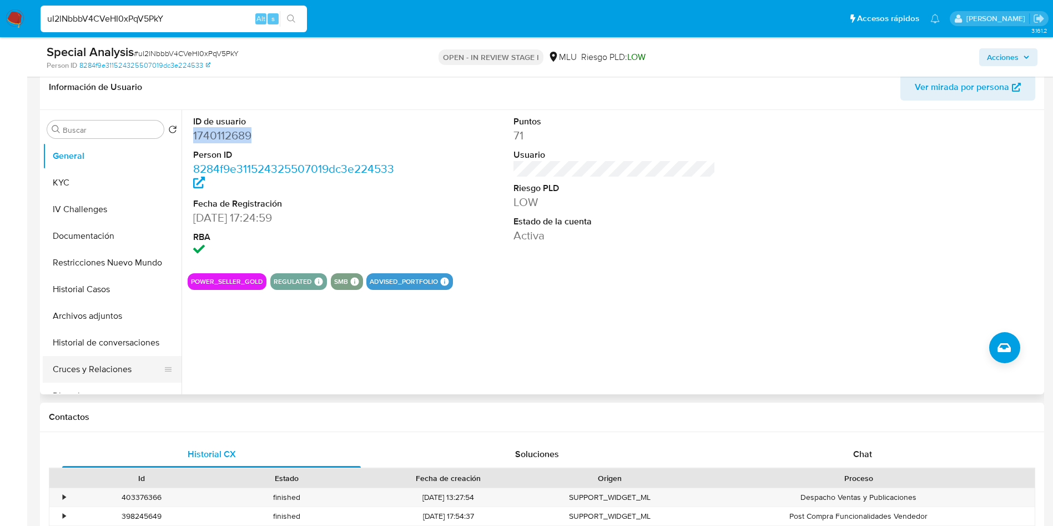
click at [114, 364] on button "Cruces y Relaciones" at bounding box center [108, 369] width 130 height 27
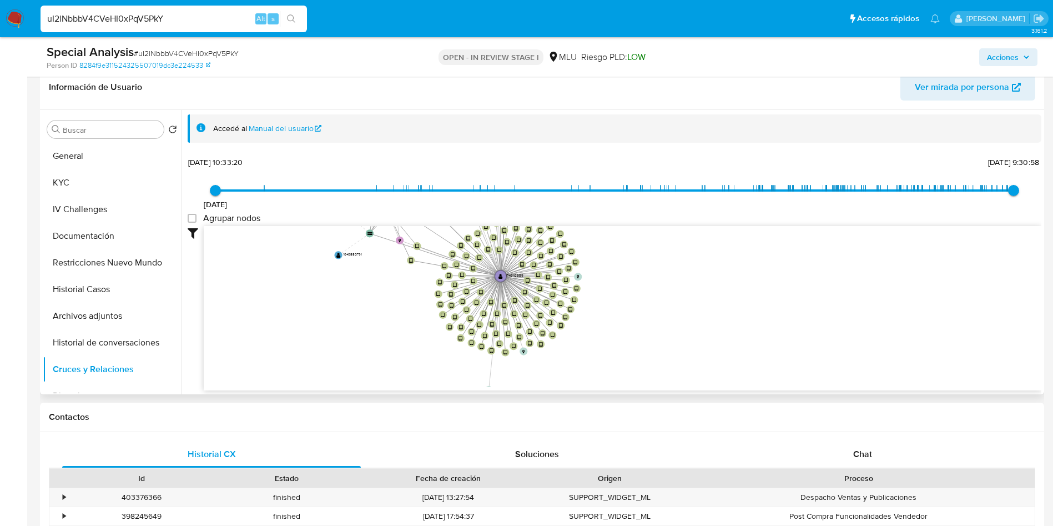
drag, startPoint x: 643, startPoint y: 282, endPoint x: 690, endPoint y: 259, distance: 52.1
click at [690, 259] on icon "device-67bde47aae74f091e228d7f4  device-68c03ad62cb5258ea4e90753  user-174011…" at bounding box center [623, 306] width 838 height 161
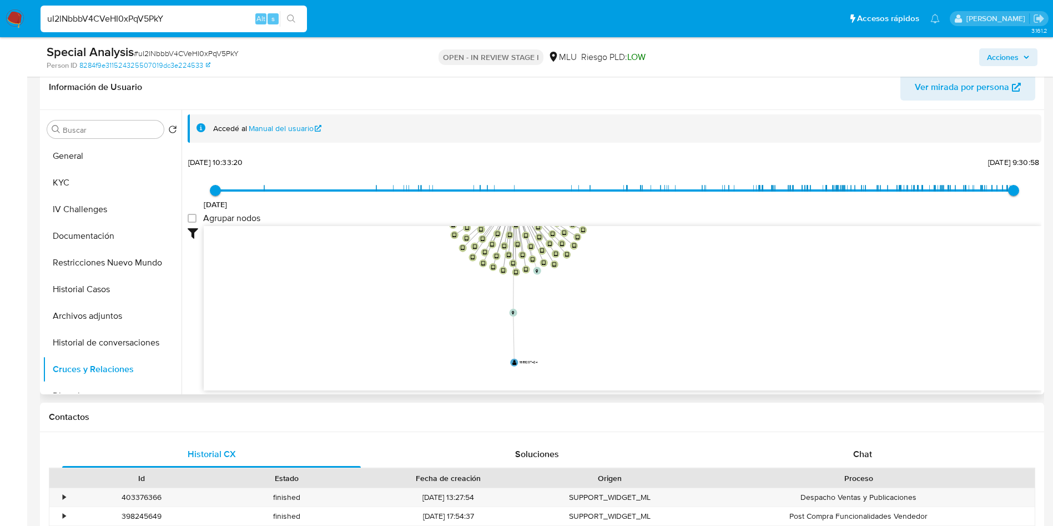
drag, startPoint x: 326, startPoint y: 308, endPoint x: 345, endPoint y: 296, distance: 21.9
click at [345, 296] on icon "device-67bde47aae74f091e228d7f4  device-68c03ad62cb5258ea4e90753  user-174011…" at bounding box center [623, 306] width 838 height 161
click at [82, 169] on button "KYC" at bounding box center [108, 182] width 130 height 27
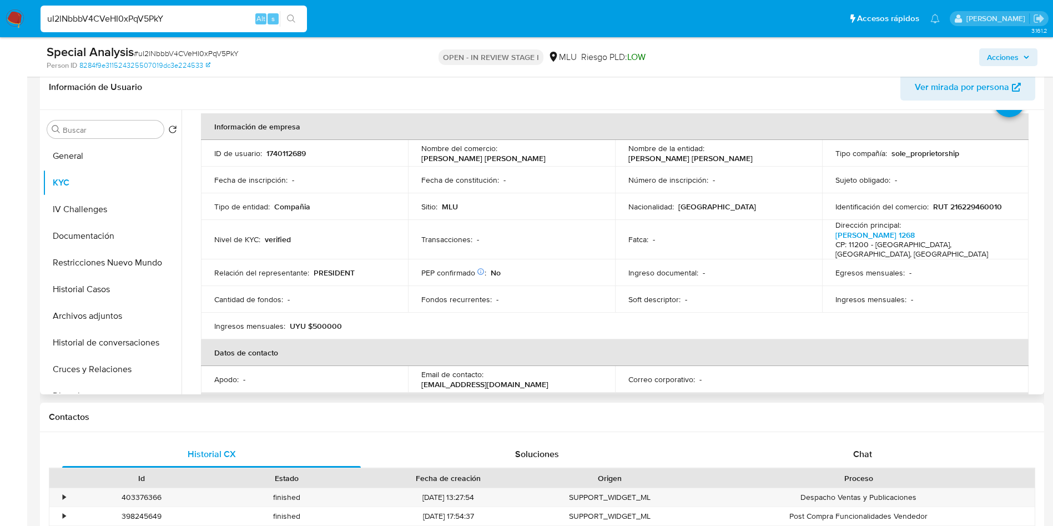
scroll to position [0, 0]
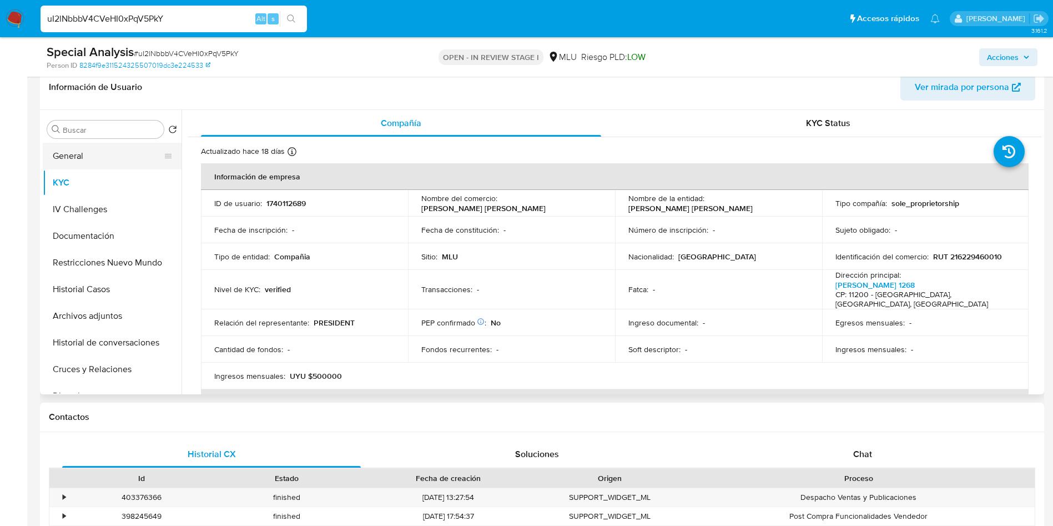
click at [102, 149] on button "General" at bounding box center [108, 156] width 130 height 27
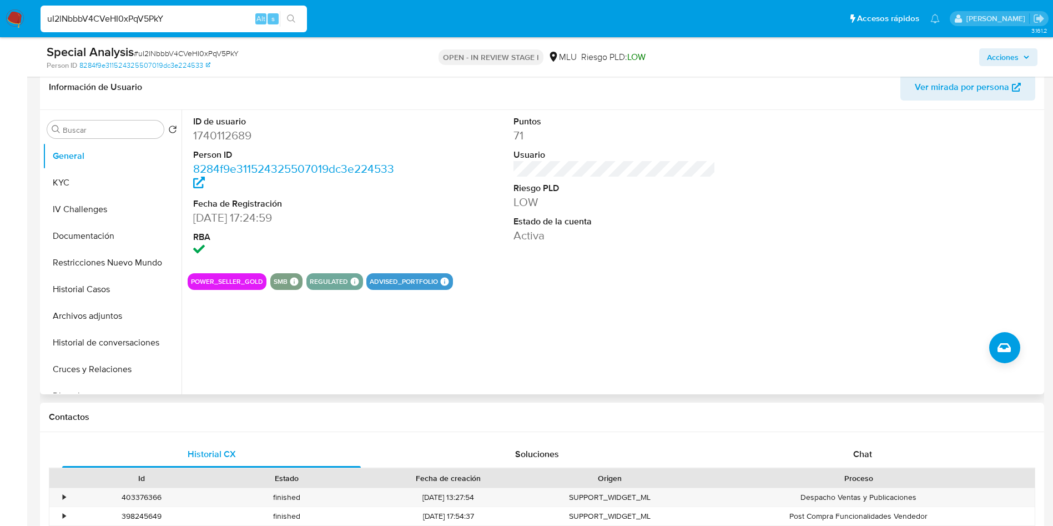
click at [670, 249] on div "Puntos 71 Usuario Riesgo PLD LOW Estado de la cuenta Activa" at bounding box center [615, 187] width 214 height 154
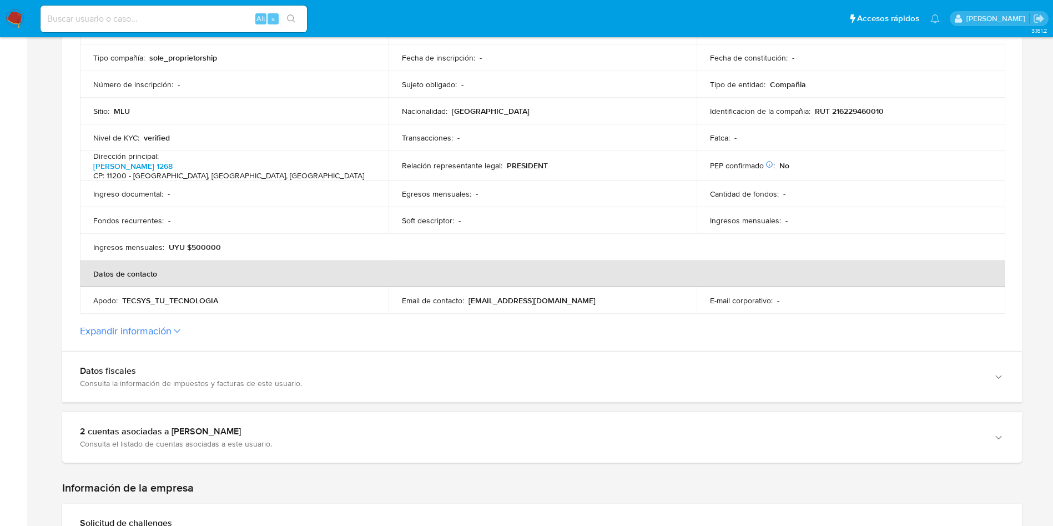
scroll to position [333, 0]
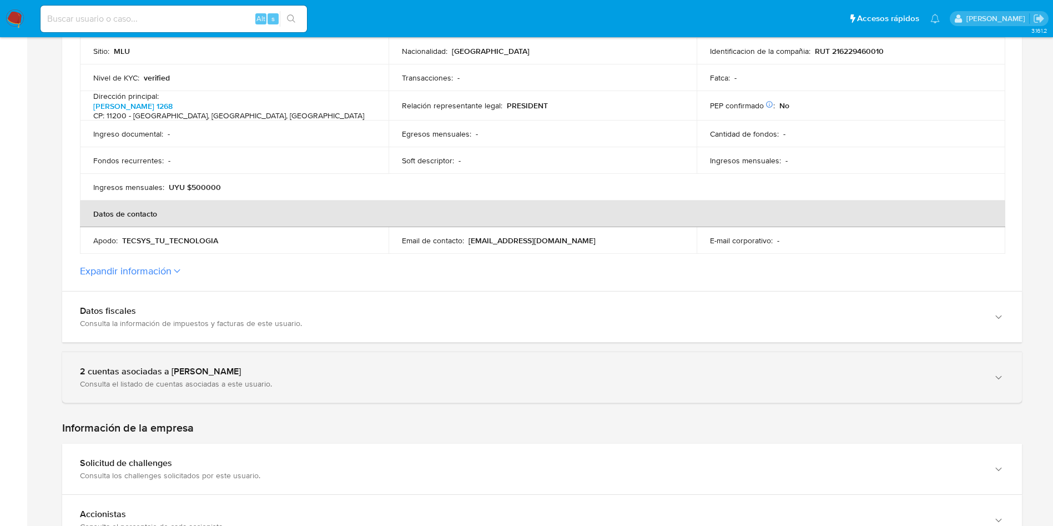
click at [308, 373] on div "2 cuentas asociadas a [PERSON_NAME]" at bounding box center [531, 371] width 902 height 11
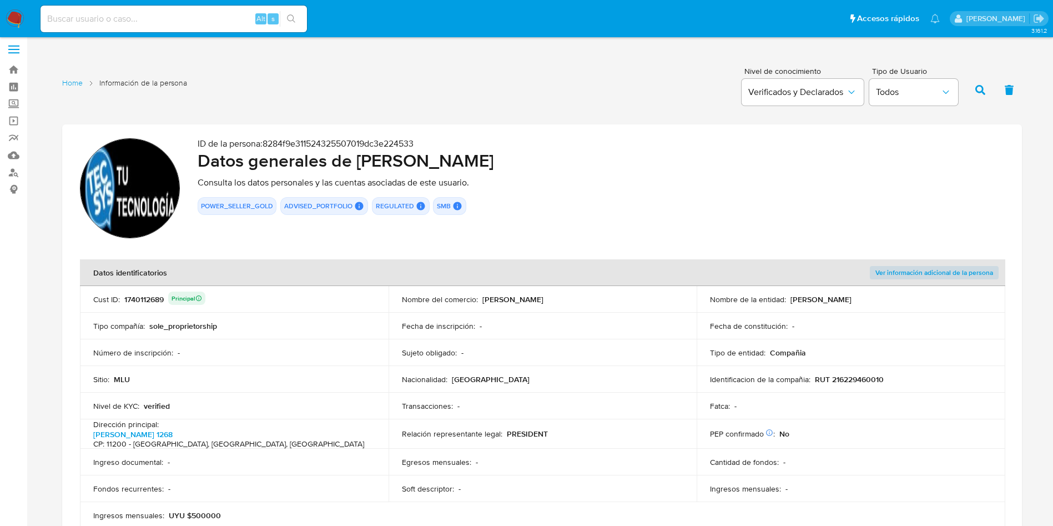
scroll to position [0, 0]
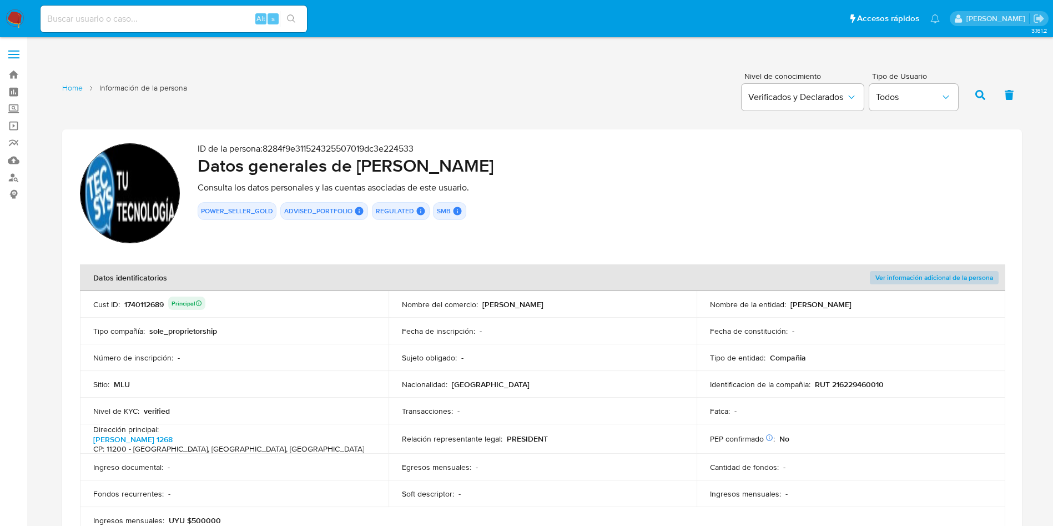
click at [930, 278] on span "Ver información adicional de la persona" at bounding box center [935, 277] width 118 height 11
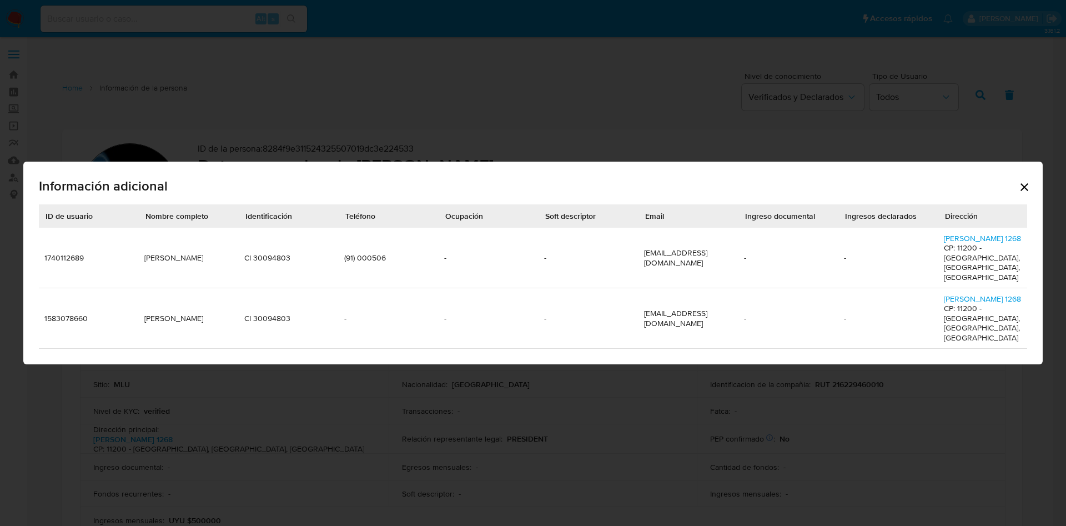
click at [372, 255] on td "(91) 000506" at bounding box center [389, 258] width 100 height 61
click at [288, 138] on div "Información adicional ID de usuario Nombre completo Identificación Teléfono Ocu…" at bounding box center [533, 263] width 1066 height 526
click at [1025, 194] on icon "Cerrar" at bounding box center [1024, 186] width 13 height 13
